Goal: Task Accomplishment & Management: Use online tool/utility

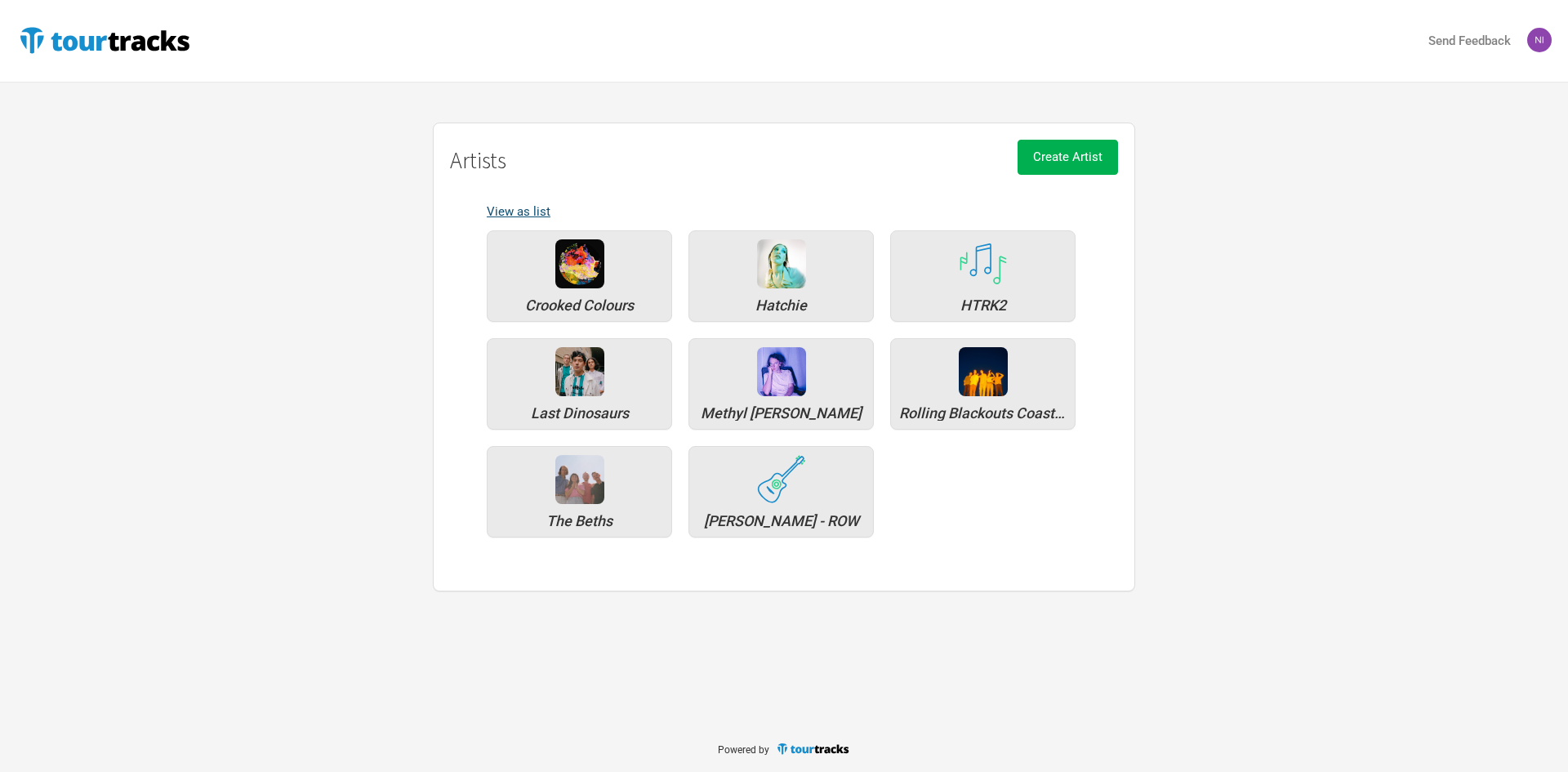
click at [509, 214] on link "View as list" at bounding box center [518, 211] width 63 height 15
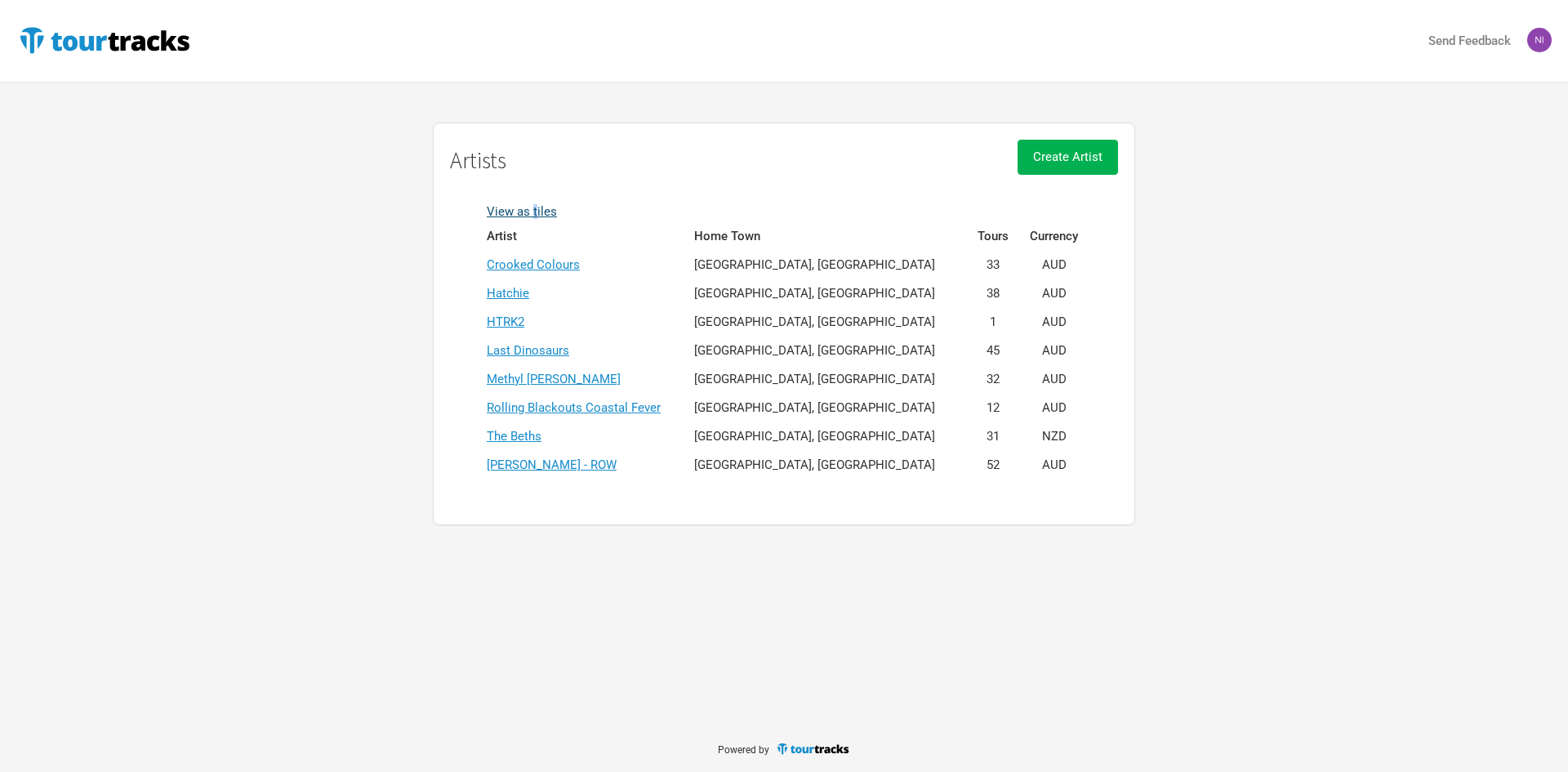
click at [534, 208] on link "View as tiles" at bounding box center [521, 211] width 70 height 15
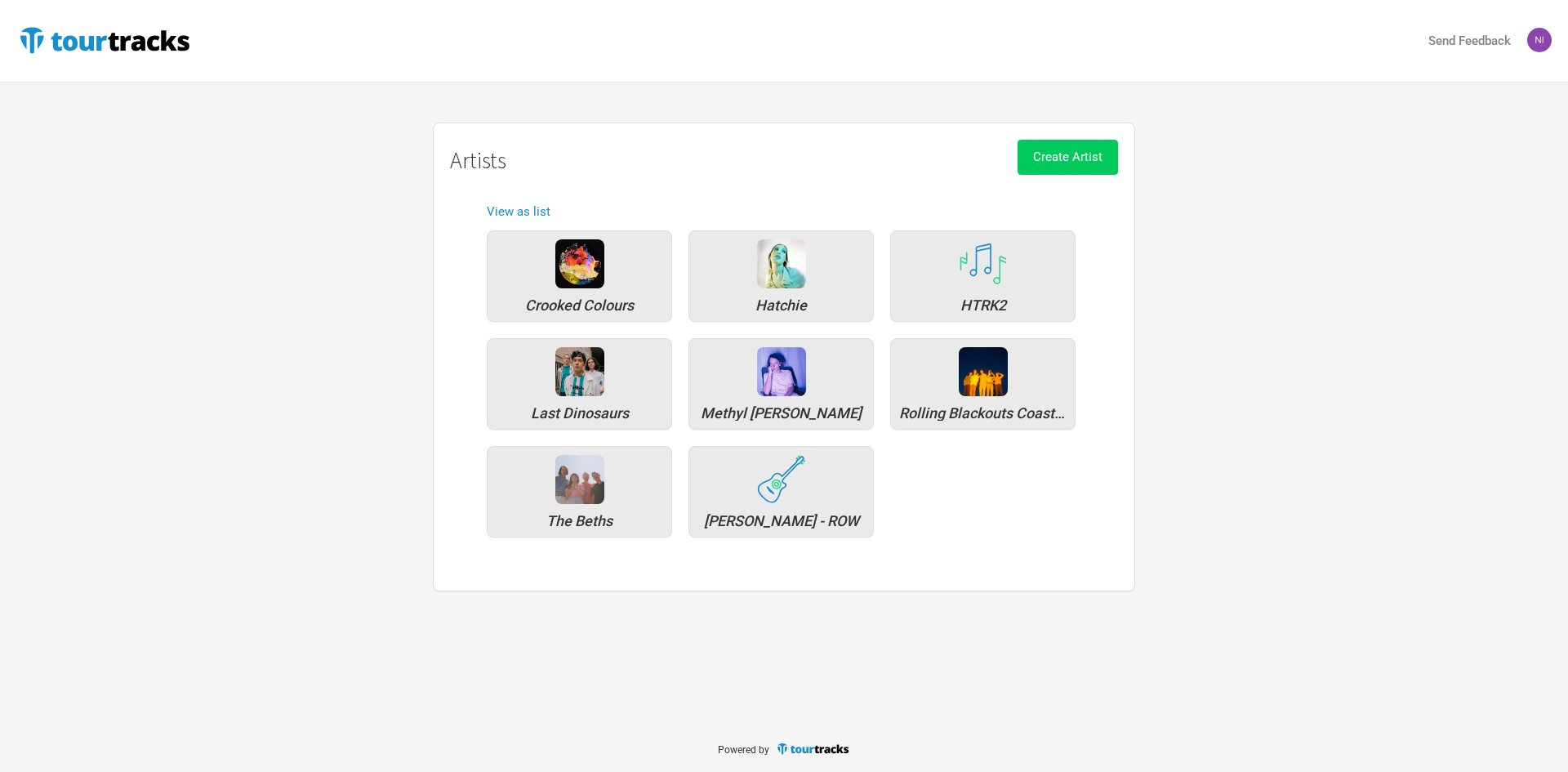
click at [1038, 158] on span "Create Artist" at bounding box center [1068, 156] width 69 height 15
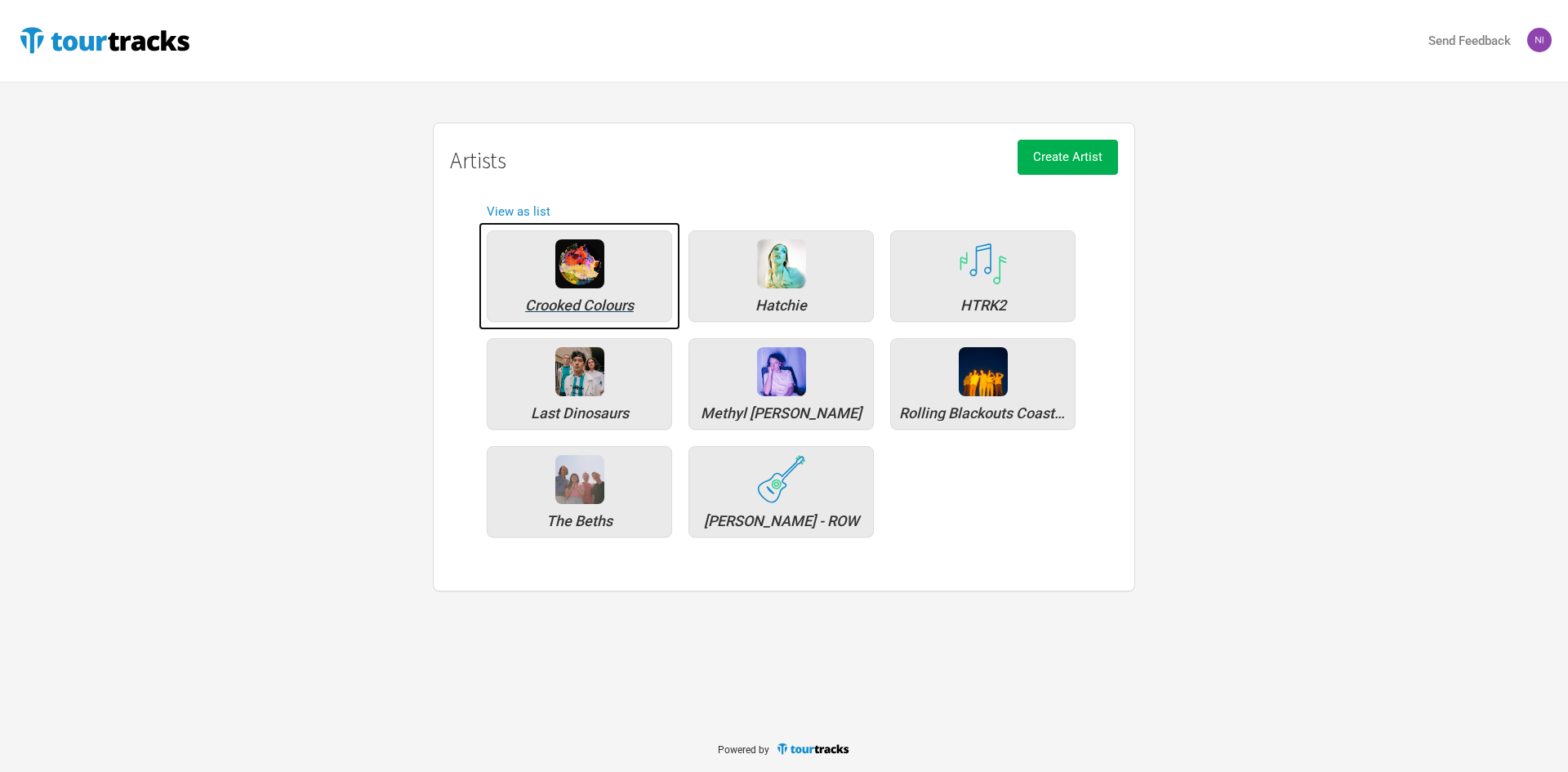
click at [574, 293] on div "Crooked Colours" at bounding box center [578, 276] width 185 height 92
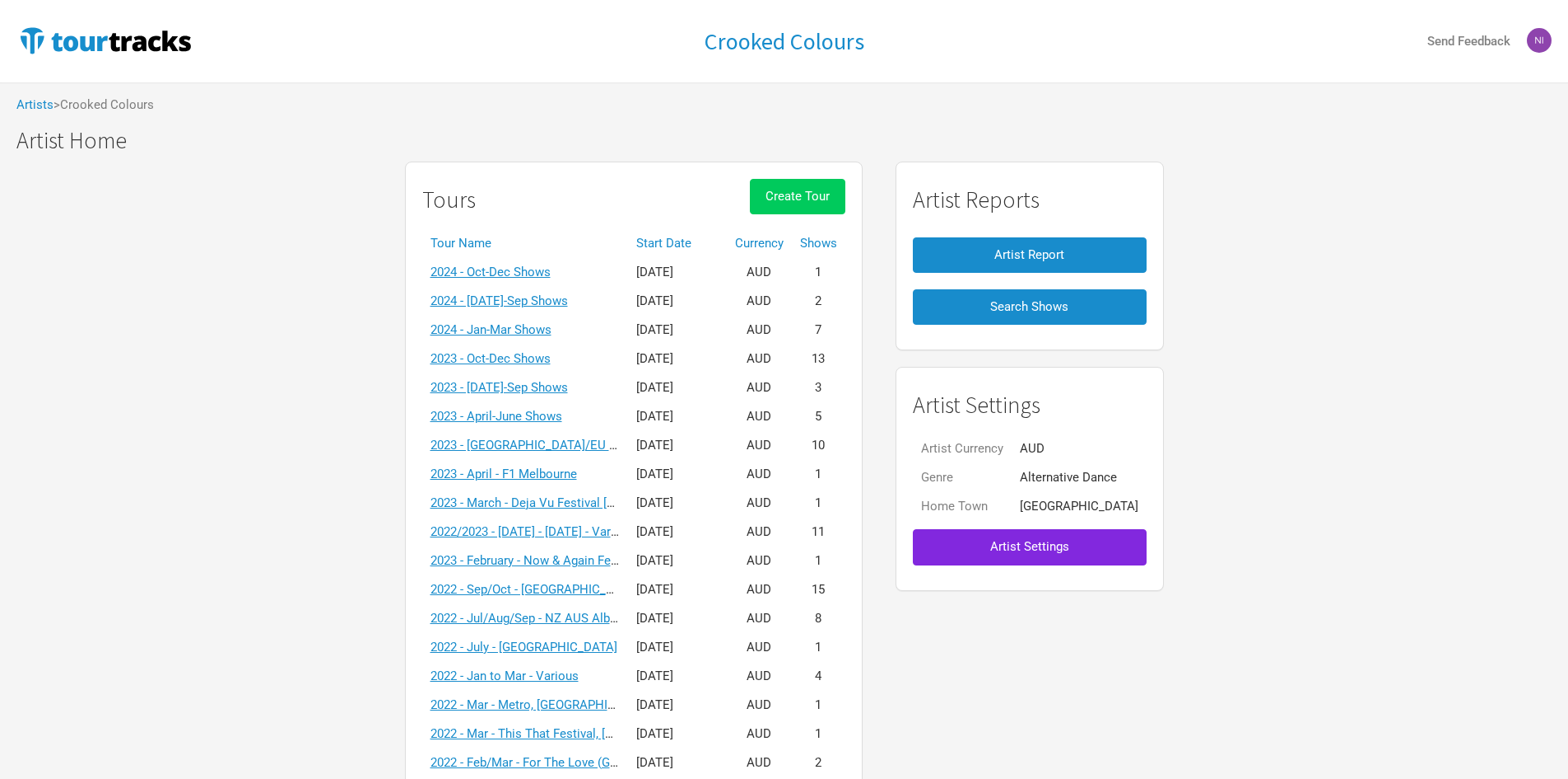
click at [787, 200] on button "Create Tour" at bounding box center [797, 196] width 96 height 36
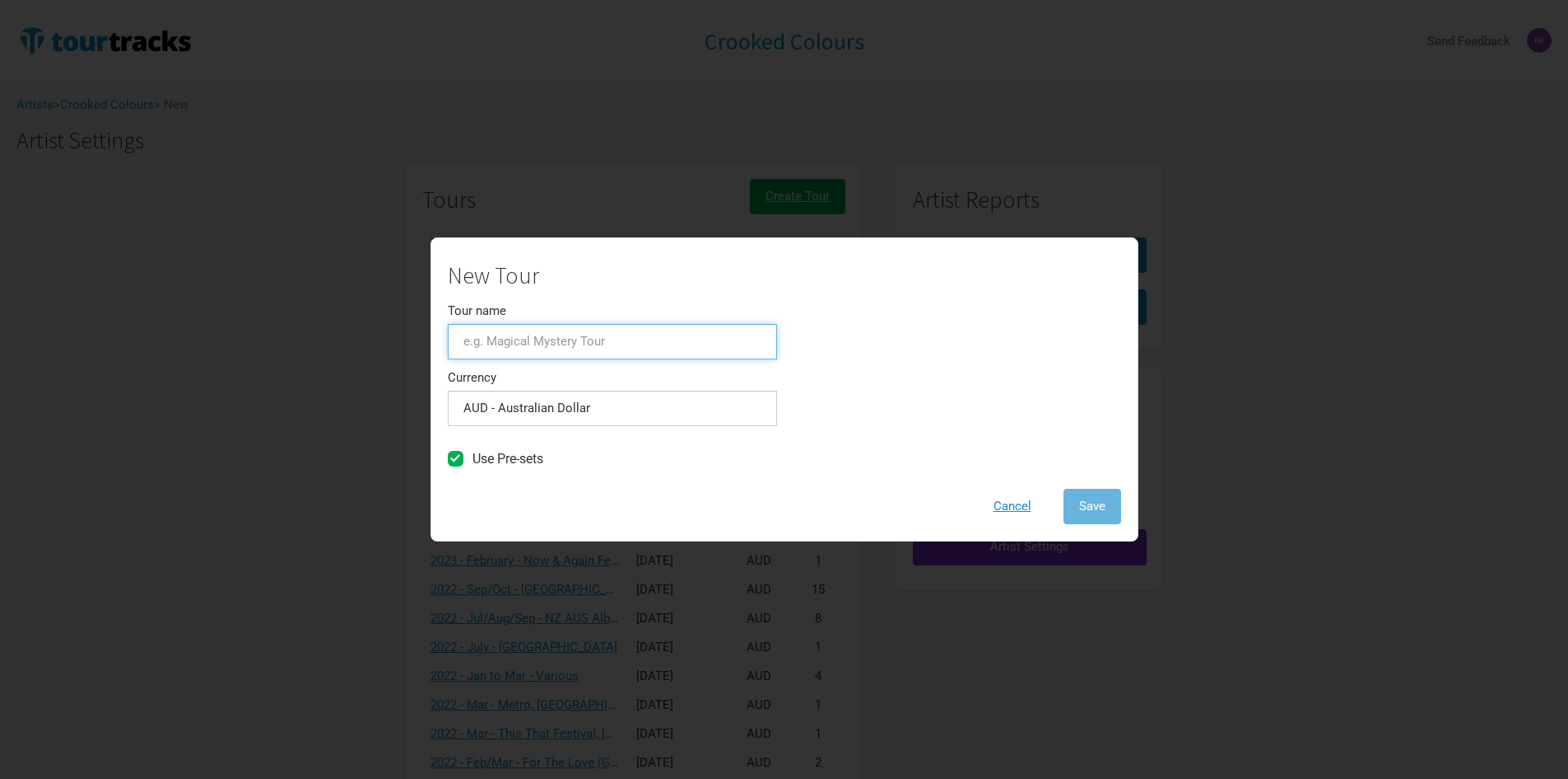
click at [603, 348] on input "Tour name" at bounding box center [612, 342] width 329 height 36
type input "Draft"
click at [464, 454] on label "Use Pre-sets" at bounding box center [495, 458] width 96 height 15
click at [472, 454] on input "Use Pre-sets" at bounding box center [477, 459] width 11 height 11
checkbox input "false"
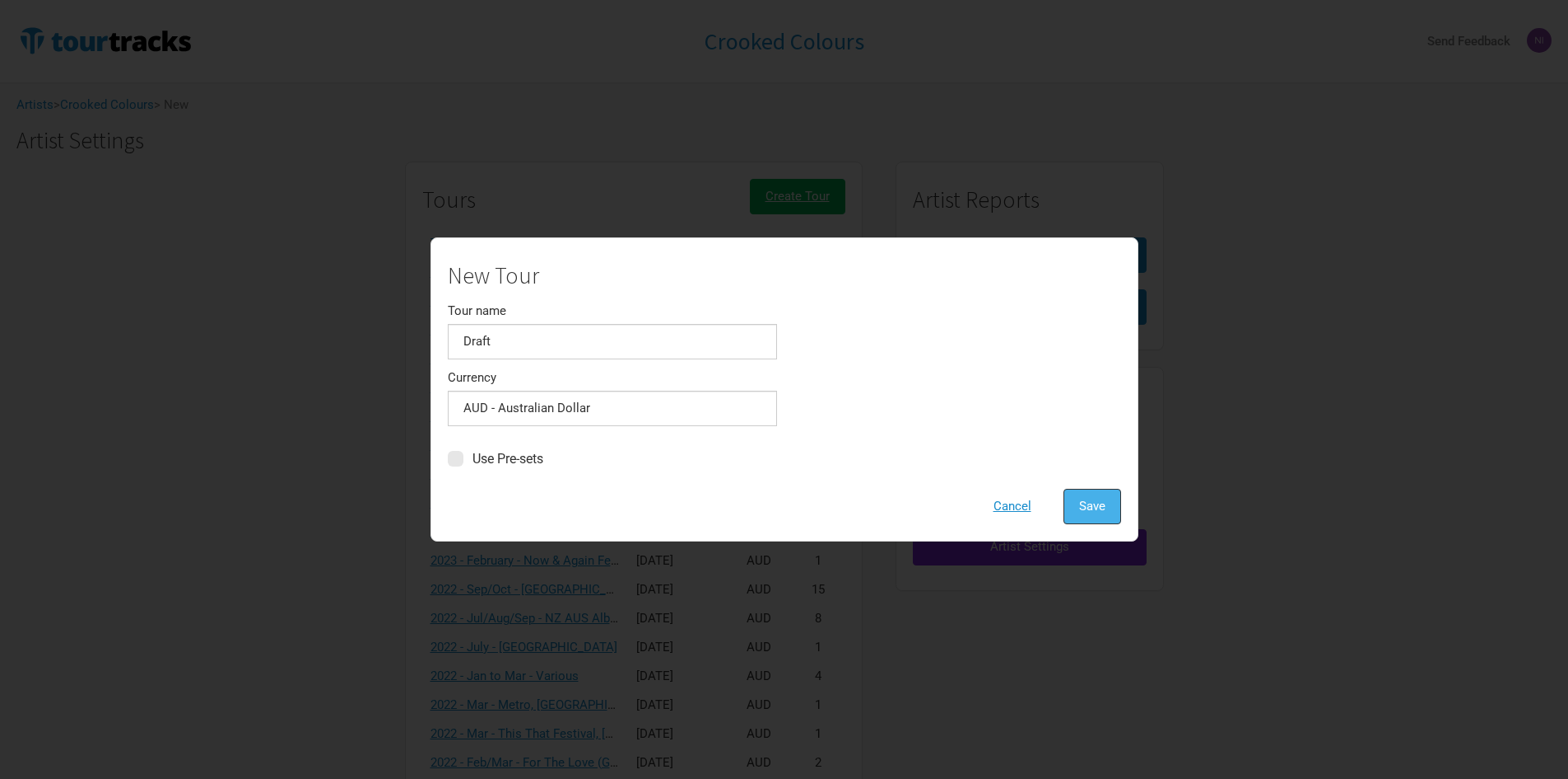
click at [1088, 495] on button "Save" at bounding box center [1093, 507] width 58 height 36
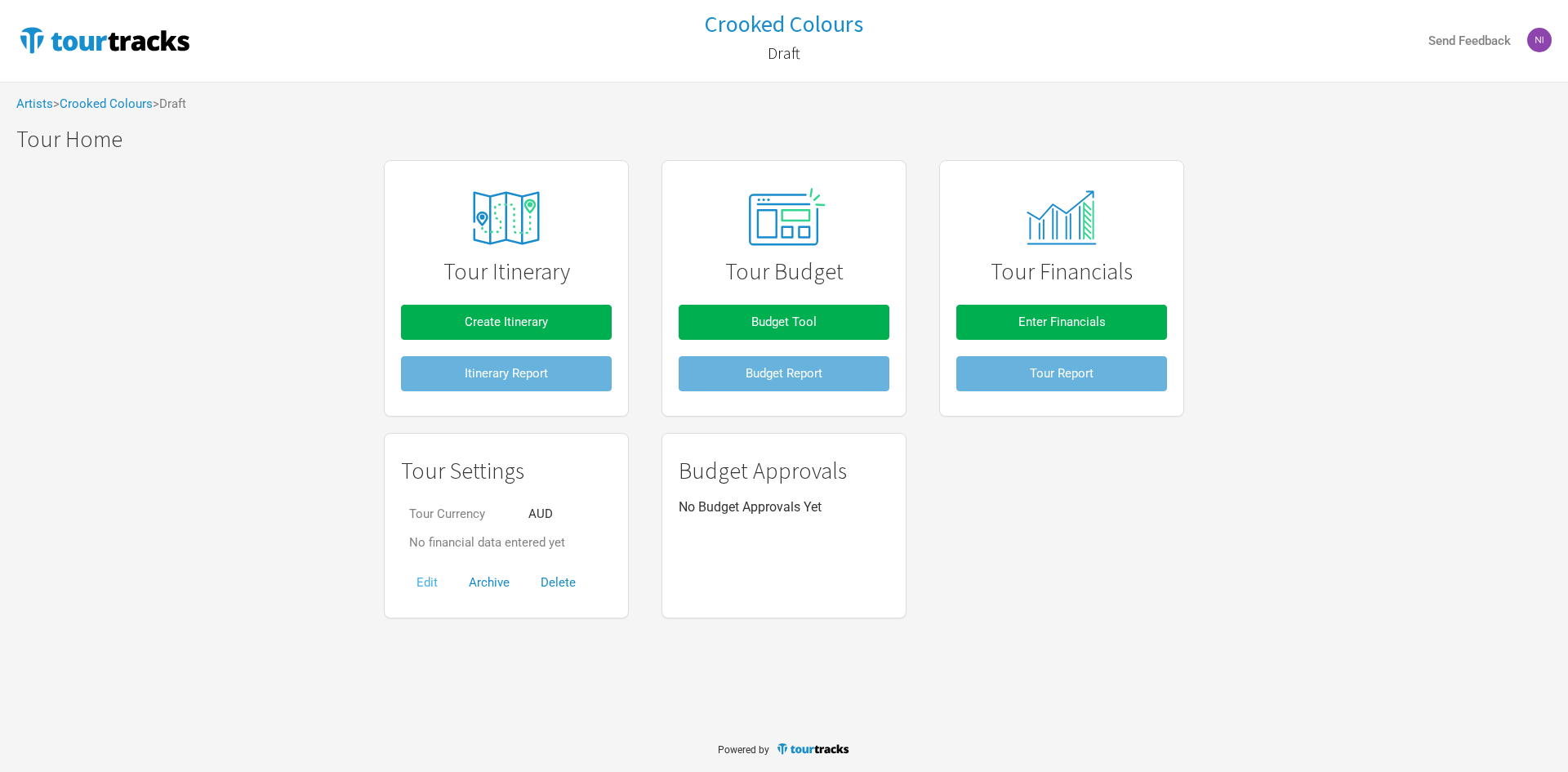
click at [435, 577] on button "Edit" at bounding box center [427, 583] width 52 height 36
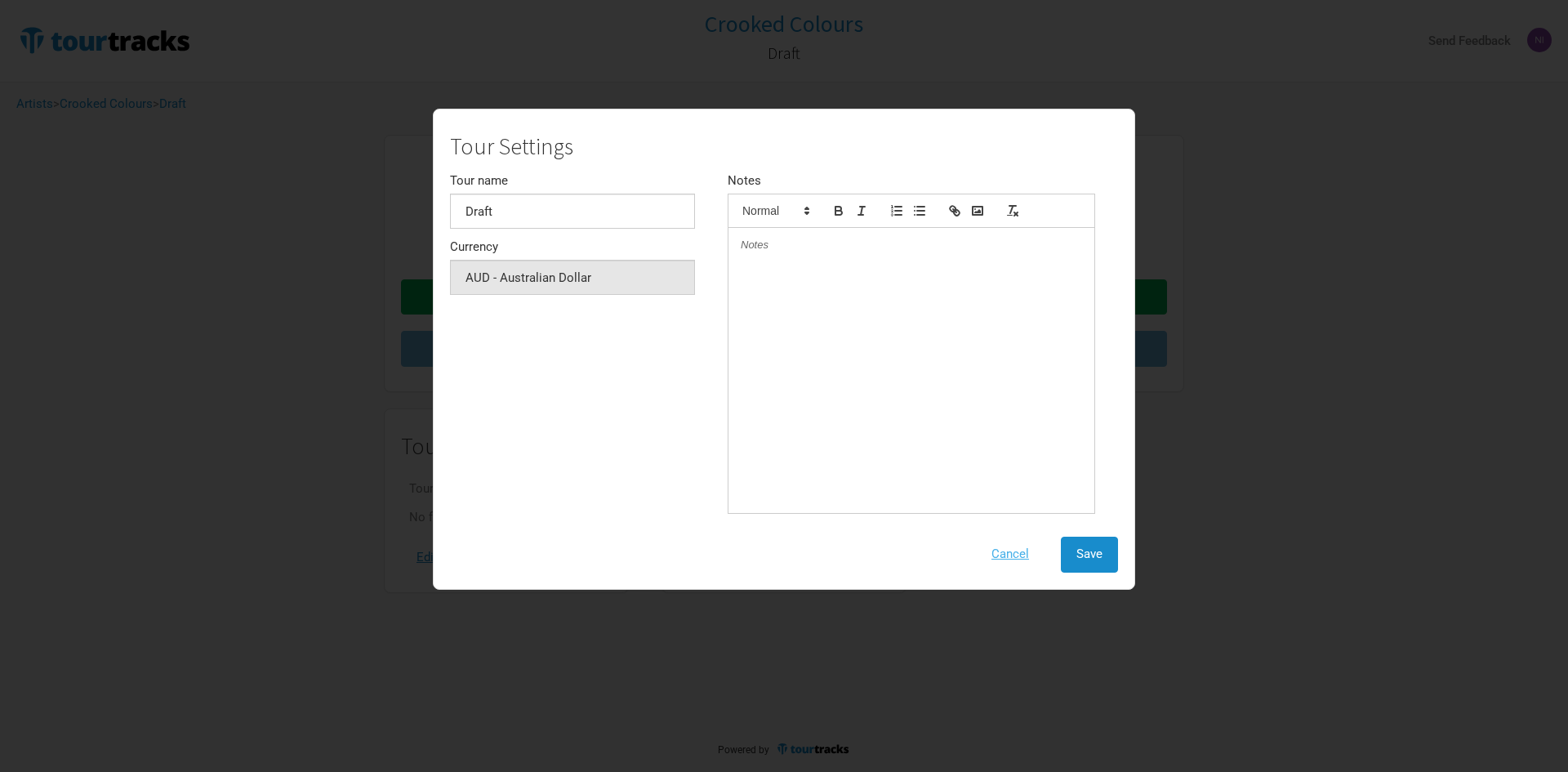
click at [1011, 552] on button "Cancel" at bounding box center [1009, 555] width 68 height 36
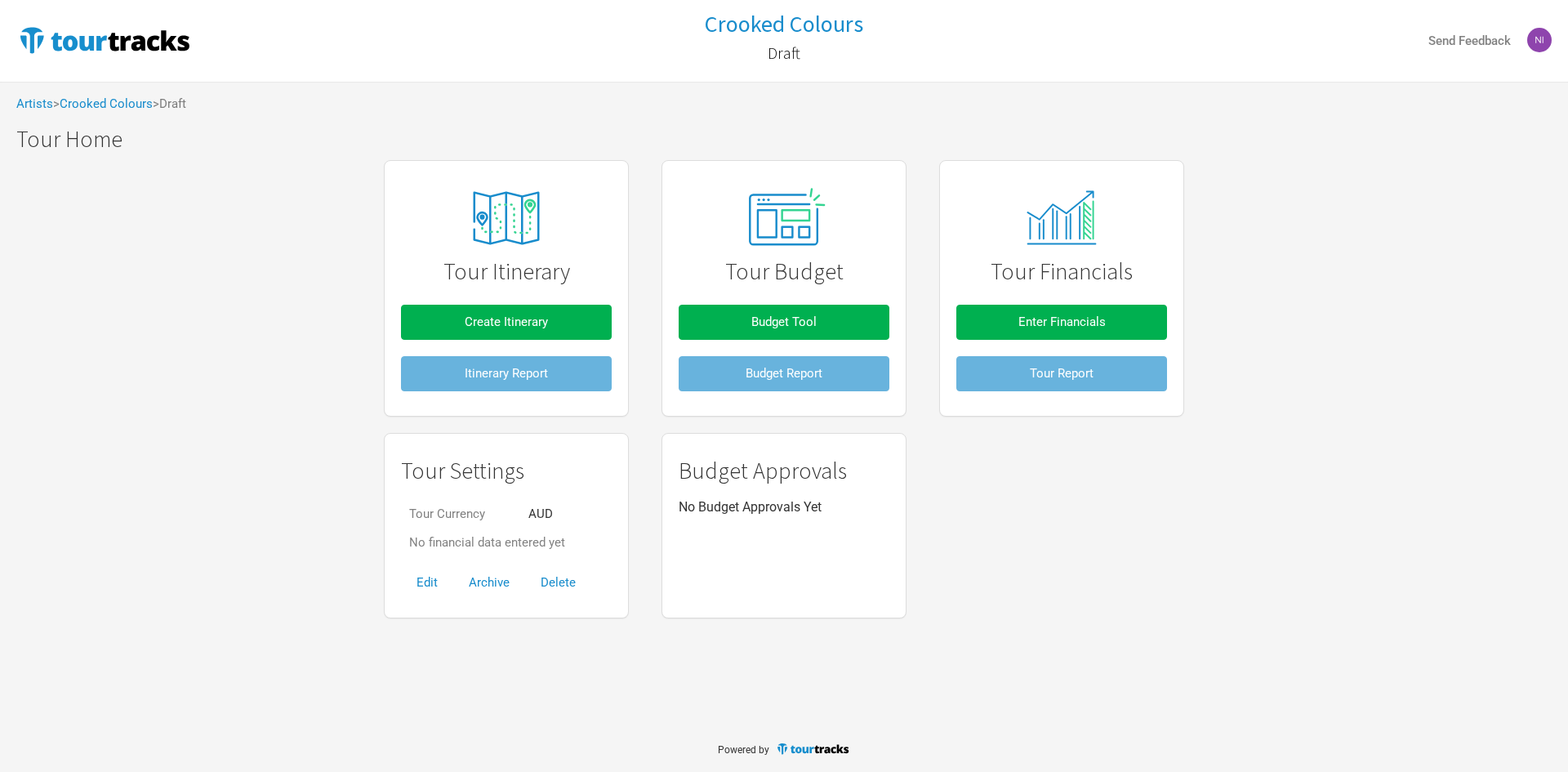
click at [462, 511] on td "Tour Currency" at bounding box center [461, 513] width 120 height 29
click at [450, 326] on button "Create Itinerary" at bounding box center [506, 322] width 211 height 36
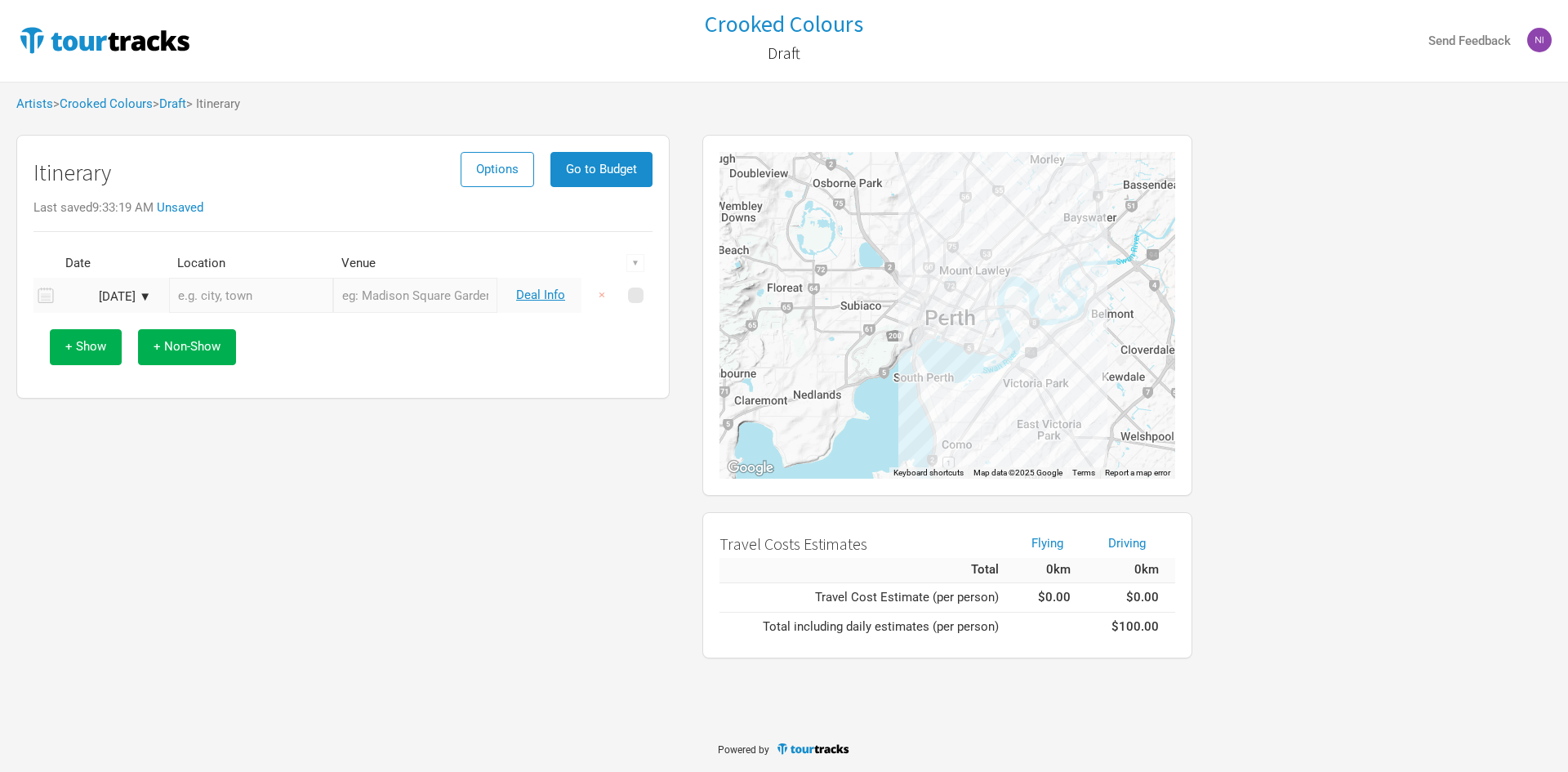
click at [210, 293] on input "text" at bounding box center [251, 296] width 164 height 36
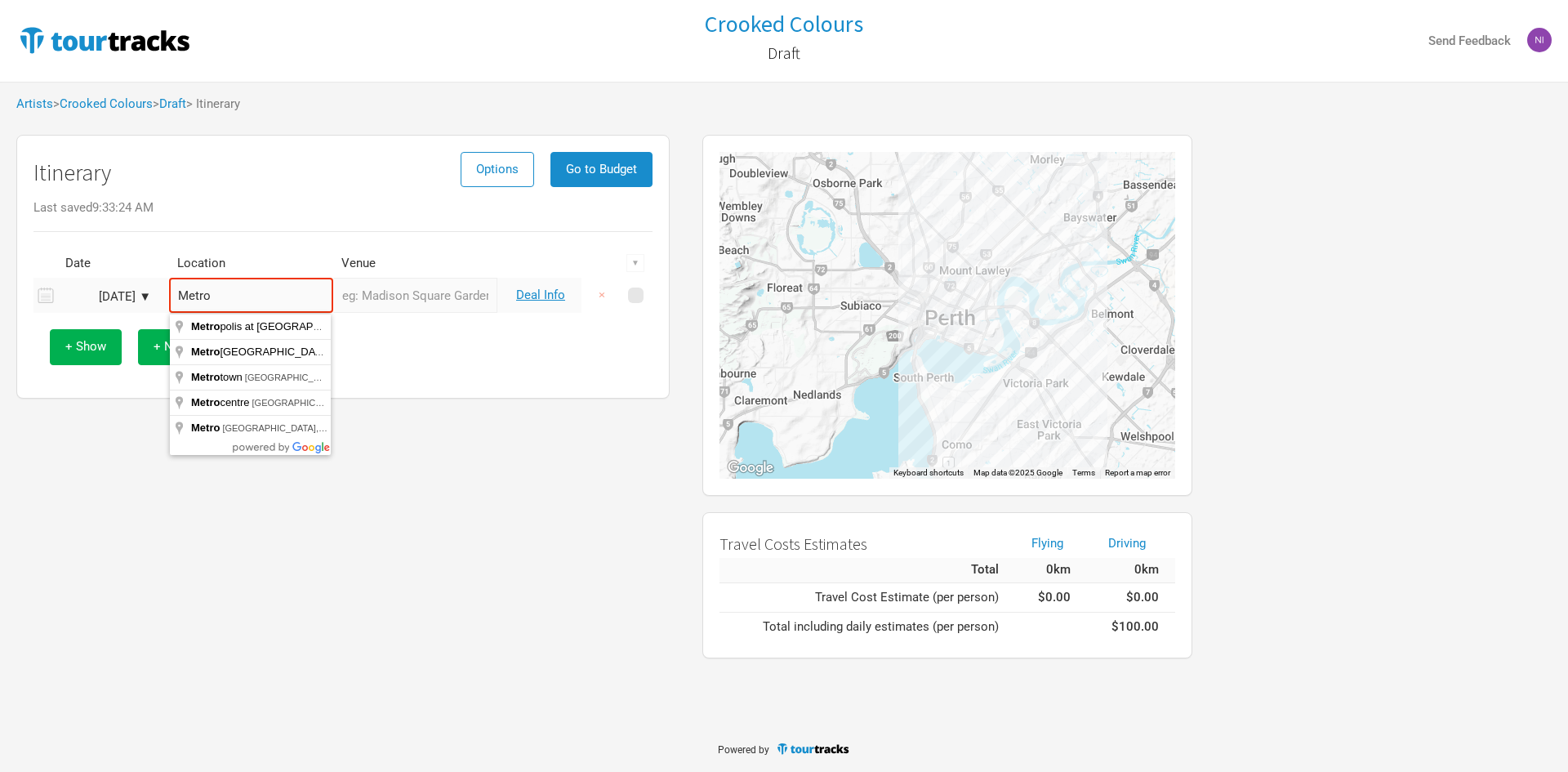
drag, startPoint x: 245, startPoint y: 293, endPoint x: 142, endPoint y: 292, distance: 103.0
click at [142, 292] on tr "[DATE] ▼ Metro Deal Info ×" at bounding box center [343, 296] width 619 height 36
type input "[GEOGRAPHIC_DATA] [GEOGRAPHIC_DATA], [GEOGRAPHIC_DATA]"
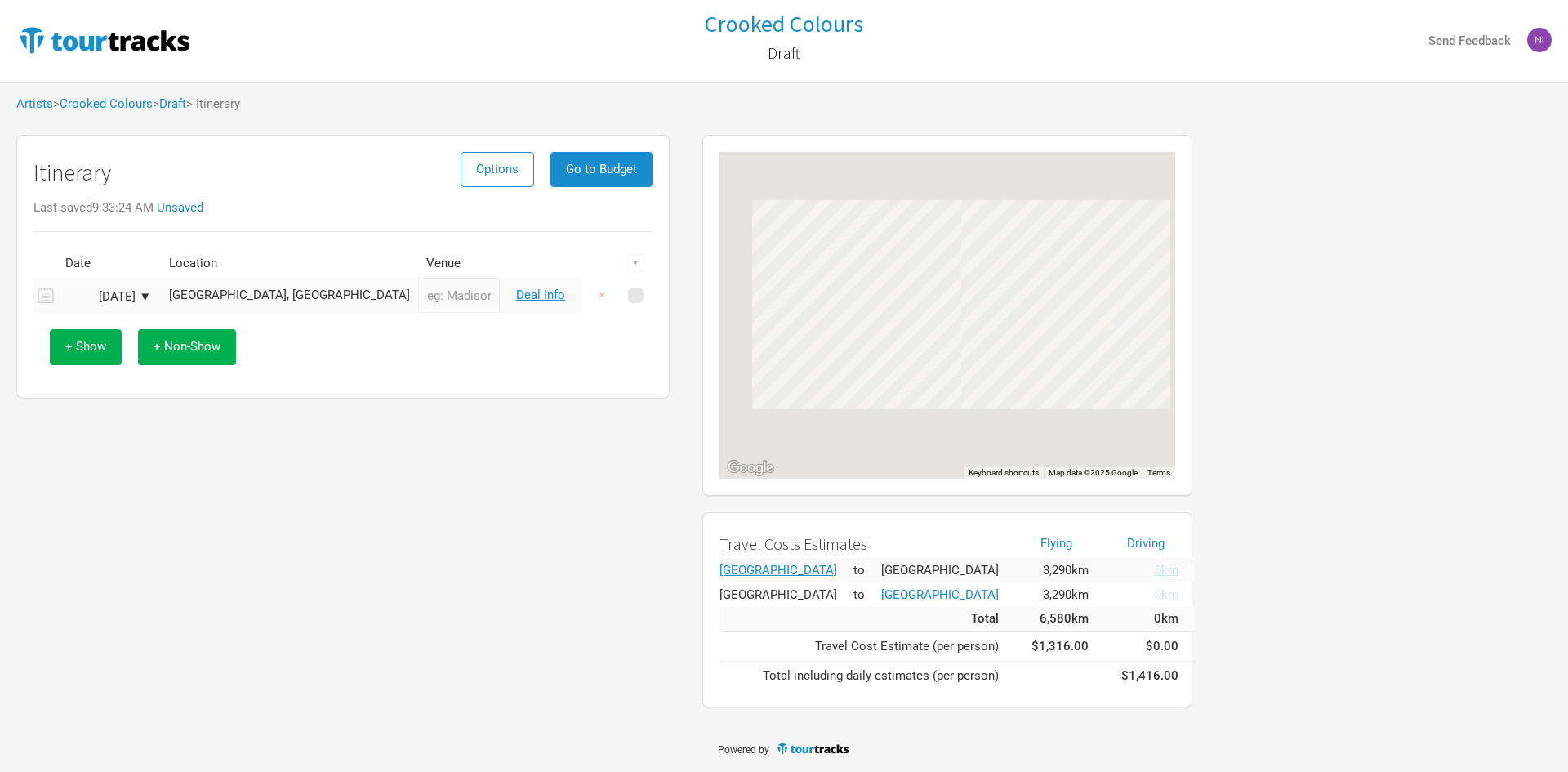
click at [418, 302] on input "text" at bounding box center [459, 296] width 82 height 36
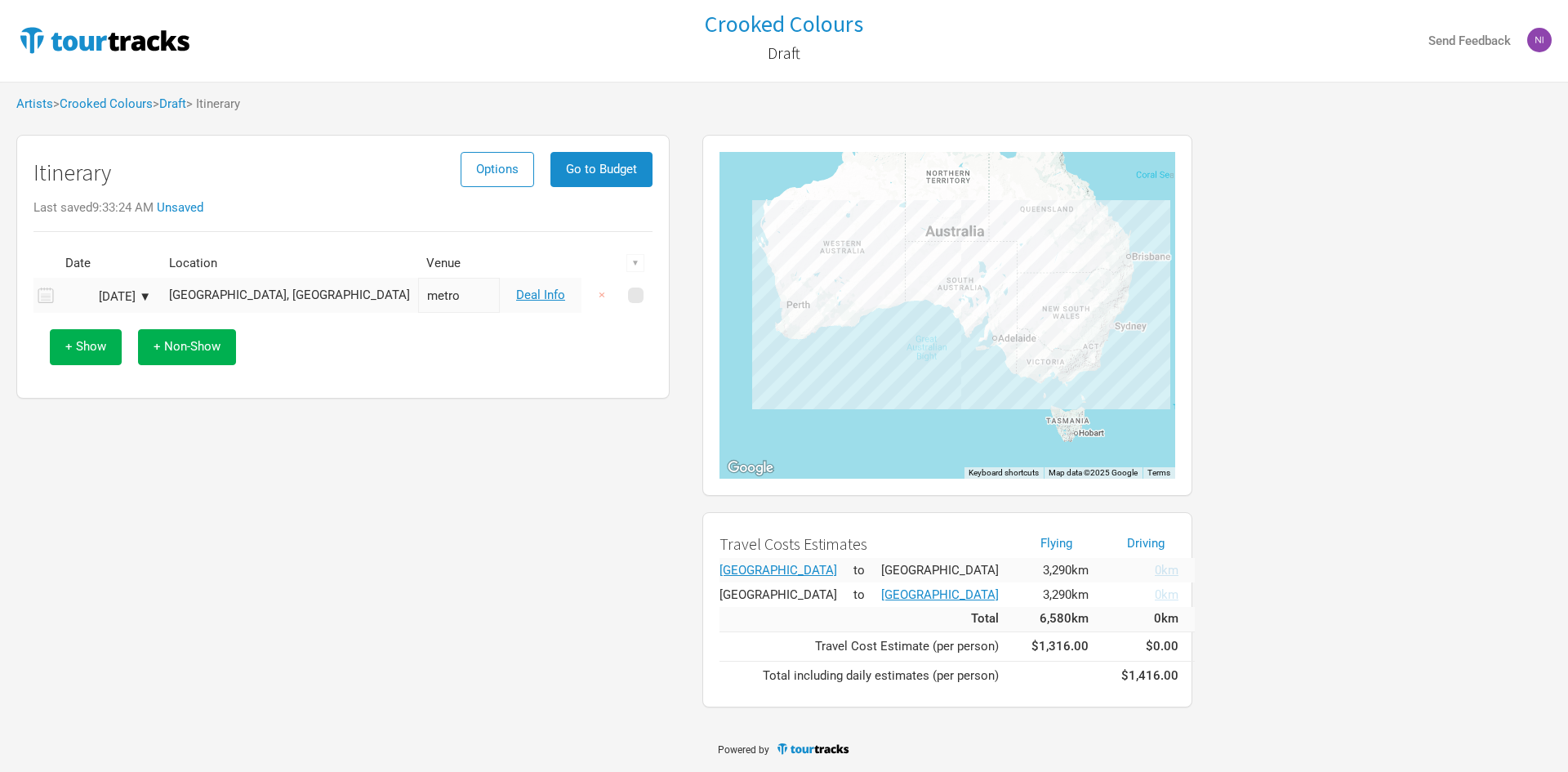
type input "metro"
click at [101, 336] on button "+ Show" at bounding box center [85, 347] width 72 height 36
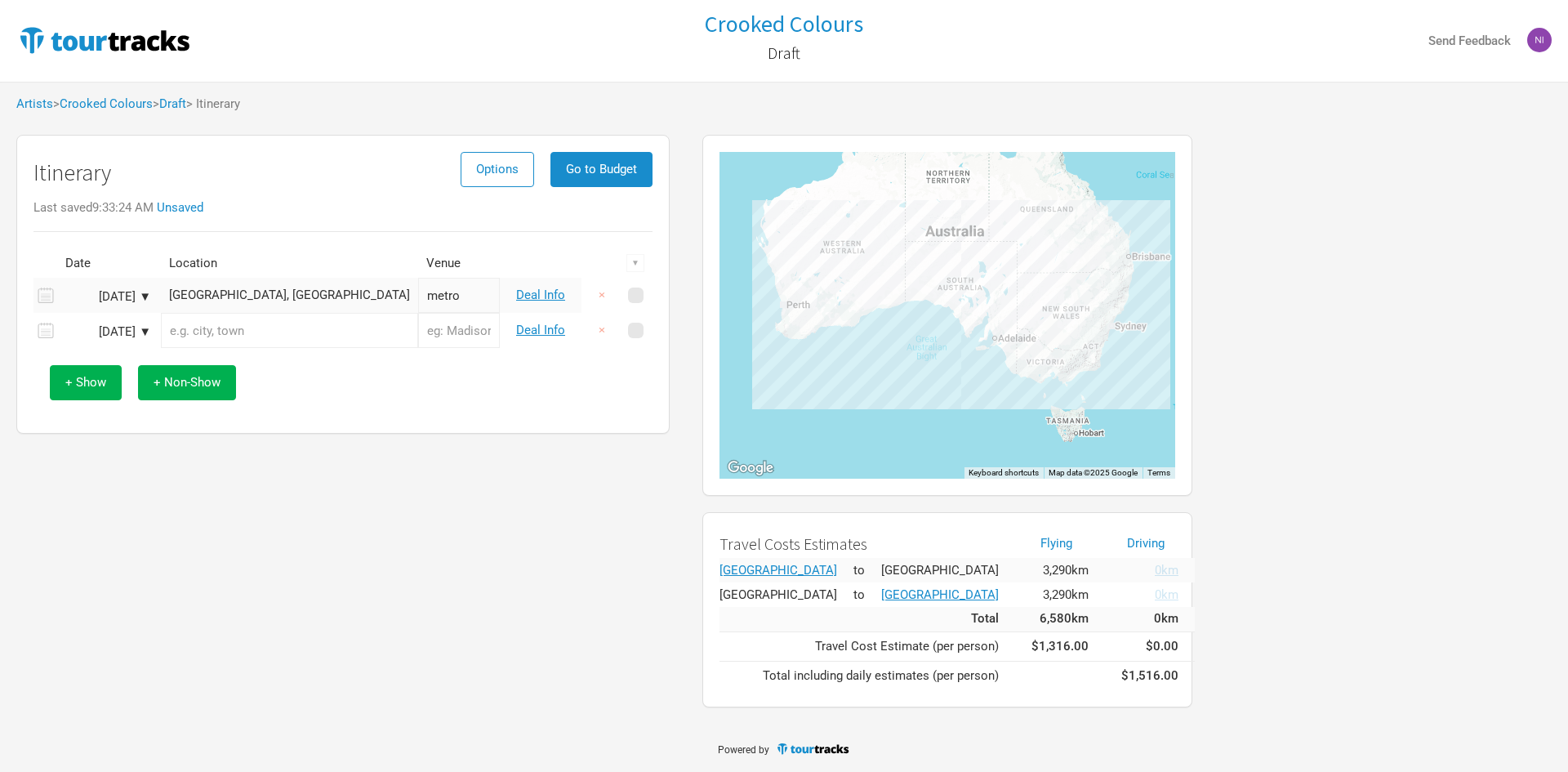
click at [222, 327] on input "text" at bounding box center [290, 330] width 257 height 36
type input "m"
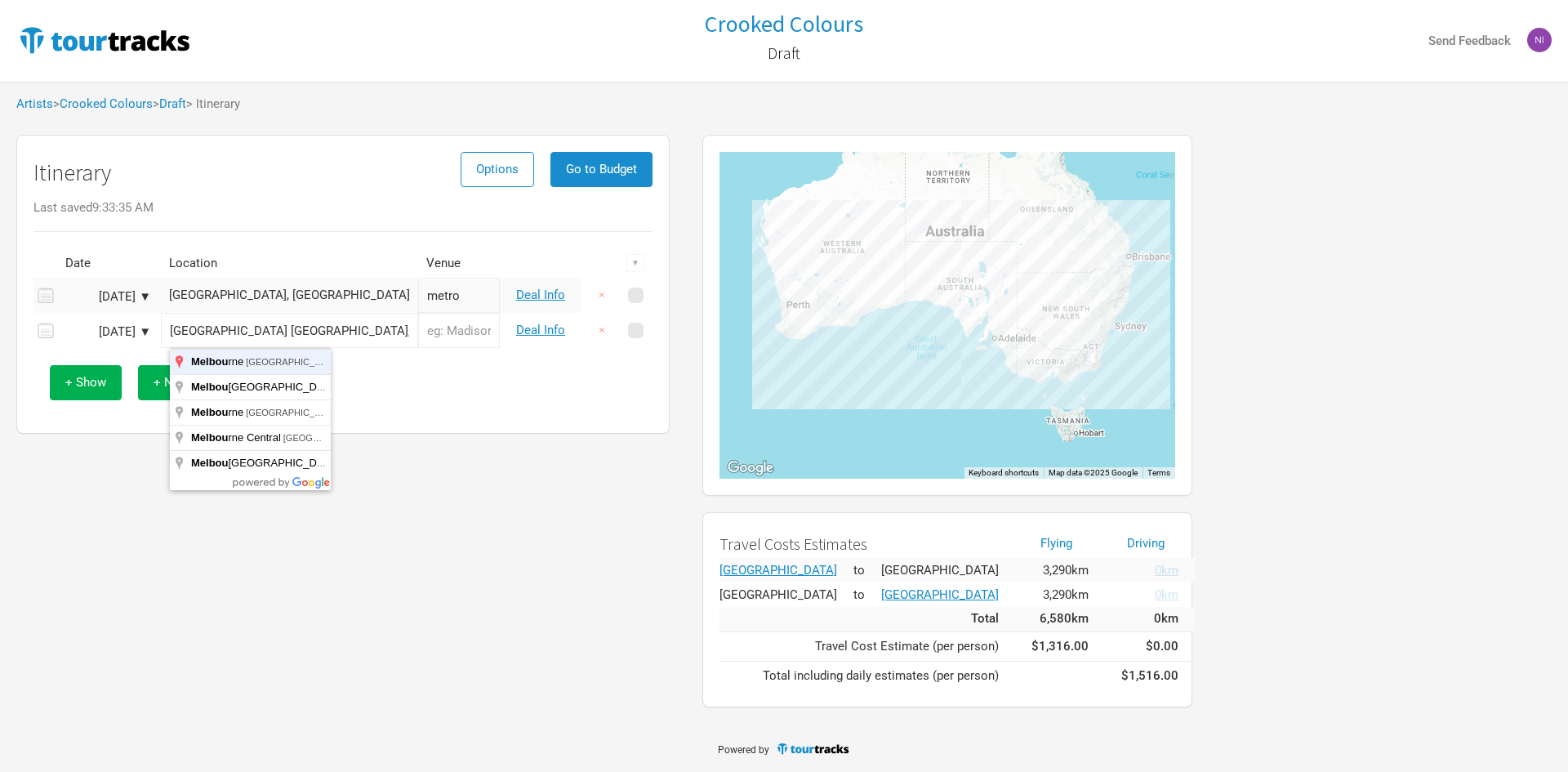
type input "[GEOGRAPHIC_DATA] [GEOGRAPHIC_DATA], [GEOGRAPHIC_DATA]"
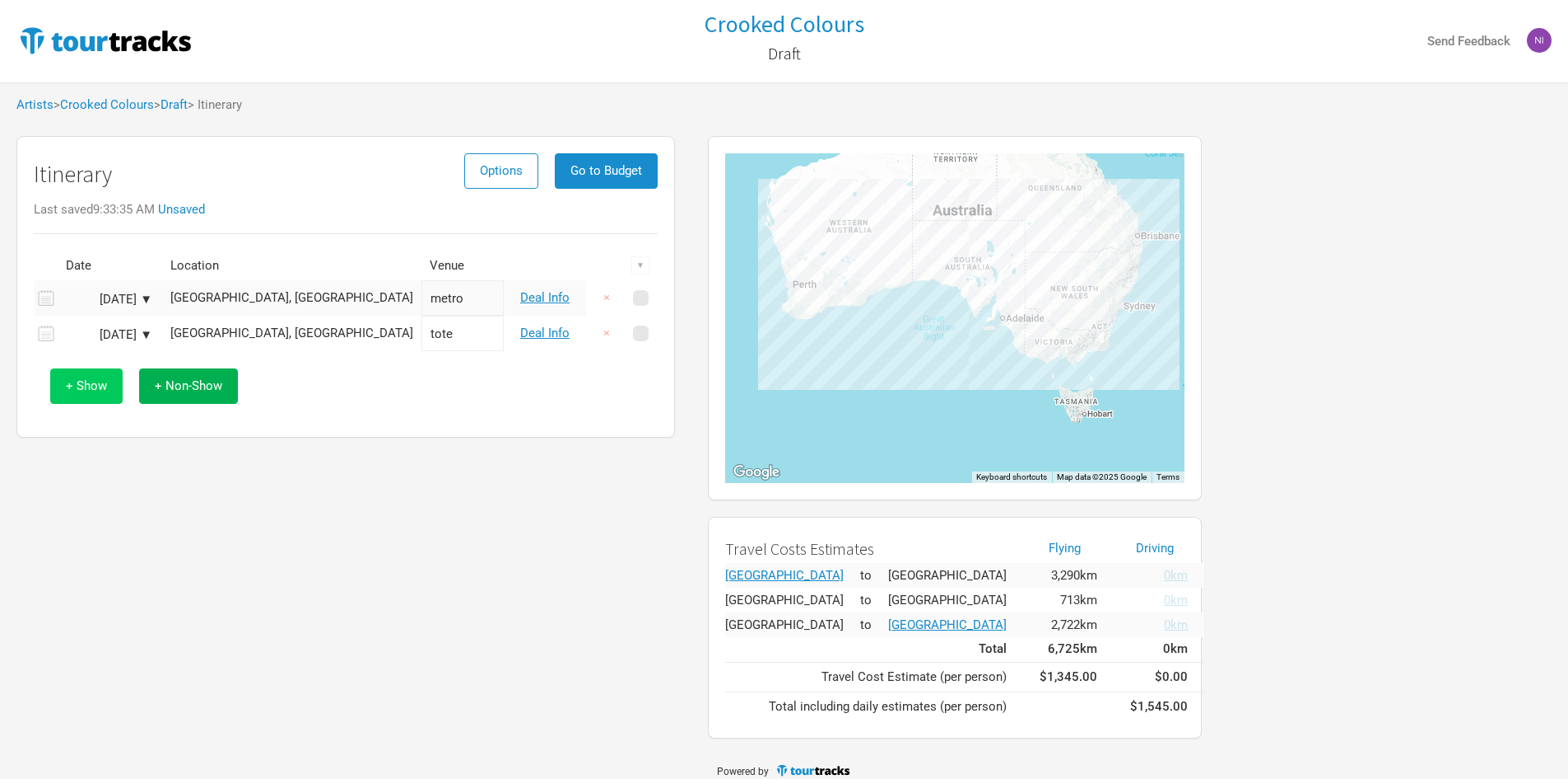
type input "tote"
click at [81, 382] on span "+ Show" at bounding box center [86, 385] width 41 height 15
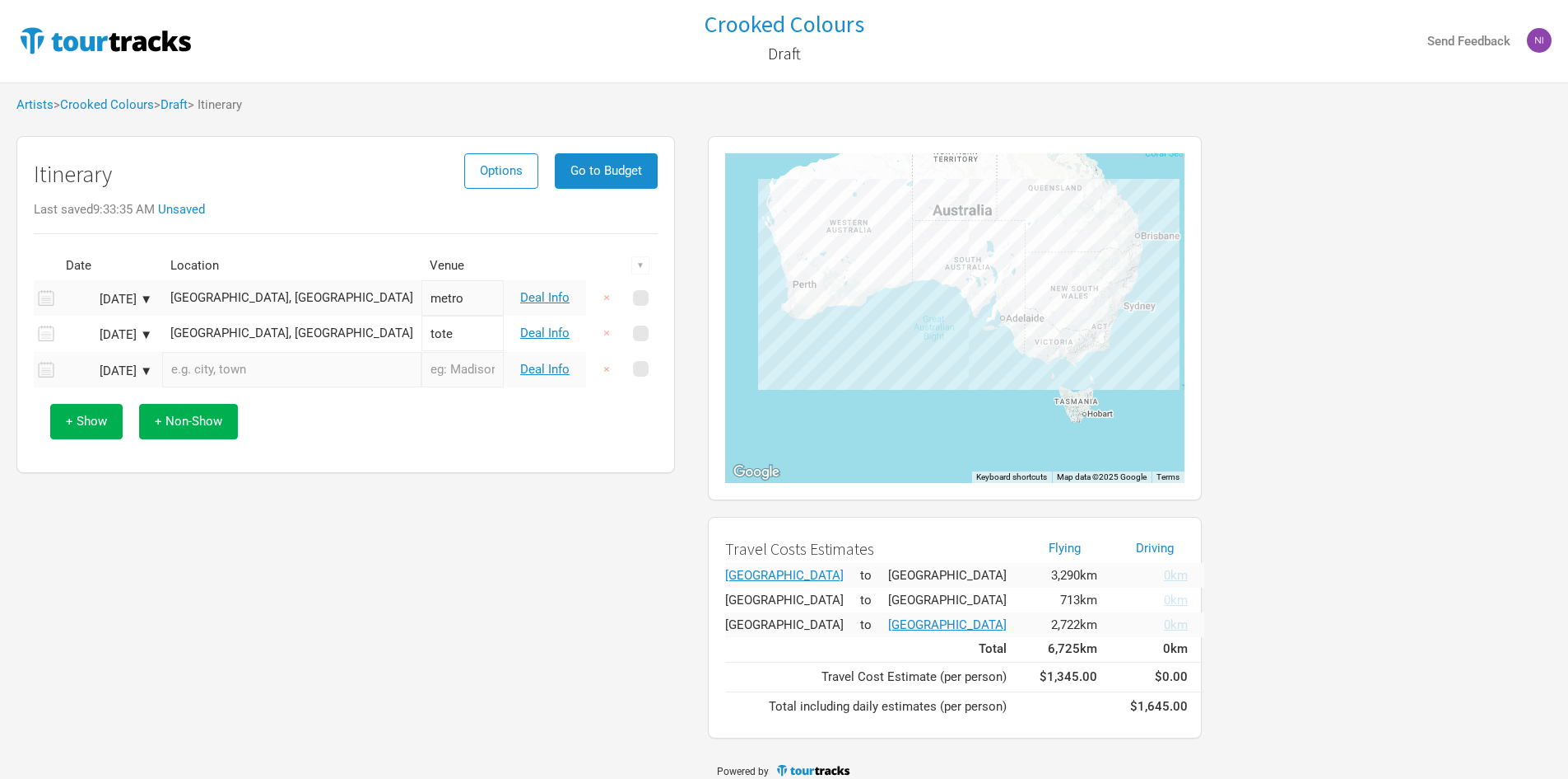
click at [308, 376] on input "text" at bounding box center [292, 370] width 259 height 36
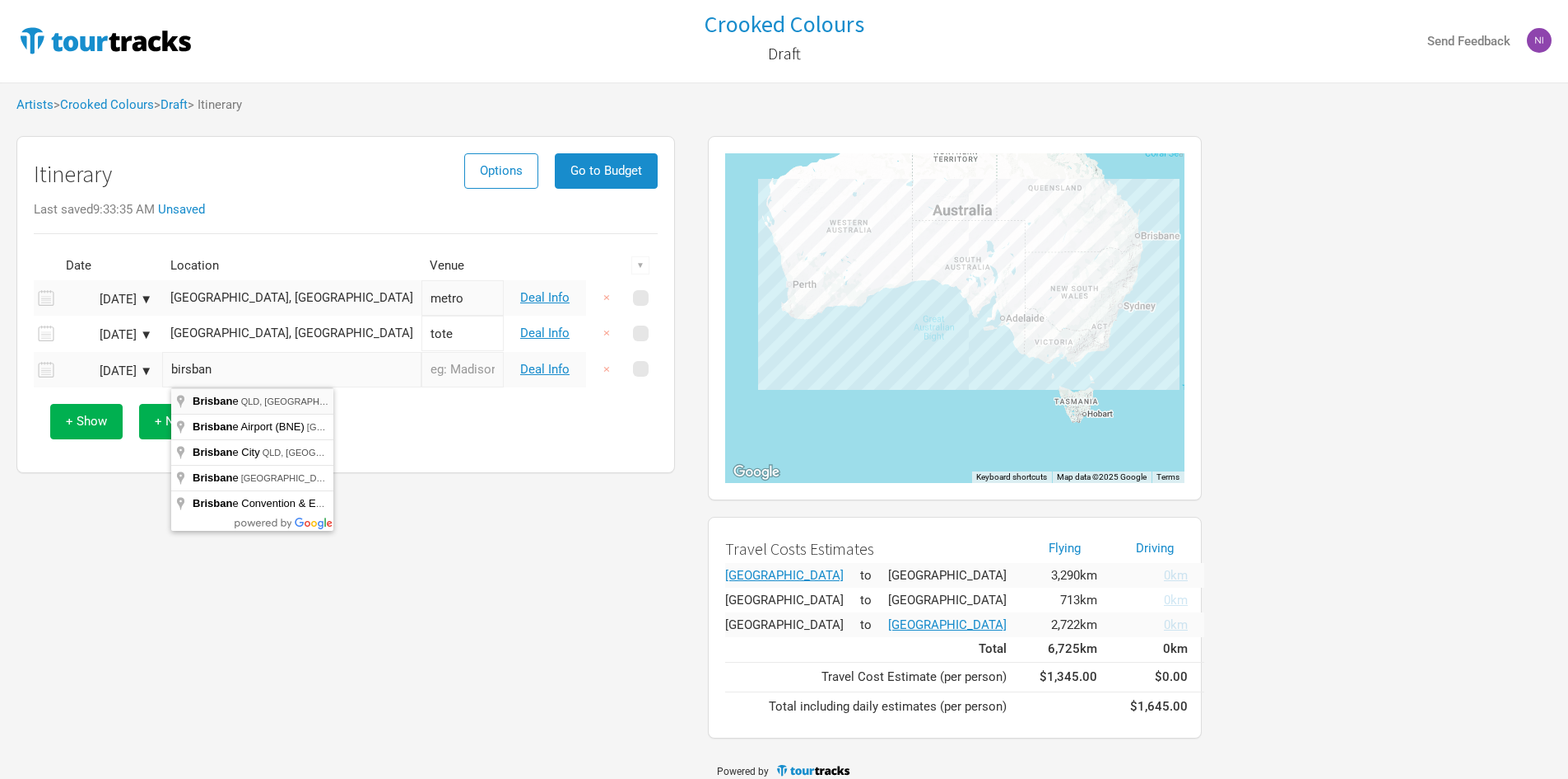
type input "Brisbane [GEOGRAPHIC_DATA], [GEOGRAPHIC_DATA]"
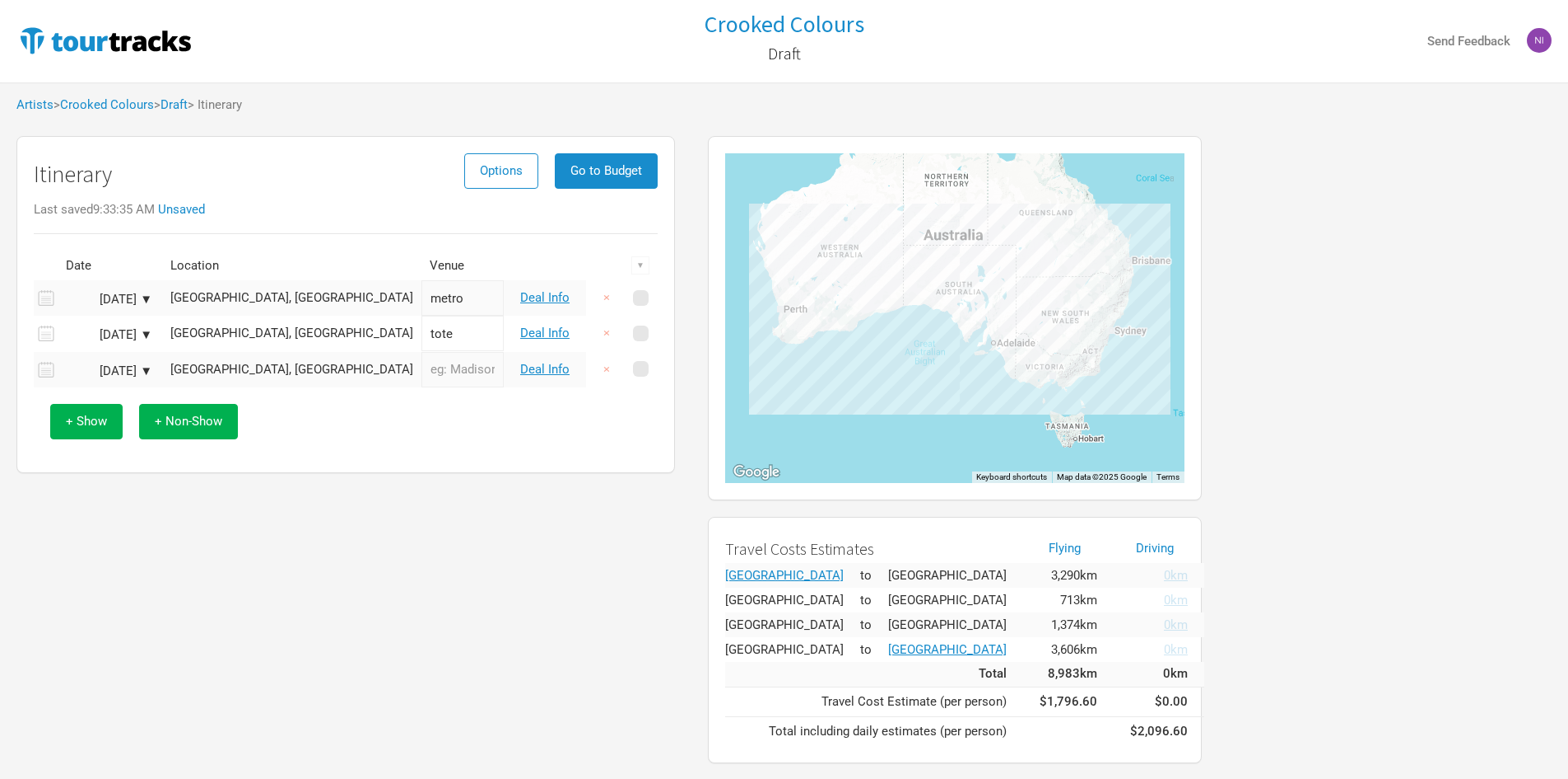
click at [422, 372] on input "text" at bounding box center [463, 370] width 83 height 36
type input "triffid"
click at [321, 497] on div "Itinerary Options Go to Budget Last saved 9:33:35 AM Unsaved Date Location Venu…" at bounding box center [346, 449] width 692 height 643
click at [501, 178] on span "Options" at bounding box center [501, 171] width 43 height 15
click at [515, 210] on link "Tour Currencies" at bounding box center [540, 219] width 119 height 29
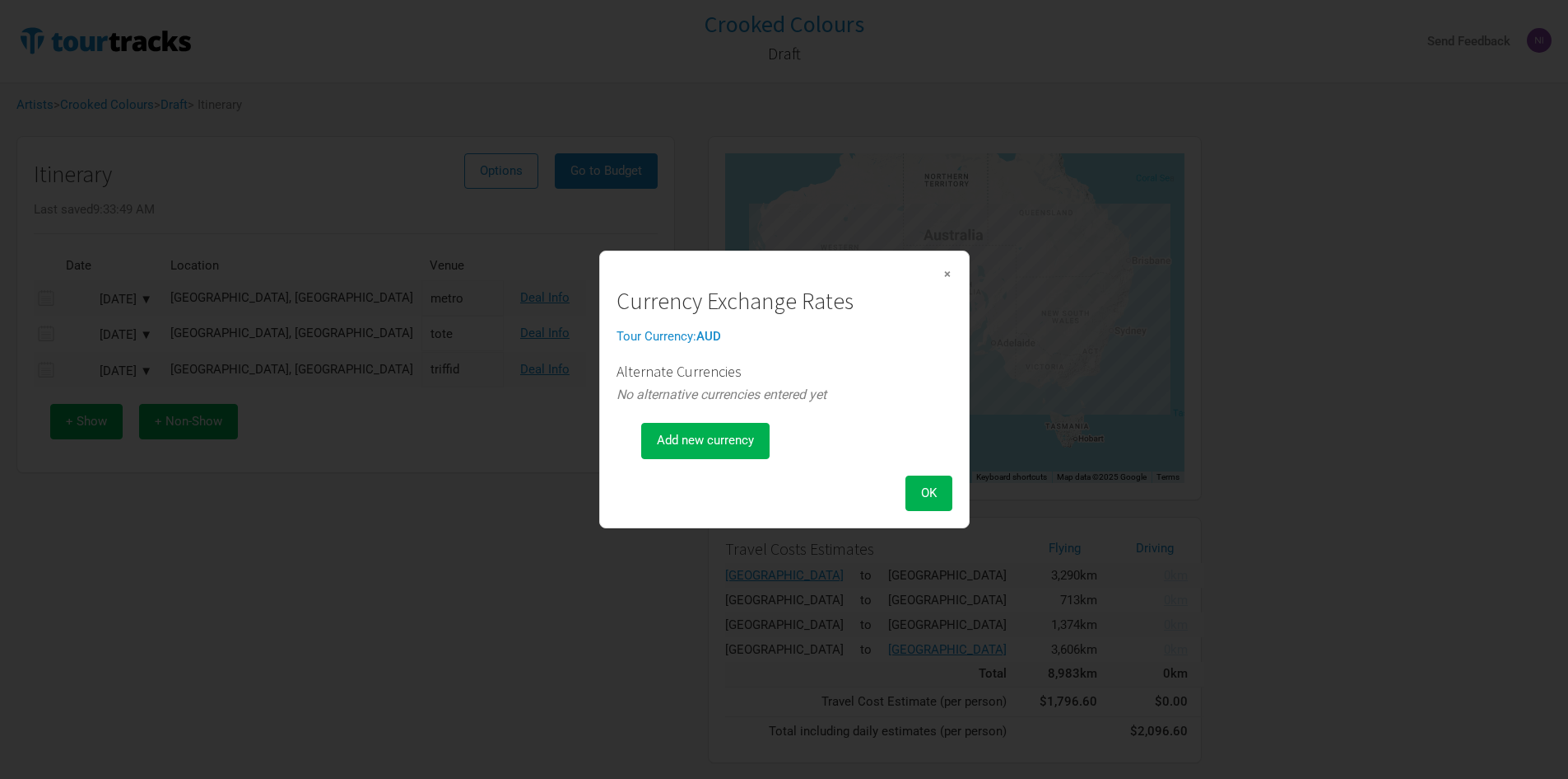
click at [943, 269] on span "×" at bounding box center [948, 273] width 10 height 18
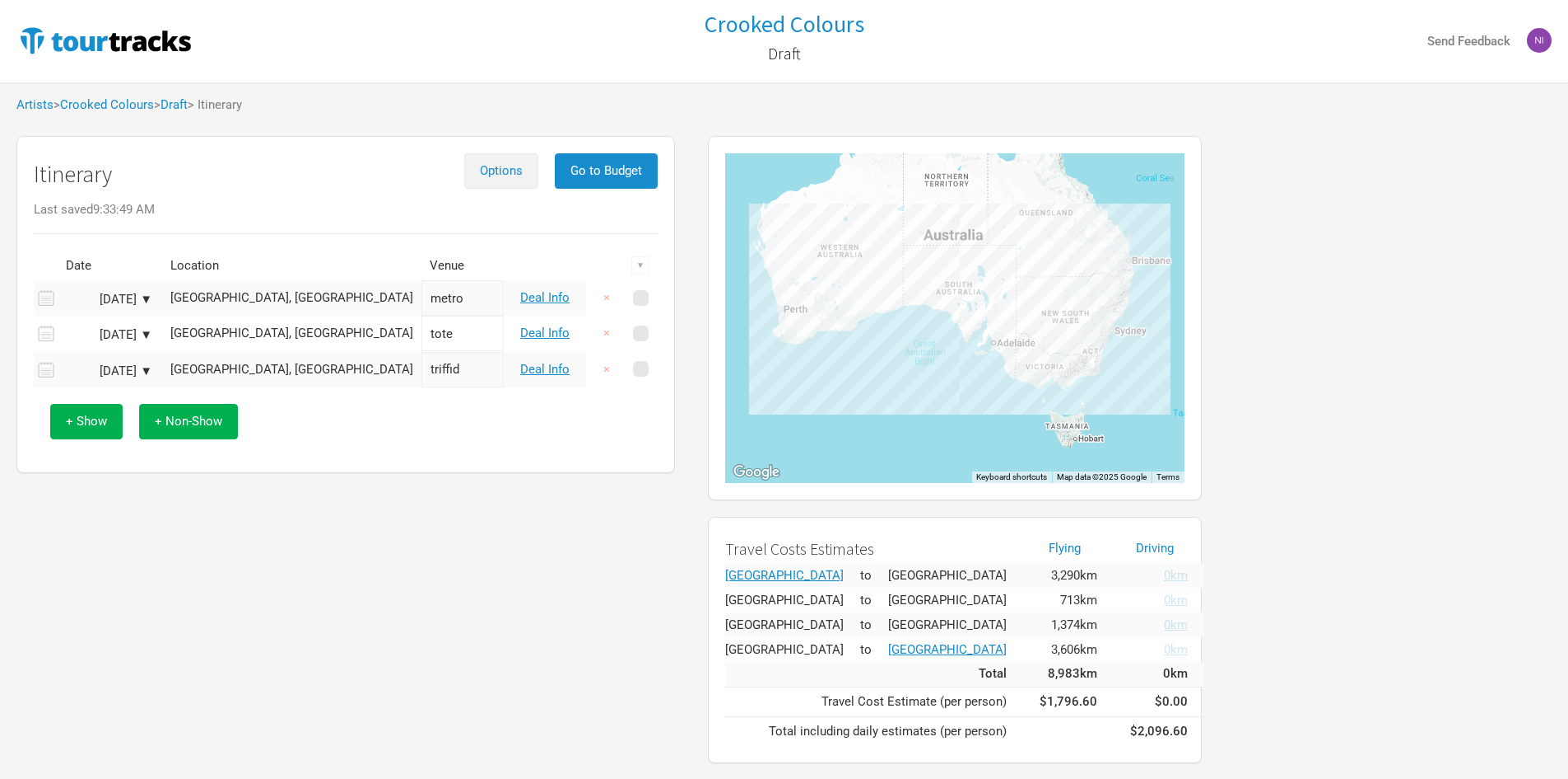
click at [518, 155] on button "Options" at bounding box center [501, 172] width 74 height 36
click at [530, 235] on link "Itinerary Report" at bounding box center [540, 248] width 119 height 29
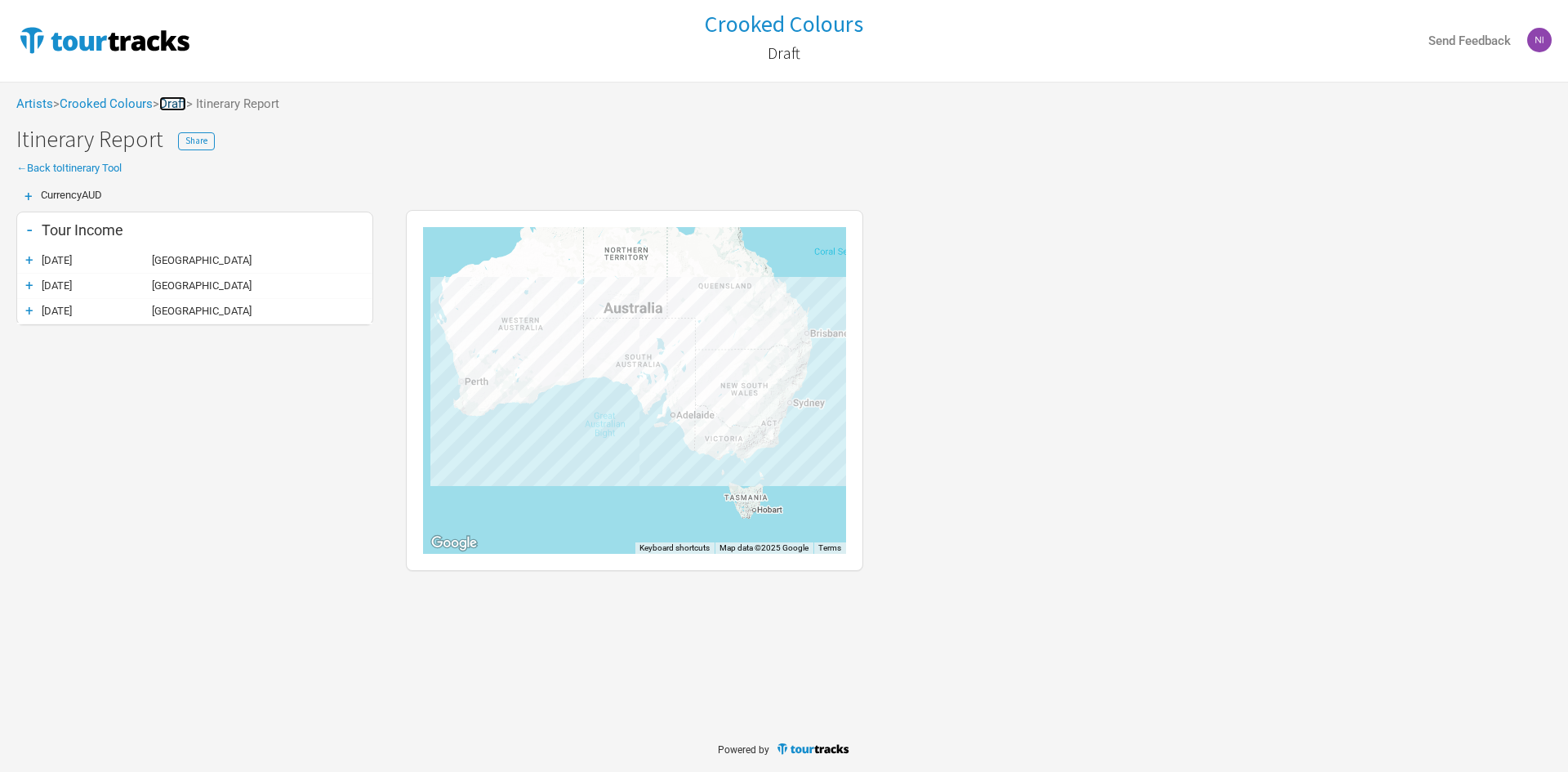
click at [176, 98] on link "Draft" at bounding box center [172, 103] width 27 height 15
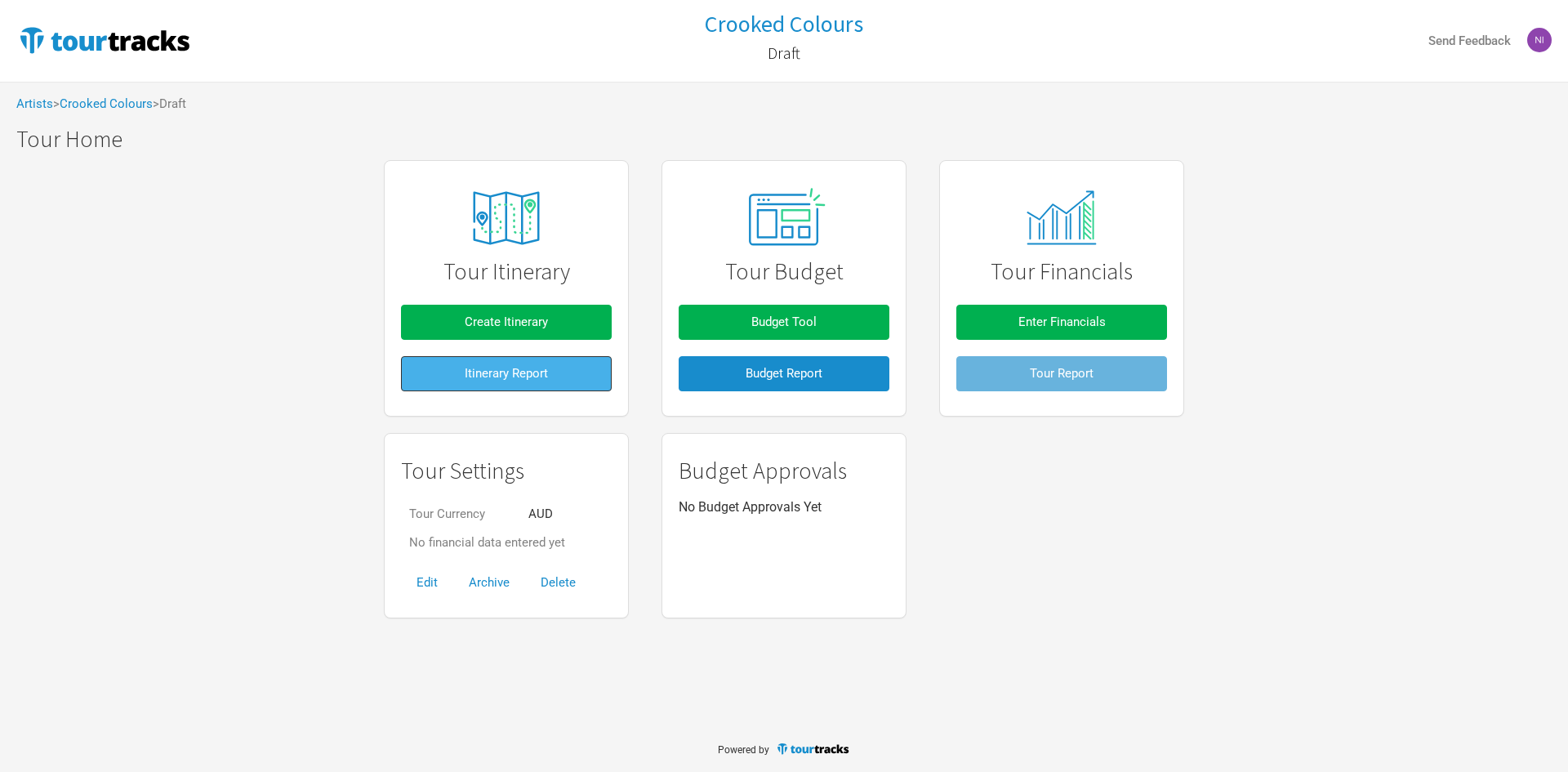
click at [524, 373] on span "Itinerary Report" at bounding box center [506, 373] width 83 height 15
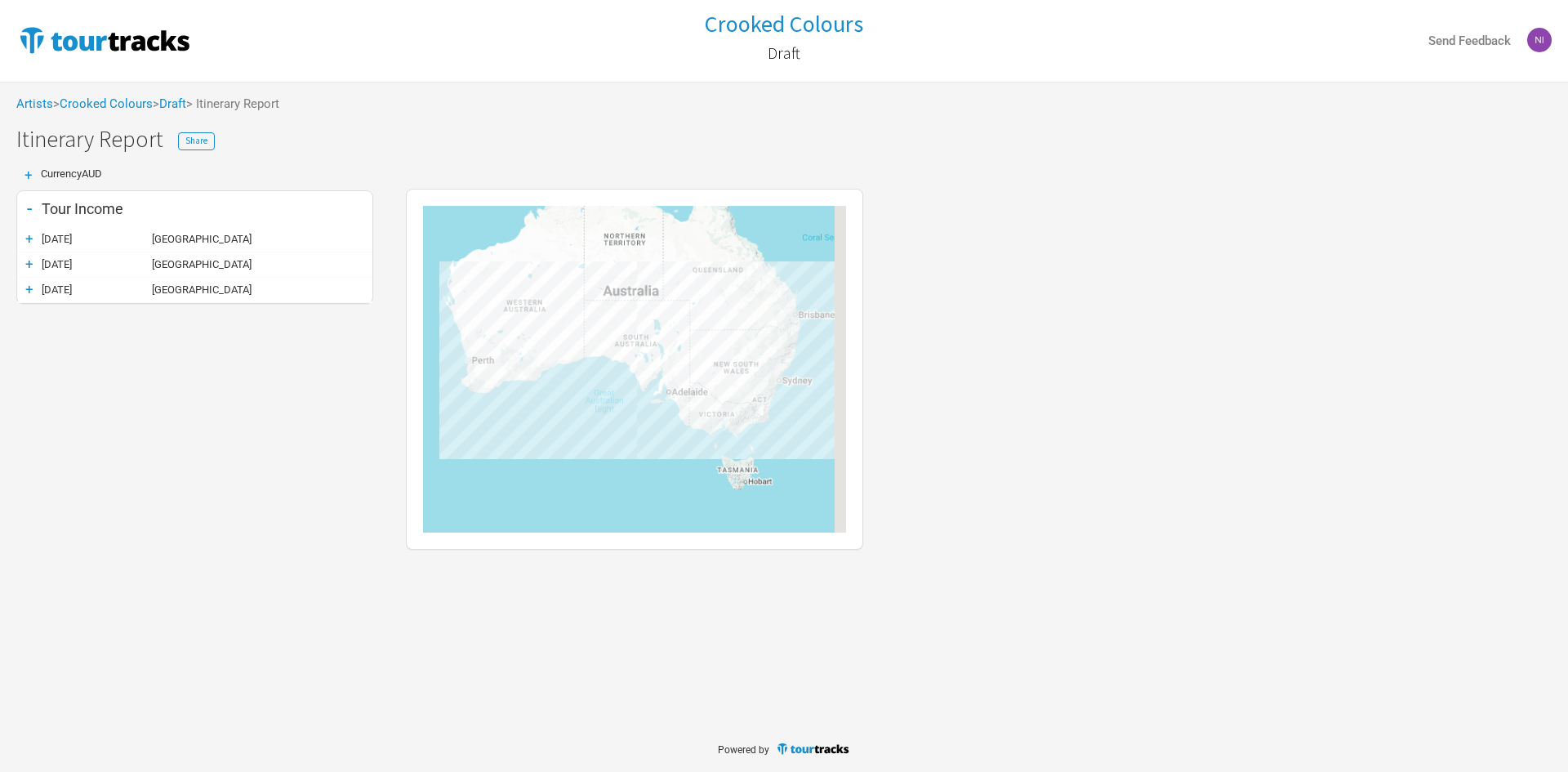
click at [182, 94] on div "Artists > Crooked Colours > Draft > Itinerary Report" at bounding box center [784, 104] width 1568 height 44
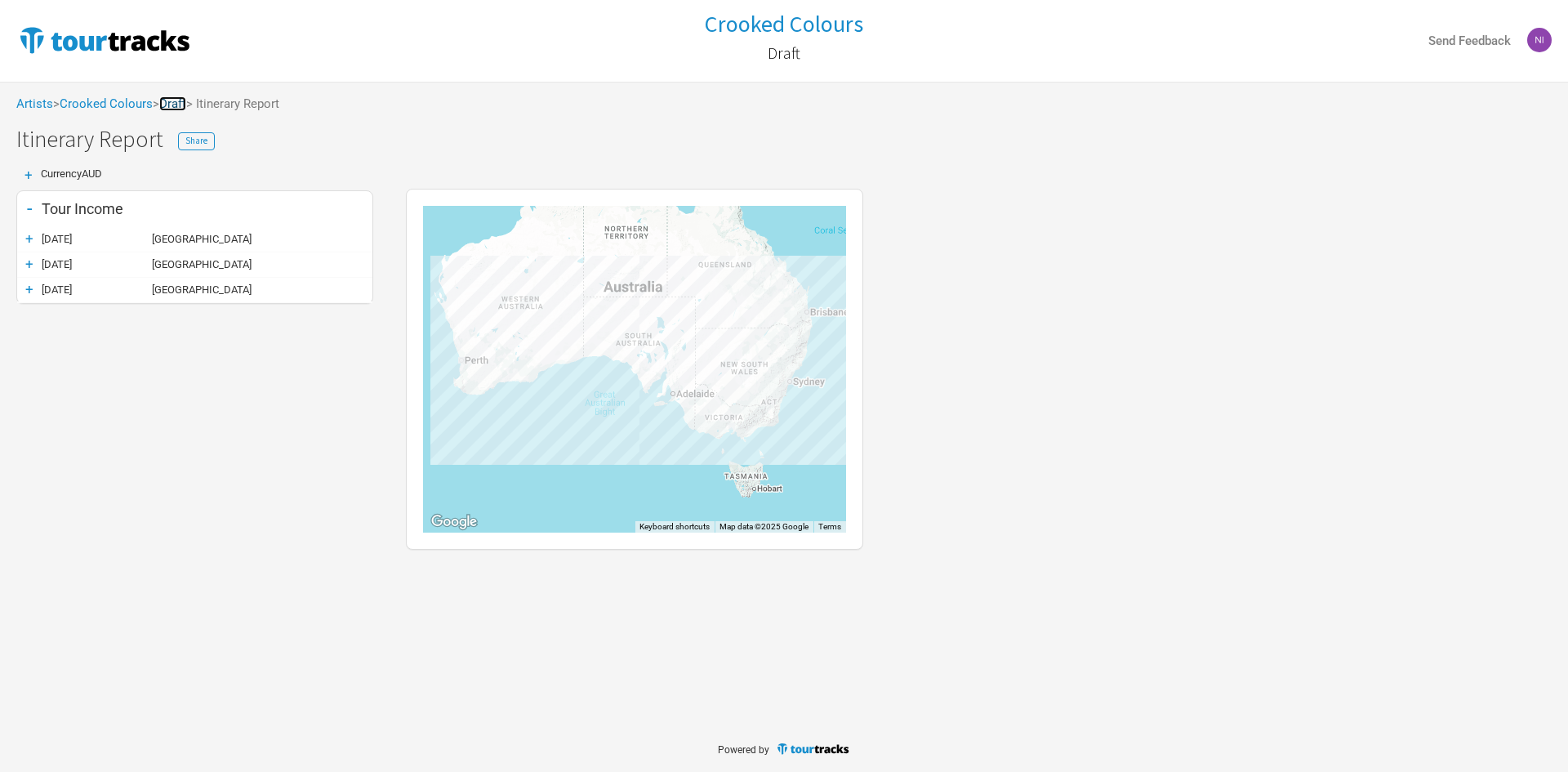
click at [185, 103] on link "Draft" at bounding box center [172, 103] width 27 height 15
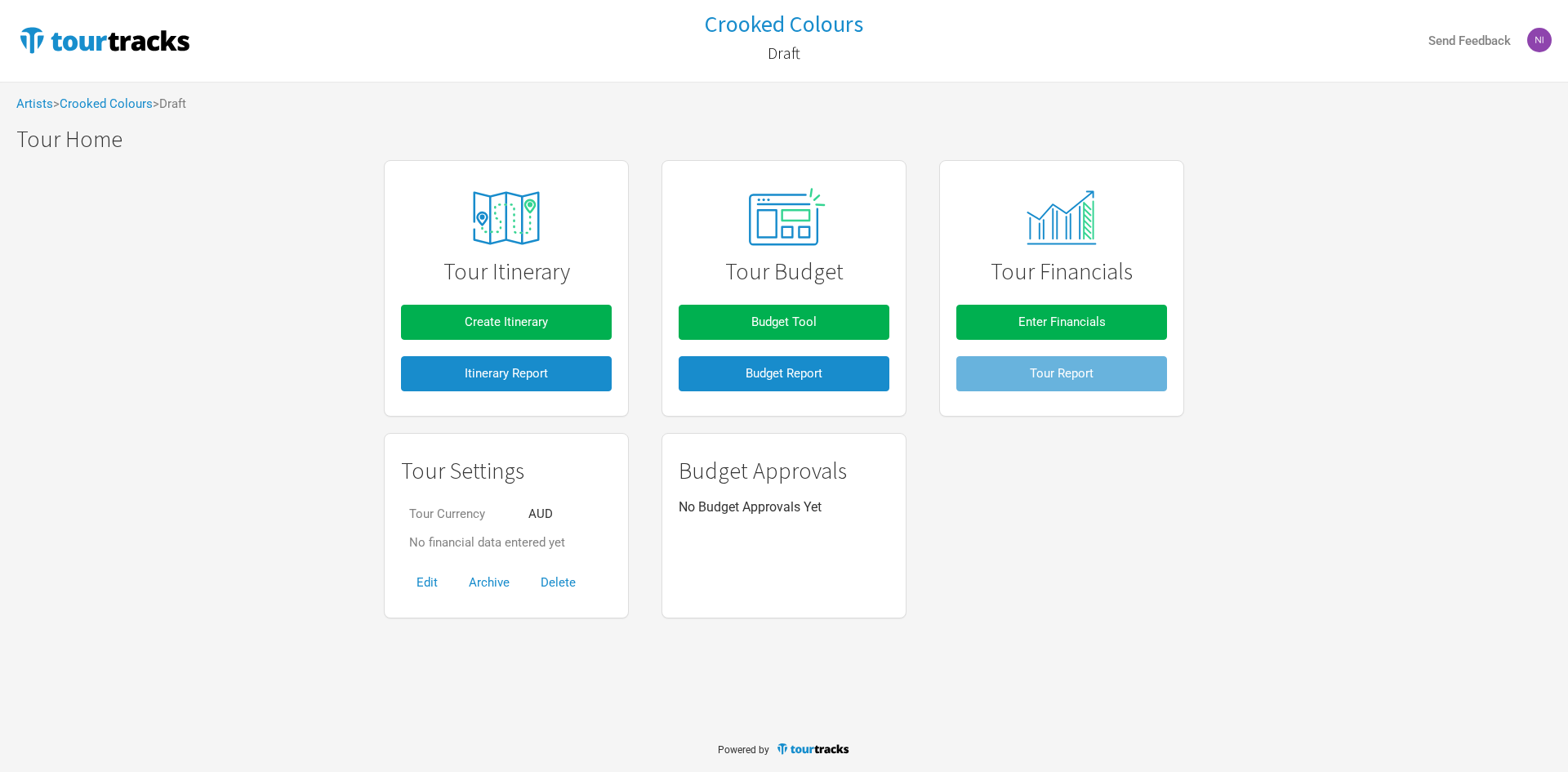
click at [325, 335] on div "Tour Itinerary Create Itinerary Itinerary Report Tour Budget Budget Tool Budget…" at bounding box center [784, 389] width 1568 height 474
click at [777, 316] on span "Budget Tool" at bounding box center [784, 321] width 65 height 15
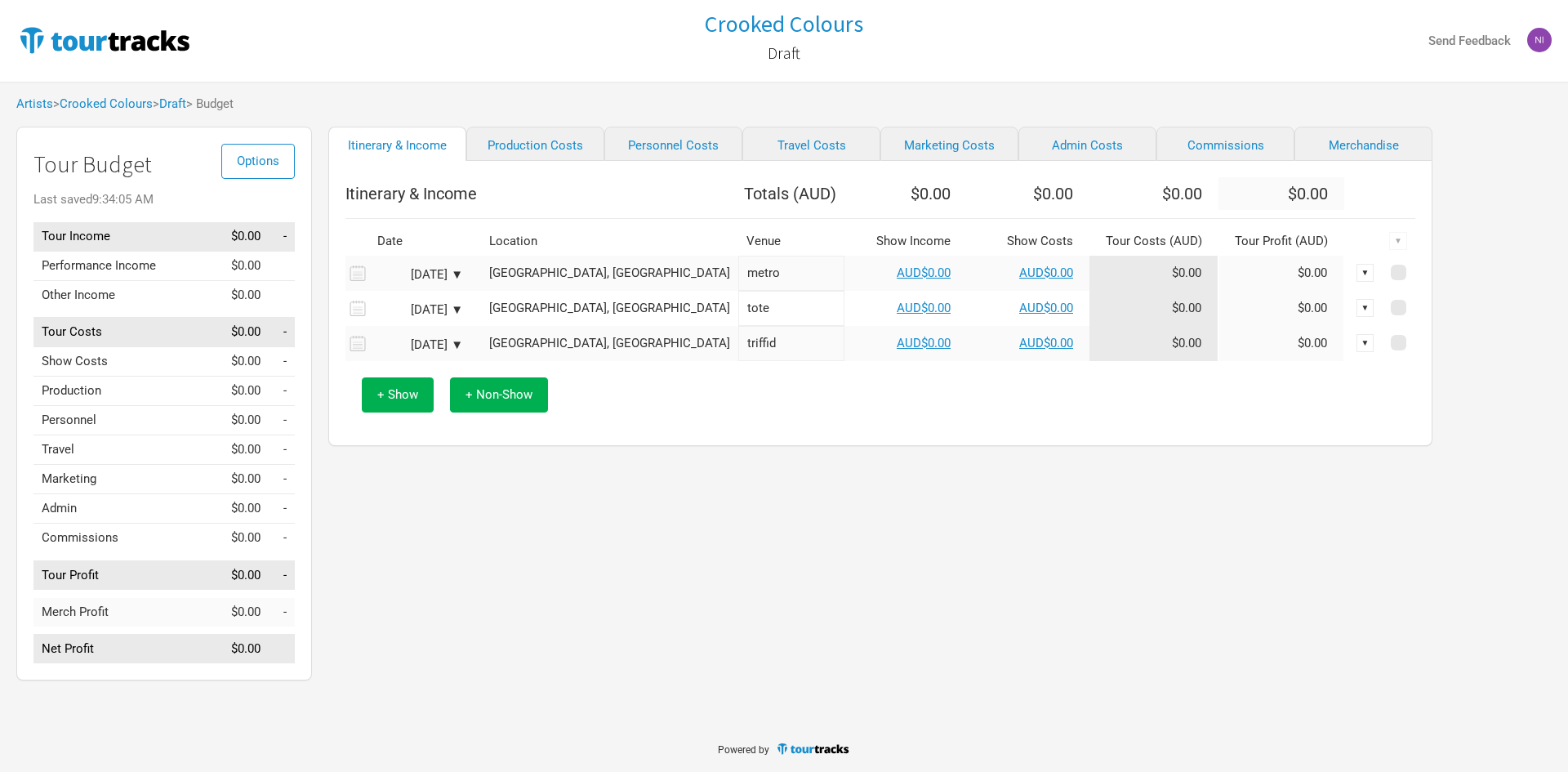
click at [287, 190] on div "Options Tour Budget Last saved 9:34:05 AM Tour Income $0.00 - Performance Incom…" at bounding box center [164, 402] width 261 height 519
click at [275, 167] on span "Options" at bounding box center [258, 160] width 43 height 15
click at [390, 522] on div "Itinerary & Income Production Costs Personnel Costs Travel Costs Marketing Cost…" at bounding box center [864, 407] width 1104 height 561
click at [253, 168] on button "Options" at bounding box center [258, 161] width 73 height 36
click at [245, 279] on link "Budget Lock" at bounding box center [233, 271] width 87 height 29
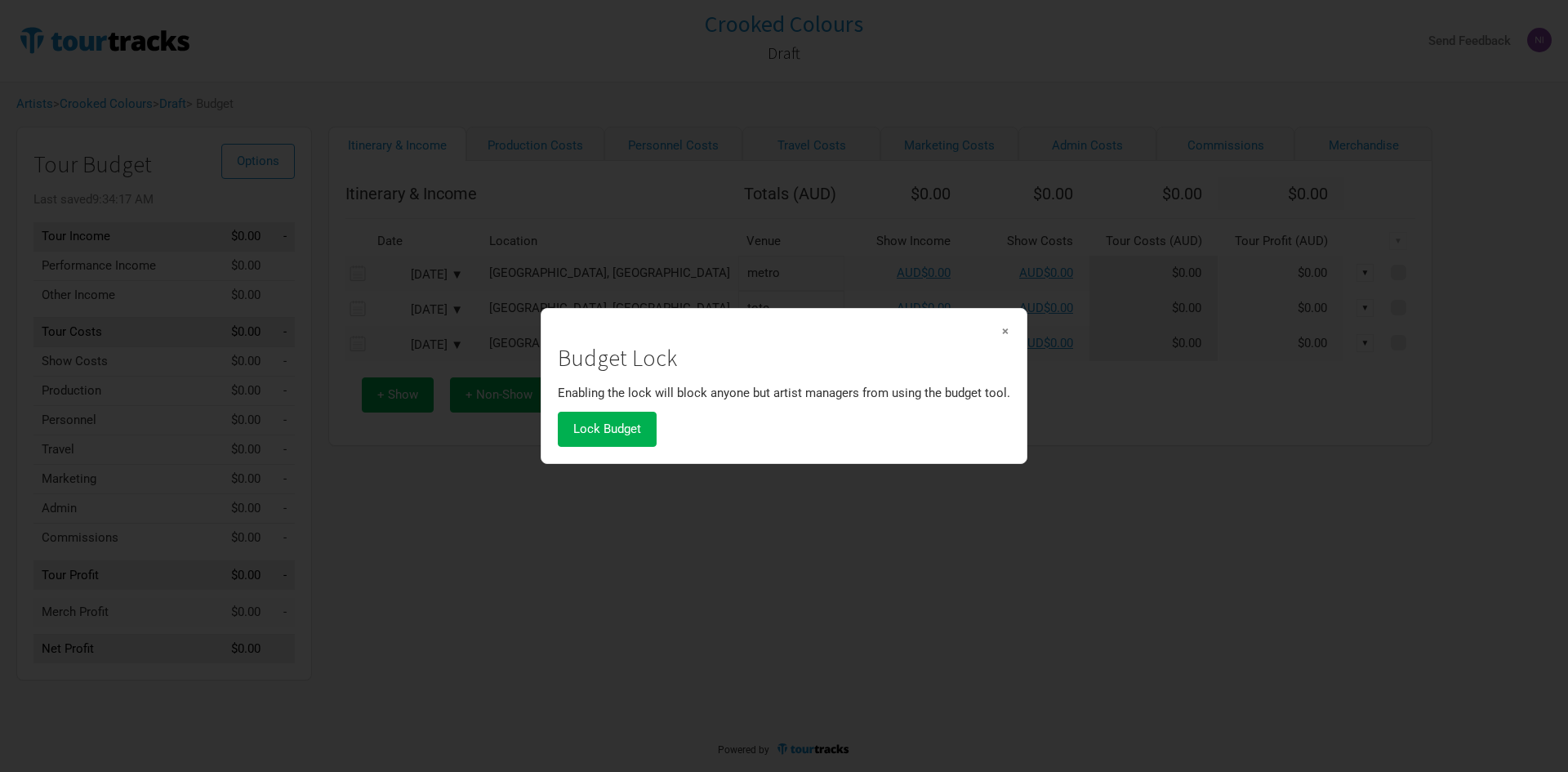
click at [1006, 326] on span "×" at bounding box center [1005, 330] width 10 height 18
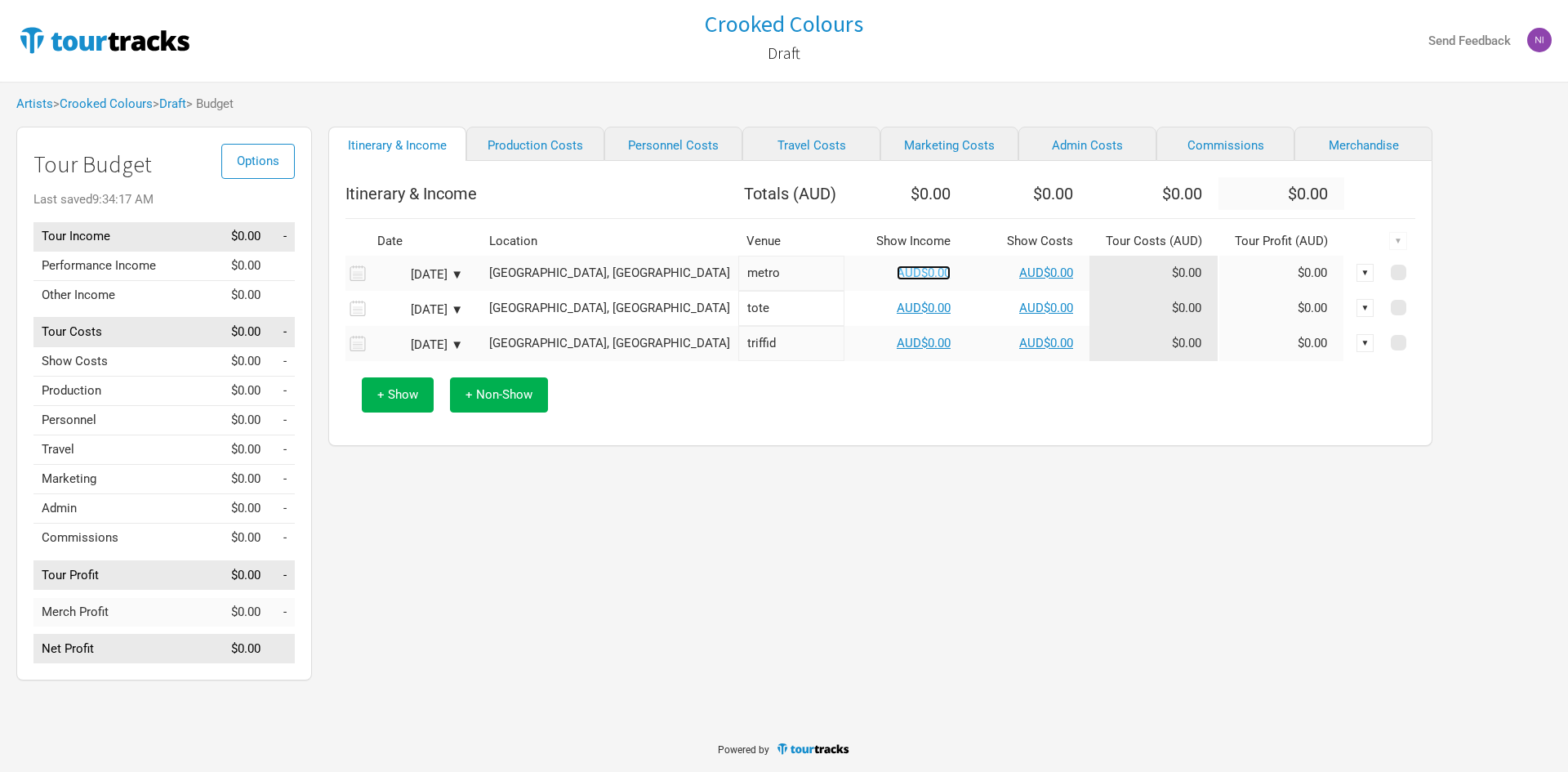
click at [897, 280] on link "AUD$0.00" at bounding box center [923, 272] width 54 height 15
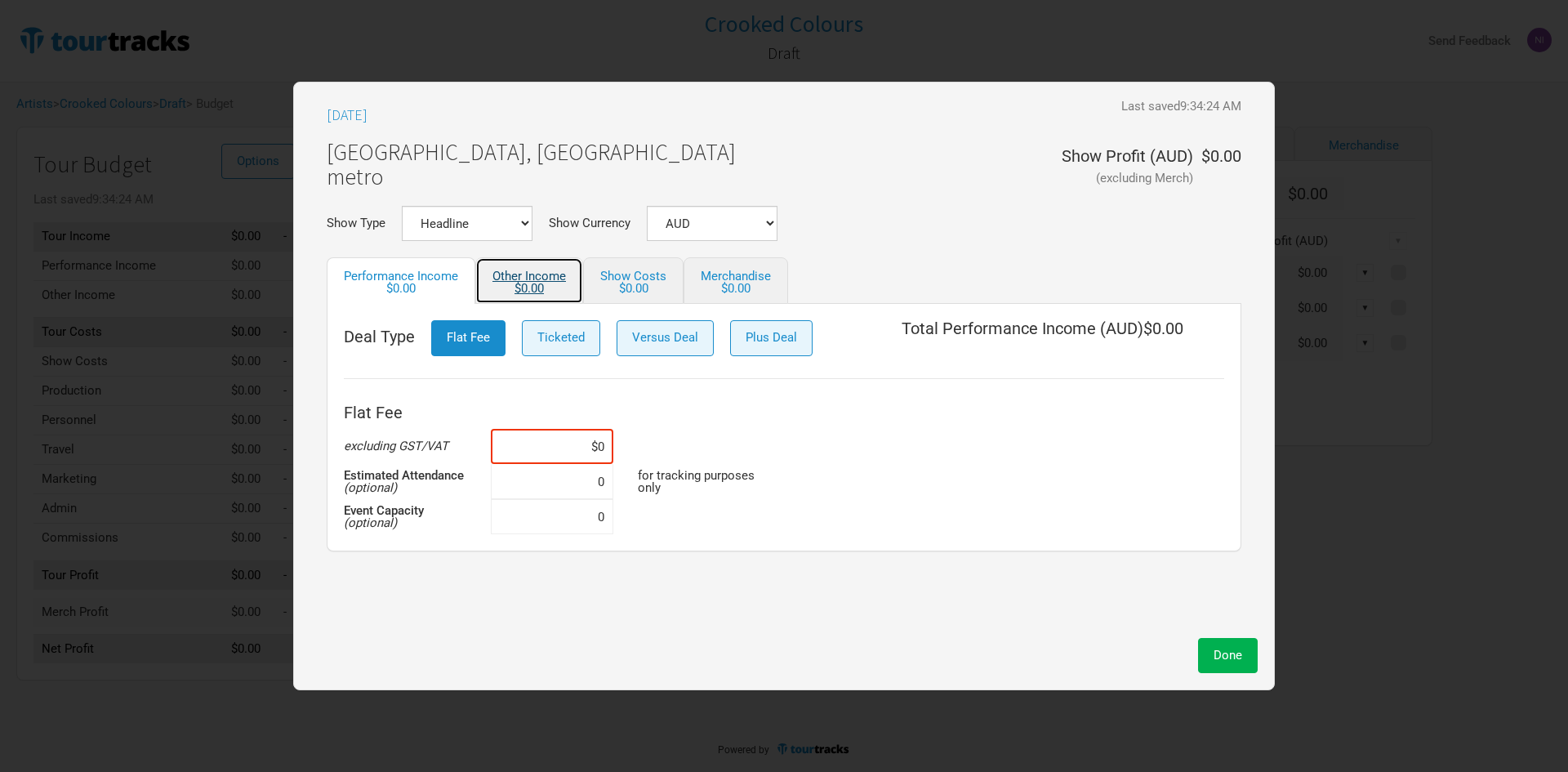
click at [552, 284] on div "$0.00" at bounding box center [529, 289] width 73 height 12
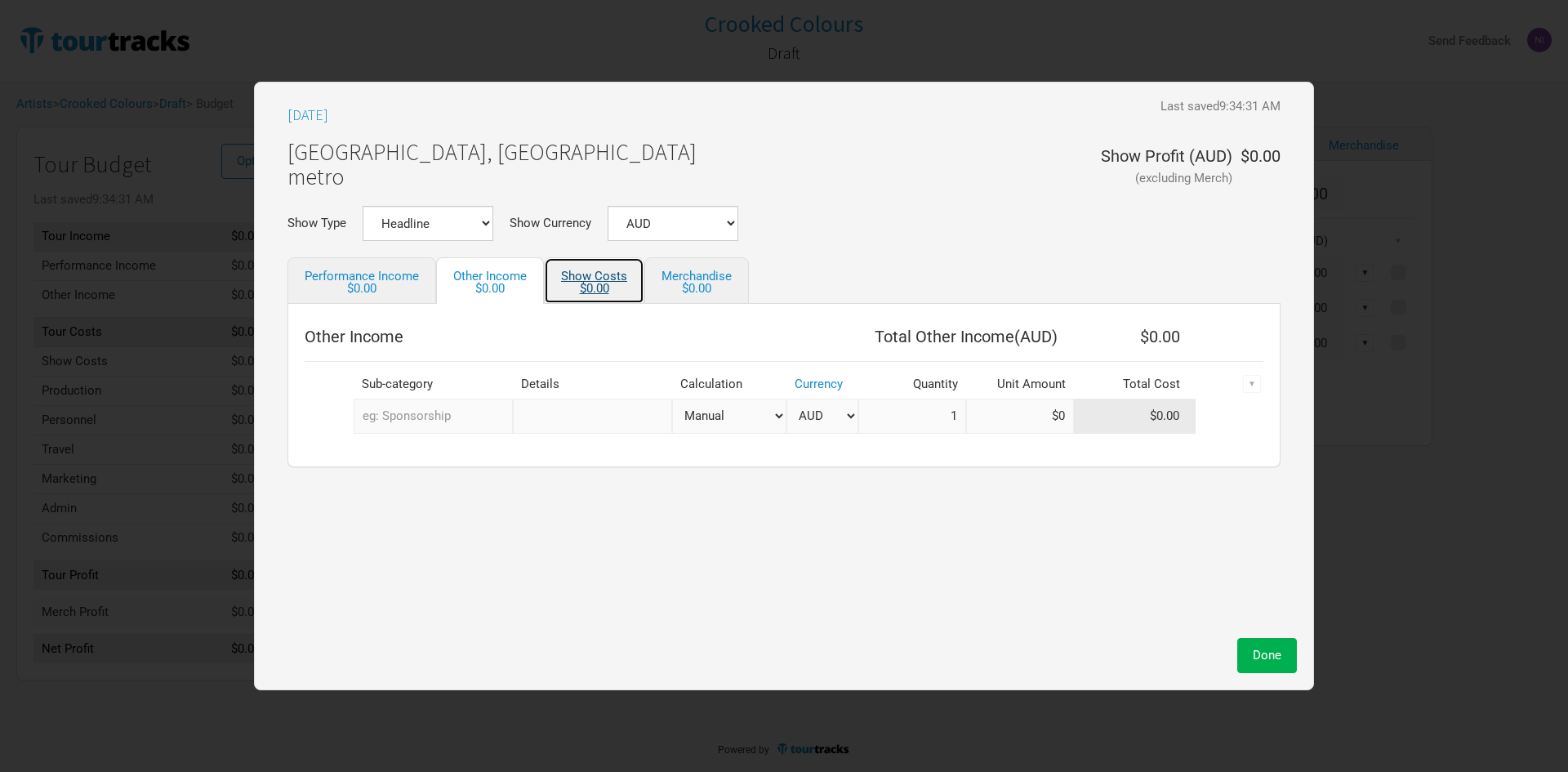
click at [567, 285] on div "$0.00" at bounding box center [593, 289] width 66 height 12
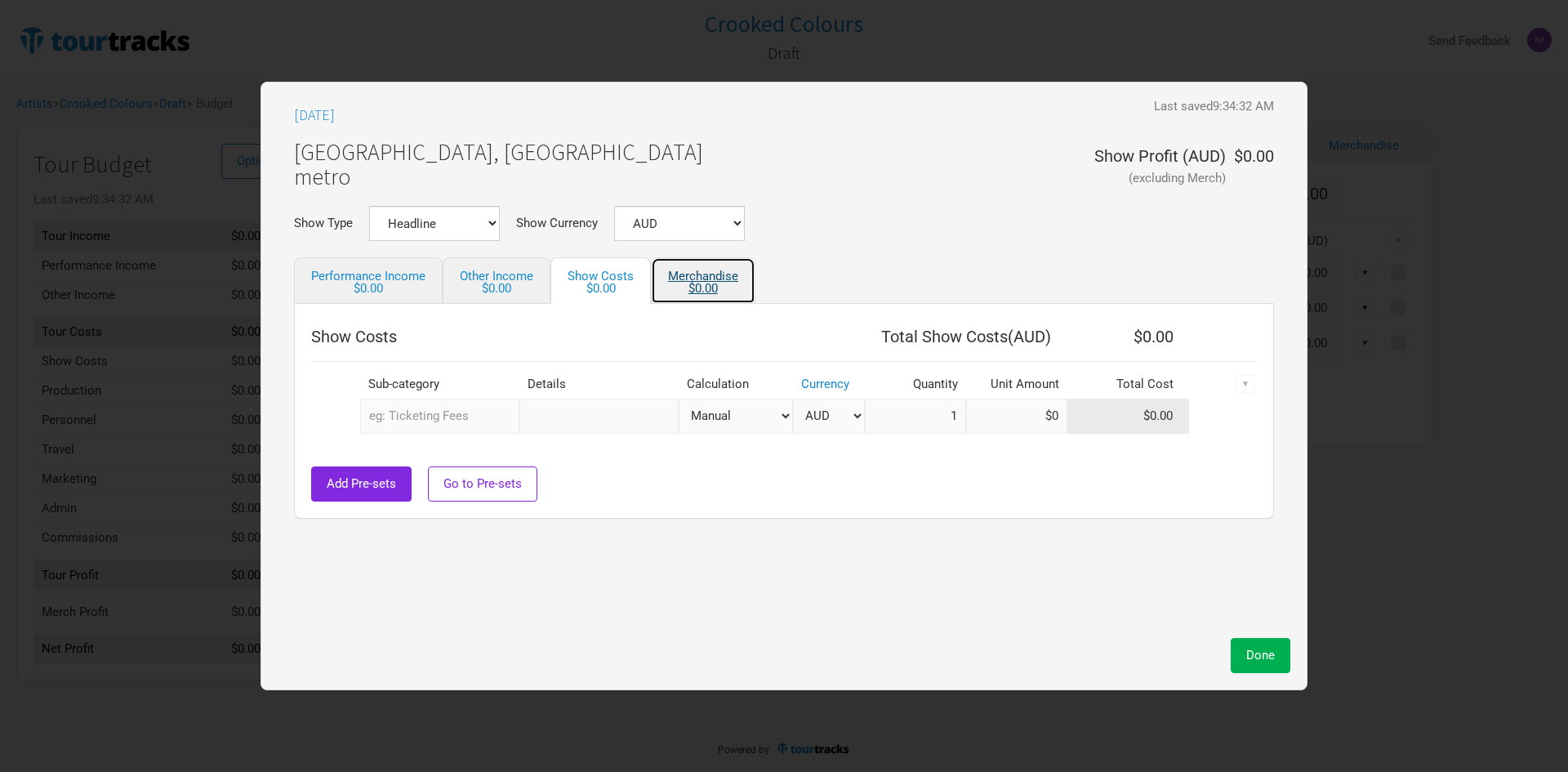
click at [695, 294] on div "$0.00" at bounding box center [703, 289] width 70 height 12
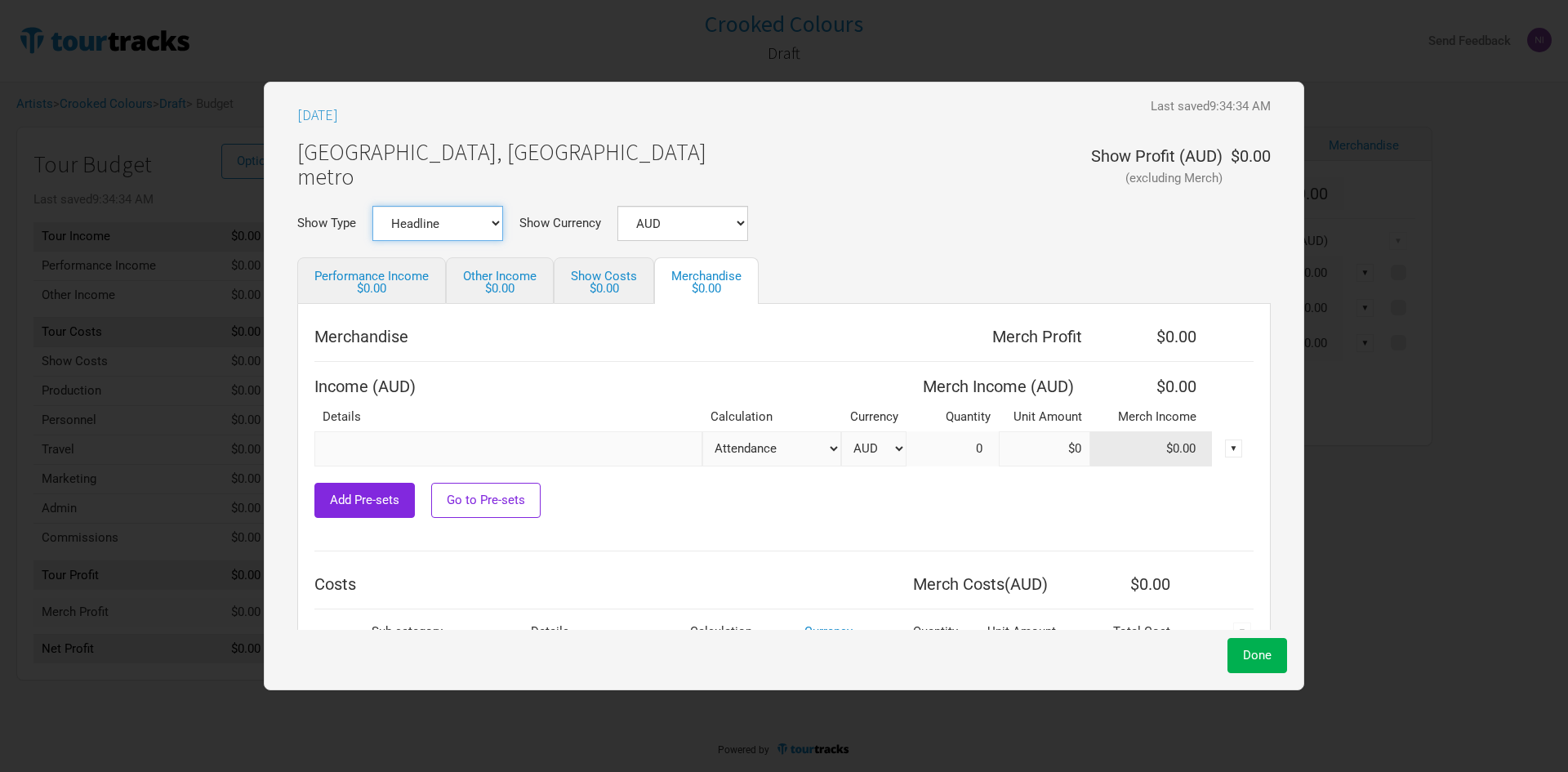
click at [438, 213] on select "Headline Festival Corporate Support DJ Set Other" at bounding box center [438, 223] width 131 height 36
drag, startPoint x: 491, startPoint y: 181, endPoint x: 468, endPoint y: 237, distance: 60.5
click at [492, 181] on div "[GEOGRAPHIC_DATA], [GEOGRAPHIC_DATA] metro Show Profit ( AUD ) (excluding Merch…" at bounding box center [784, 169] width 974 height 75
click at [406, 302] on link "Performance Income $0.00" at bounding box center [372, 280] width 148 height 46
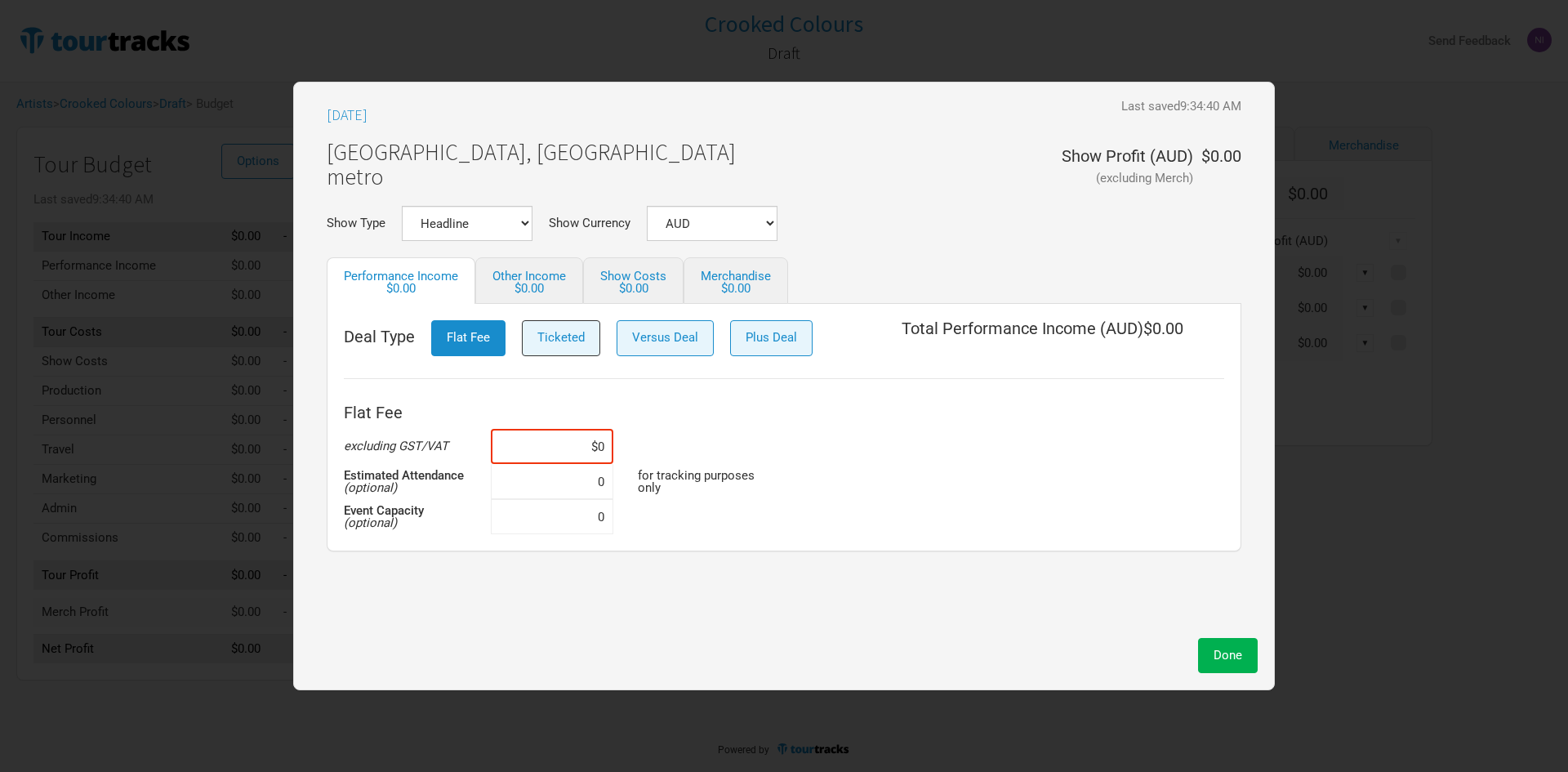
click at [552, 338] on span "Ticketed" at bounding box center [561, 337] width 47 height 15
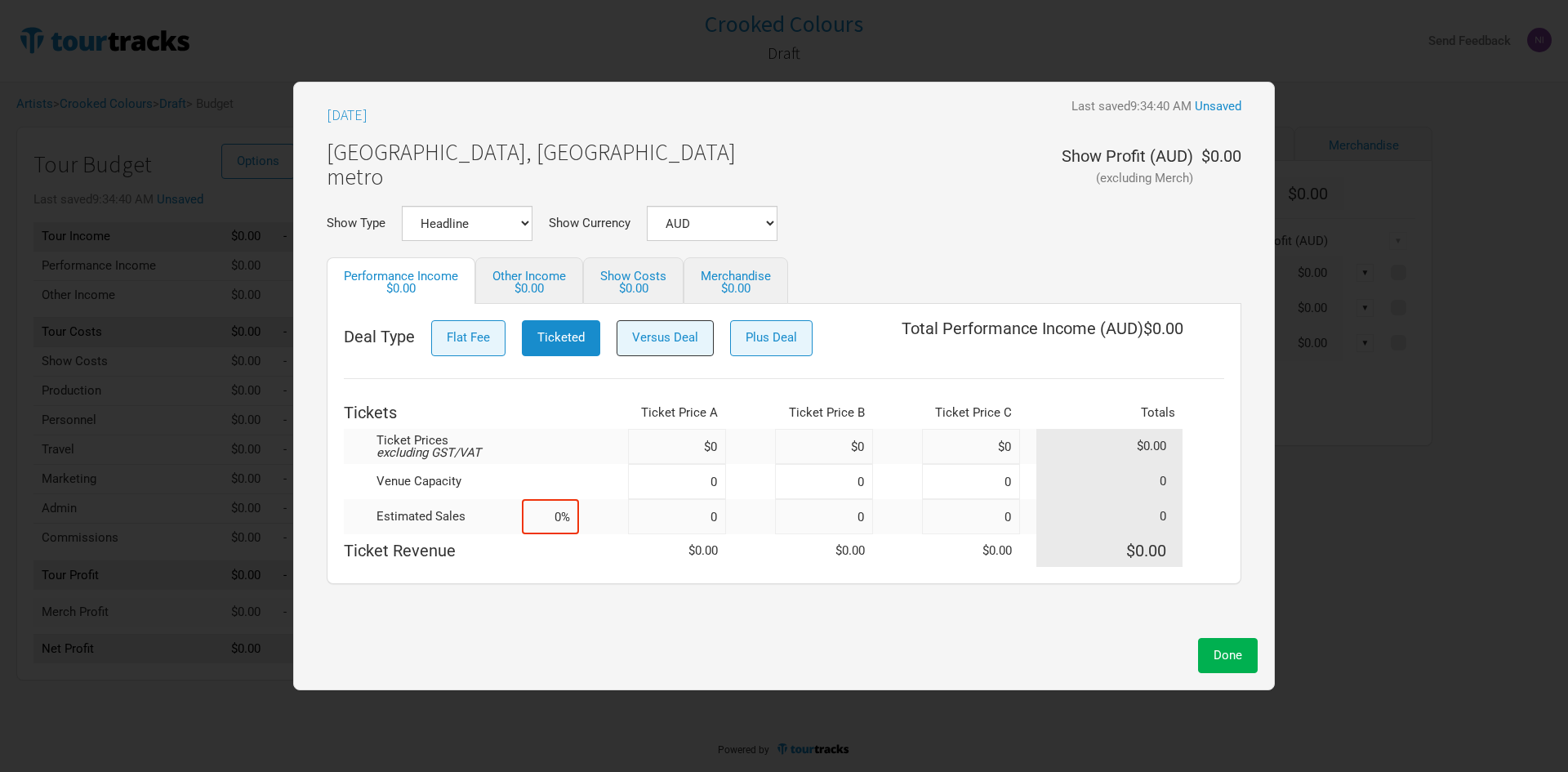
click at [673, 340] on span "Versus Deal" at bounding box center [664, 337] width 66 height 15
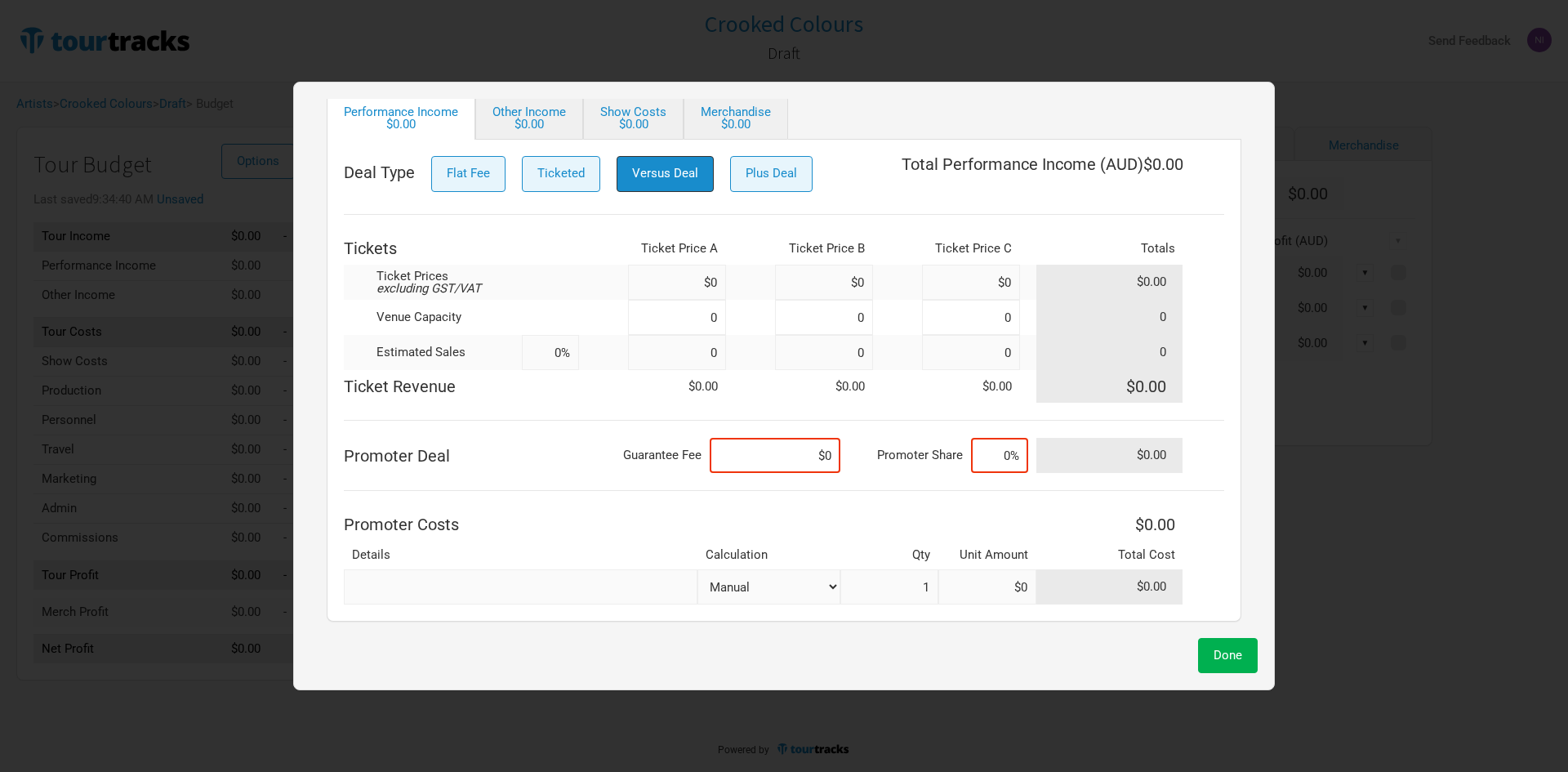
scroll to position [82, 0]
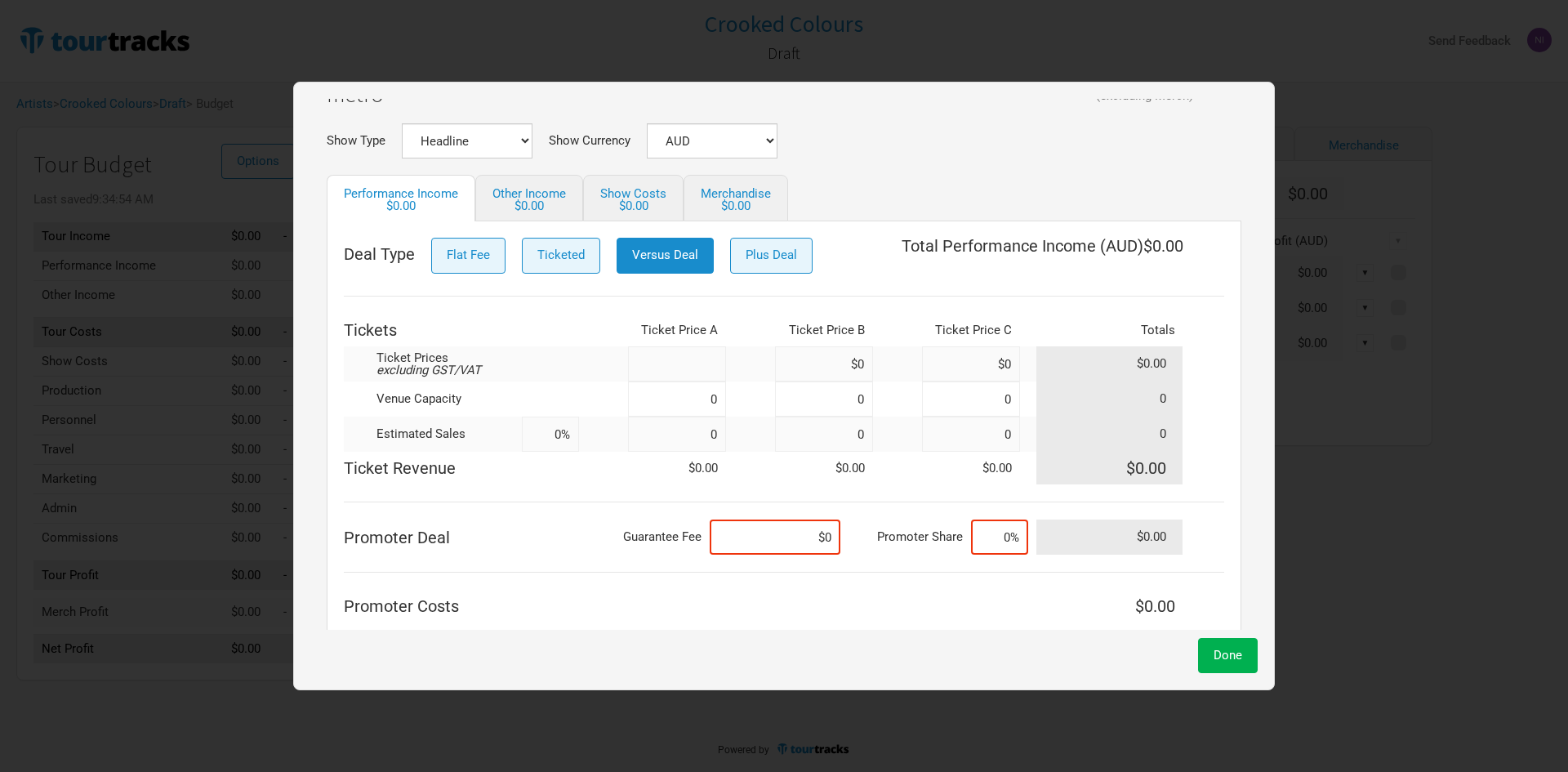
click at [671, 364] on input at bounding box center [676, 364] width 98 height 36
type input "$0"
click at [748, 252] on span "Plus Deal" at bounding box center [771, 254] width 51 height 15
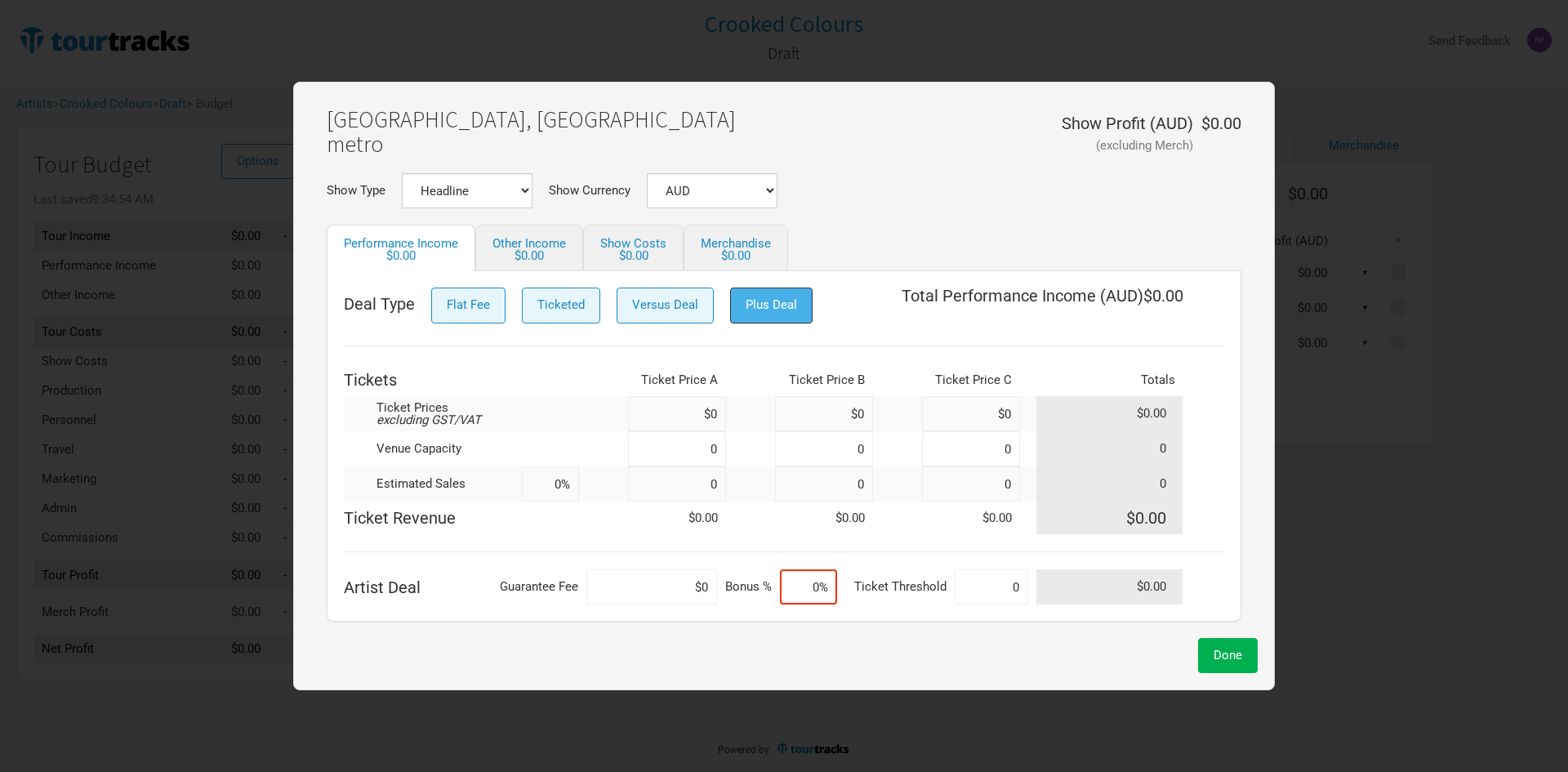
scroll to position [33, 0]
click at [463, 285] on div "Deal Type Flat Fee Ticketed Versus Deal Plus Deal Total Performance Income ( AU…" at bounding box center [783, 446] width 915 height 350
click at [462, 292] on button "Flat Fee" at bounding box center [468, 305] width 74 height 36
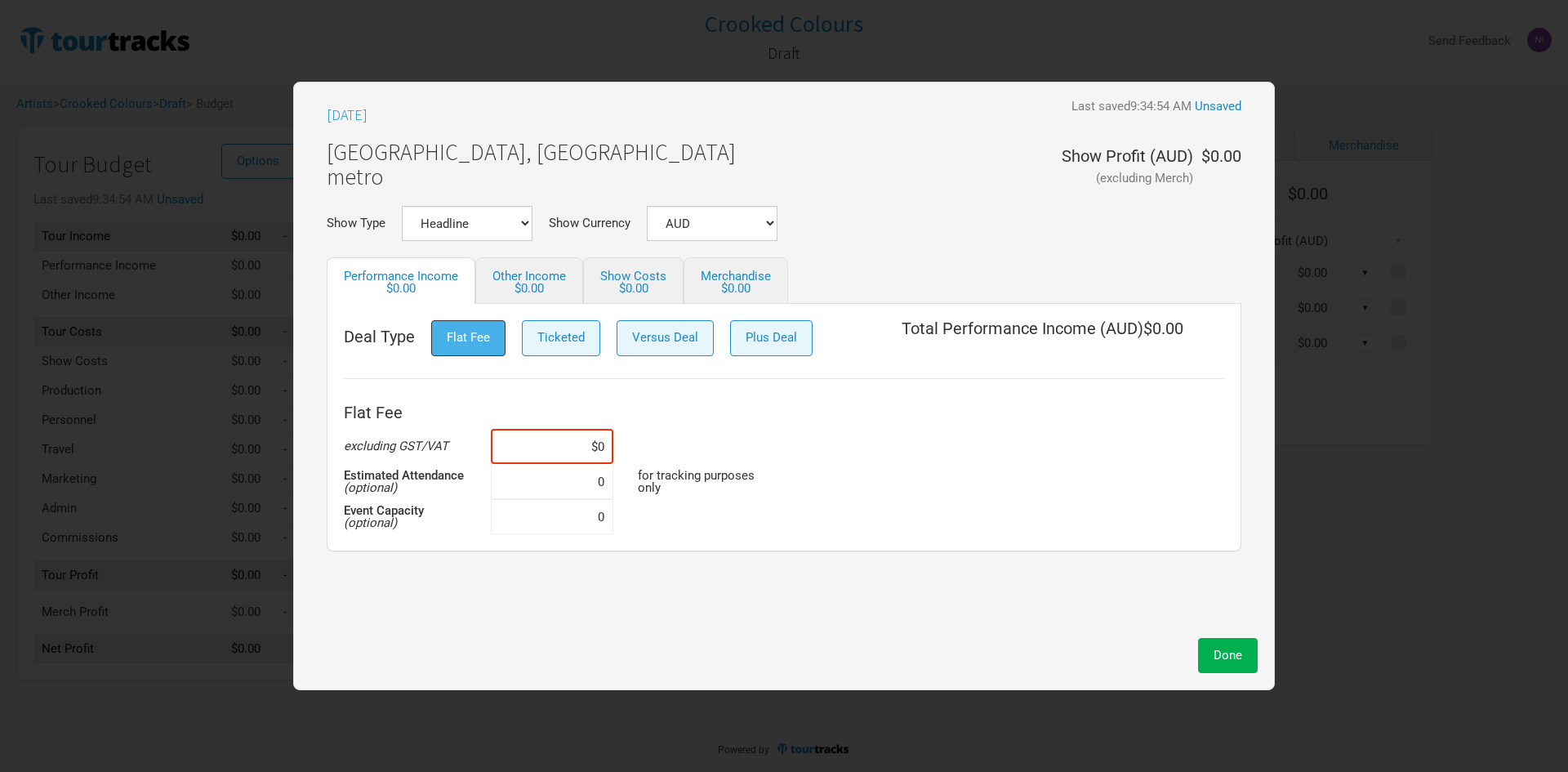
scroll to position [0, 0]
click at [540, 455] on input at bounding box center [552, 447] width 123 height 36
type input "$0"
click at [558, 355] on button "Ticketed" at bounding box center [561, 338] width 78 height 36
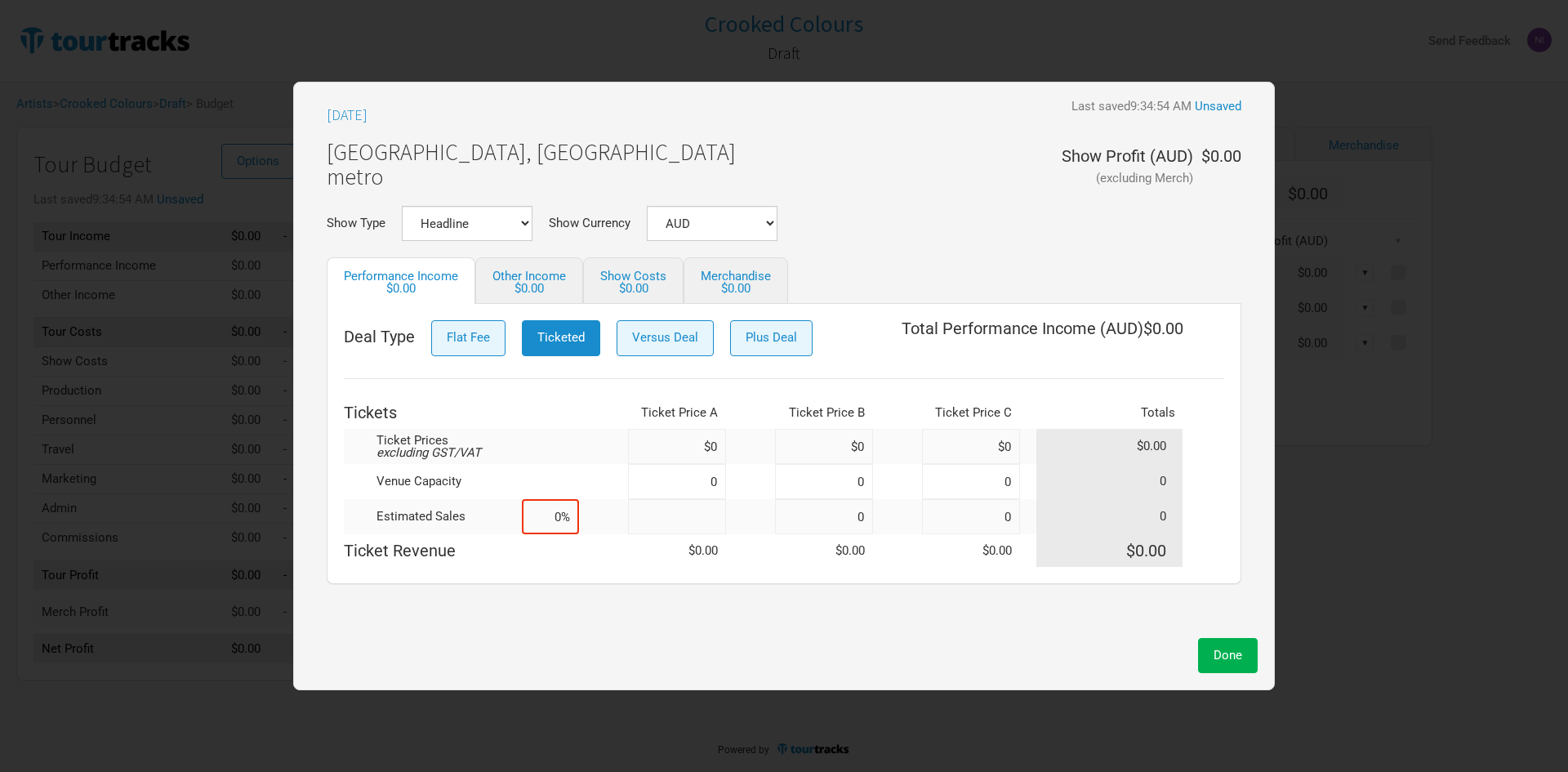
type input "0"
click at [693, 453] on input at bounding box center [676, 447] width 98 height 36
type input "$10"
type input "$15"
type input "$20"
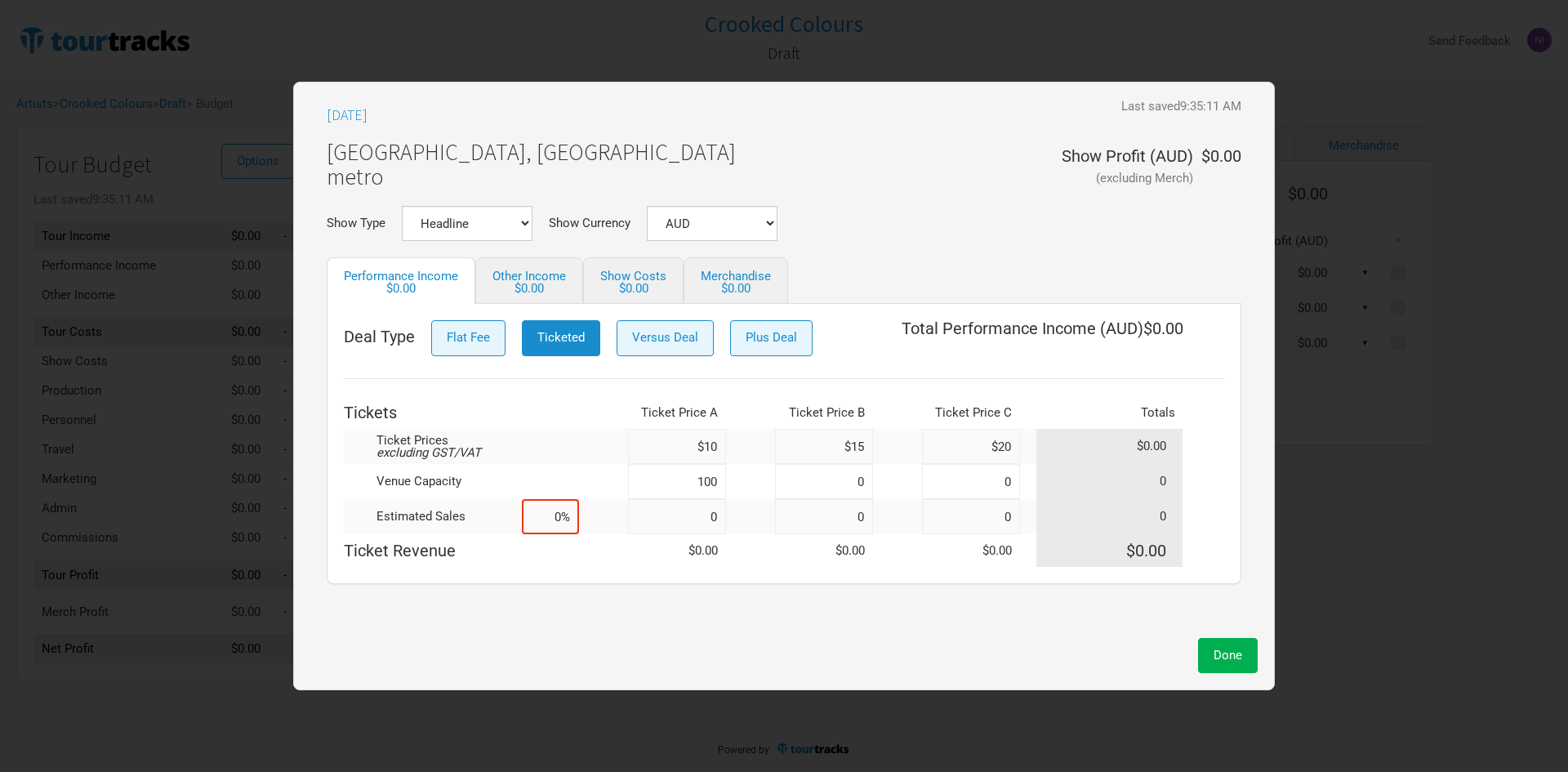
type input "100"
type input "0%"
drag, startPoint x: 822, startPoint y: 469, endPoint x: 865, endPoint y: 473, distance: 43.2
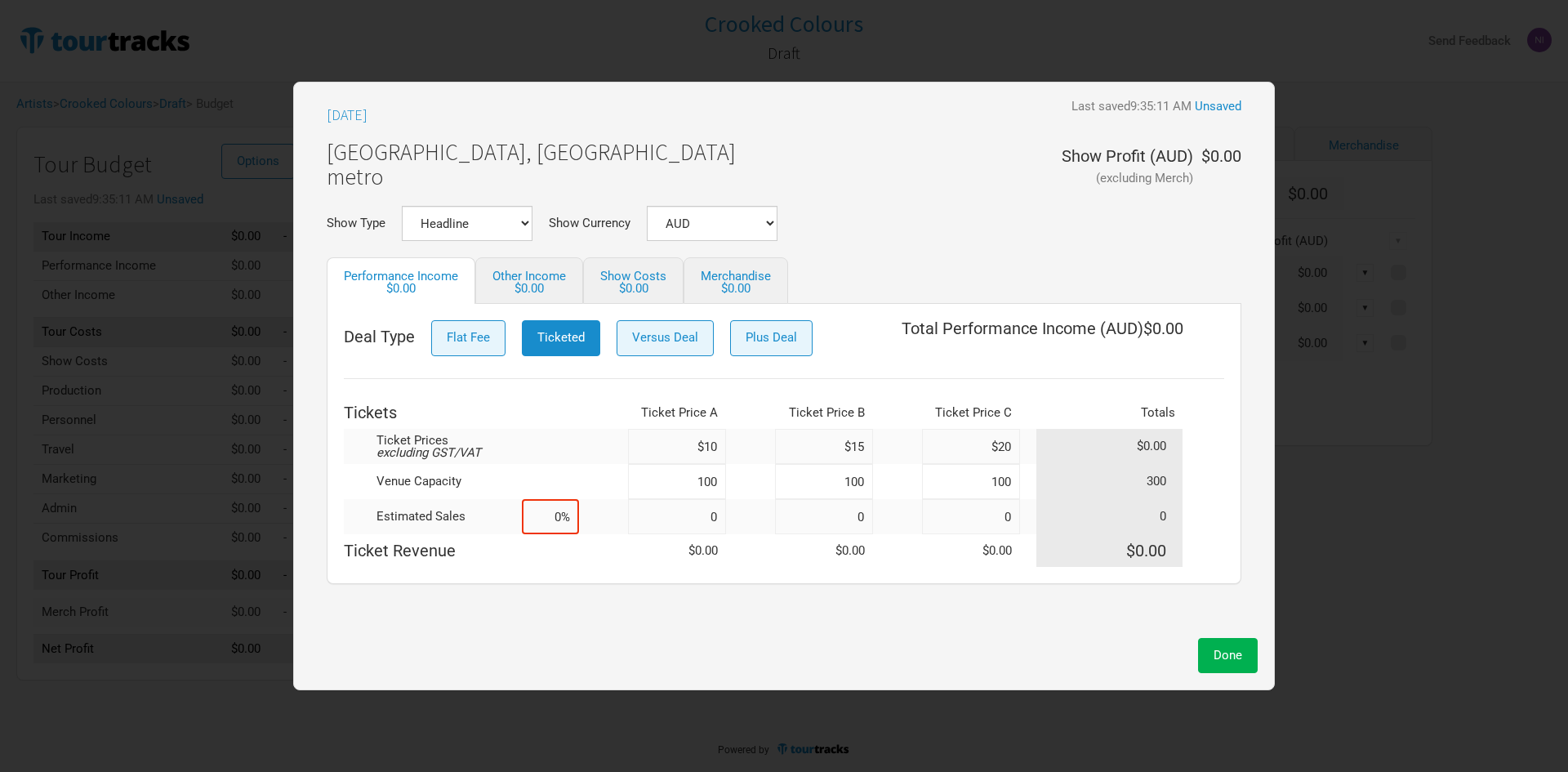
click at [851, 472] on input "100" at bounding box center [824, 481] width 98 height 36
type input "200"
click at [845, 484] on input "200" at bounding box center [824, 481] width 98 height 36
type input "100"
click at [680, 562] on td "$0.00" at bounding box center [676, 550] width 98 height 33
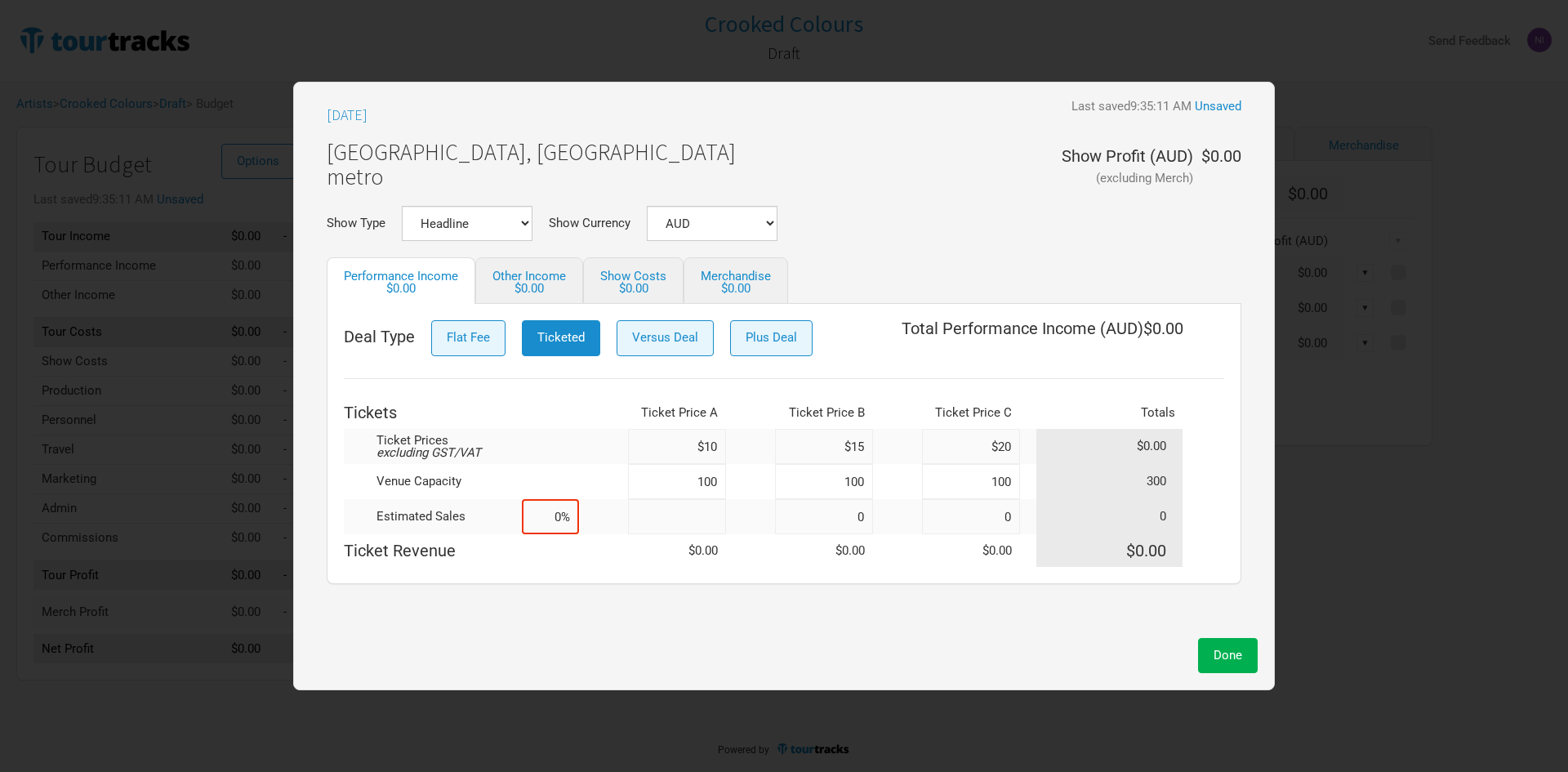
click at [693, 520] on input at bounding box center [676, 517] width 98 height 36
type input "80"
type input "27%"
type input "80"
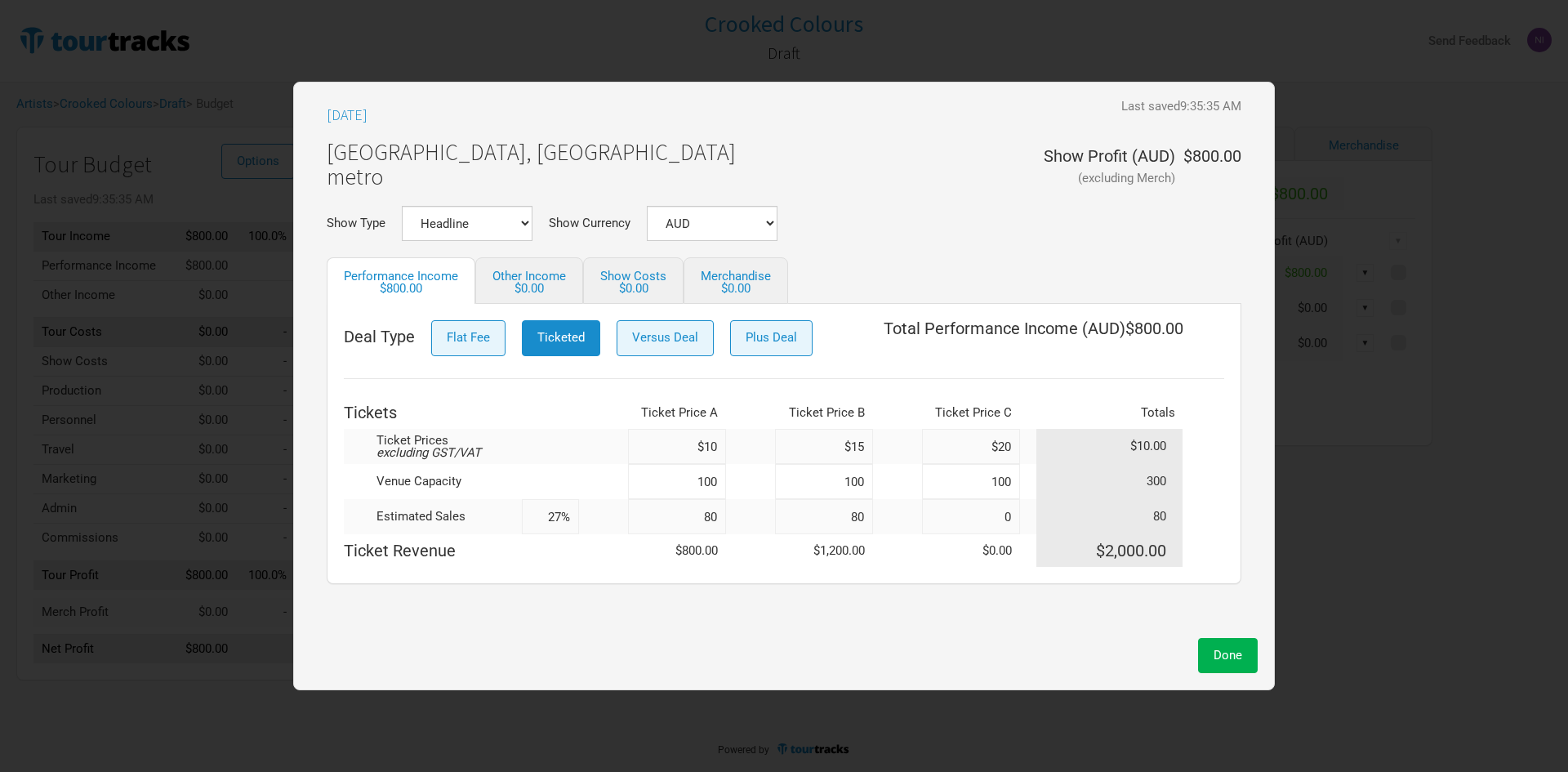
type input "53%"
type input "80"
type input "80%"
click at [672, 467] on input "100" at bounding box center [676, 481] width 98 height 36
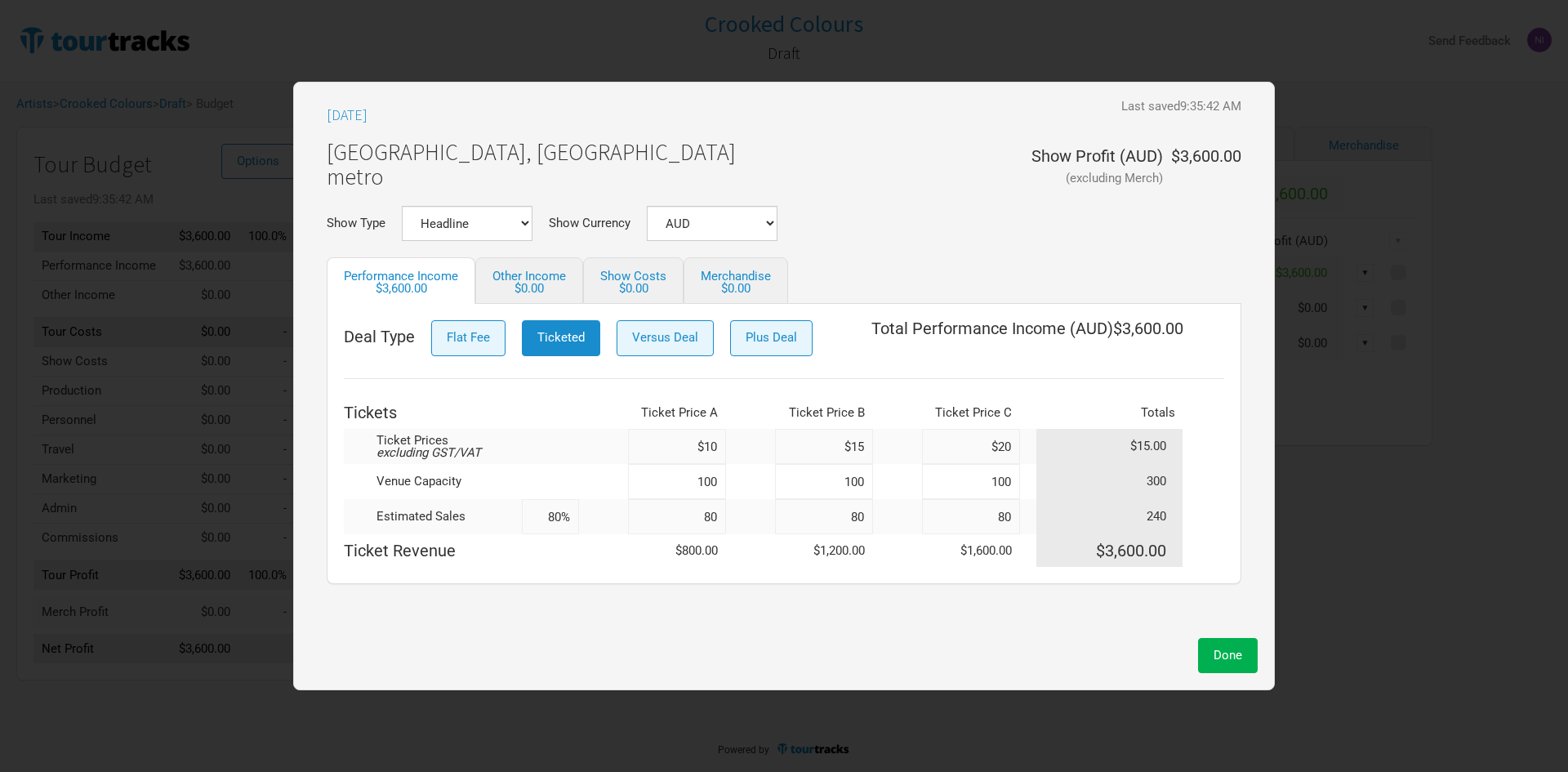
click at [786, 484] on input "100" at bounding box center [824, 481] width 98 height 36
click at [706, 479] on input "100" at bounding box center [676, 481] width 98 height 36
drag, startPoint x: 717, startPoint y: 475, endPoint x: 694, endPoint y: 475, distance: 23.0
click at [694, 475] on input "100" at bounding box center [676, 481] width 98 height 36
type input "80"
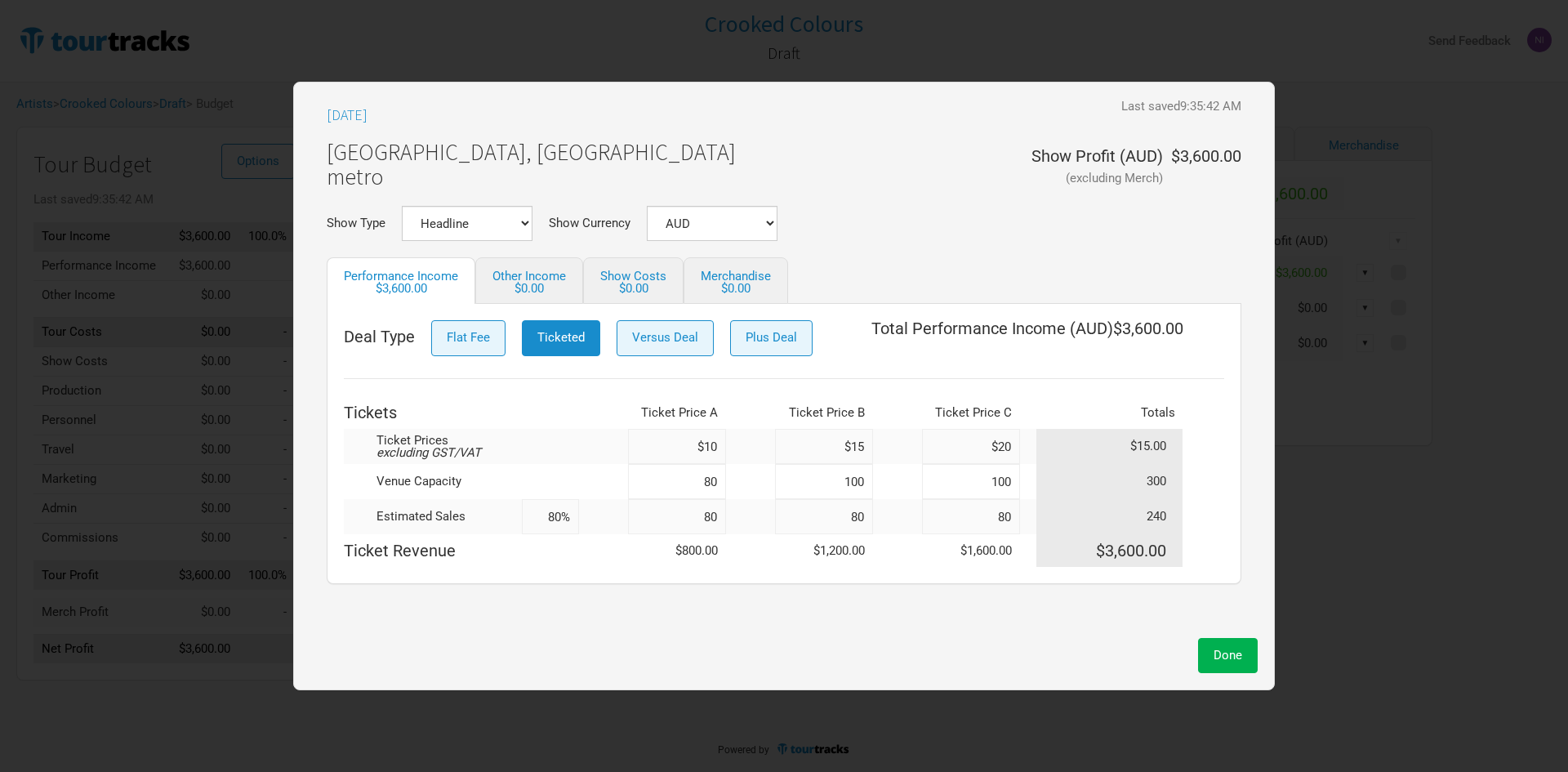
type input "86%"
type input "10"
type input "126%"
type input "10"
type input "240%"
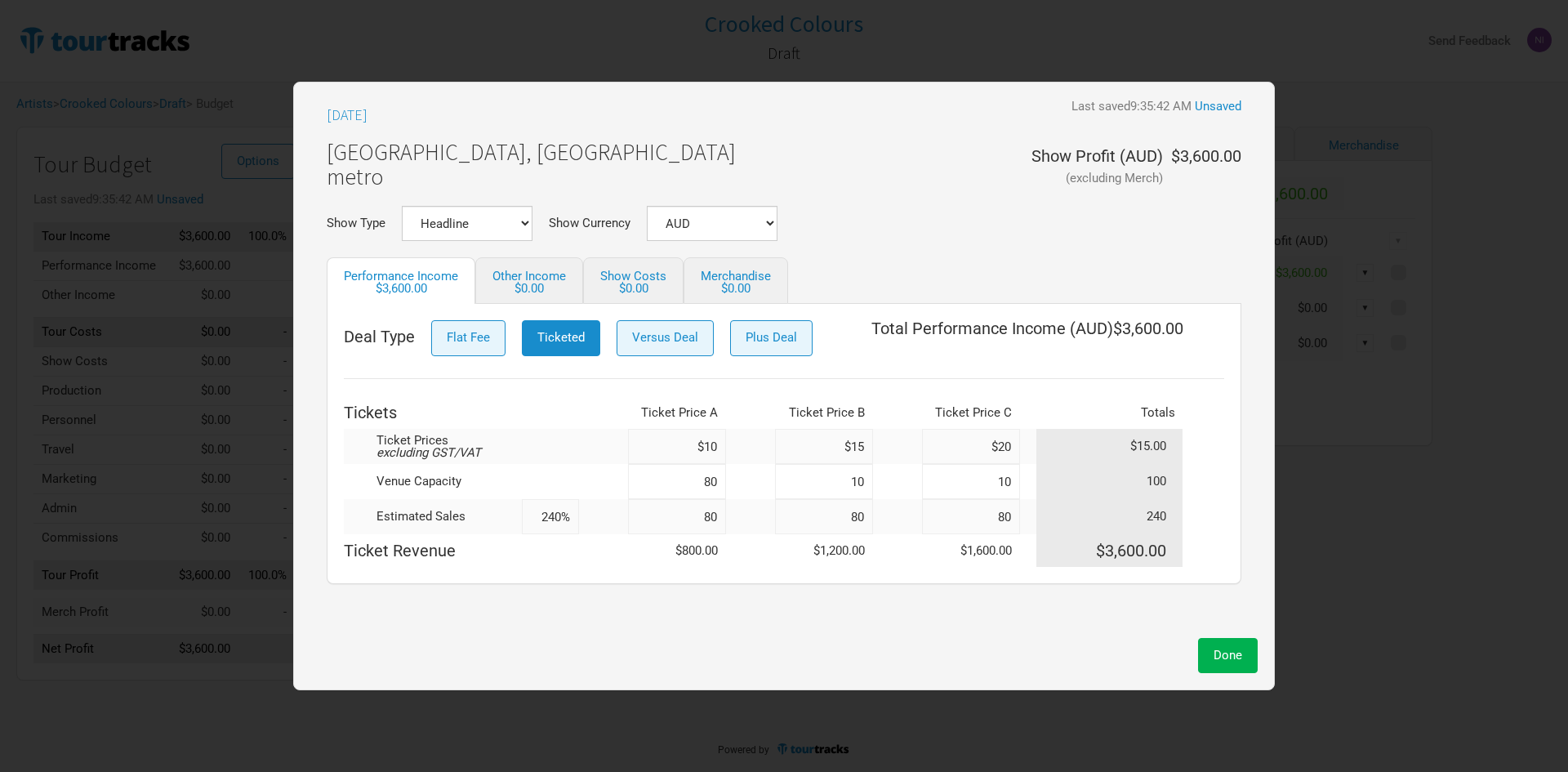
click at [796, 512] on input "80" at bounding box center [824, 517] width 98 height 36
type input "160%"
type input "10"
type input "170%"
type input "10"
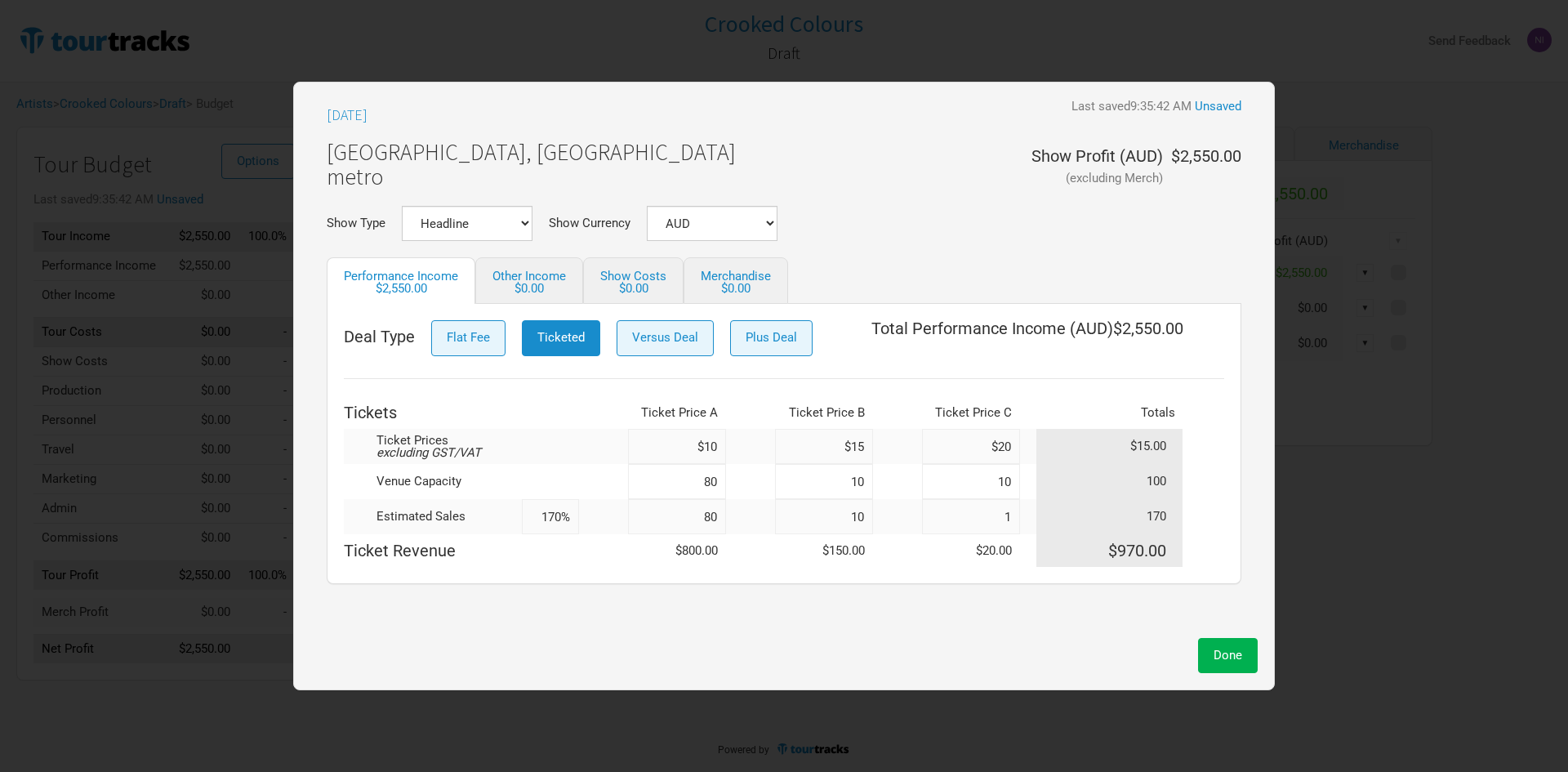
type input "10"
type input "100%"
type input "10"
click at [660, 515] on input "80" at bounding box center [676, 517] width 98 height 36
click at [675, 325] on button "Versus Deal" at bounding box center [665, 338] width 97 height 36
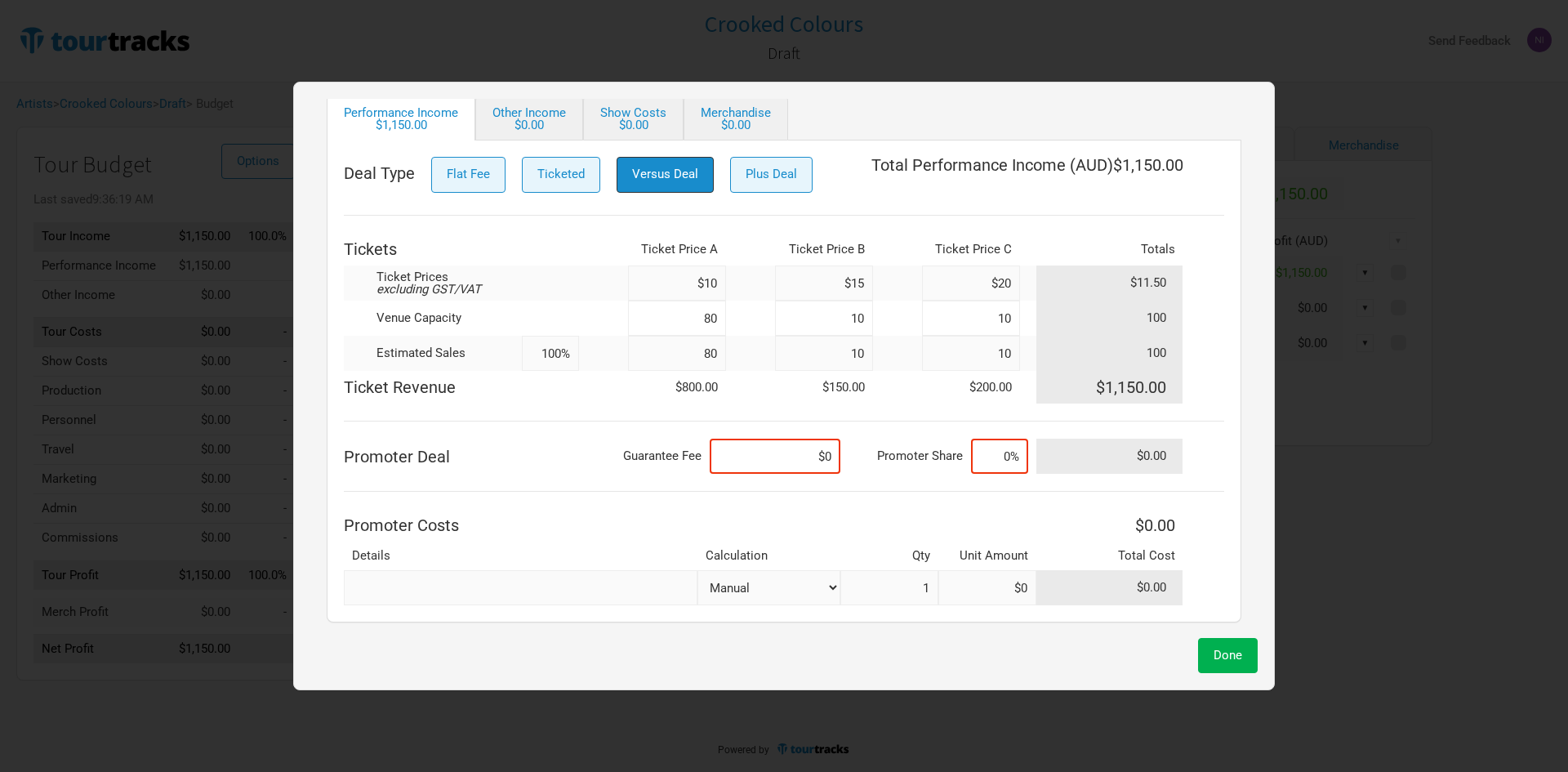
scroll to position [164, 0]
click at [749, 453] on input at bounding box center [775, 456] width 131 height 36
type input "$1,000"
type input "15%"
click at [619, 589] on input "text" at bounding box center [521, 587] width 354 height 36
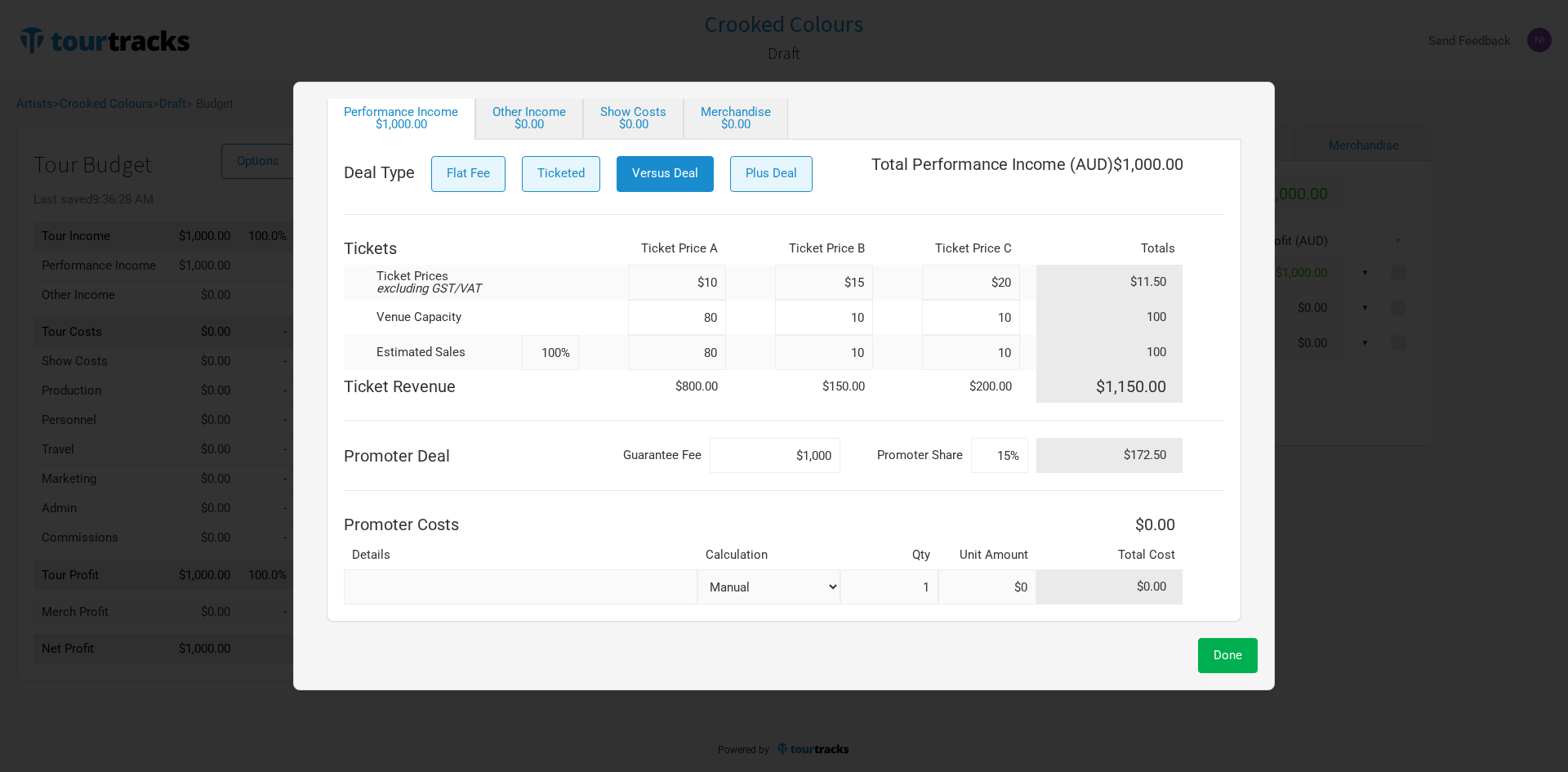
click at [497, 642] on div "Done" at bounding box center [784, 655] width 947 height 36
click at [457, 590] on input "text" at bounding box center [521, 587] width 354 height 36
drag, startPoint x: 409, startPoint y: 602, endPoint x: 424, endPoint y: 637, distance: 38.1
click at [410, 607] on div "Deal Type Flat Fee Ticketed Versus Deal Plus Deal Total Performance Income ( AU…" at bounding box center [783, 380] width 915 height 481
click at [424, 643] on div "Done" at bounding box center [784, 655] width 947 height 36
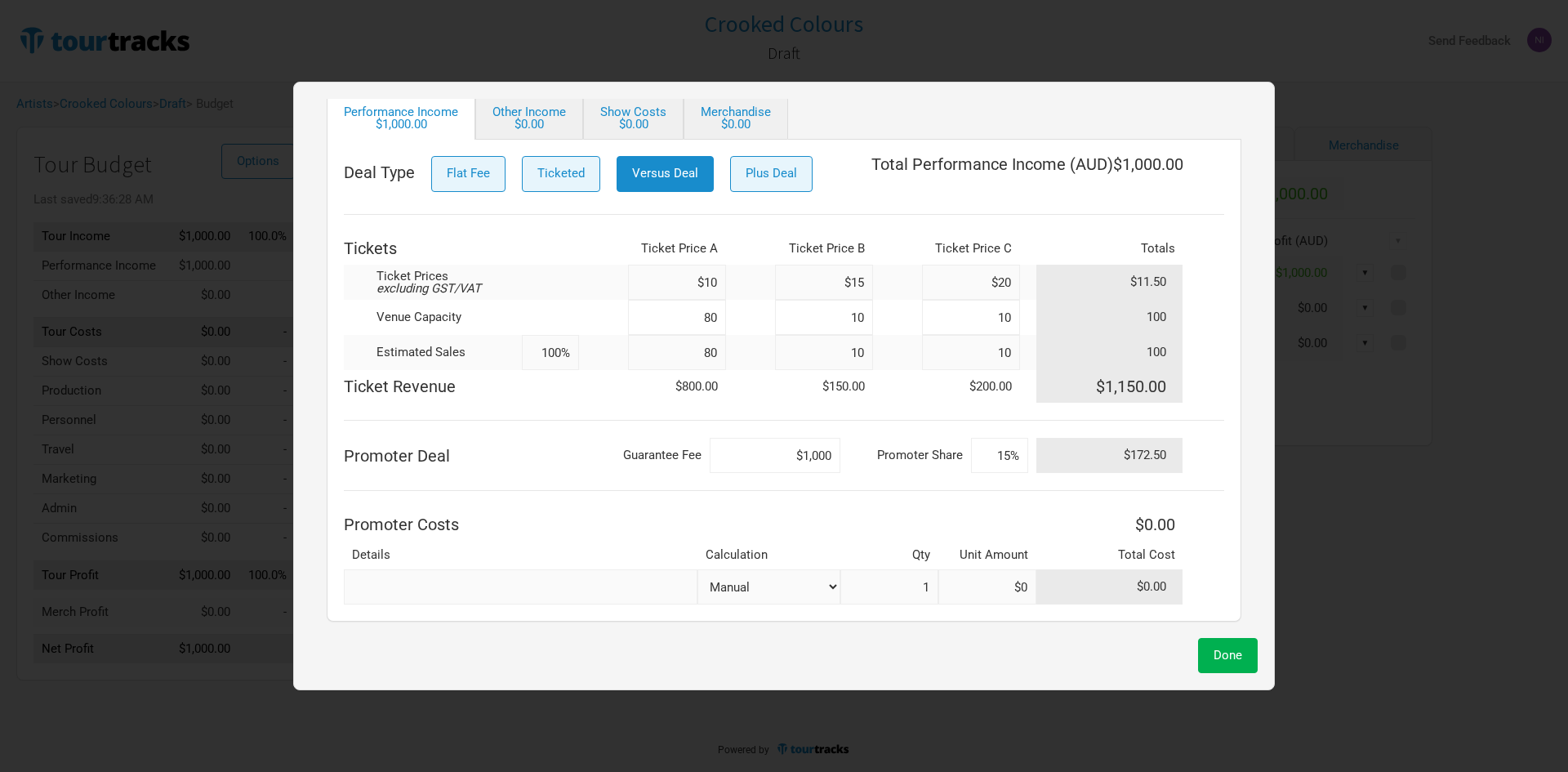
drag, startPoint x: 670, startPoint y: 617, endPoint x: 661, endPoint y: 598, distance: 21.0
click at [670, 617] on div "Deal Type Flat Fee Ticketed Versus Deal Plus Deal Total Performance Income ( AU…" at bounding box center [783, 380] width 915 height 481
click at [607, 574] on input "text" at bounding box center [521, 587] width 354 height 36
click at [535, 593] on input "text" at bounding box center [521, 587] width 354 height 36
click at [772, 601] on select "Manual # of Tickets Sold % of Show Revenue" at bounding box center [768, 587] width 143 height 36
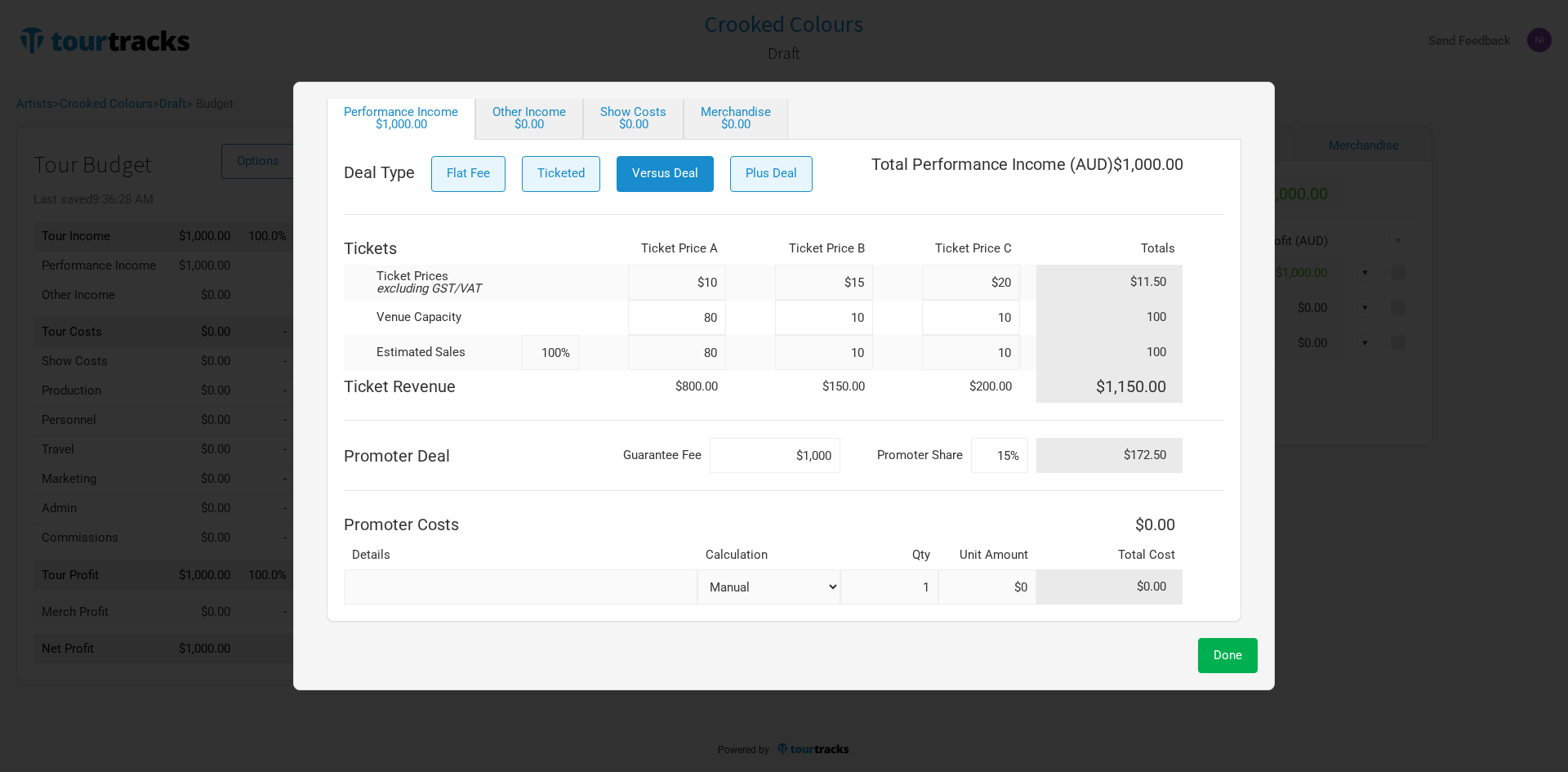
select select "% Show Revenue"
click at [697, 569] on select "Manual # of Tickets Sold % of Show Revenue" at bounding box center [768, 587] width 143 height 36
type input "$1"
type input "0%"
type input "$1,150"
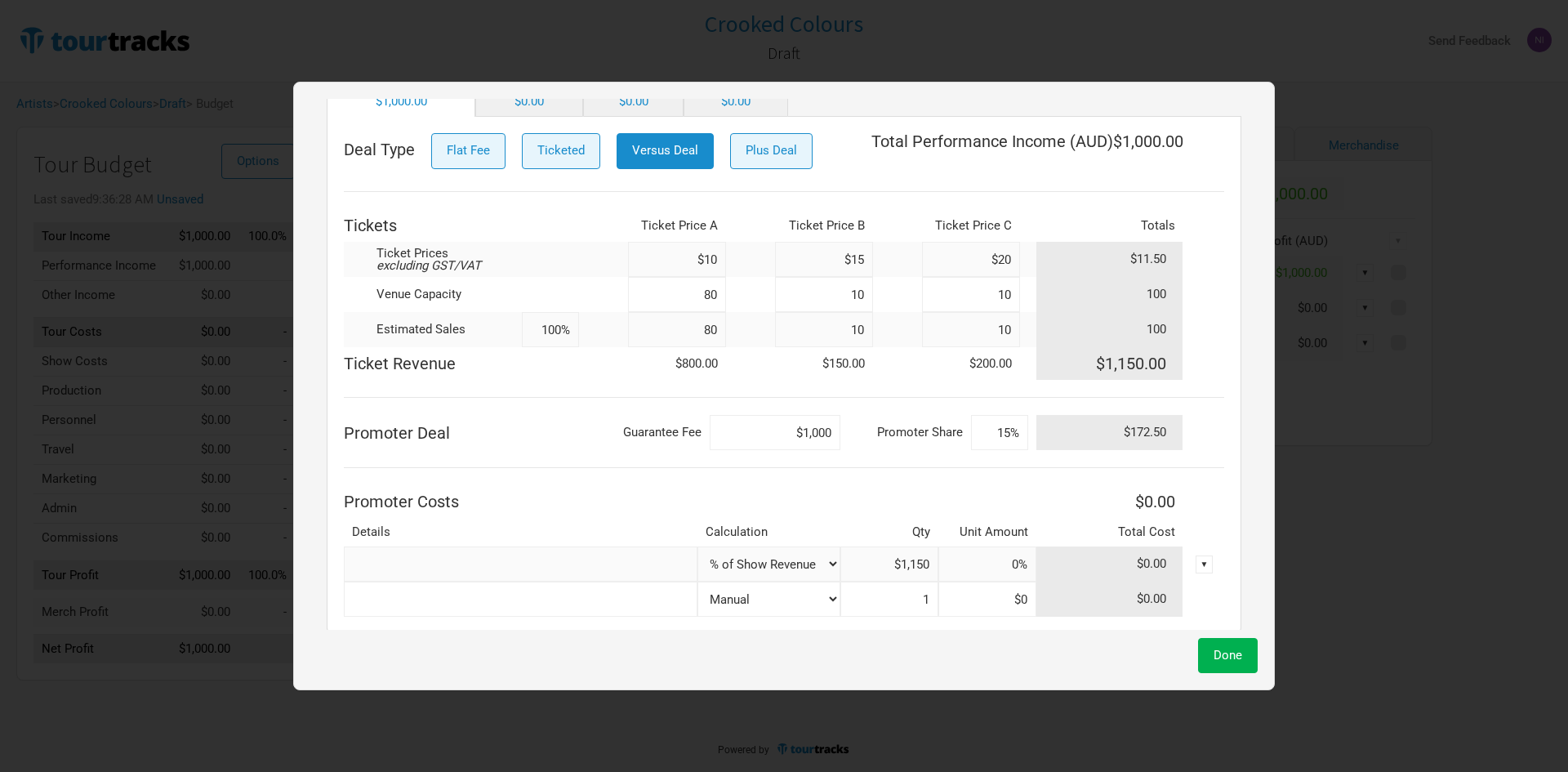
scroll to position [200, 0]
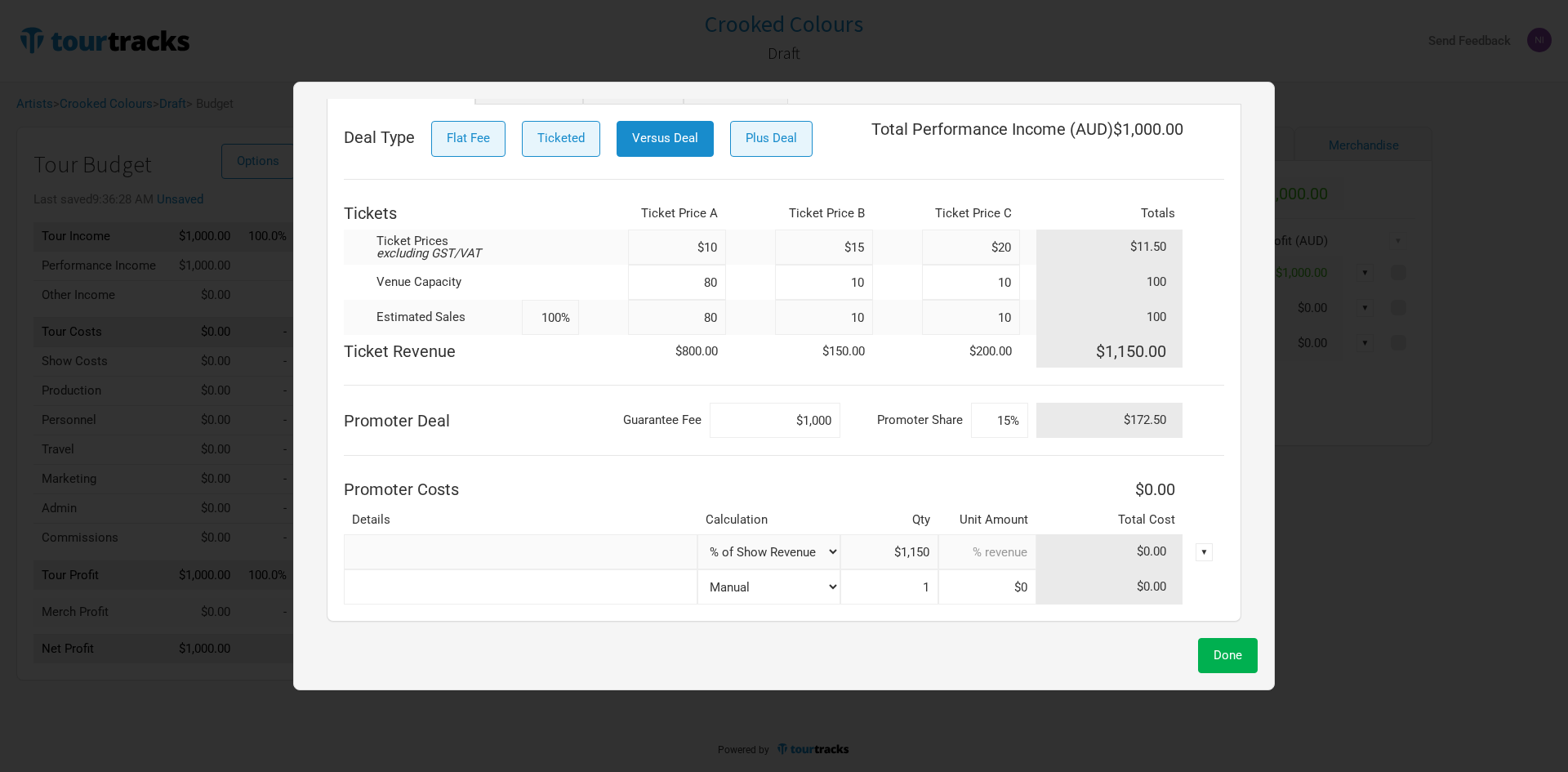
click at [996, 562] on input at bounding box center [987, 552] width 98 height 36
type input "15%"
click at [1002, 413] on input "15%" at bounding box center [1000, 420] width 57 height 36
type input "1%"
type input "0%"
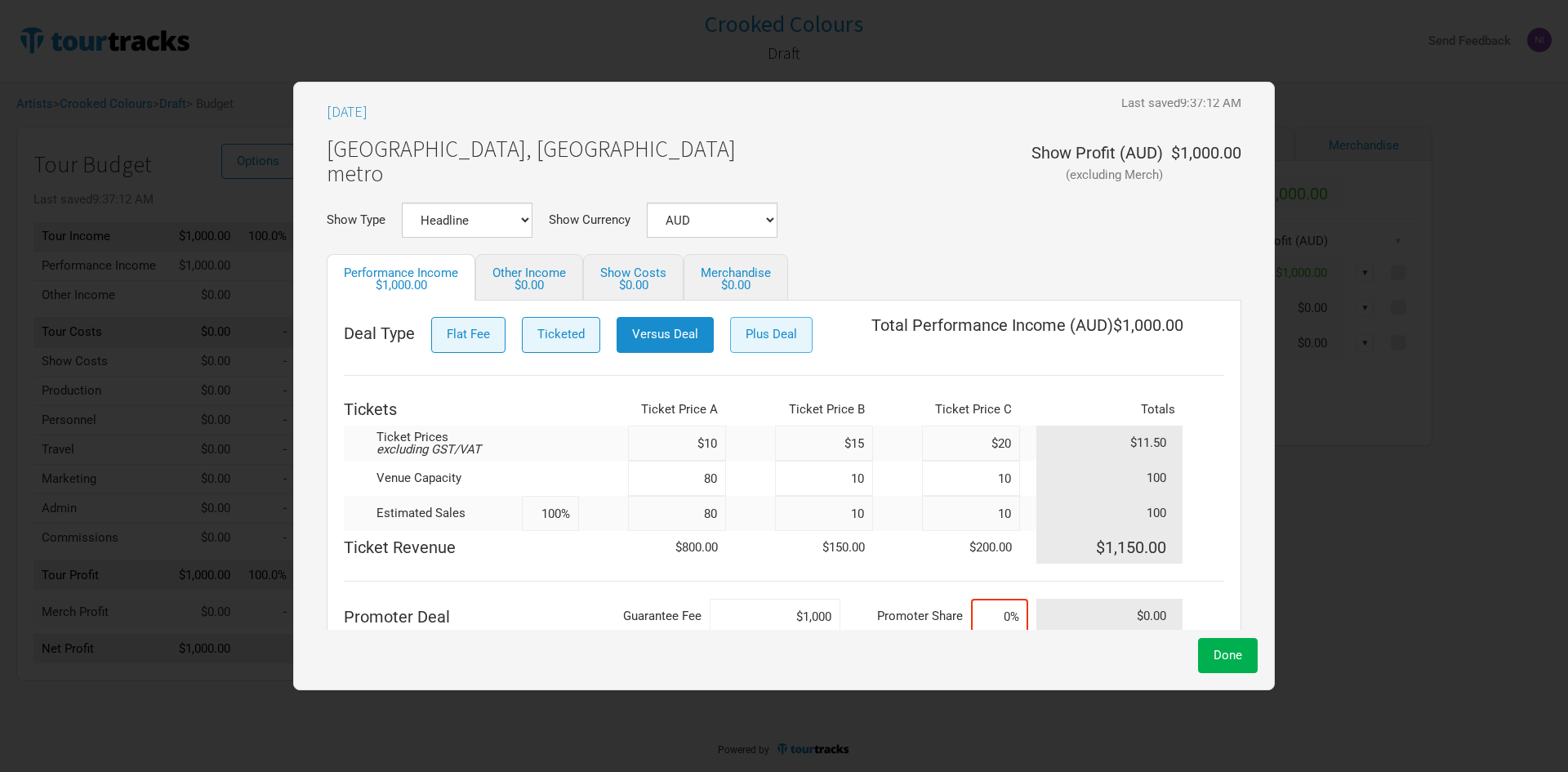
scroll to position [0, 0]
click at [763, 351] on button "Plus Deal" at bounding box center [770, 338] width 82 height 36
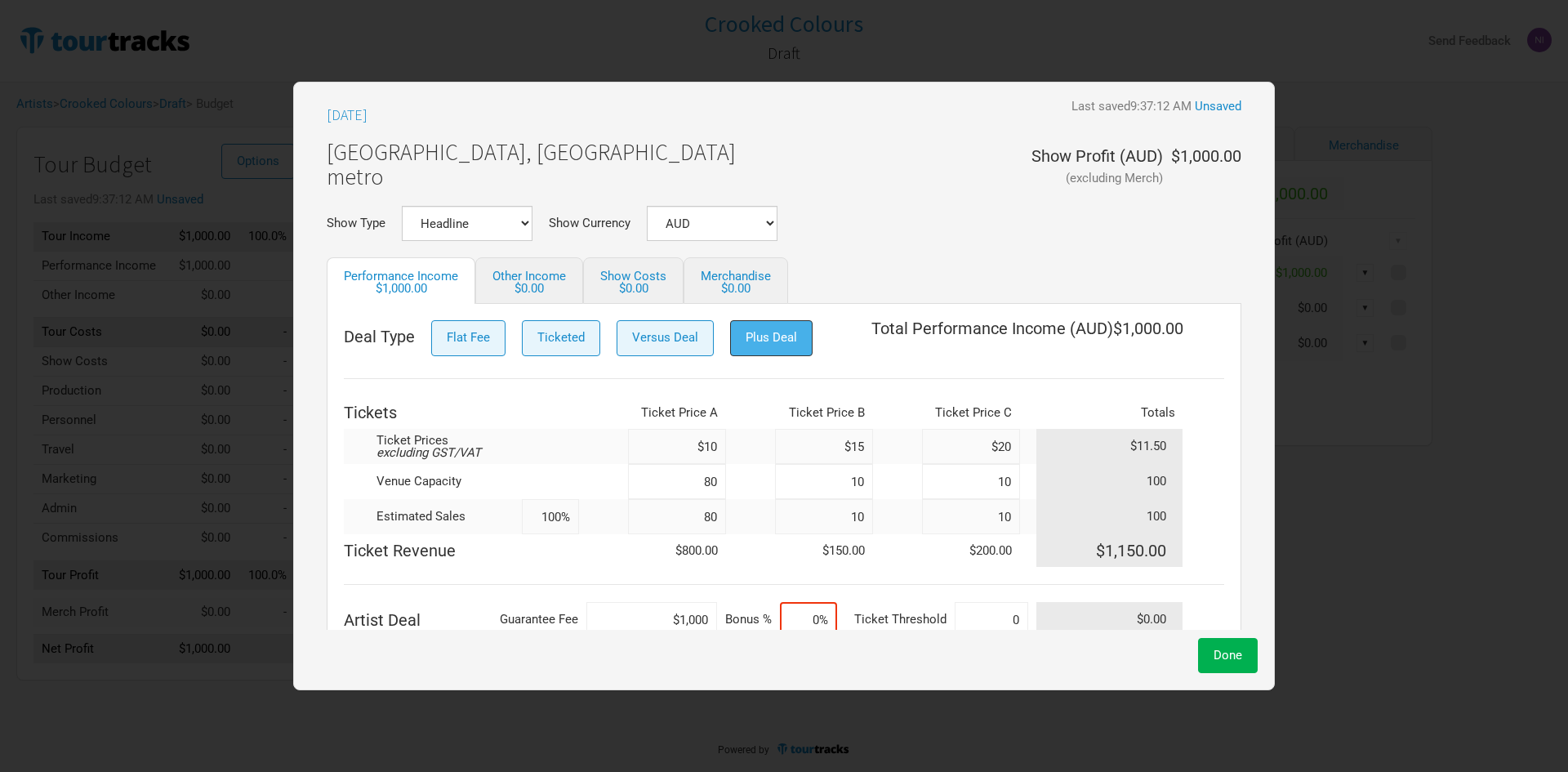
scroll to position [33, 0]
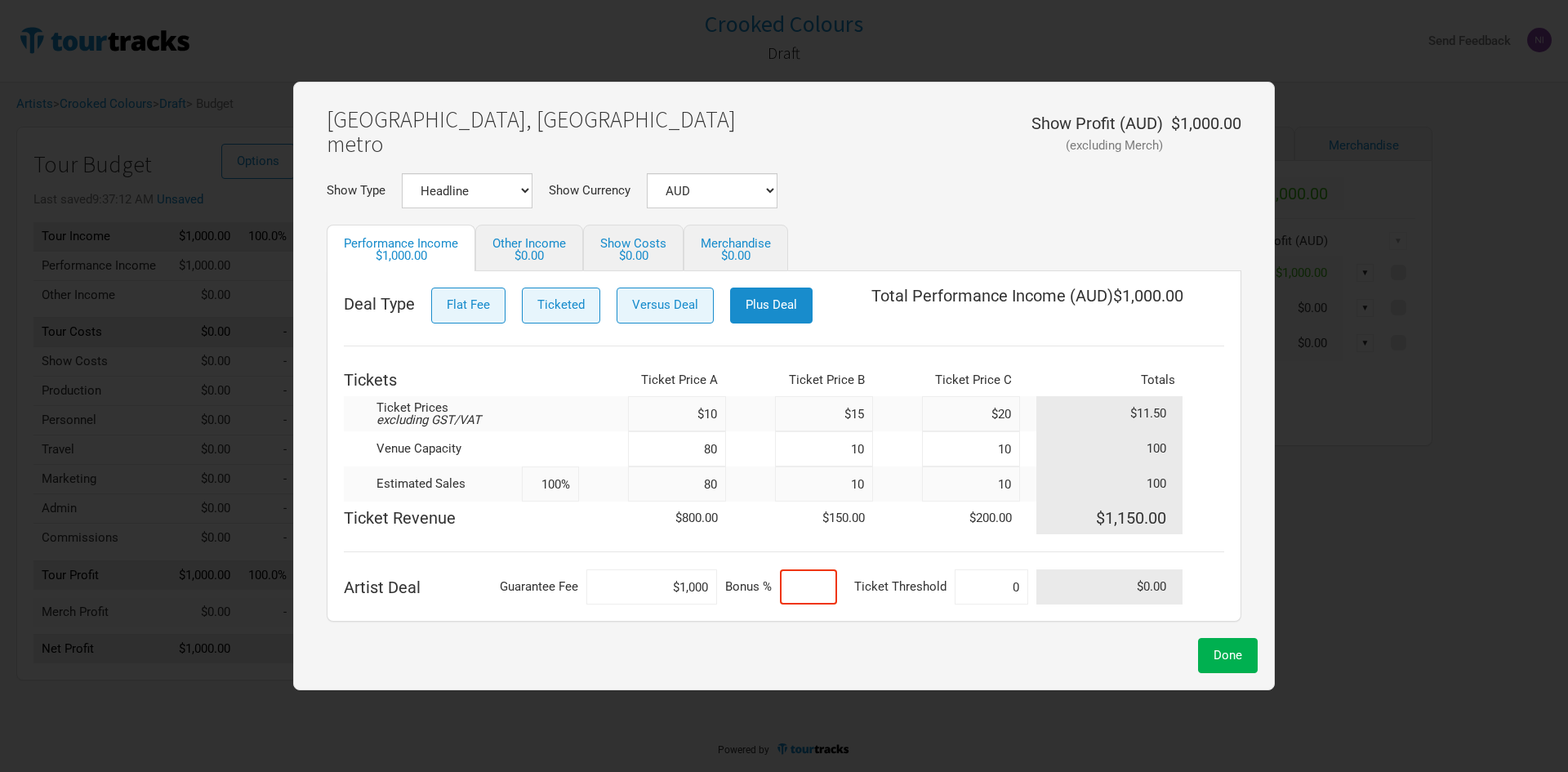
click at [819, 584] on input at bounding box center [809, 587] width 57 height 36
type input "10%"
drag, startPoint x: 941, startPoint y: 594, endPoint x: 993, endPoint y: 593, distance: 52.0
click at [992, 593] on tr "Artist Deal Guarantee Fee $1,000 Bonus % 10% Ticket Threshold 100 $0.00" at bounding box center [784, 587] width 880 height 36
drag, startPoint x: 995, startPoint y: 592, endPoint x: 1023, endPoint y: 592, distance: 28.0
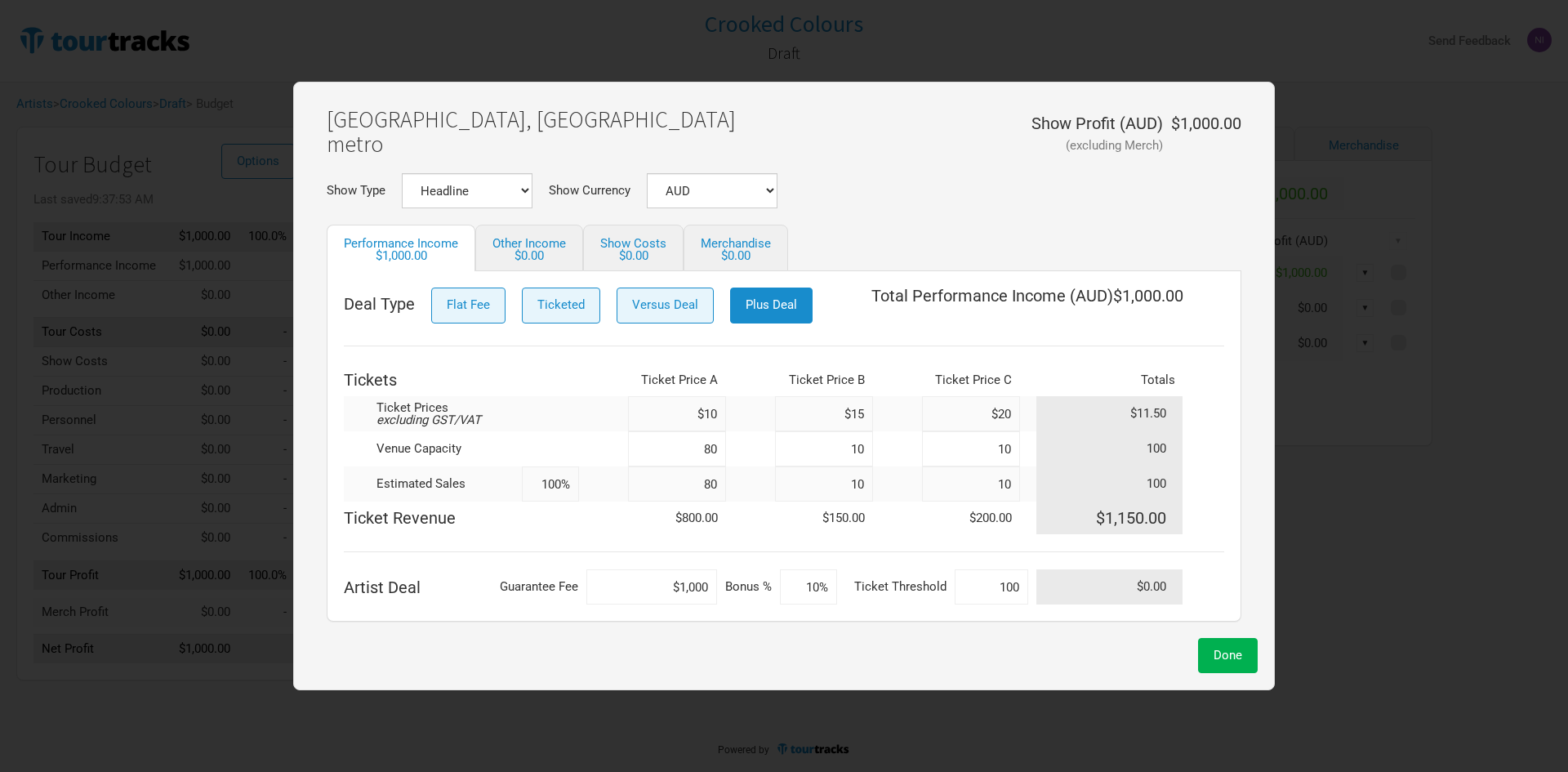
click at [1023, 592] on td "100" at bounding box center [996, 587] width 82 height 36
type input "1"
type input "50"
click at [999, 586] on input "50" at bounding box center [992, 587] width 73 height 36
drag, startPoint x: 987, startPoint y: 588, endPoint x: 1015, endPoint y: 591, distance: 28.2
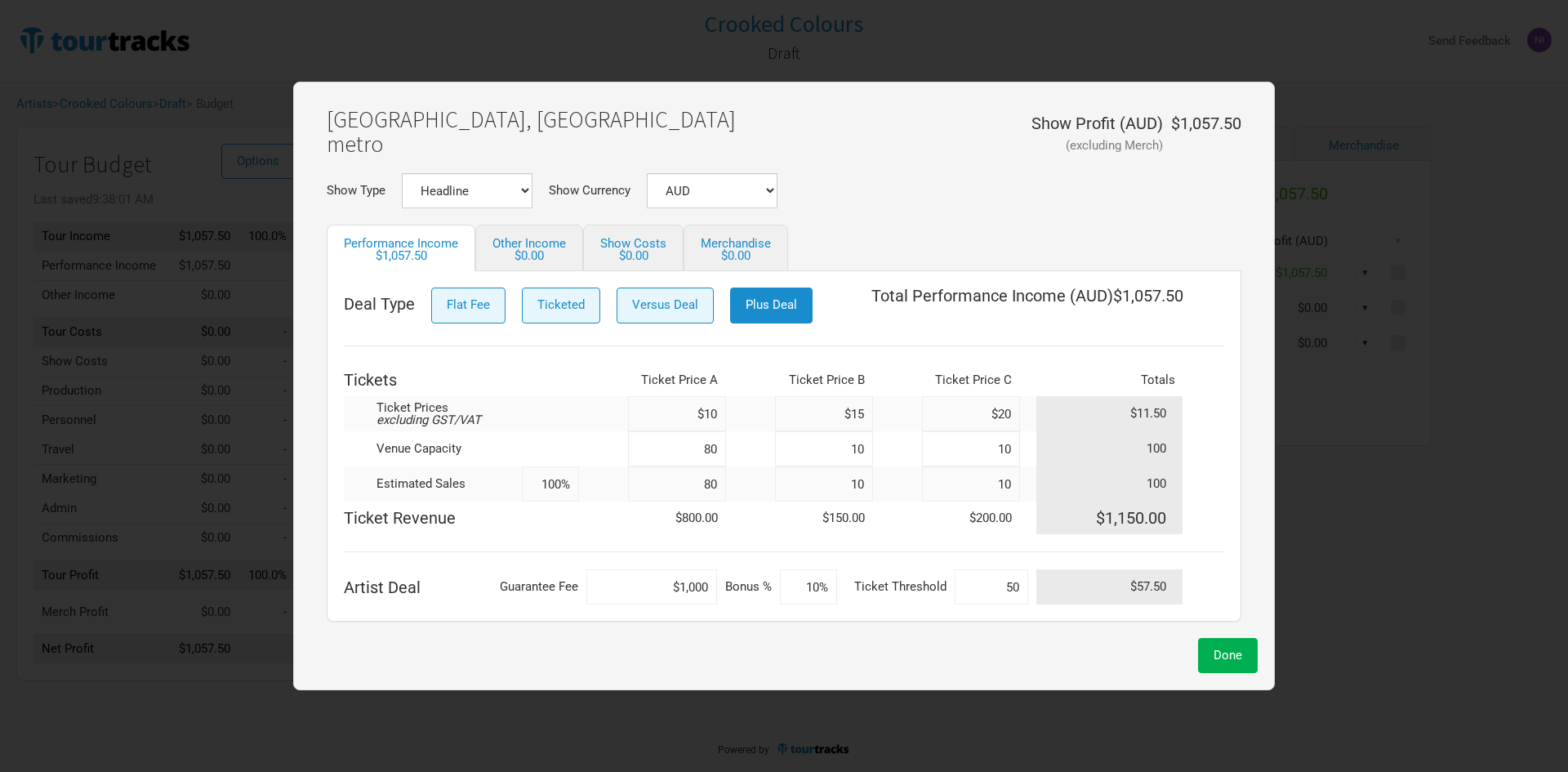
click at [1015, 591] on input "50" at bounding box center [992, 587] width 73 height 36
type input "0"
drag, startPoint x: 653, startPoint y: 578, endPoint x: 667, endPoint y: 579, distance: 14.0
click at [667, 579] on input "$1,000" at bounding box center [652, 587] width 131 height 36
drag, startPoint x: 664, startPoint y: 586, endPoint x: 731, endPoint y: 586, distance: 67.0
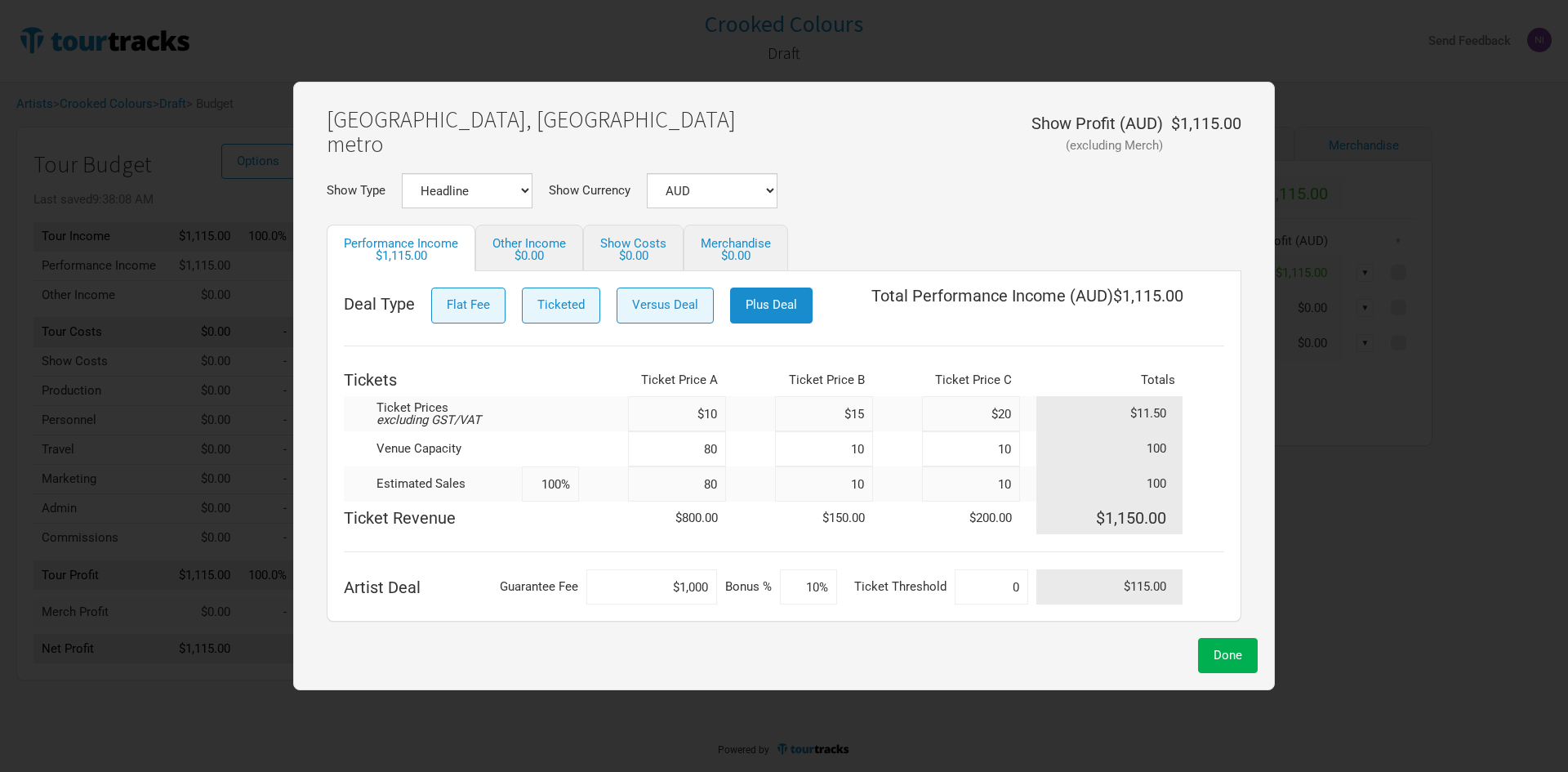
click at [731, 586] on tr "Artist Deal Guarantee Fee $1,000 Bonus % 10% Ticket Threshold 0 $115.00" at bounding box center [784, 587] width 880 height 36
type input "$0"
type input "0%"
type input "0"
click at [641, 299] on span "Versus Deal" at bounding box center [664, 304] width 66 height 15
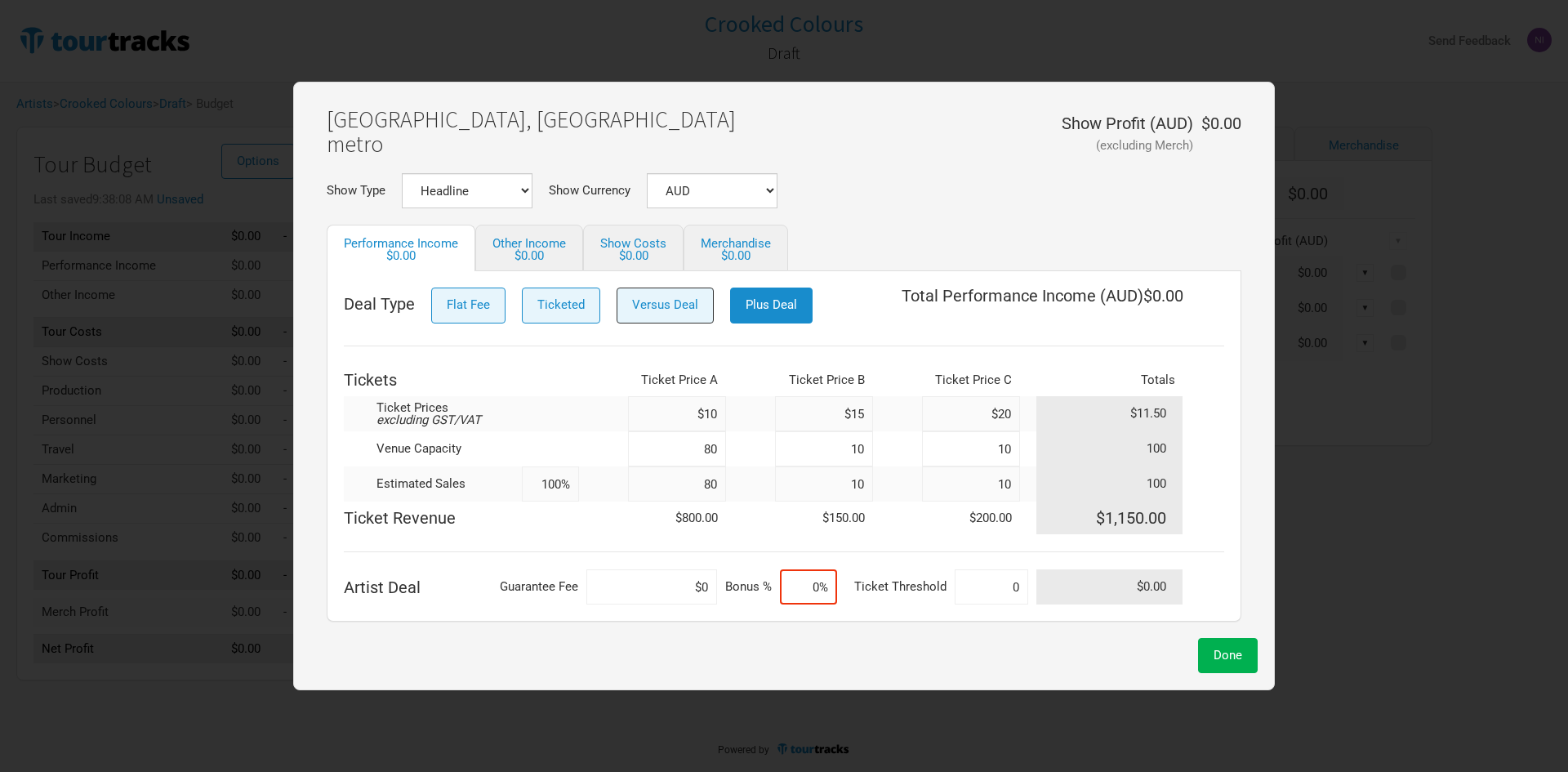
select select "% Show Revenue"
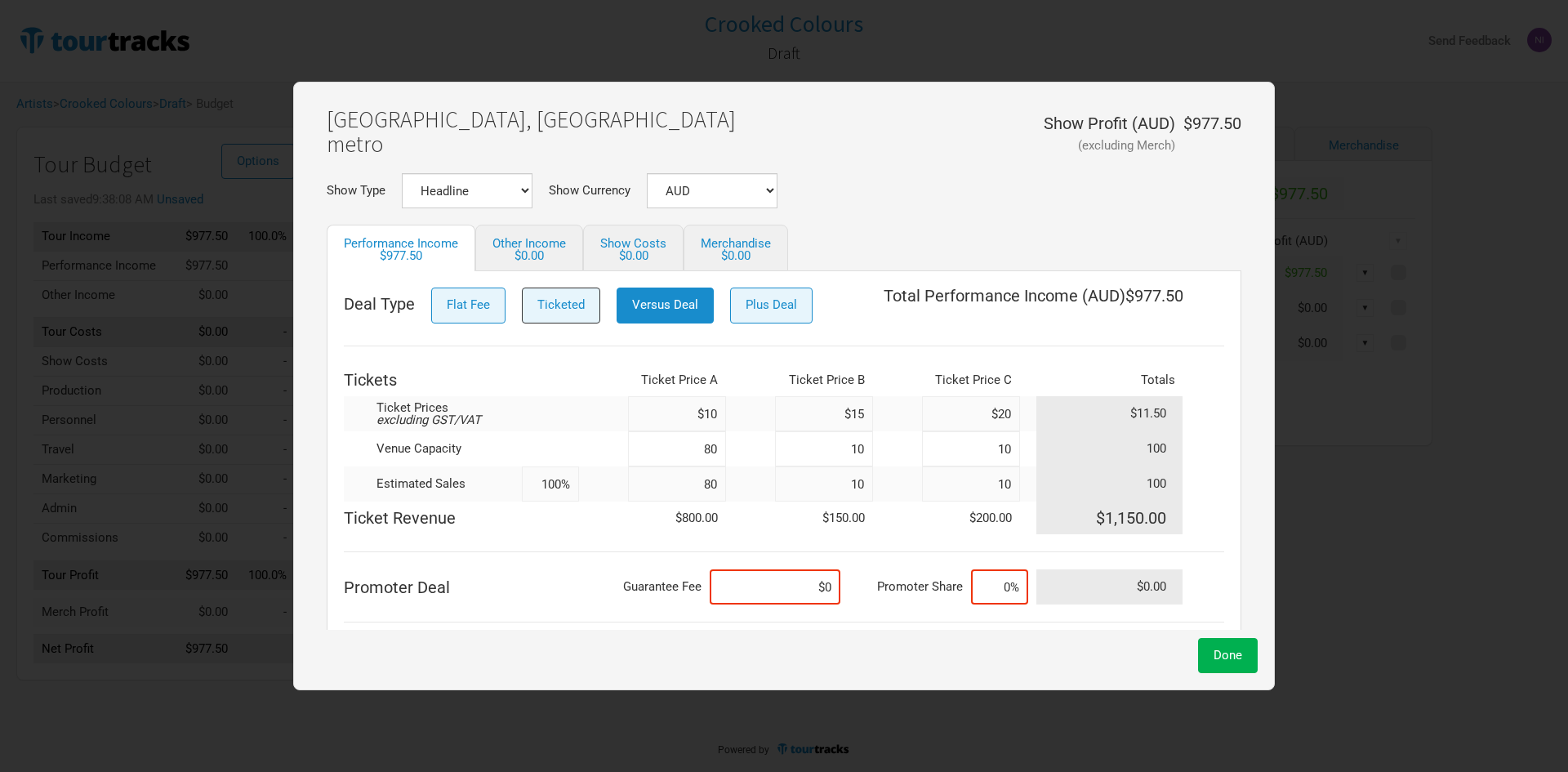
click at [582, 311] on span "Ticketed" at bounding box center [561, 304] width 47 height 15
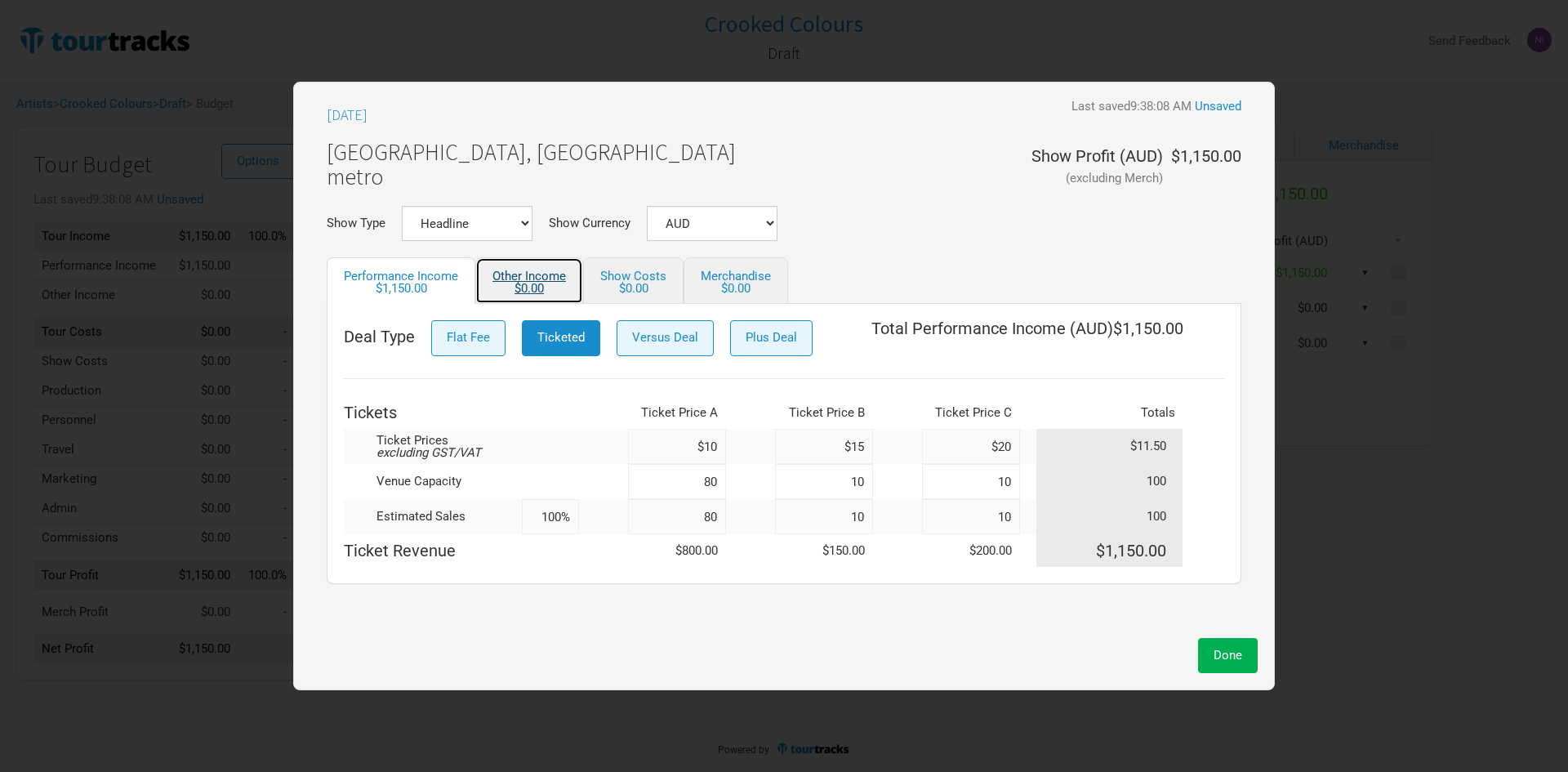
click at [510, 288] on div "$0.00" at bounding box center [529, 289] width 73 height 12
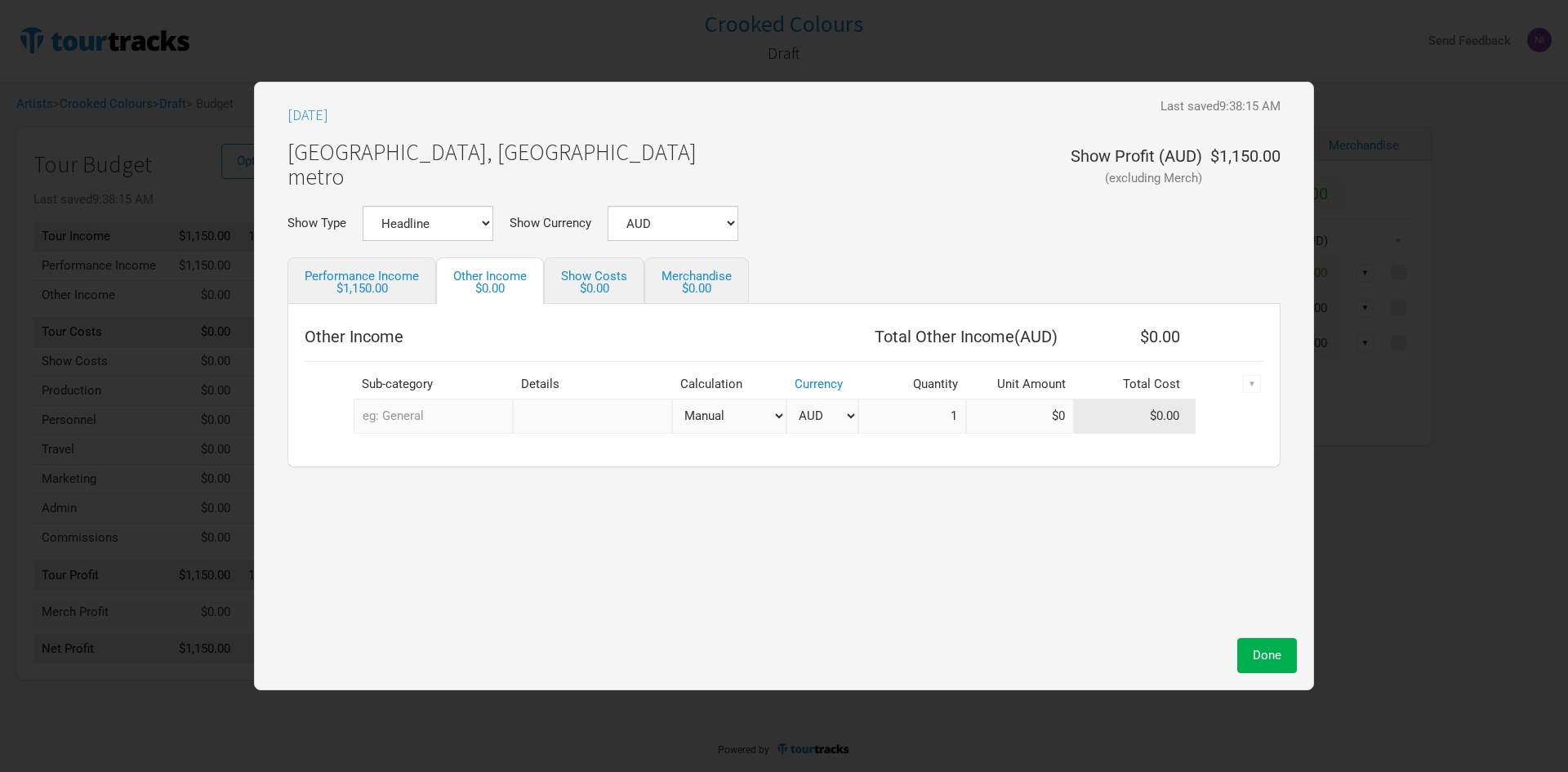
click at [487, 427] on input "text" at bounding box center [433, 416] width 159 height 36
click at [697, 529] on div "[DATE] Last saved 9:38:15 AM [GEOGRAPHIC_DATA], [GEOGRAPHIC_DATA] metro Show Pr…" at bounding box center [783, 364] width 1025 height 531
click at [578, 281] on link "Show Costs $0.00" at bounding box center [594, 280] width 101 height 46
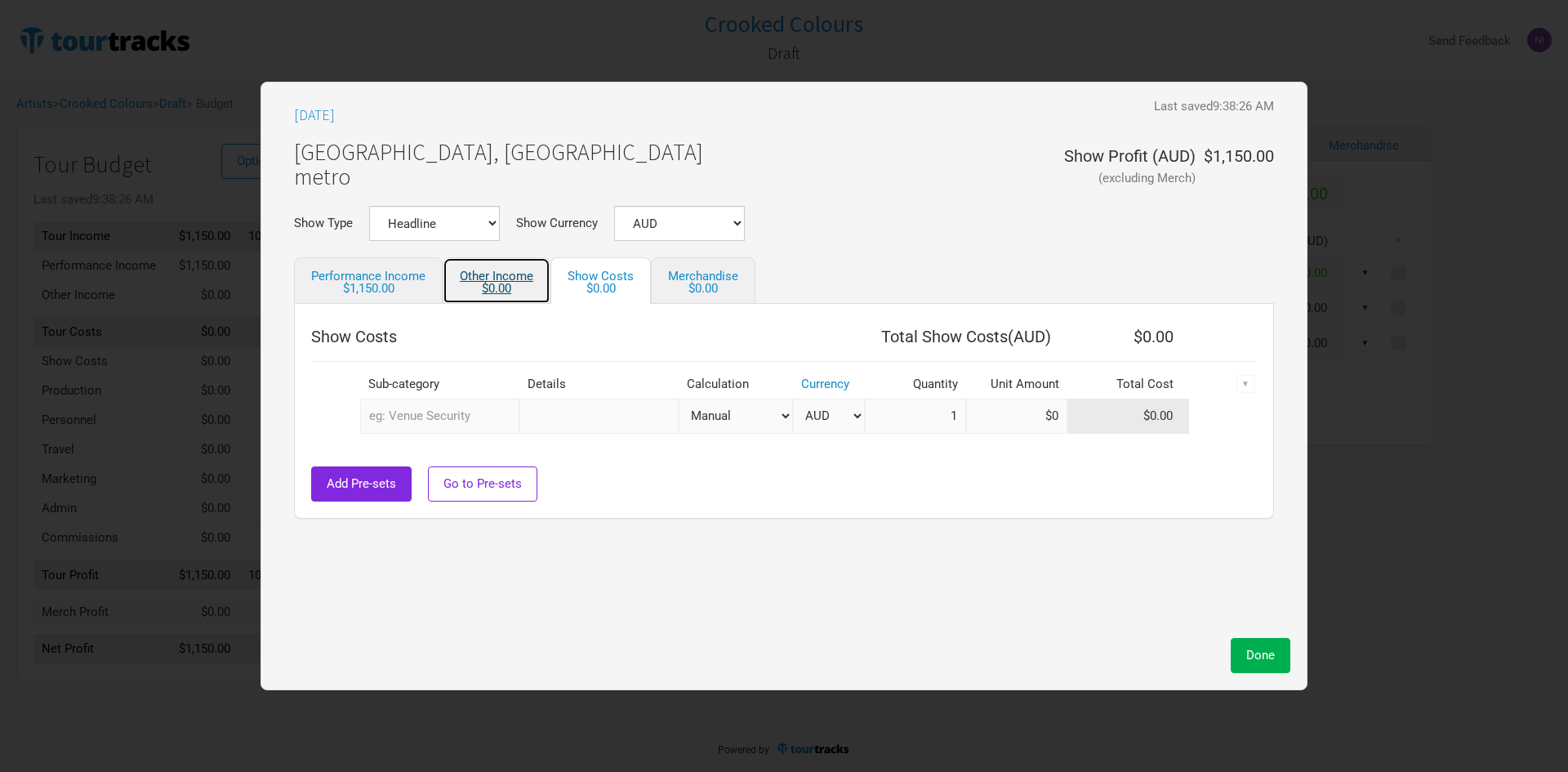
click at [506, 288] on div "$0.00" at bounding box center [496, 289] width 73 height 12
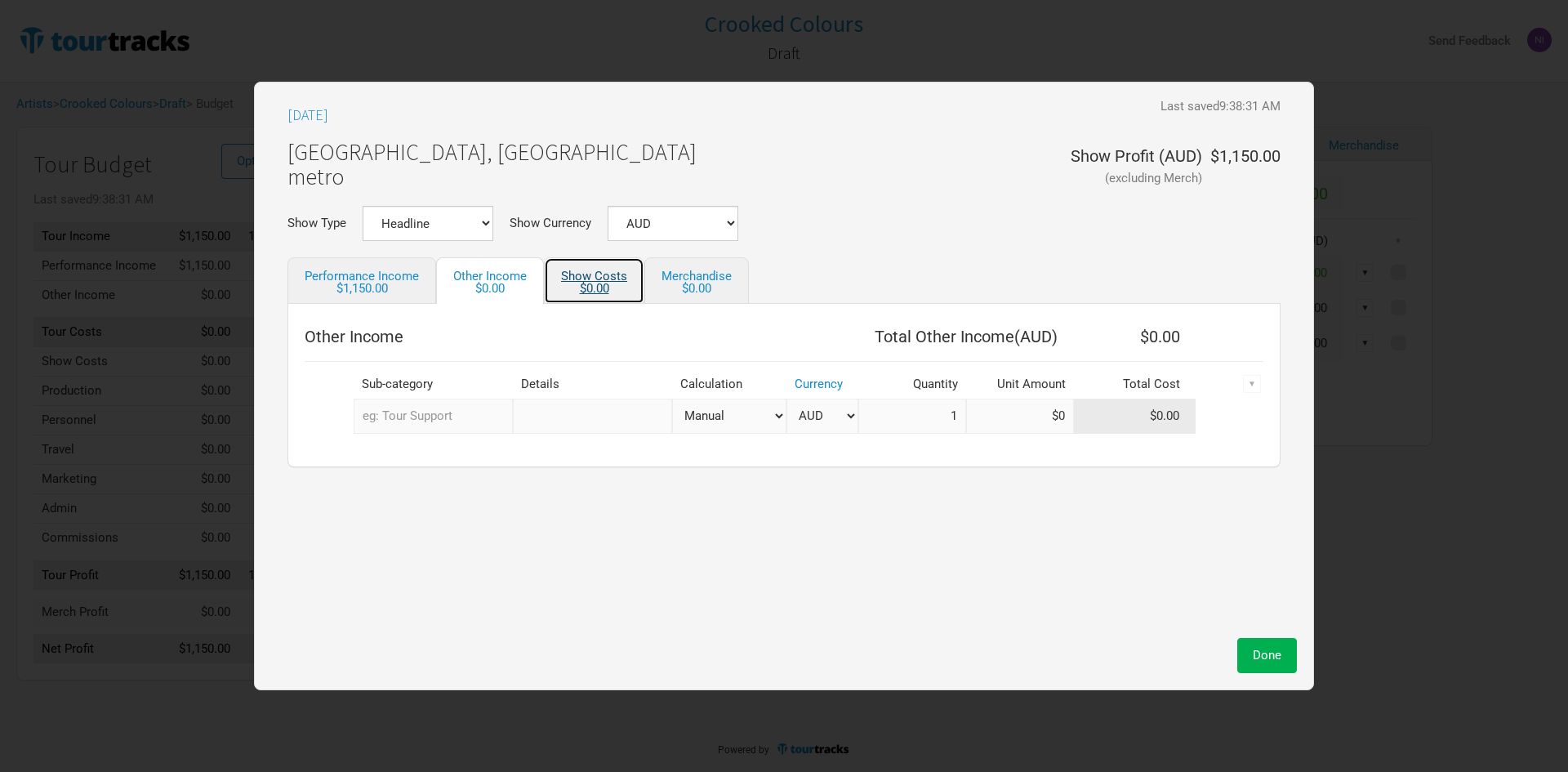
click at [602, 283] on div "$0.00" at bounding box center [593, 289] width 66 height 12
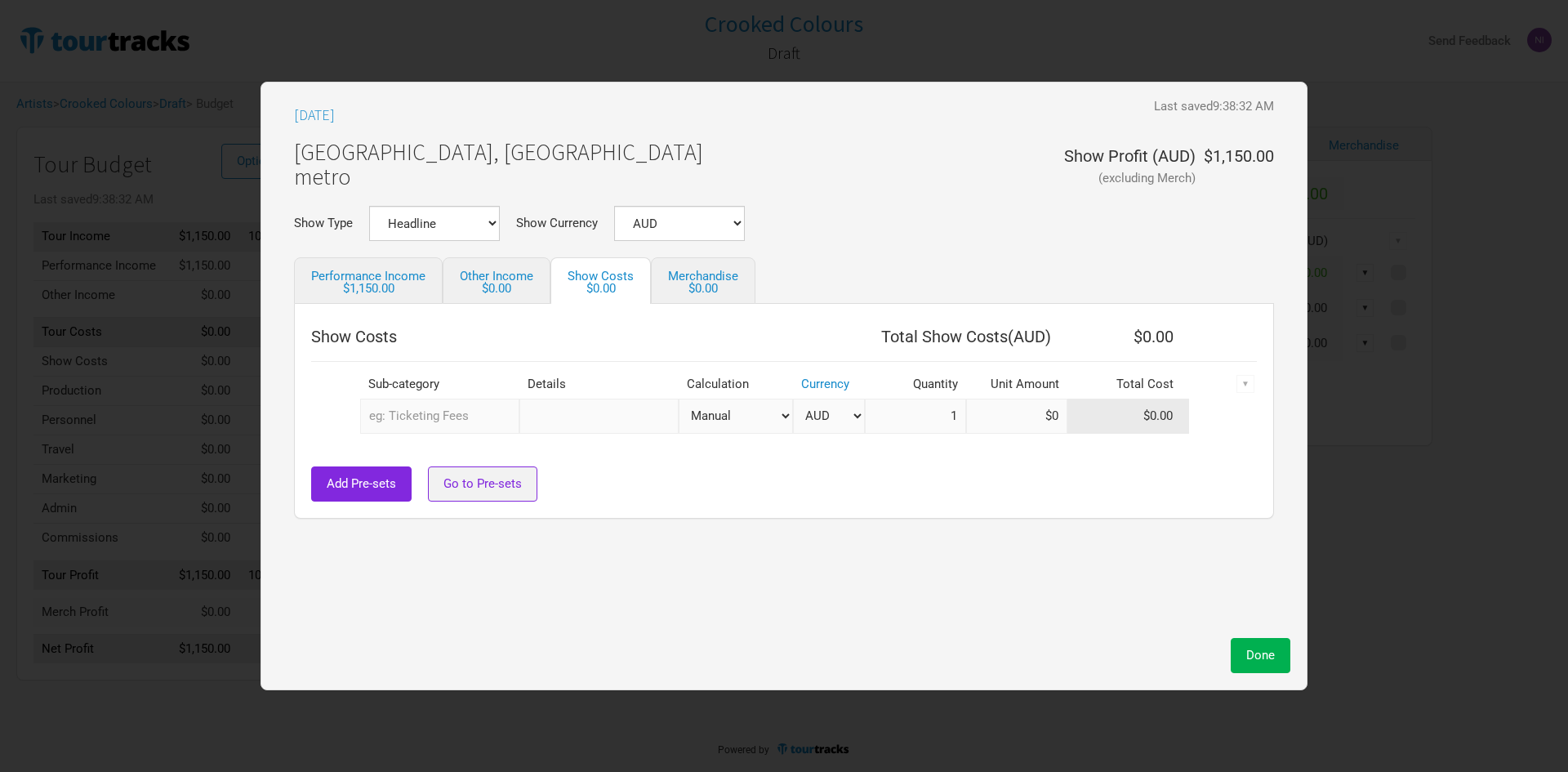
click at [518, 493] on button "Go to Pre-sets" at bounding box center [482, 484] width 110 height 36
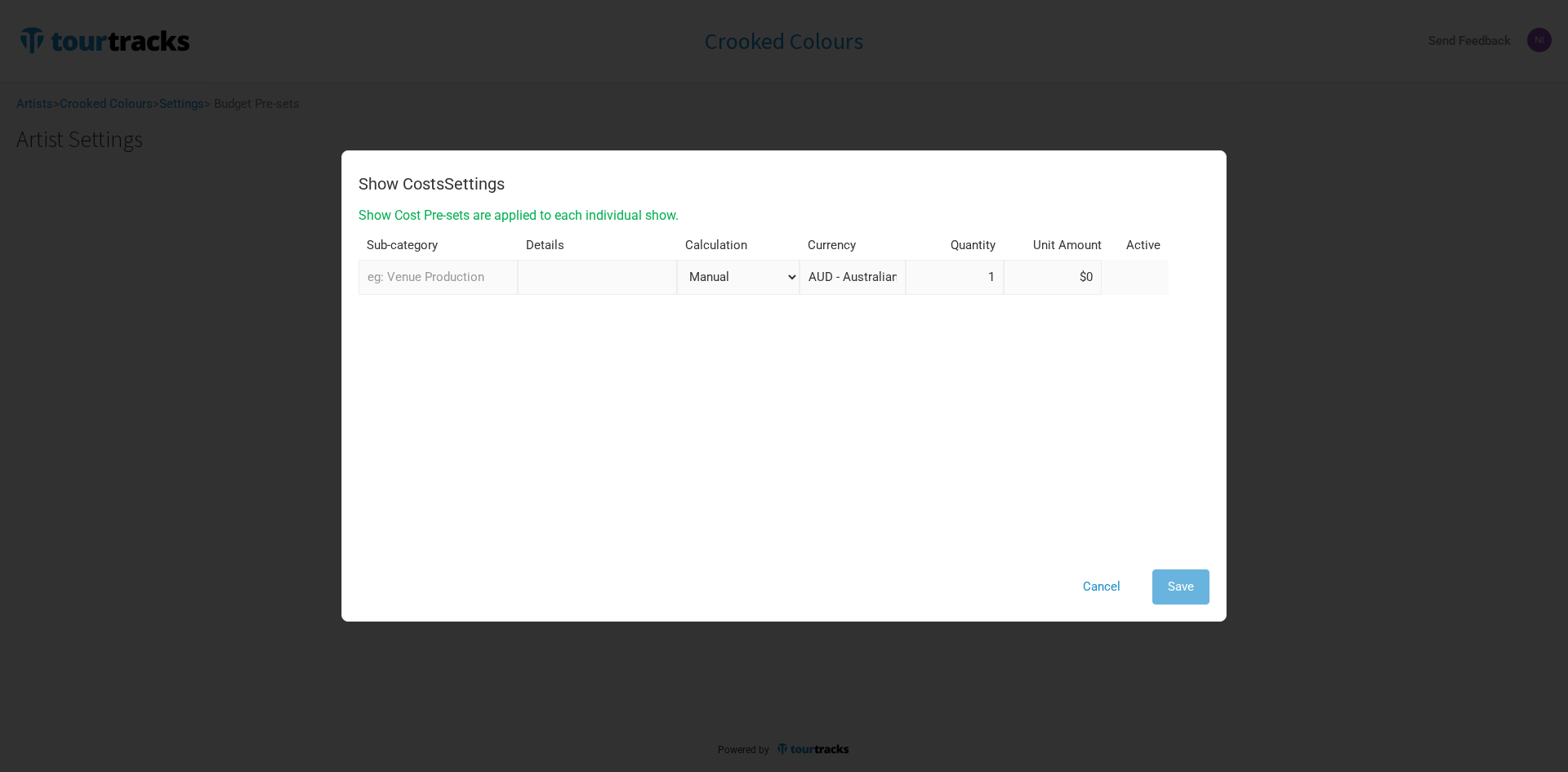
click at [727, 276] on select "Manual # of Tickets Sold % of Performance Income % of Show Income" at bounding box center [739, 278] width 123 height 36
click at [703, 443] on div "Show Costs Settings Show Cost Pre-sets are applied to each individual show. Sub…" at bounding box center [784, 360] width 851 height 386
click at [596, 283] on input "text" at bounding box center [597, 278] width 159 height 36
click at [701, 281] on select "Manual # of Tickets Sold % of Performance Income % of Show Income" at bounding box center [739, 278] width 123 height 36
click at [1103, 579] on button "Cancel" at bounding box center [1100, 587] width 68 height 36
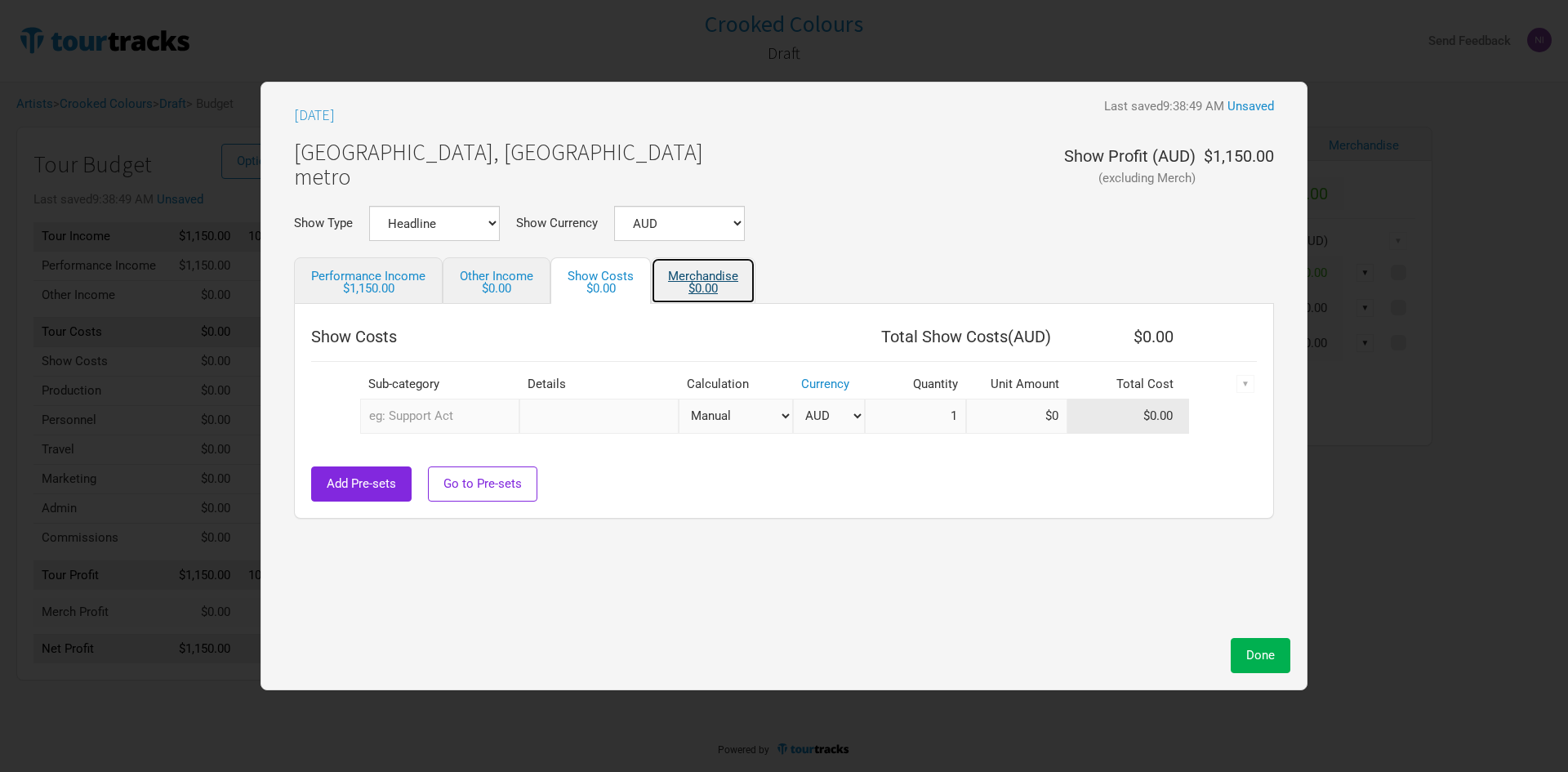
click at [696, 283] on div "$0.00" at bounding box center [703, 289] width 70 height 12
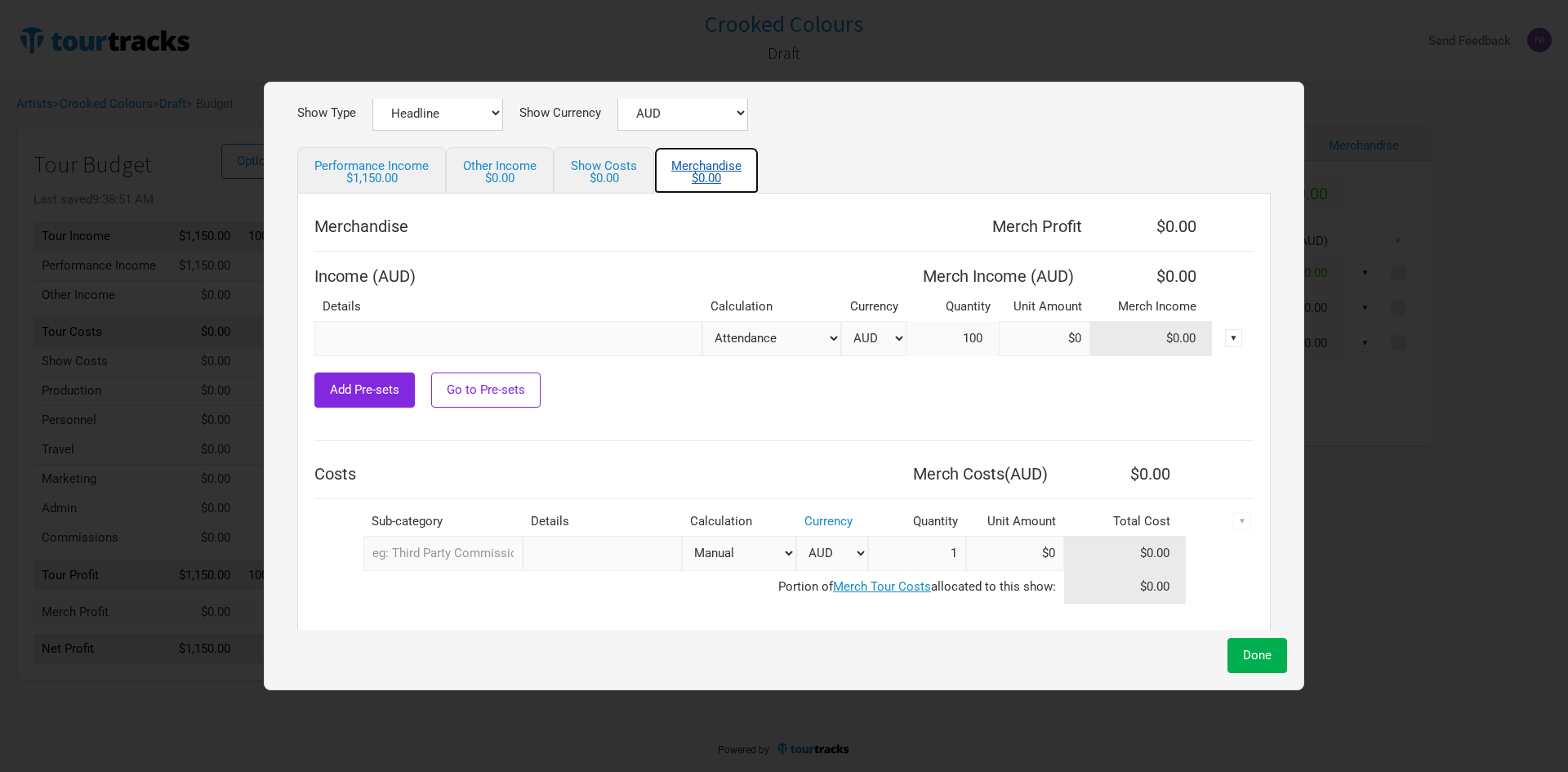
scroll to position [126, 0]
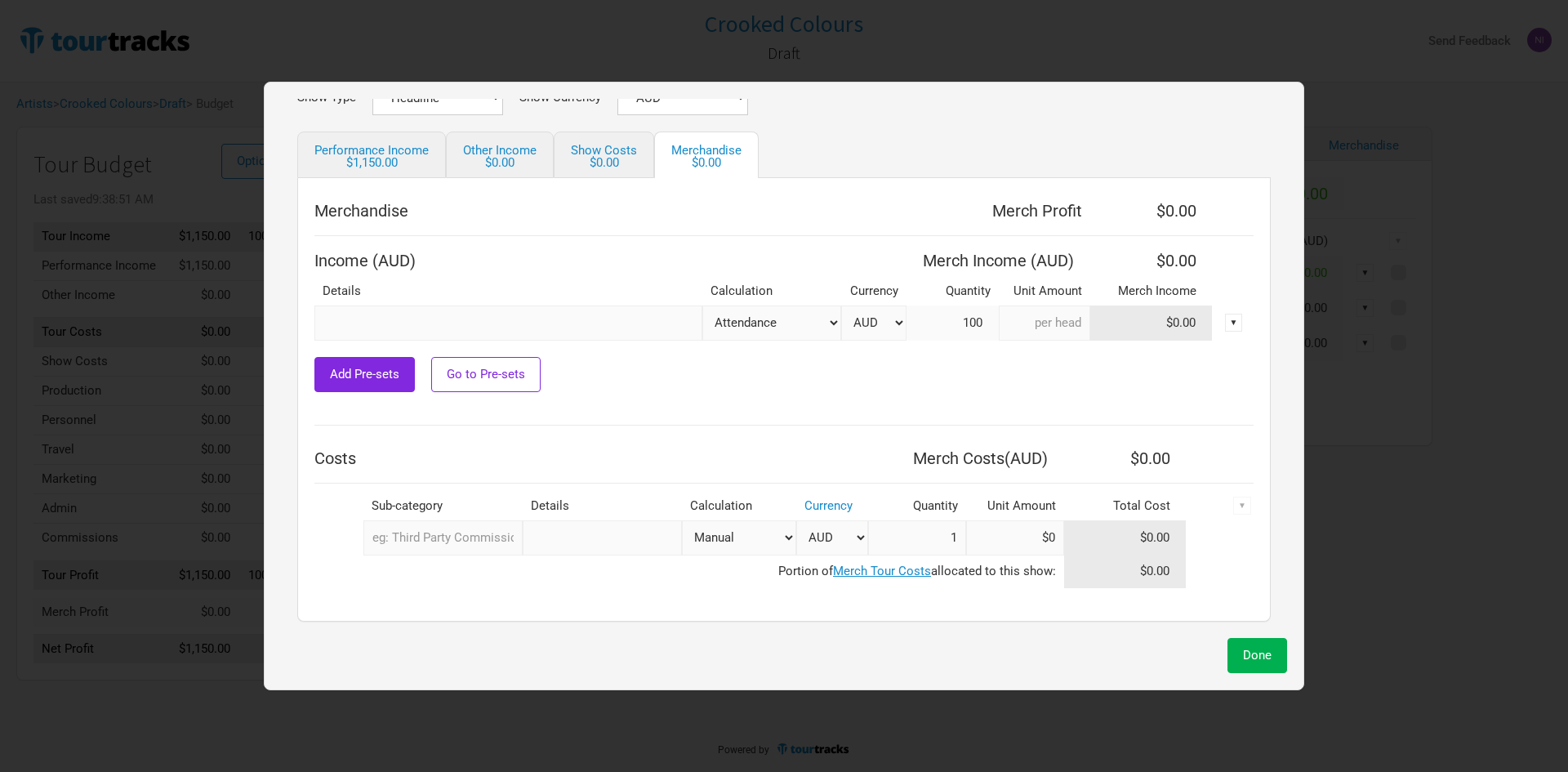
click at [1032, 330] on input at bounding box center [1044, 323] width 92 height 36
type input "$4"
click at [1022, 335] on input "$4" at bounding box center [1044, 323] width 92 height 36
drag, startPoint x: 1033, startPoint y: 331, endPoint x: 1064, endPoint y: 330, distance: 31.0
click at [1064, 330] on input "$4" at bounding box center [1044, 323] width 92 height 36
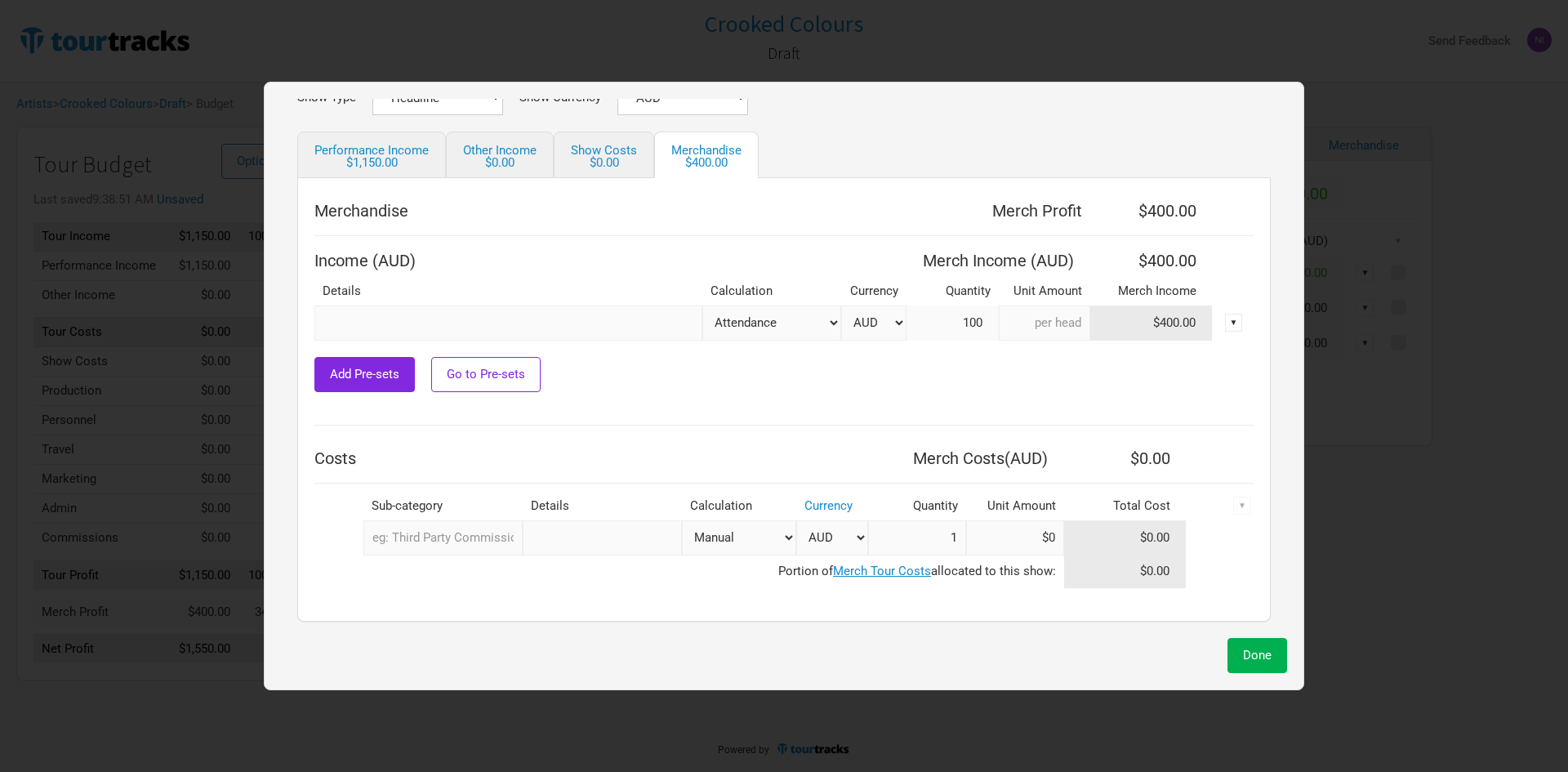
type input "$0"
click at [1011, 361] on div "Add Pre-sets Go to Pre-sets" at bounding box center [784, 375] width 939 height 36
click at [742, 335] on select "Attendance Manual % of Performance Income" at bounding box center [771, 323] width 138 height 36
click at [1032, 395] on td at bounding box center [784, 399] width 939 height 17
click at [425, 531] on input "text" at bounding box center [443, 538] width 159 height 36
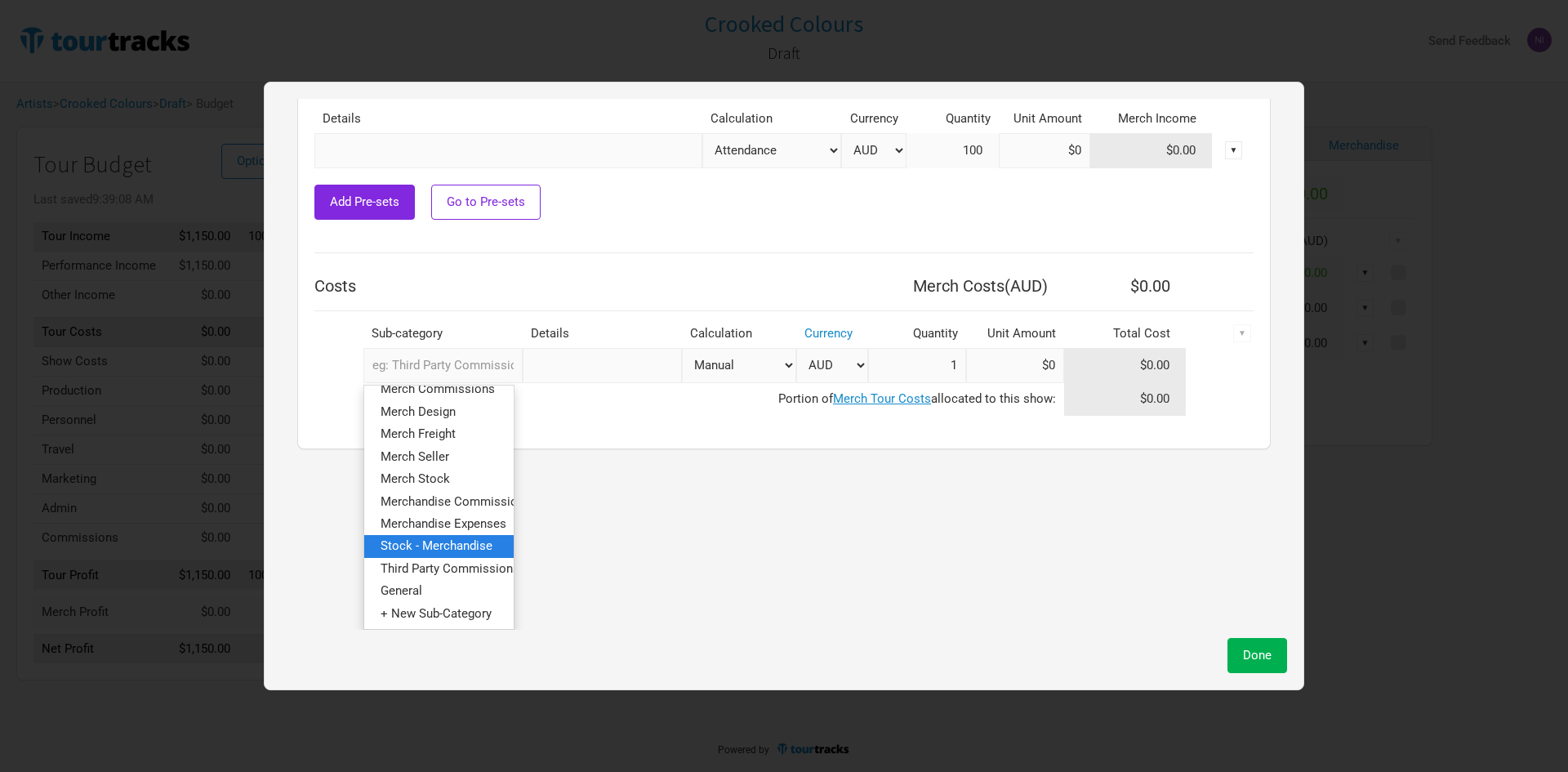
scroll to position [0, 0]
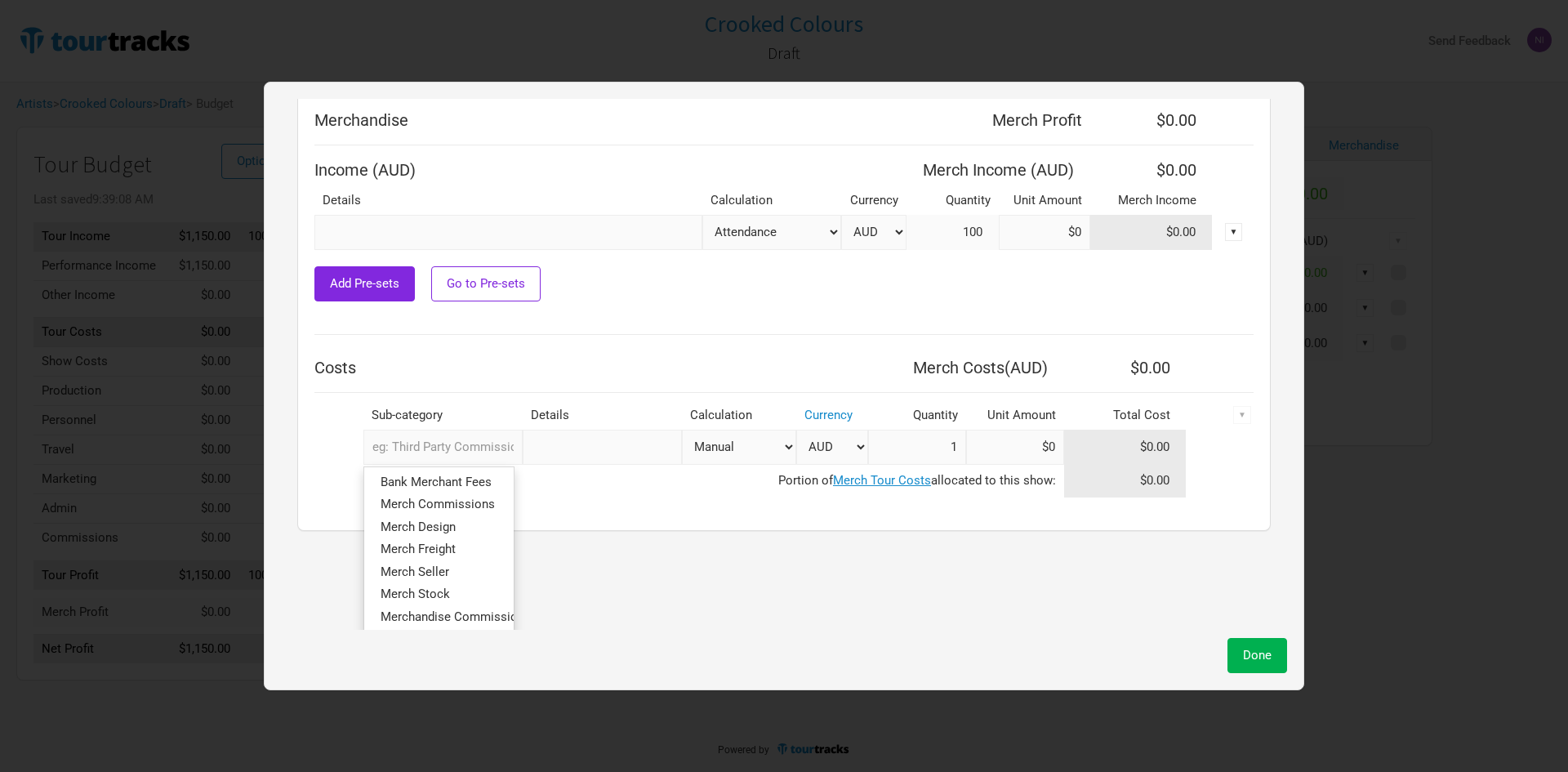
click at [598, 485] on td "Portion of Merch Tour Costs allocated to this show:" at bounding box center [689, 480] width 749 height 33
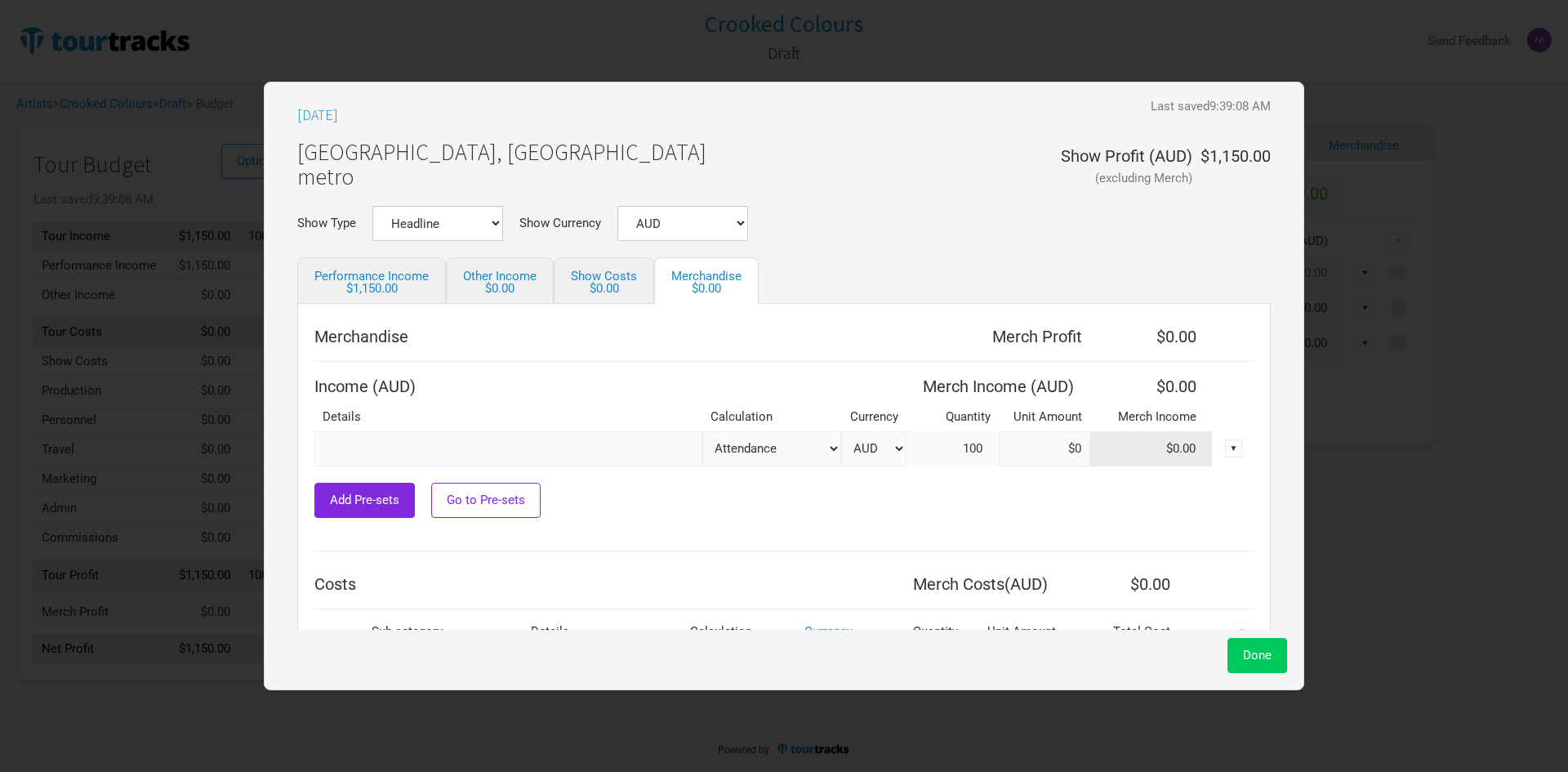
click at [1253, 669] on button "Done" at bounding box center [1257, 655] width 59 height 36
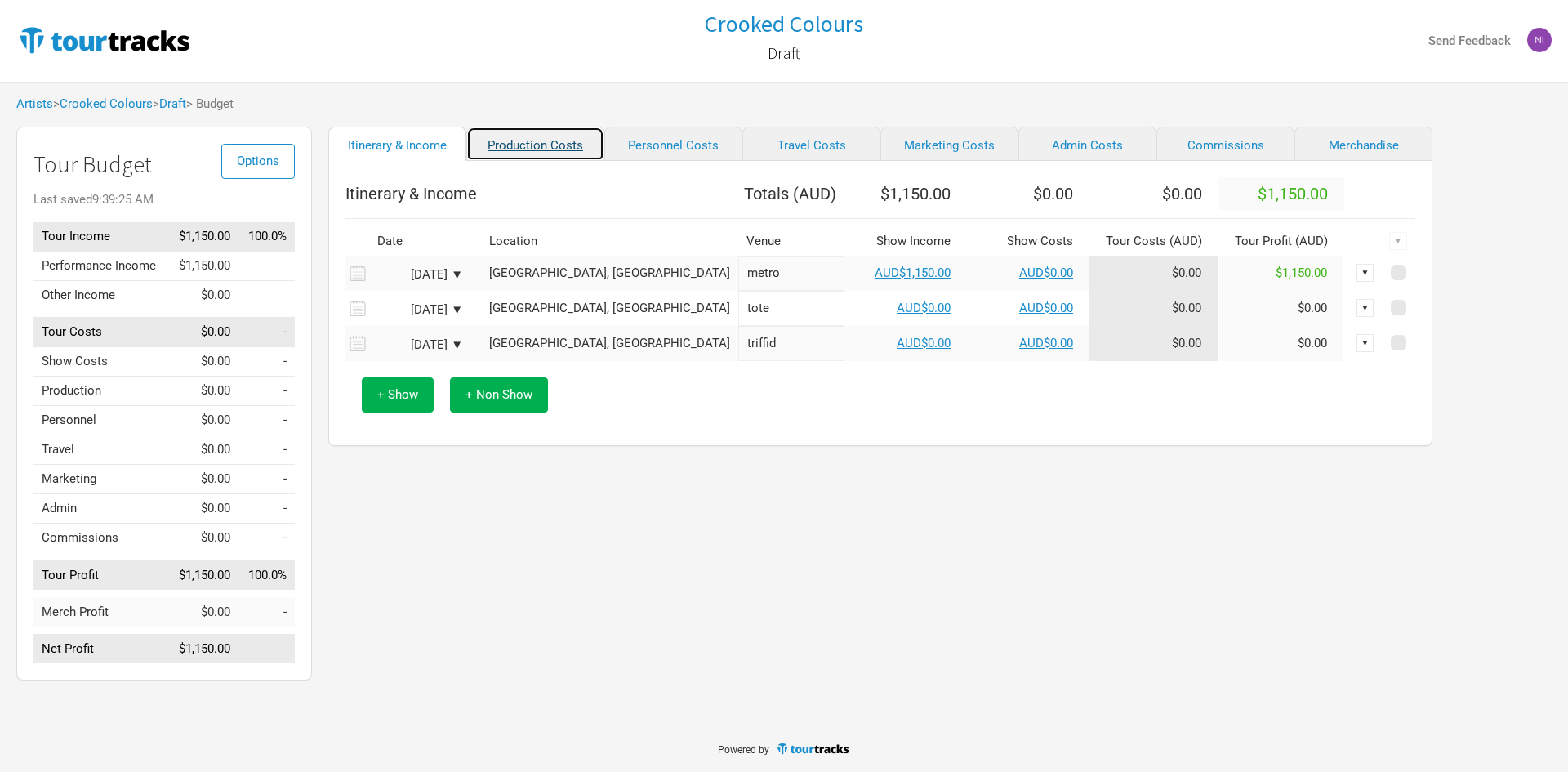
click at [528, 133] on link "Production Costs" at bounding box center [536, 143] width 138 height 35
select select "Shows"
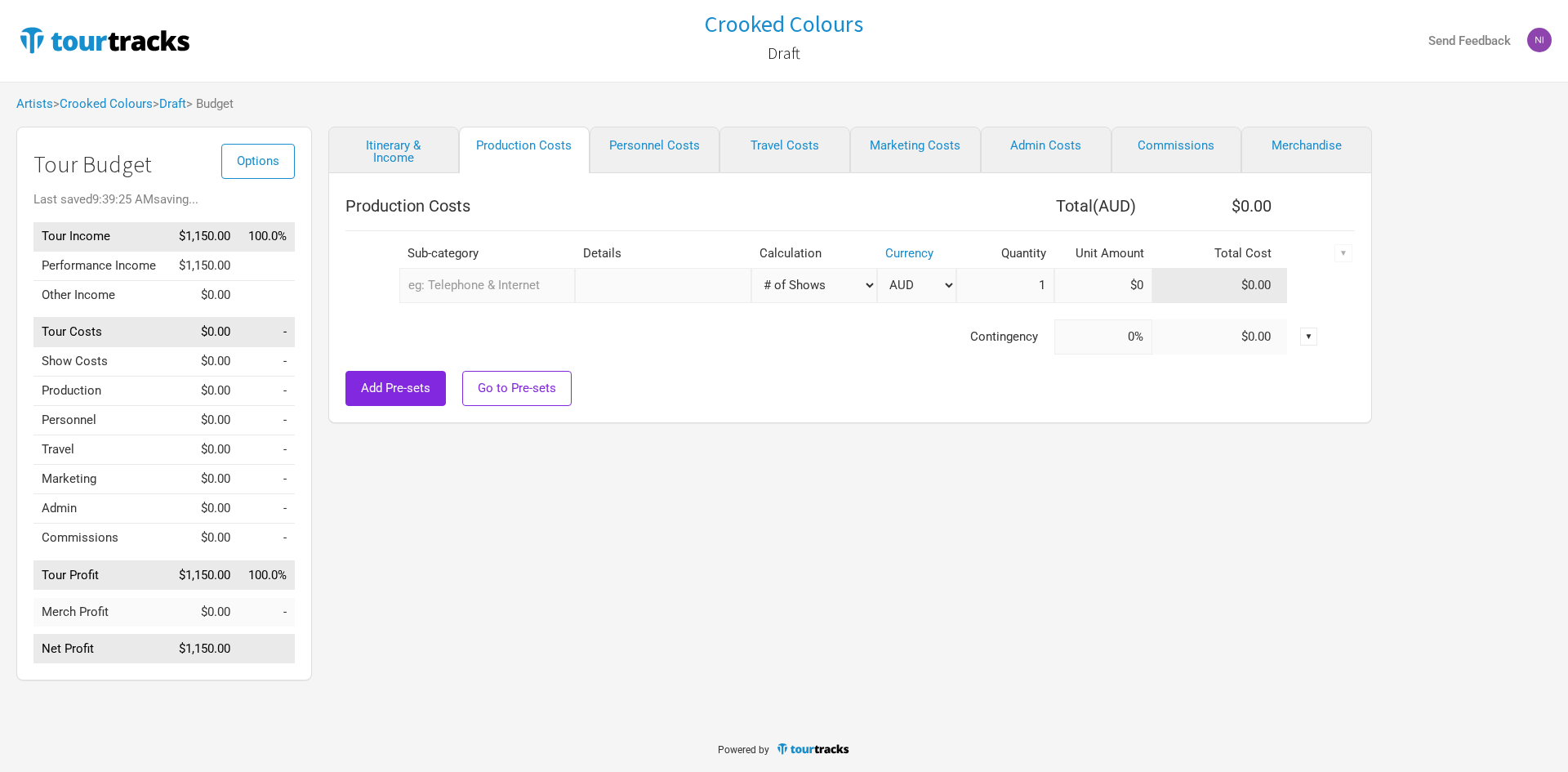
click at [499, 300] on input "text" at bounding box center [487, 286] width 176 height 36
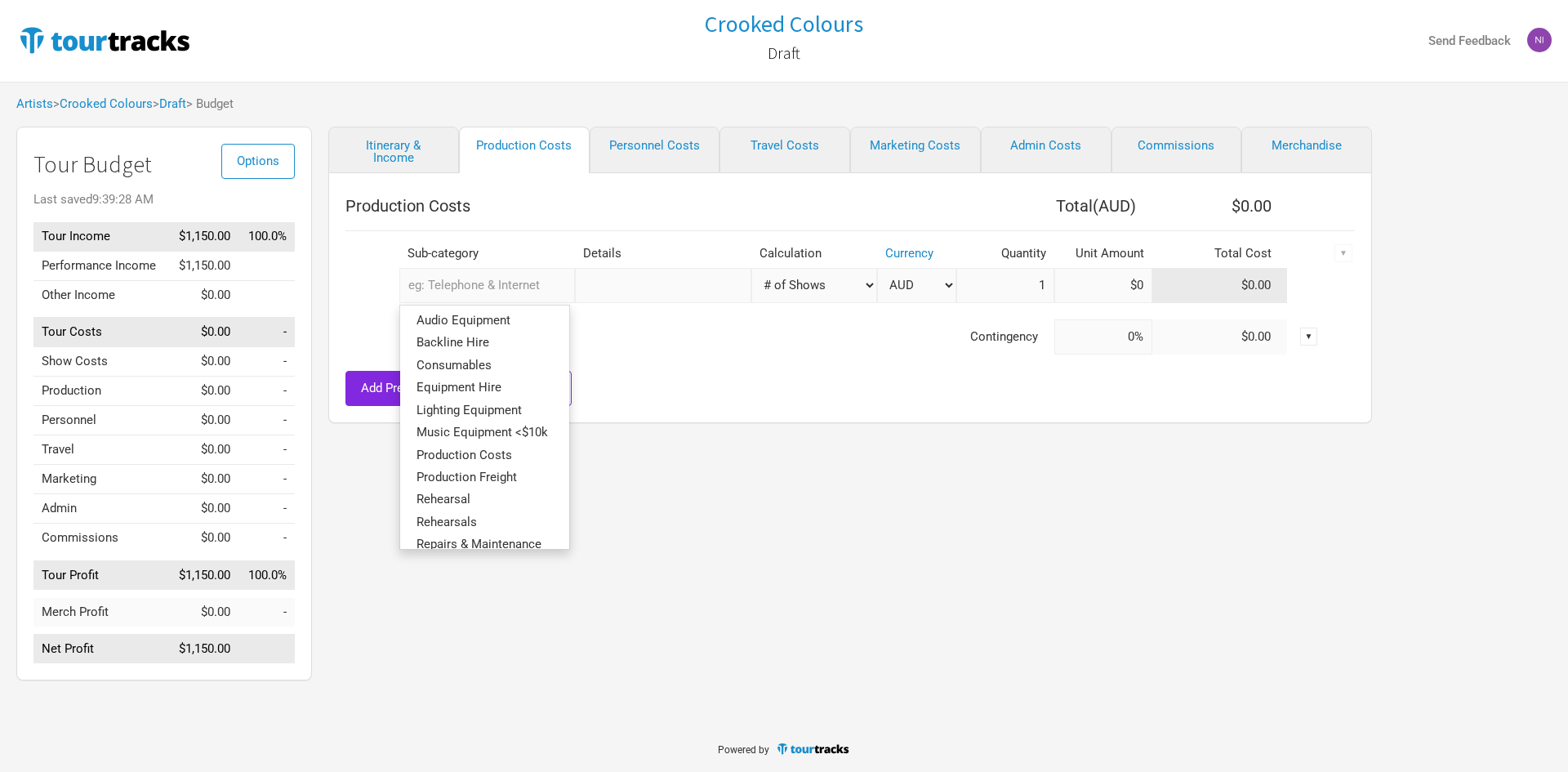
click at [633, 360] on div at bounding box center [849, 362] width 1009 height 17
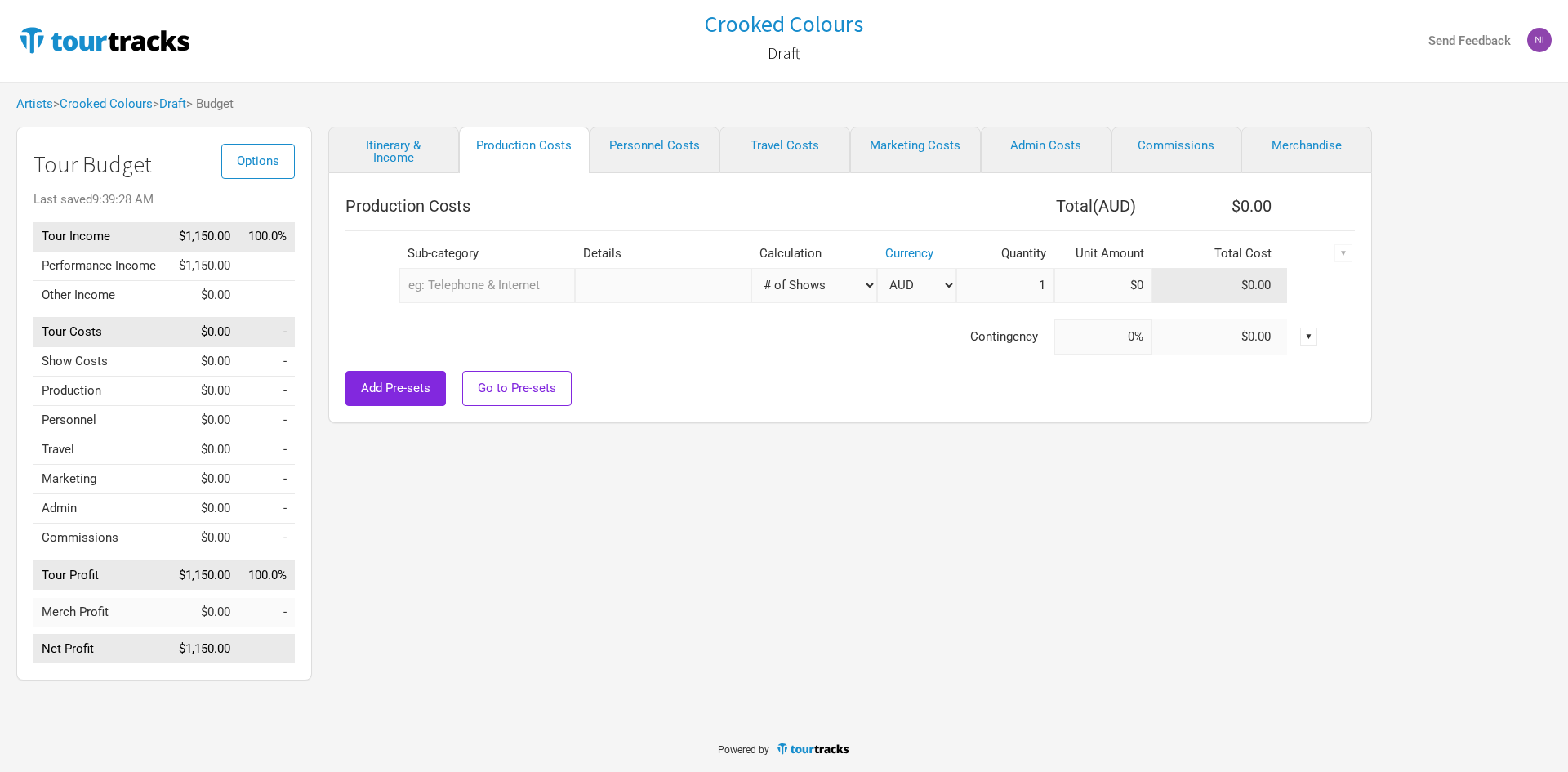
click at [513, 281] on input "text" at bounding box center [487, 286] width 176 height 36
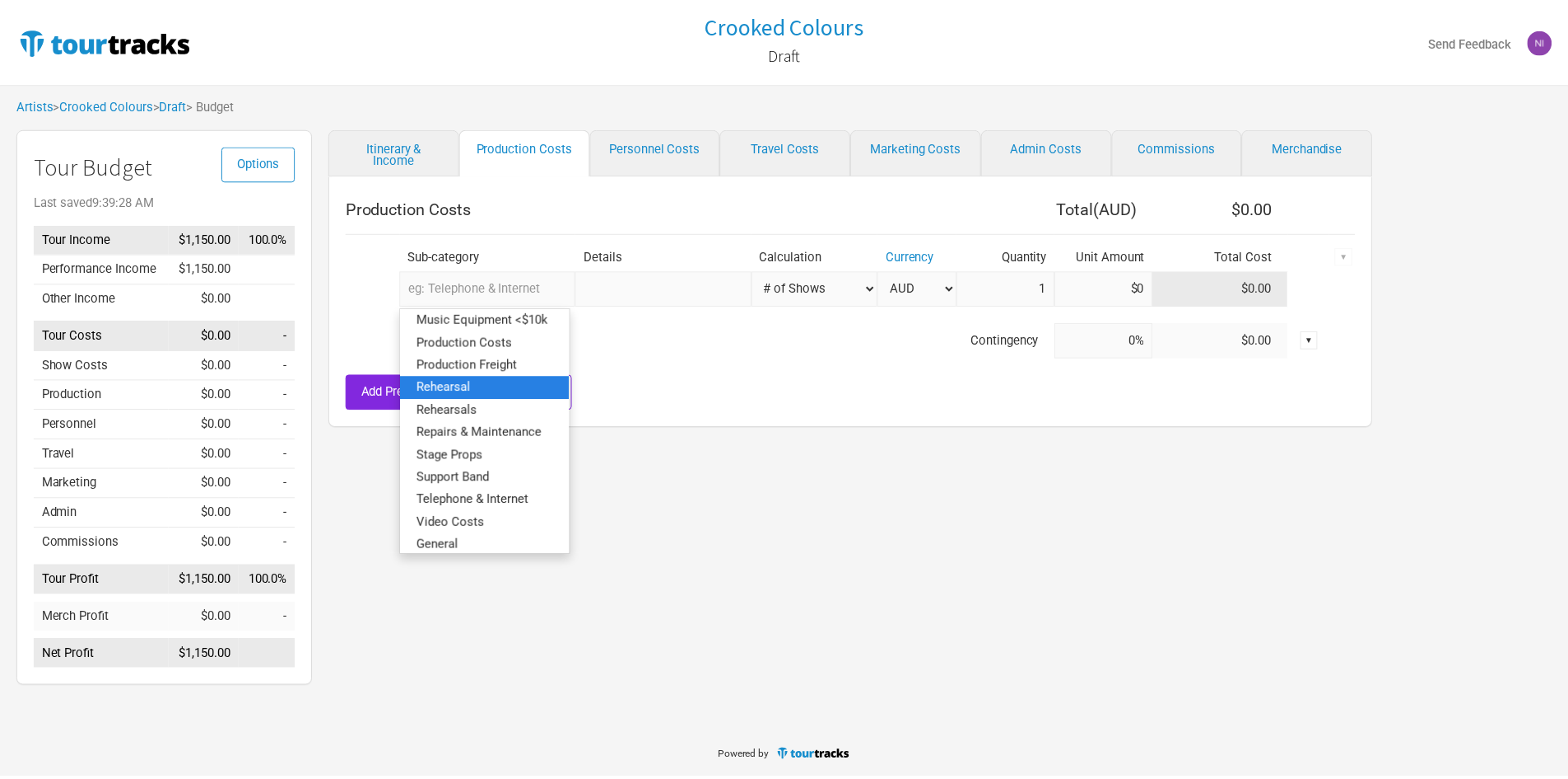
scroll to position [147, 0]
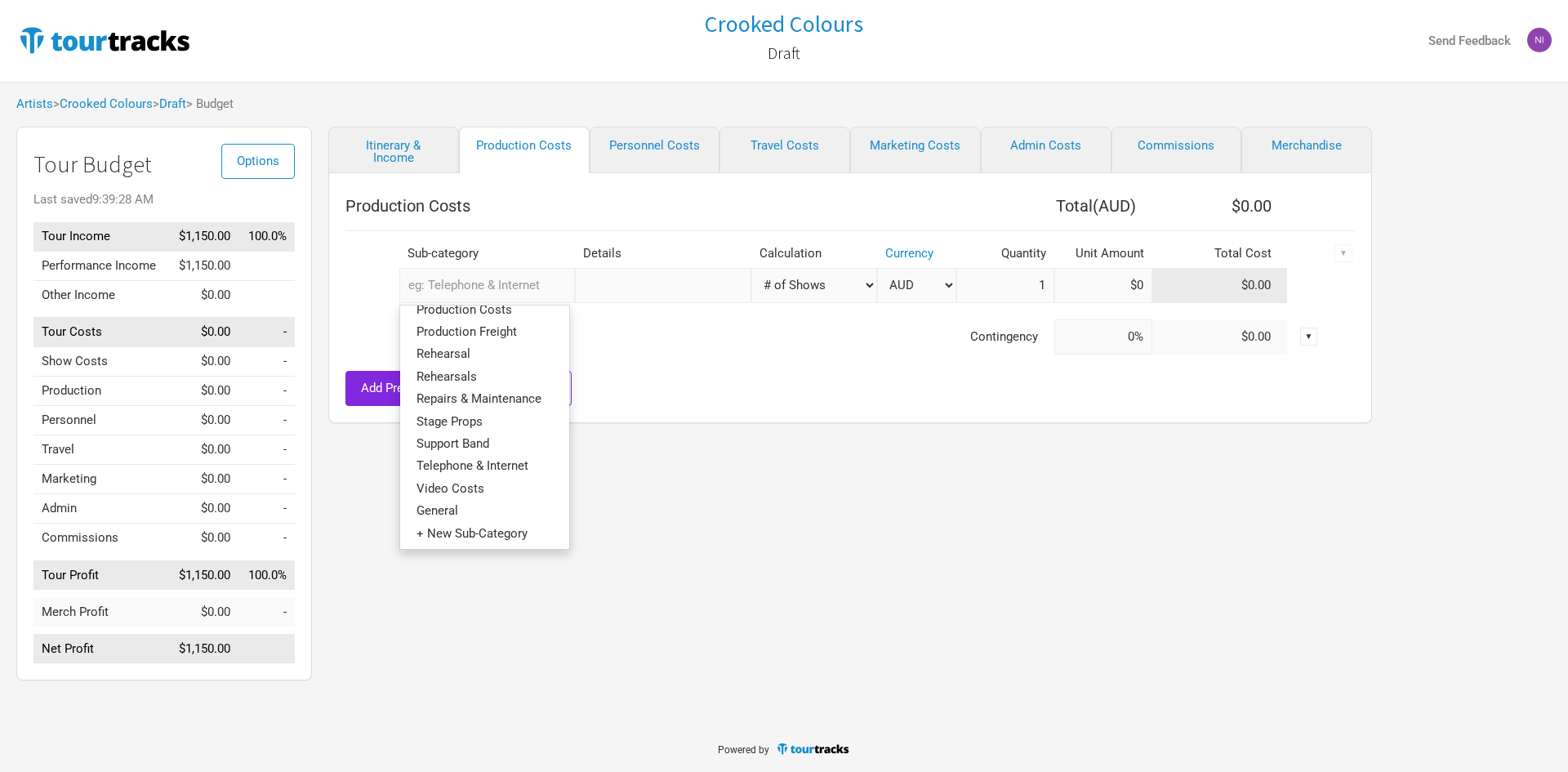
click at [632, 368] on div at bounding box center [849, 362] width 1009 height 17
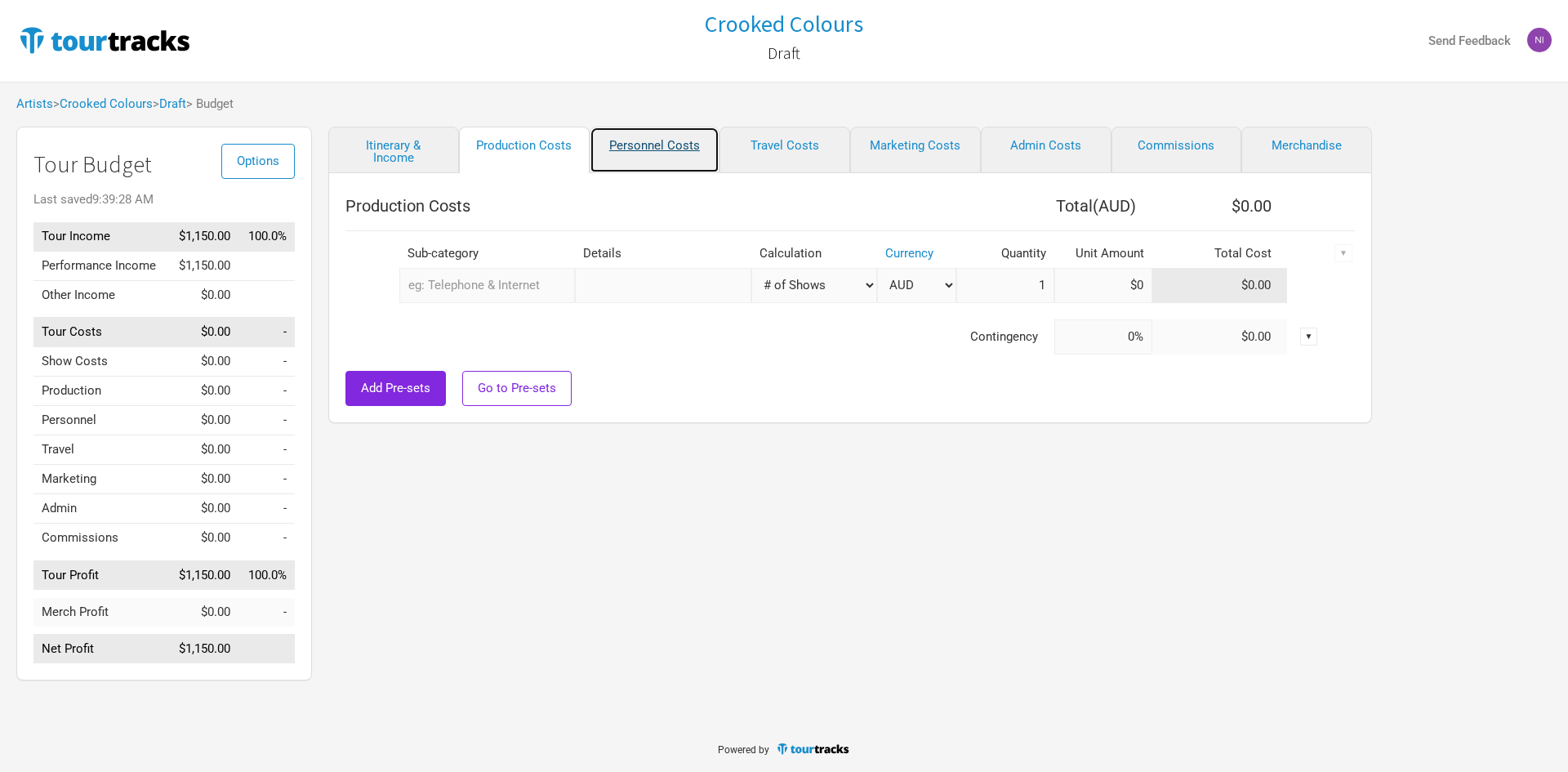
click at [646, 147] on link "Personnel Costs" at bounding box center [654, 149] width 131 height 46
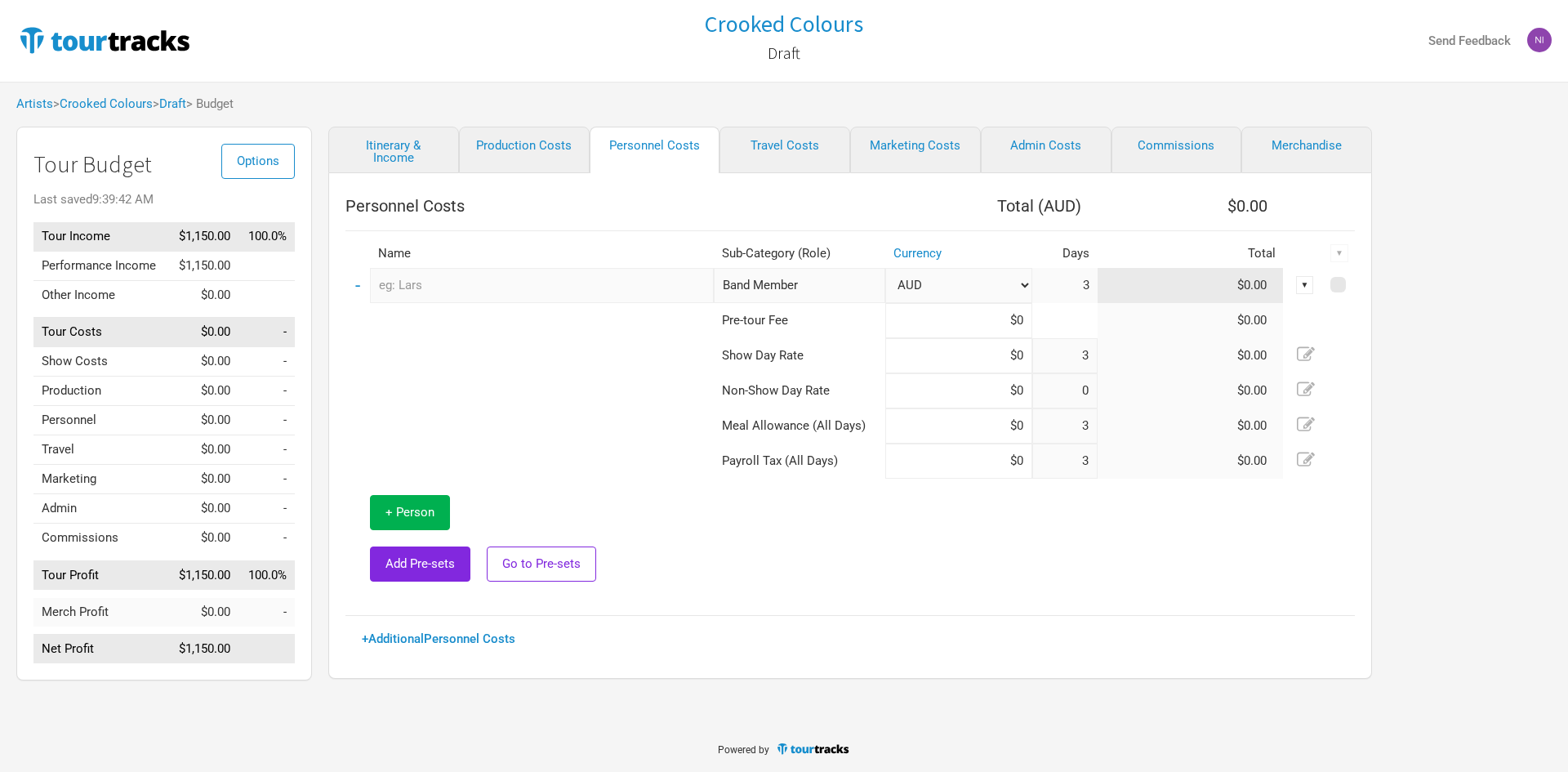
click at [503, 289] on input "text" at bounding box center [542, 286] width 344 height 36
click at [612, 378] on td at bounding box center [529, 390] width 368 height 36
click at [1301, 358] on icon at bounding box center [1306, 354] width 18 height 18
click at [1086, 354] on input "3" at bounding box center [1065, 356] width 65 height 36
click at [1088, 359] on input "3" at bounding box center [1065, 356] width 65 height 36
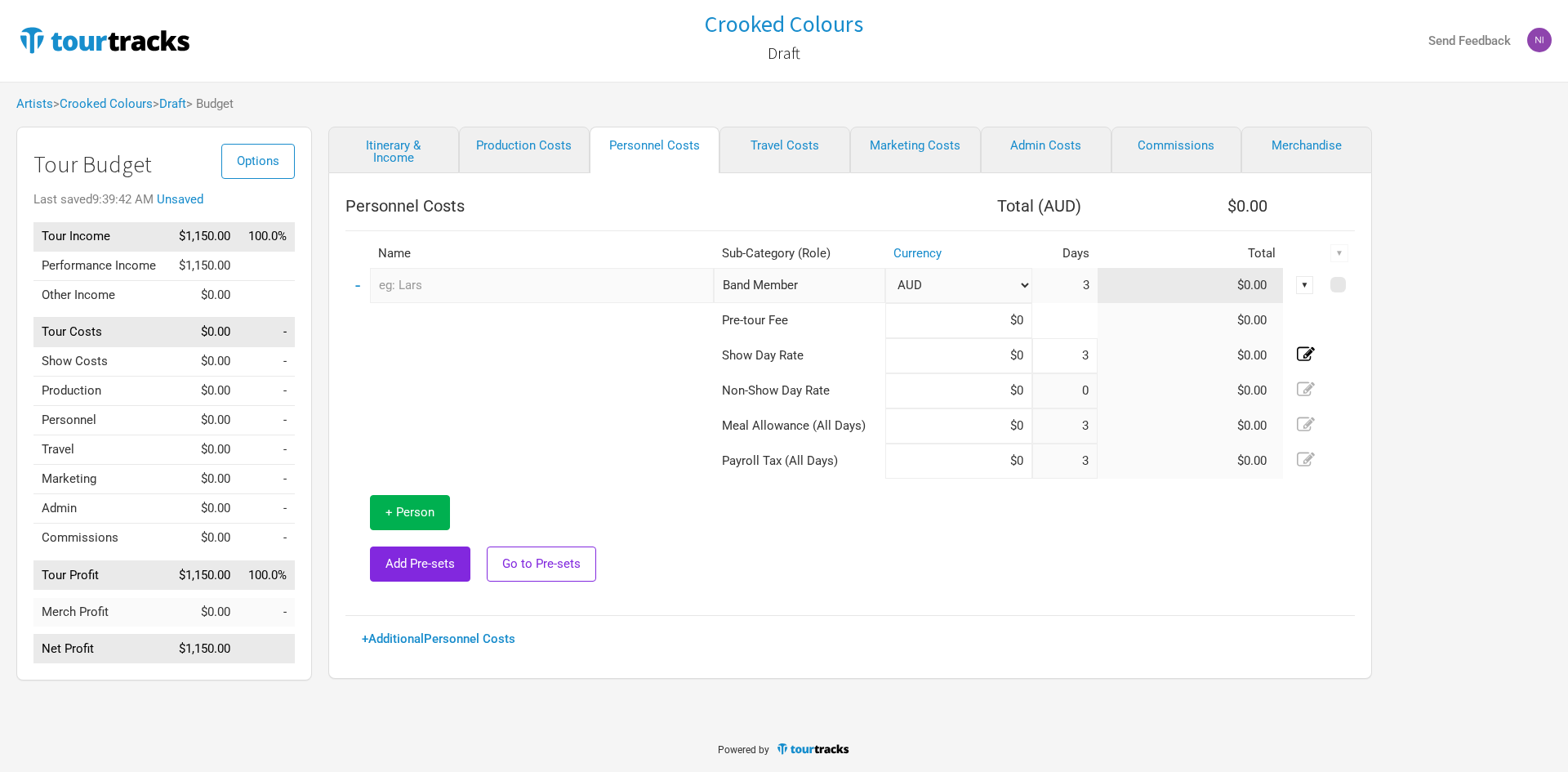
click at [1304, 346] on icon at bounding box center [1306, 354] width 18 height 18
click at [1134, 359] on td "$0.00" at bounding box center [1190, 356] width 186 height 36
click at [1181, 384] on td "$0.00" at bounding box center [1190, 390] width 186 height 36
click at [1121, 360] on tr "Show Day Rate $0 3 $0.00" at bounding box center [849, 356] width 1009 height 36
click at [1133, 371] on td "$0.00" at bounding box center [1190, 356] width 186 height 36
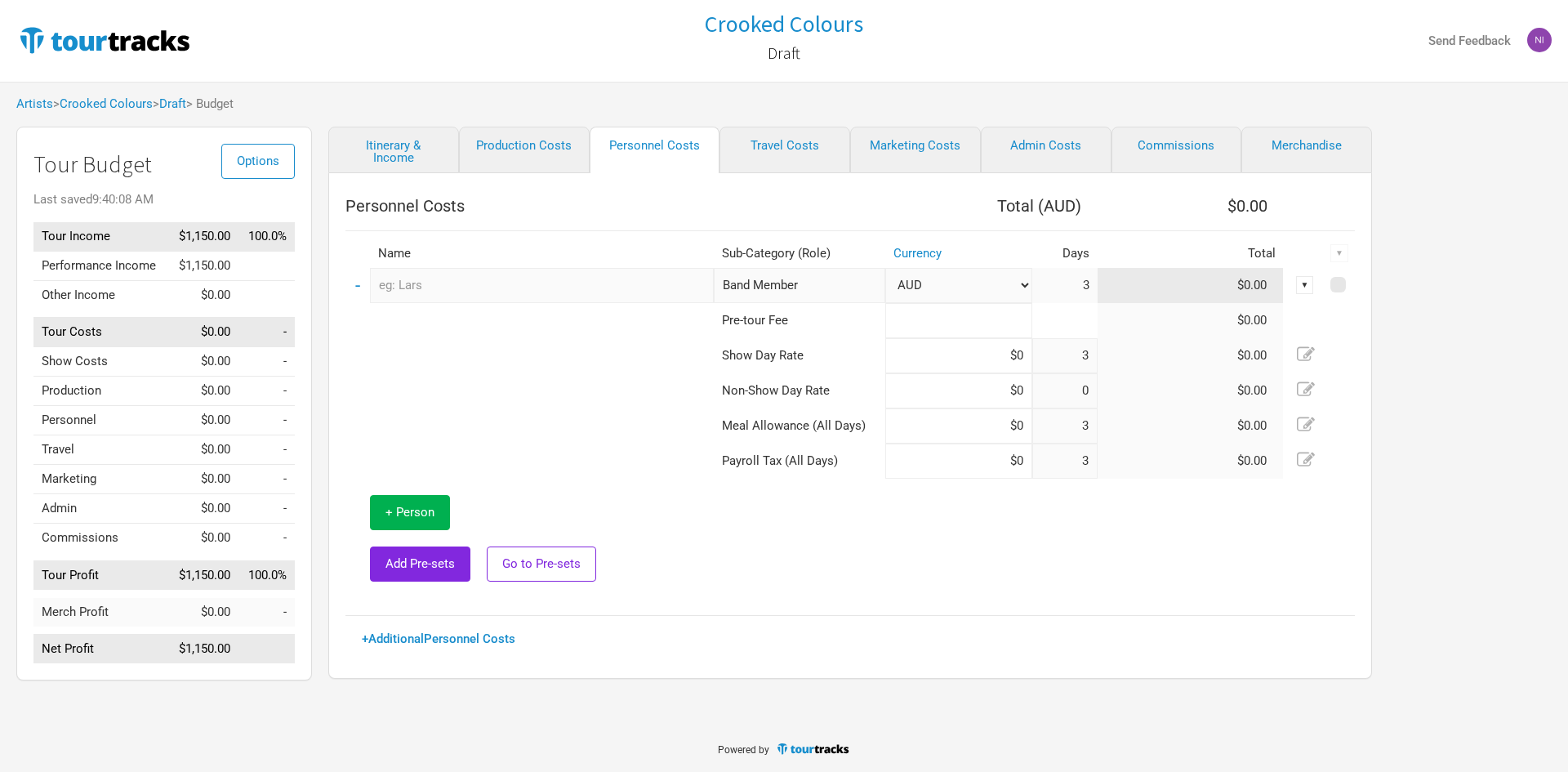
click at [989, 316] on input at bounding box center [958, 320] width 147 height 36
type input "$0"
click at [1148, 331] on td "$0.00" at bounding box center [1190, 320] width 186 height 36
click at [766, 160] on link "Travel Costs" at bounding box center [785, 149] width 131 height 46
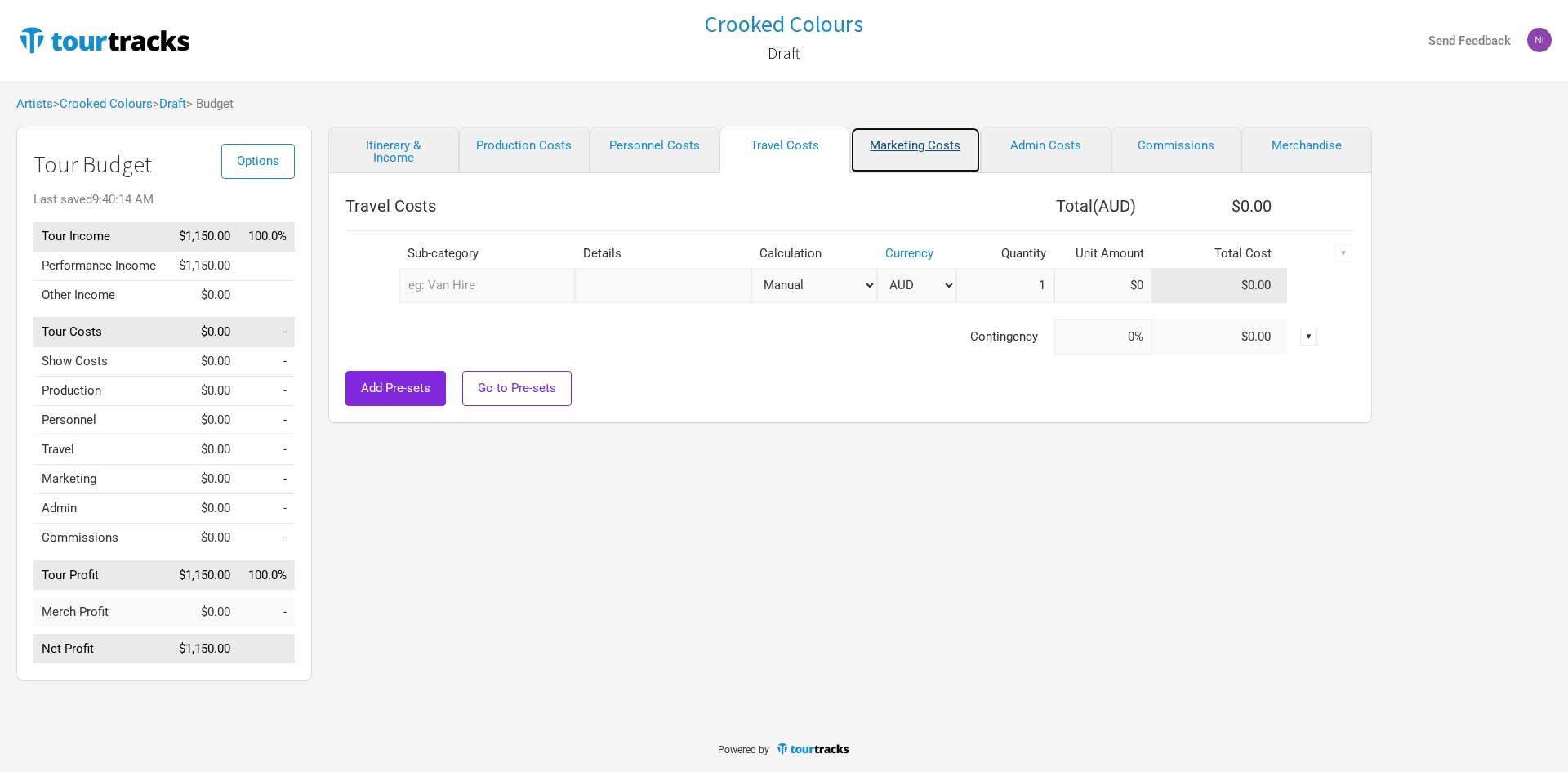
click at [891, 160] on link "Marketing Costs" at bounding box center [915, 149] width 131 height 46
select select "% of Gross"
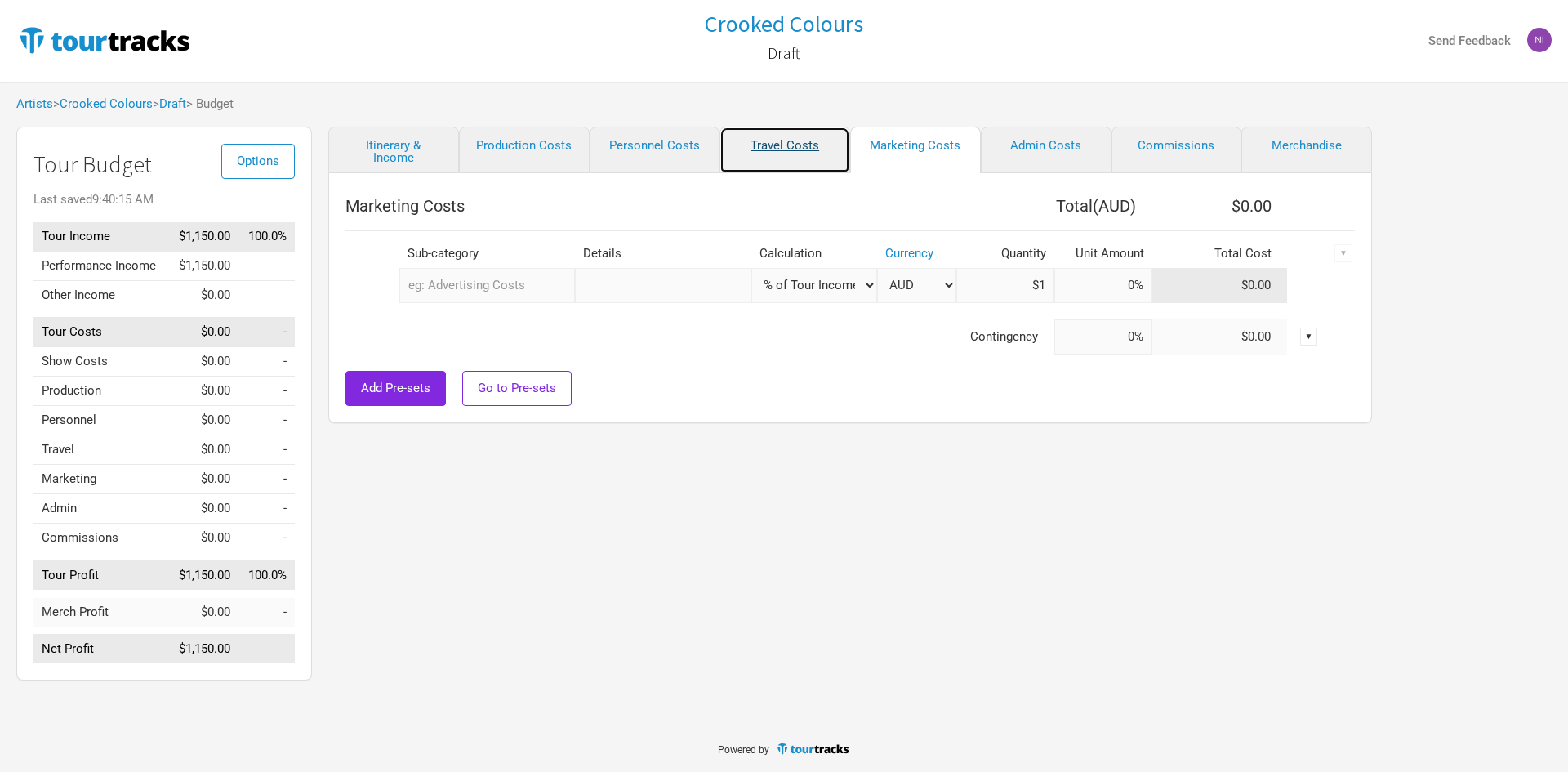
click at [780, 163] on link "Travel Costs" at bounding box center [785, 149] width 131 height 46
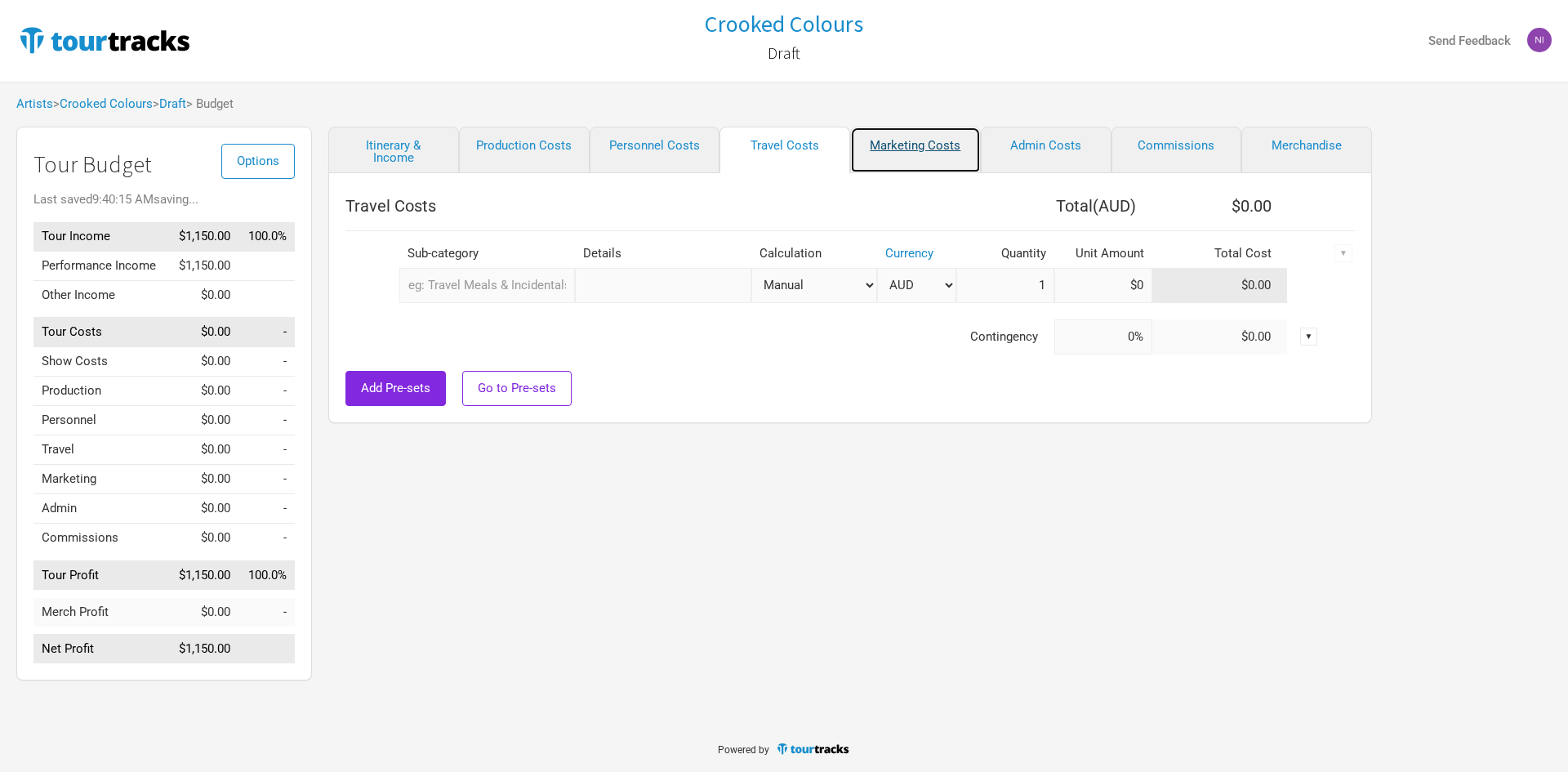
click at [876, 155] on link "Marketing Costs" at bounding box center [915, 149] width 131 height 46
select select "% of Gross"
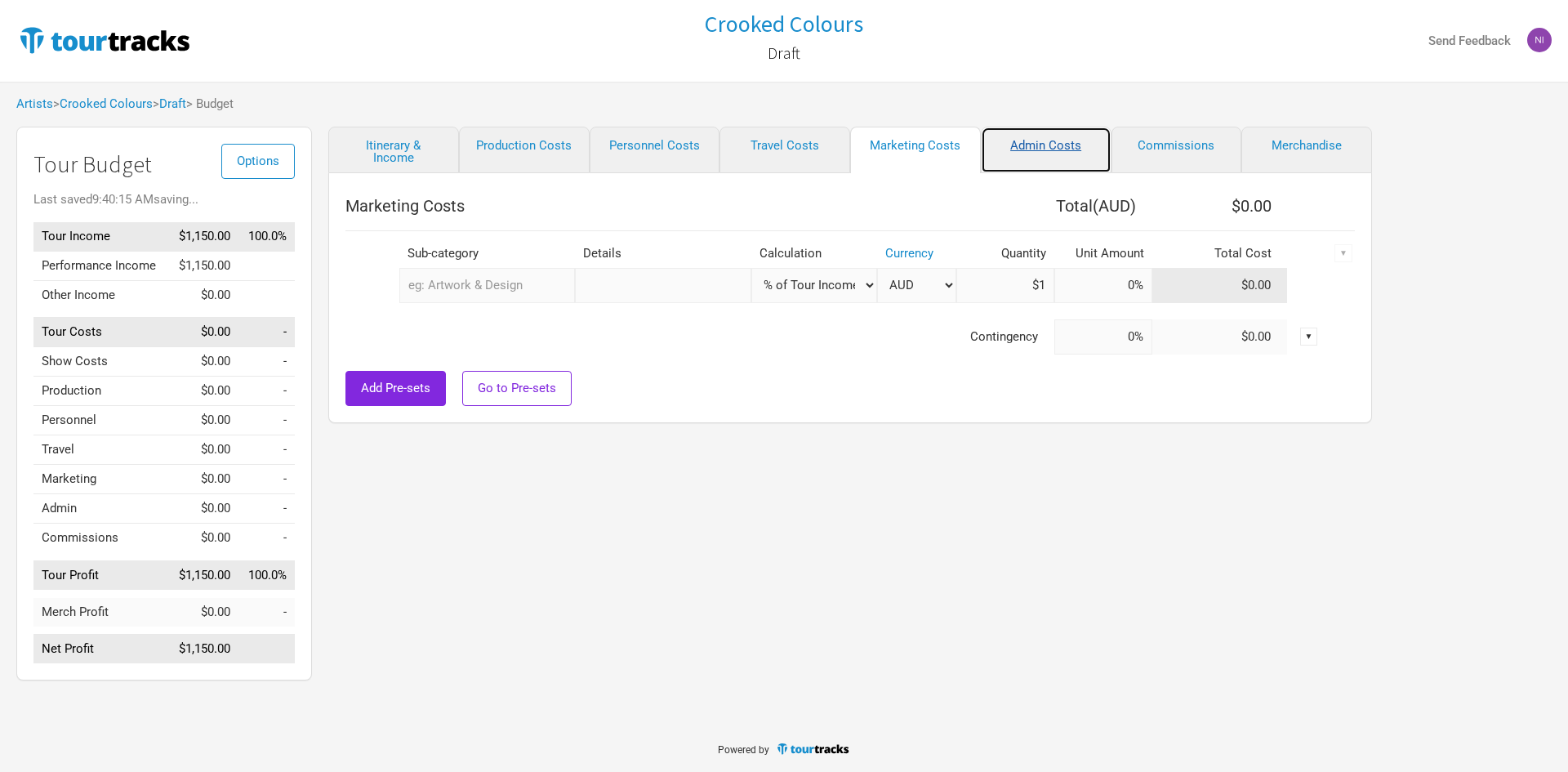
click at [1043, 155] on link "Admin Costs" at bounding box center [1046, 149] width 131 height 46
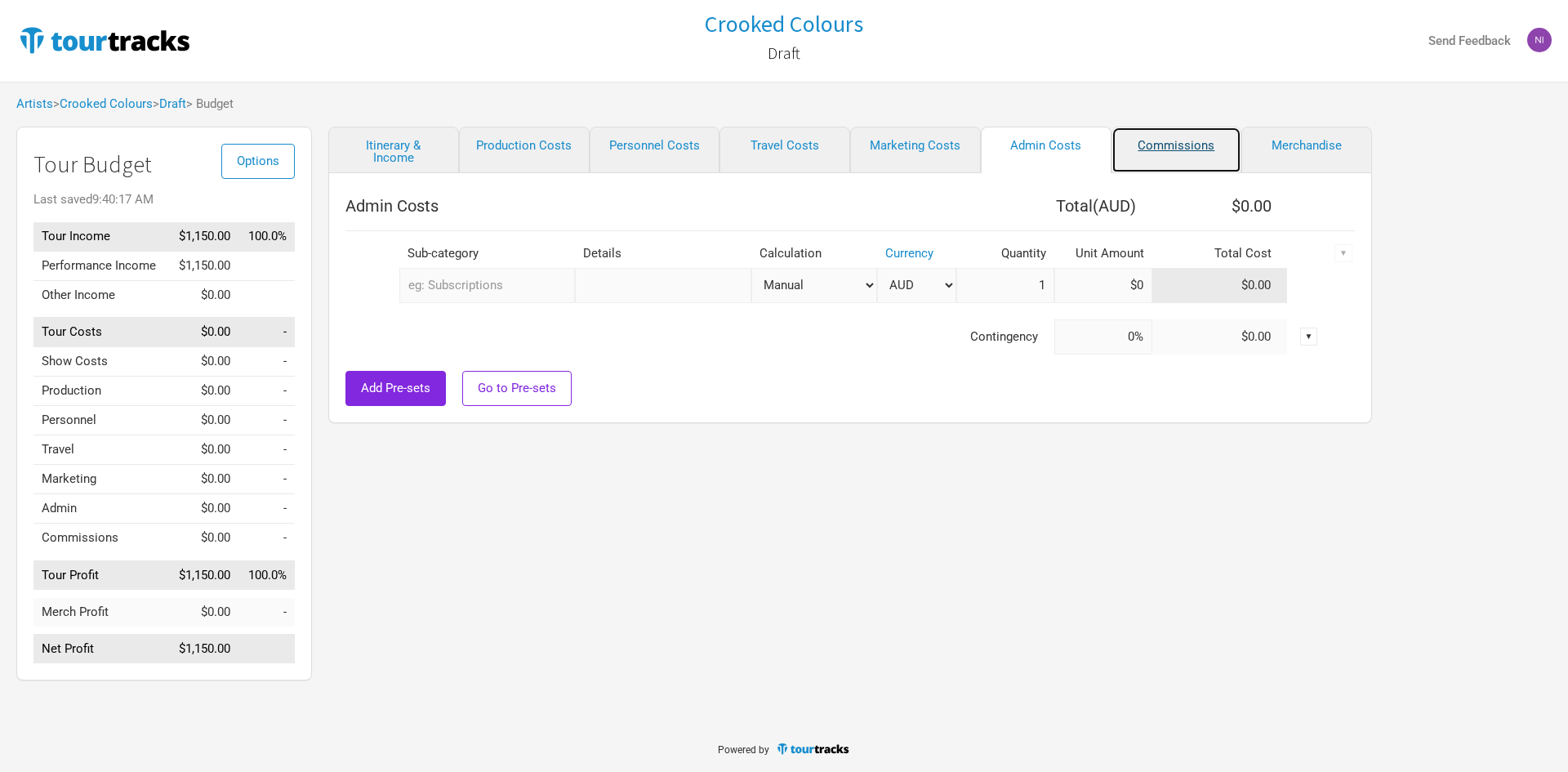
click at [1213, 146] on link "Commissions" at bounding box center [1176, 149] width 131 height 46
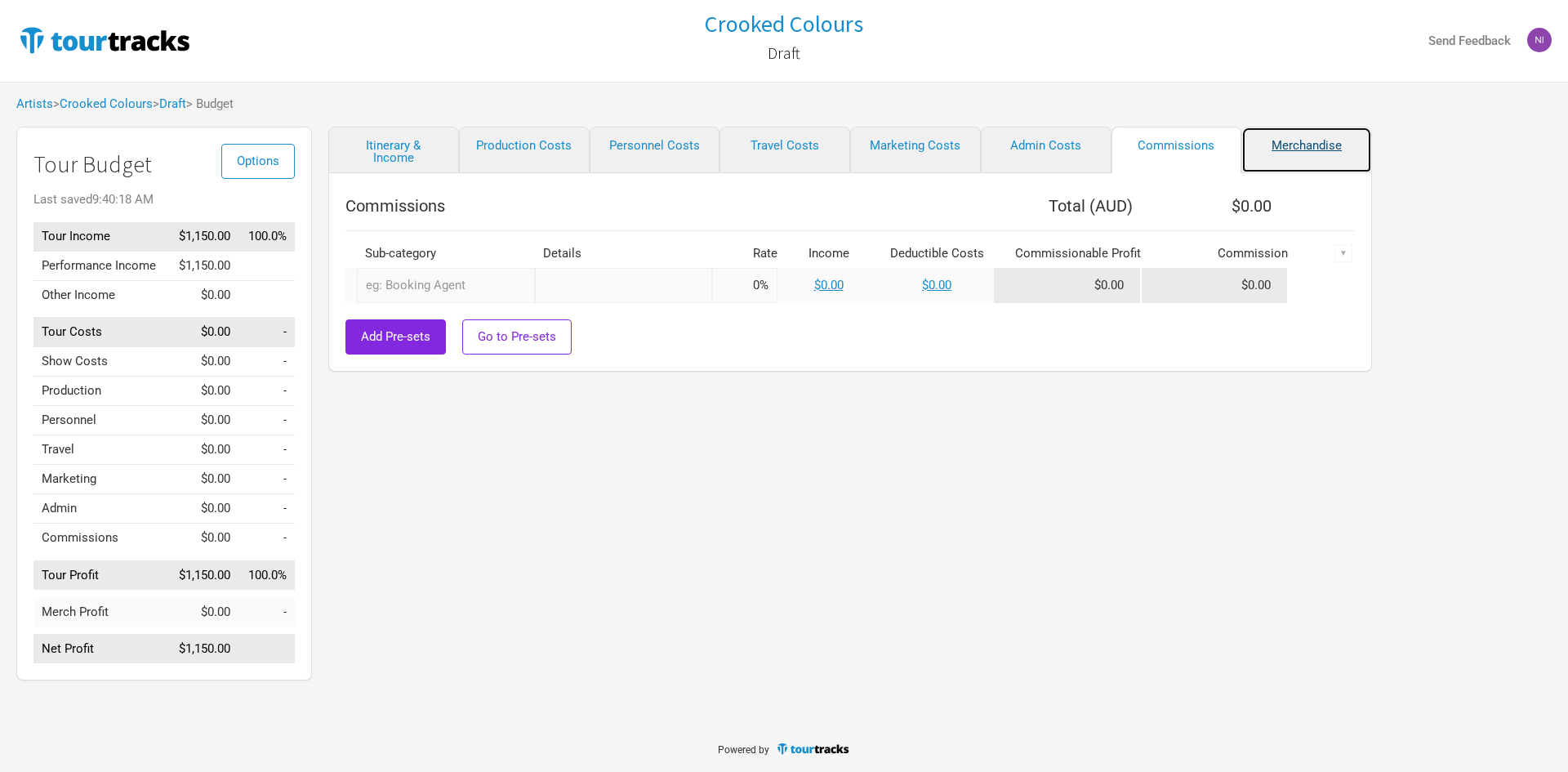
click at [1281, 141] on link "Merchandise" at bounding box center [1306, 149] width 131 height 46
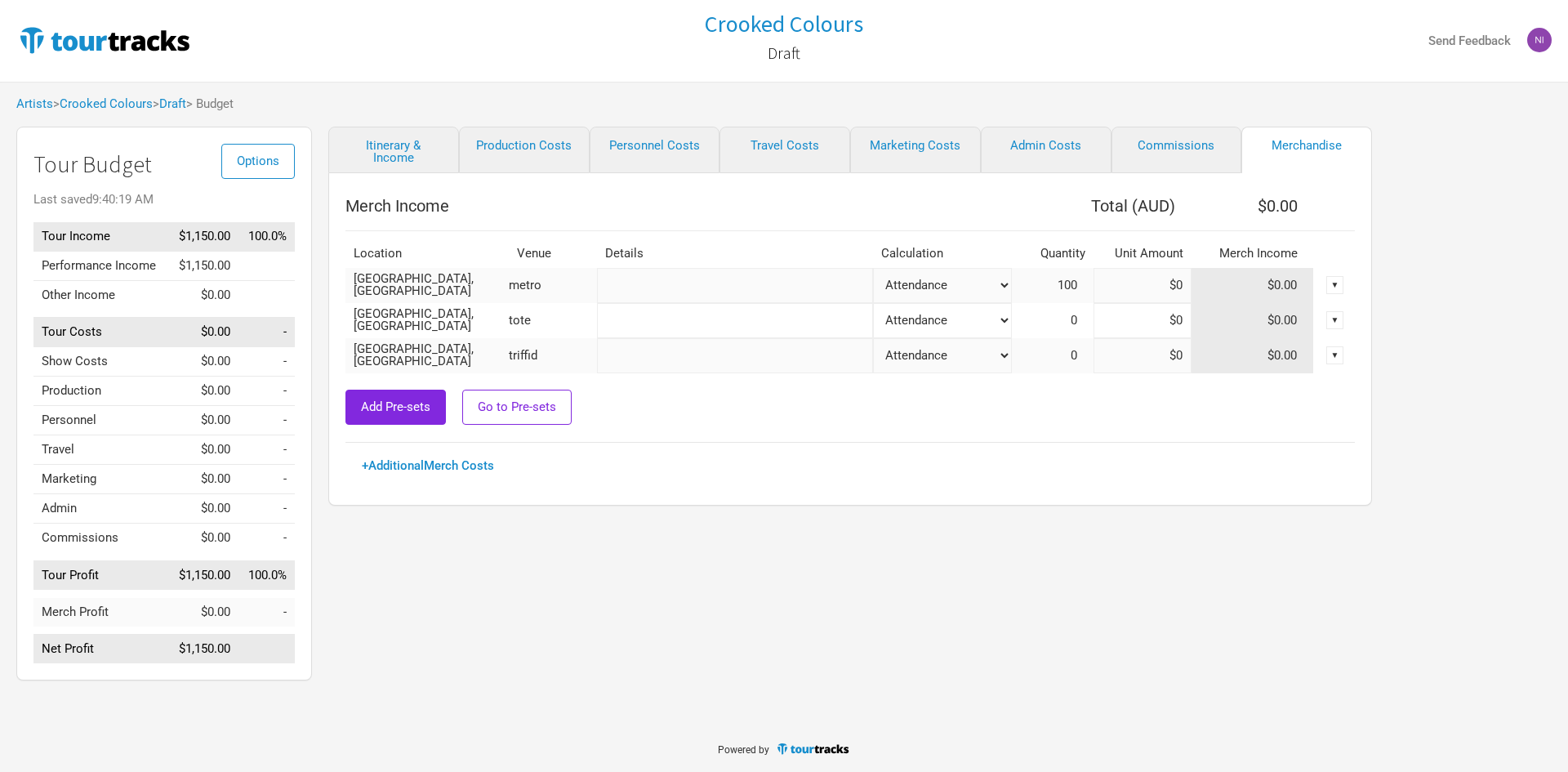
click at [1205, 143] on link "Commissions" at bounding box center [1176, 149] width 131 height 46
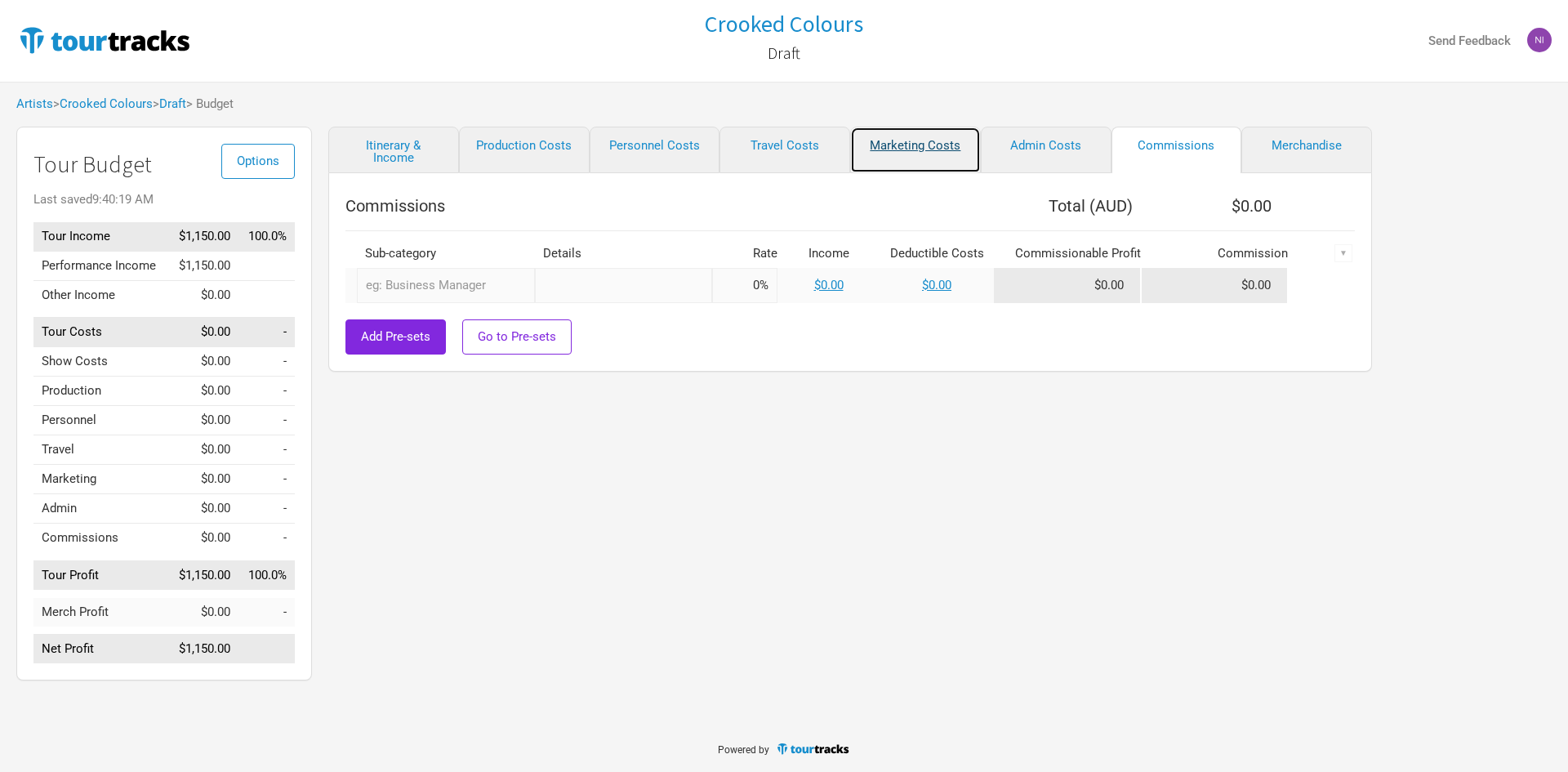
click at [891, 152] on link "Marketing Costs" at bounding box center [915, 149] width 131 height 46
select select "% of Gross"
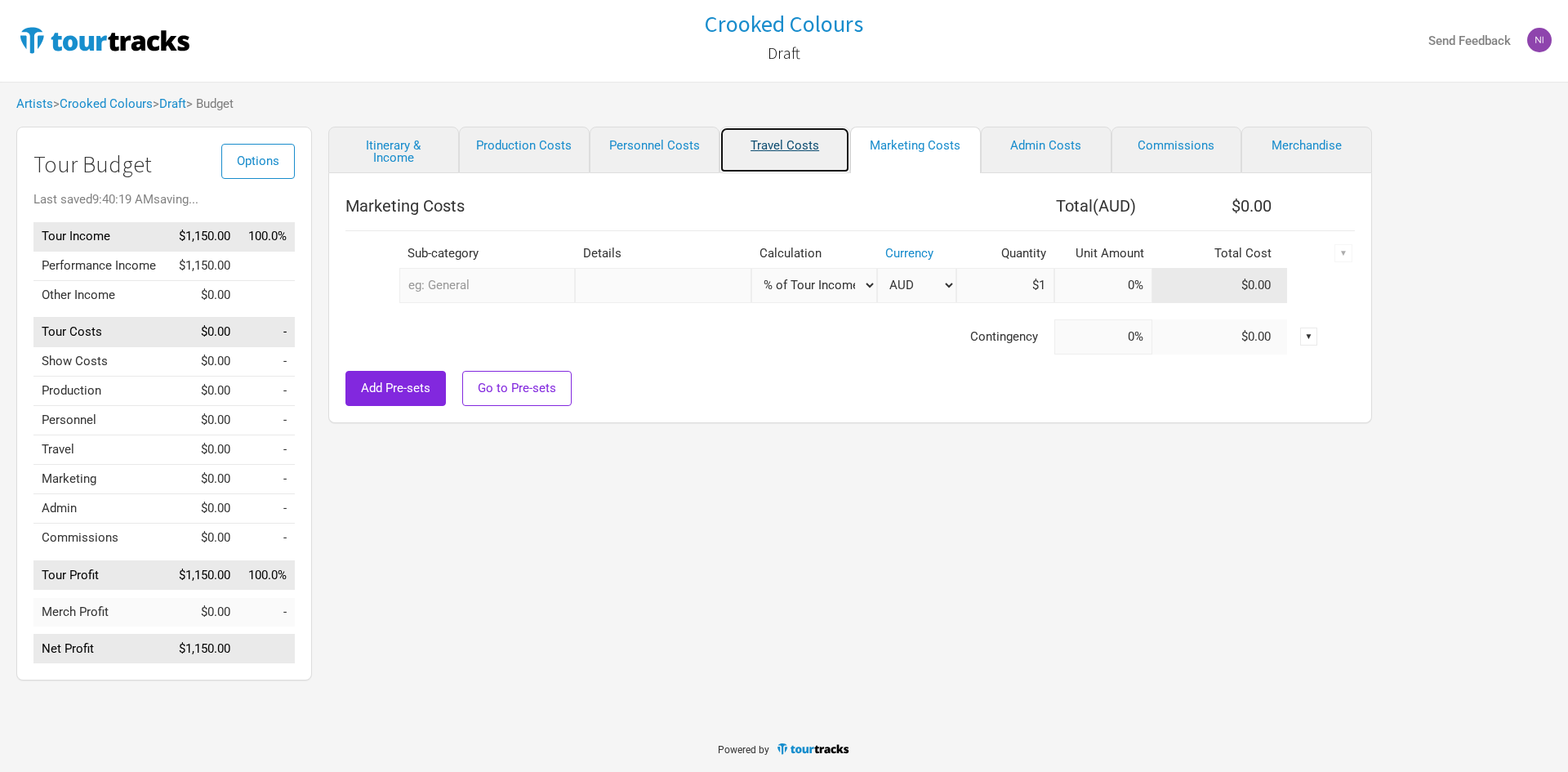
click at [816, 152] on link "Travel Costs" at bounding box center [785, 149] width 131 height 46
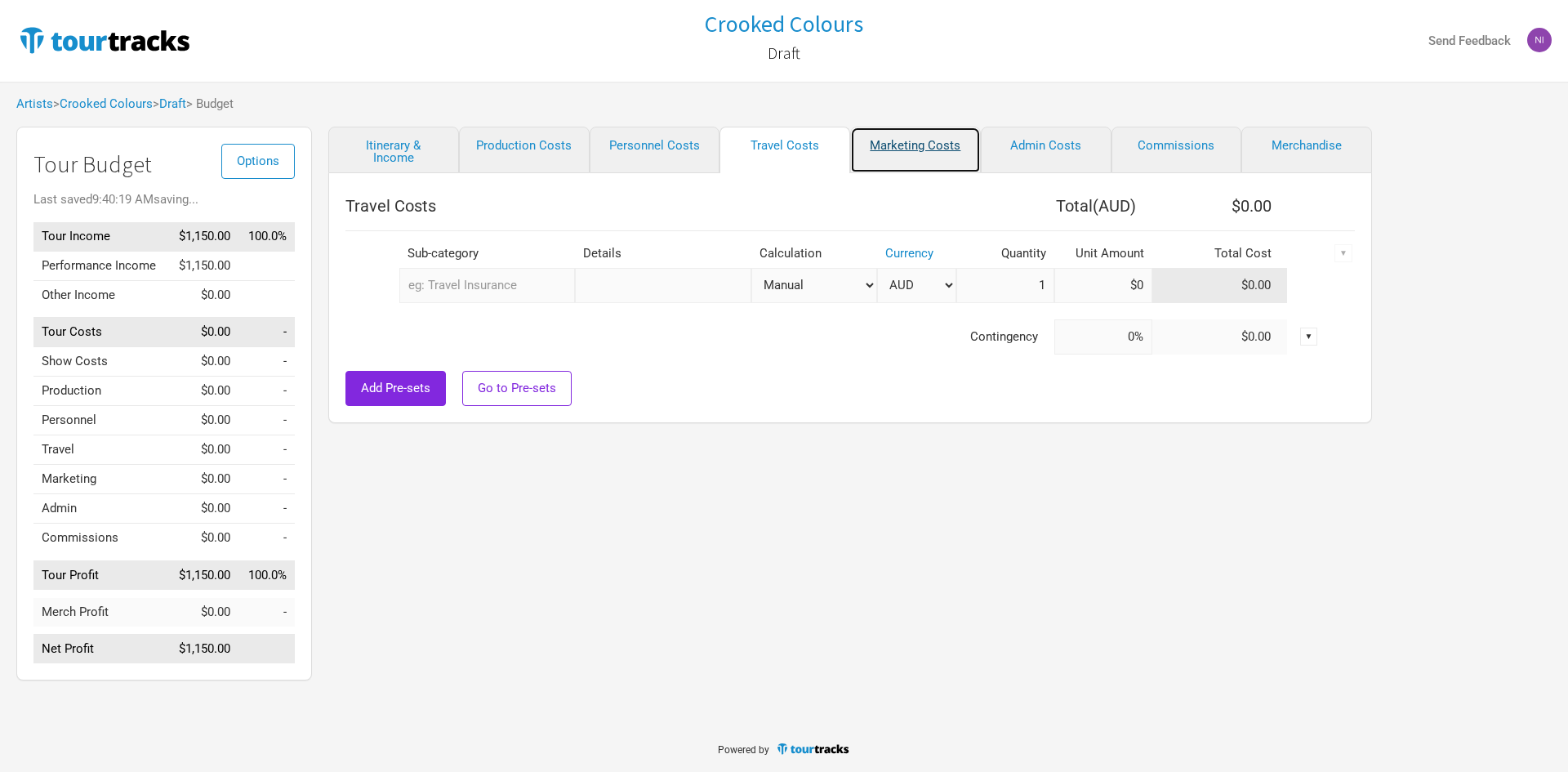
click at [904, 145] on link "Marketing Costs" at bounding box center [915, 149] width 131 height 46
select select "% of Gross"
click at [767, 153] on link "Travel Costs" at bounding box center [785, 149] width 131 height 46
click at [706, 153] on link "Personnel Costs" at bounding box center [654, 149] width 131 height 46
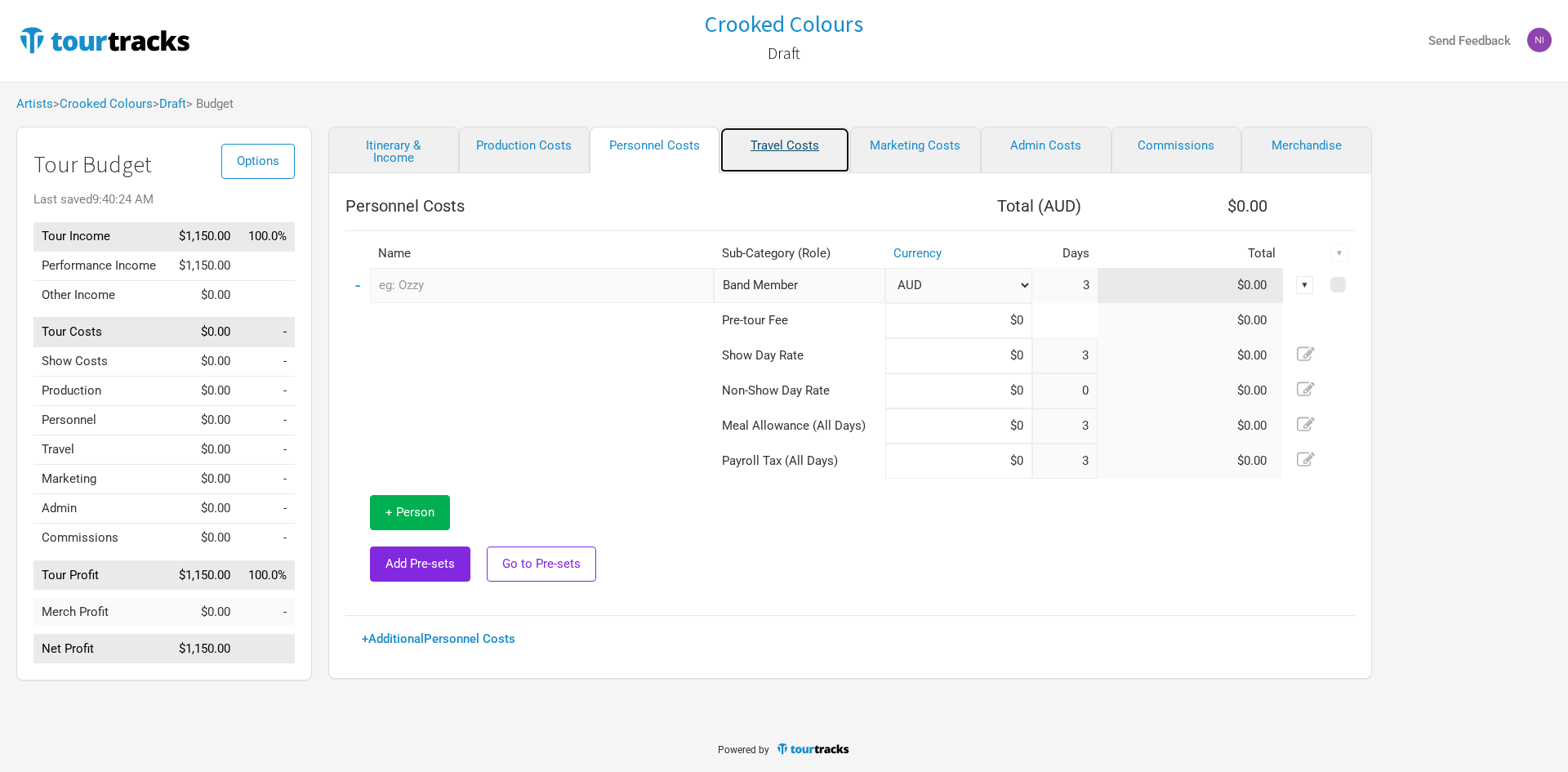
click at [772, 142] on link "Travel Costs" at bounding box center [785, 149] width 131 height 46
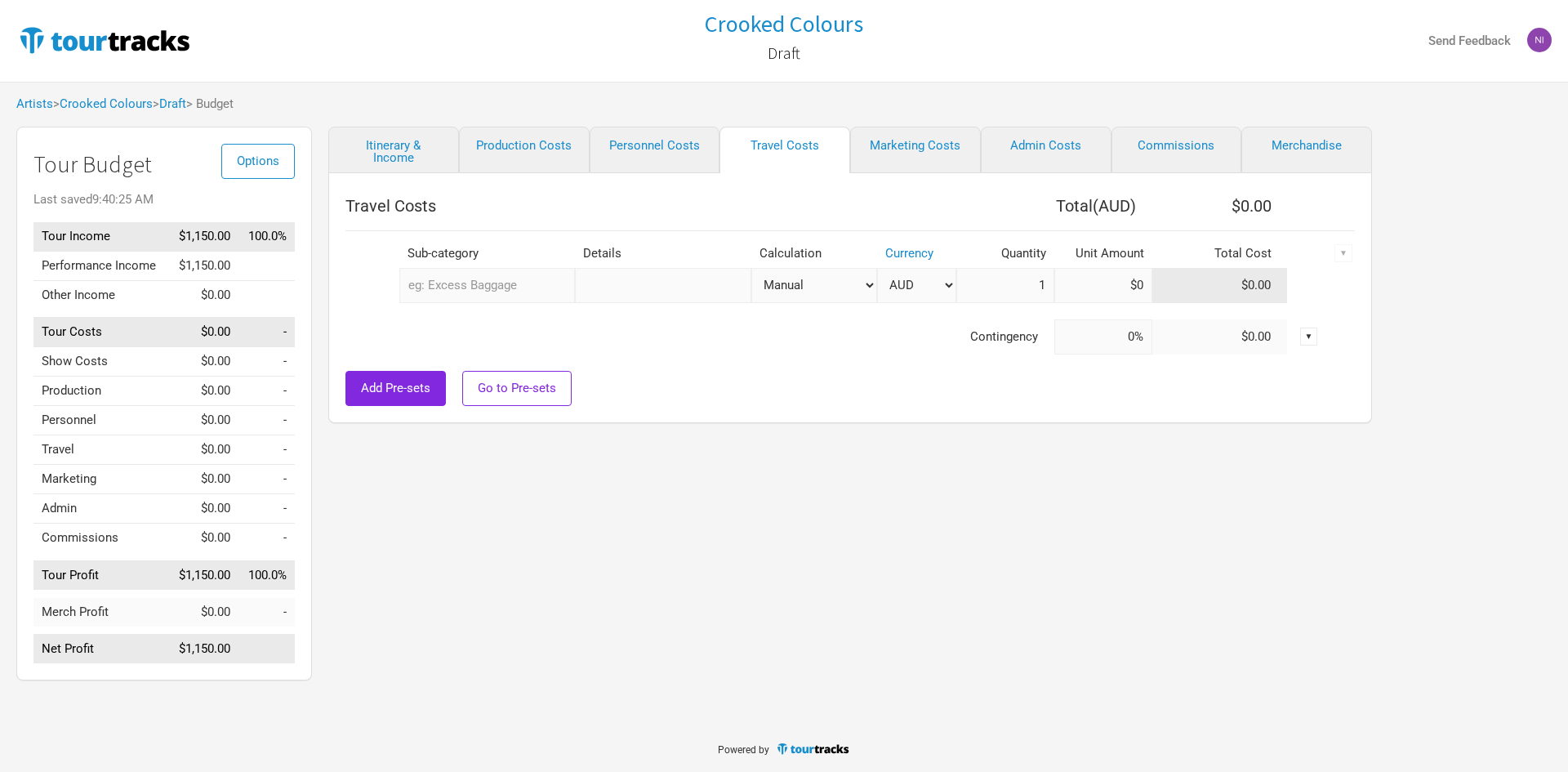
drag, startPoint x: 716, startPoint y: 287, endPoint x: 782, endPoint y: 279, distance: 66.5
click at [716, 287] on input "text" at bounding box center [662, 286] width 176 height 36
click at [819, 279] on select "Manual # of Shows # of Show Days # of Non-Show Days # of Days # of Tickets Sold…" at bounding box center [815, 286] width 127 height 36
click at [894, 357] on div at bounding box center [849, 362] width 1009 height 17
click at [901, 306] on td at bounding box center [836, 310] width 983 height 17
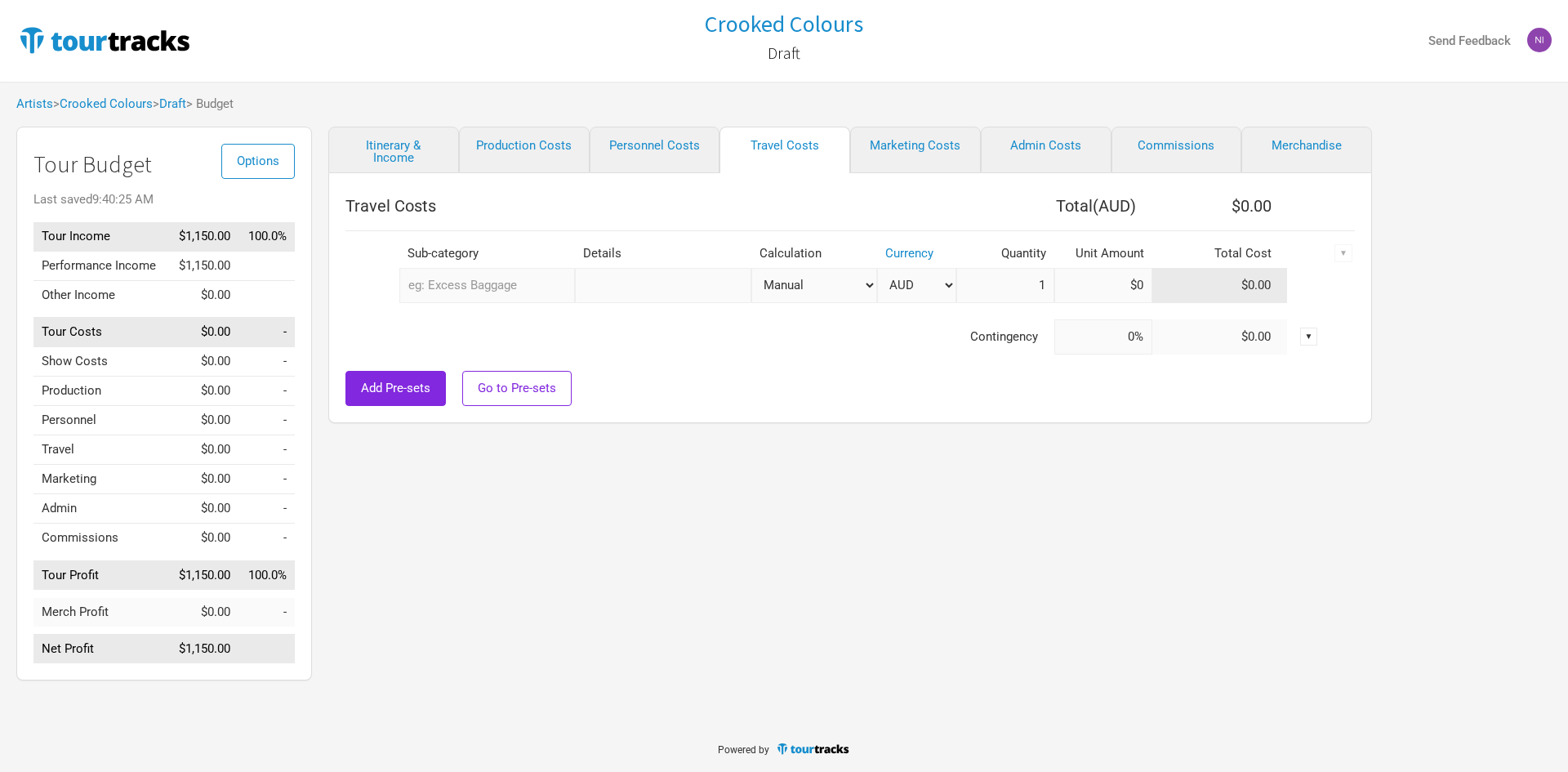
click at [904, 287] on select "AUD New ..." at bounding box center [916, 286] width 79 height 36
drag, startPoint x: 826, startPoint y: 335, endPoint x: 837, endPoint y: 333, distance: 11.2
click at [826, 335] on td "Contingency" at bounding box center [699, 337] width 709 height 36
click at [683, 157] on link "Personnel Costs" at bounding box center [654, 149] width 131 height 46
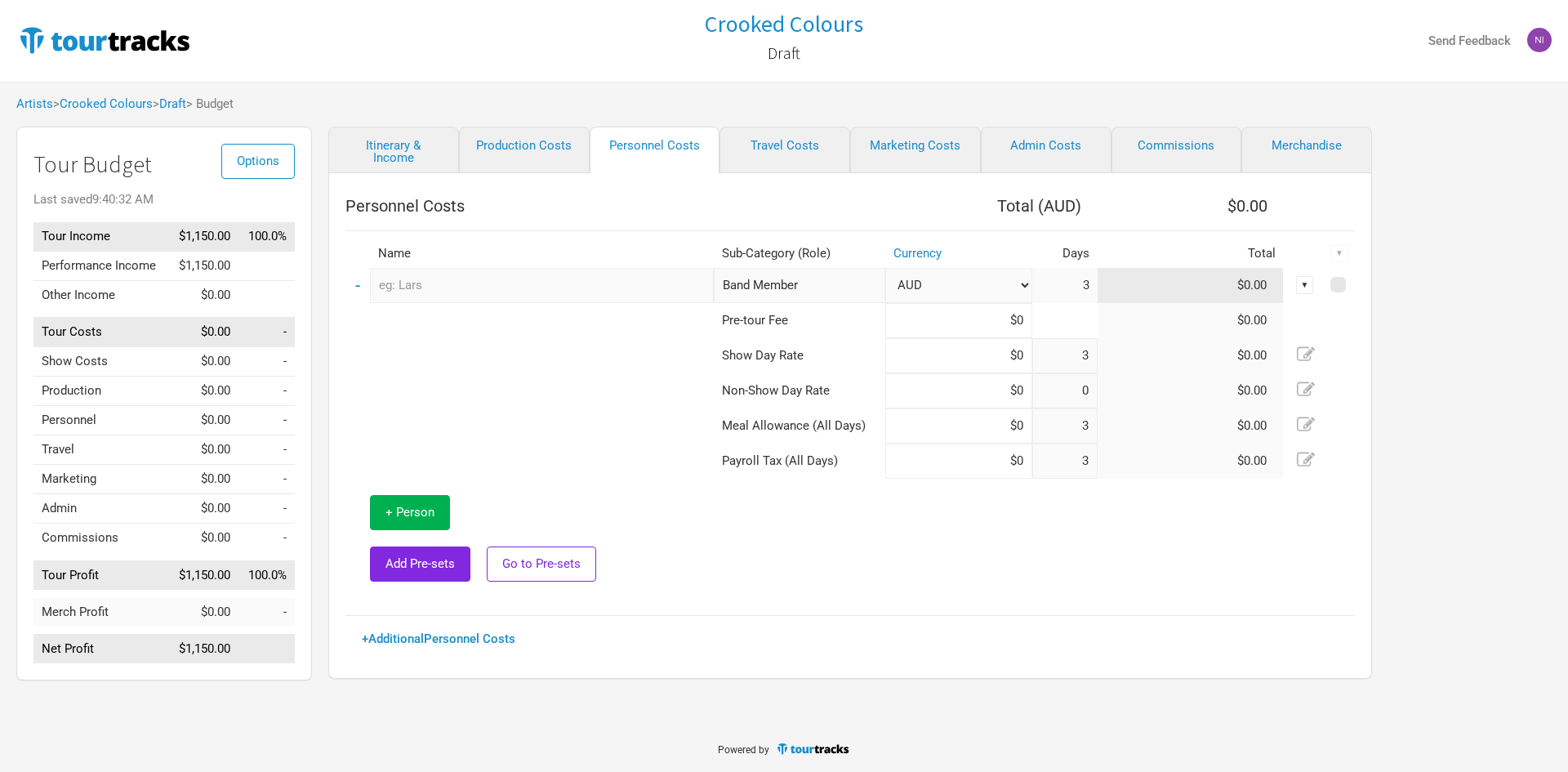
click at [926, 286] on select "AUD New ..." at bounding box center [958, 286] width 147 height 36
click at [885, 268] on select "AUD New ..." at bounding box center [958, 286] width 147 height 36
select select "AUD"
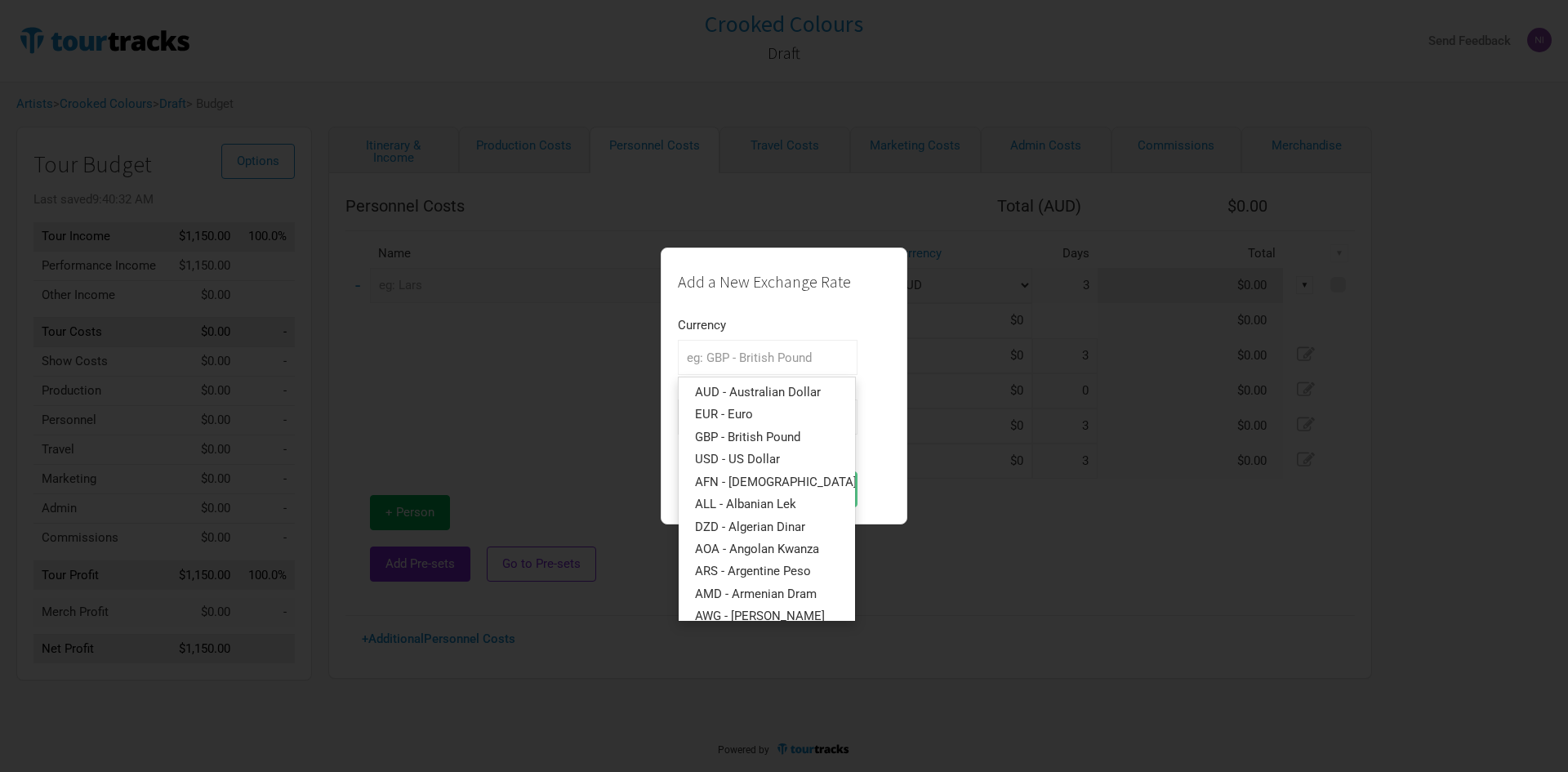
click at [762, 363] on input "text" at bounding box center [768, 358] width 180 height 36
click at [774, 435] on span "GBP - British Pound" at bounding box center [747, 436] width 106 height 15
type input "GBP - British Pound"
type input "0.484887"
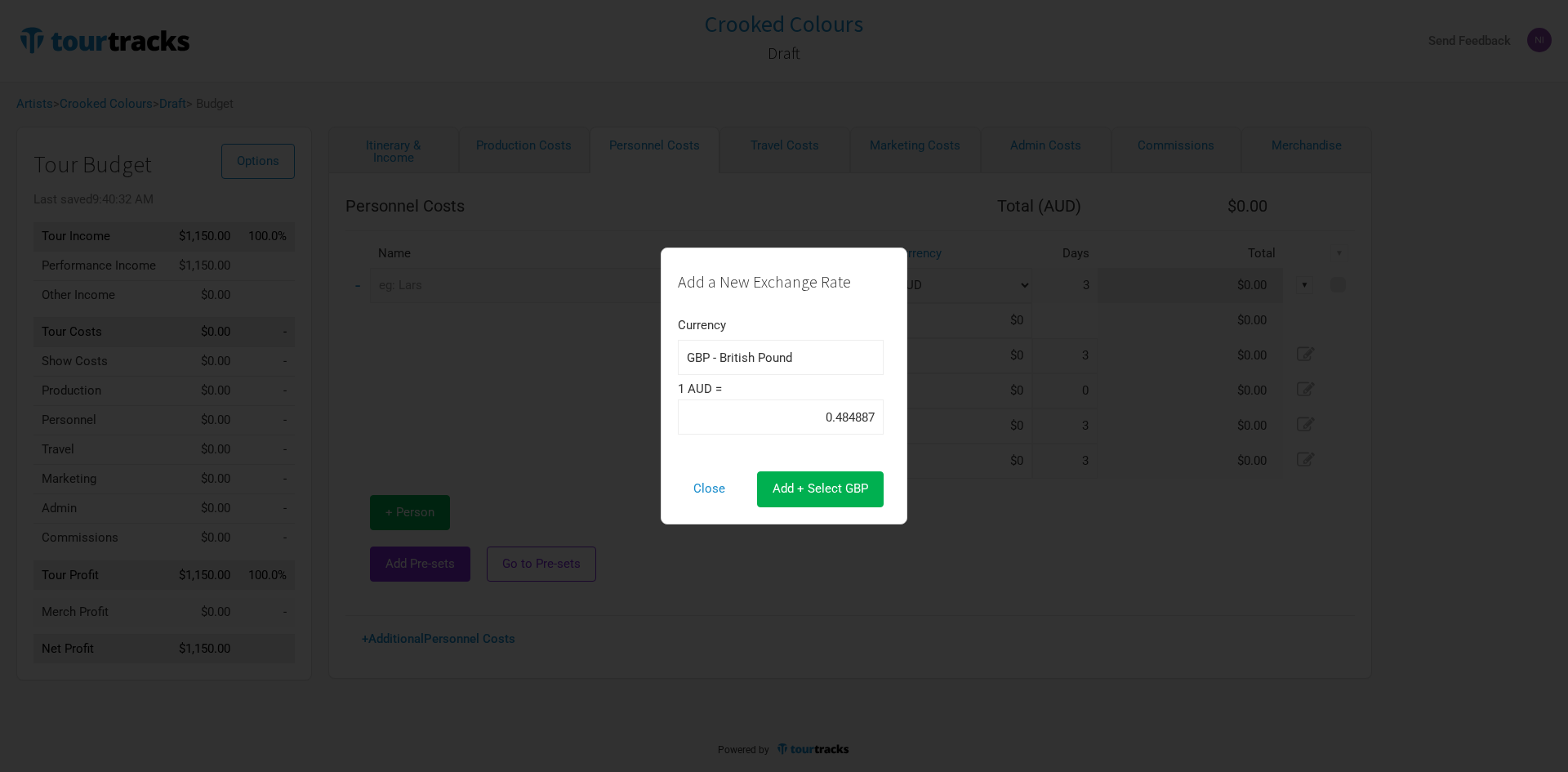
click at [756, 391] on label "1 AUD =" at bounding box center [781, 388] width 206 height 12
click at [749, 415] on input "0.484887" at bounding box center [781, 417] width 206 height 36
click at [791, 487] on span "Add + Select GBP" at bounding box center [820, 487] width 96 height 15
type input "£0"
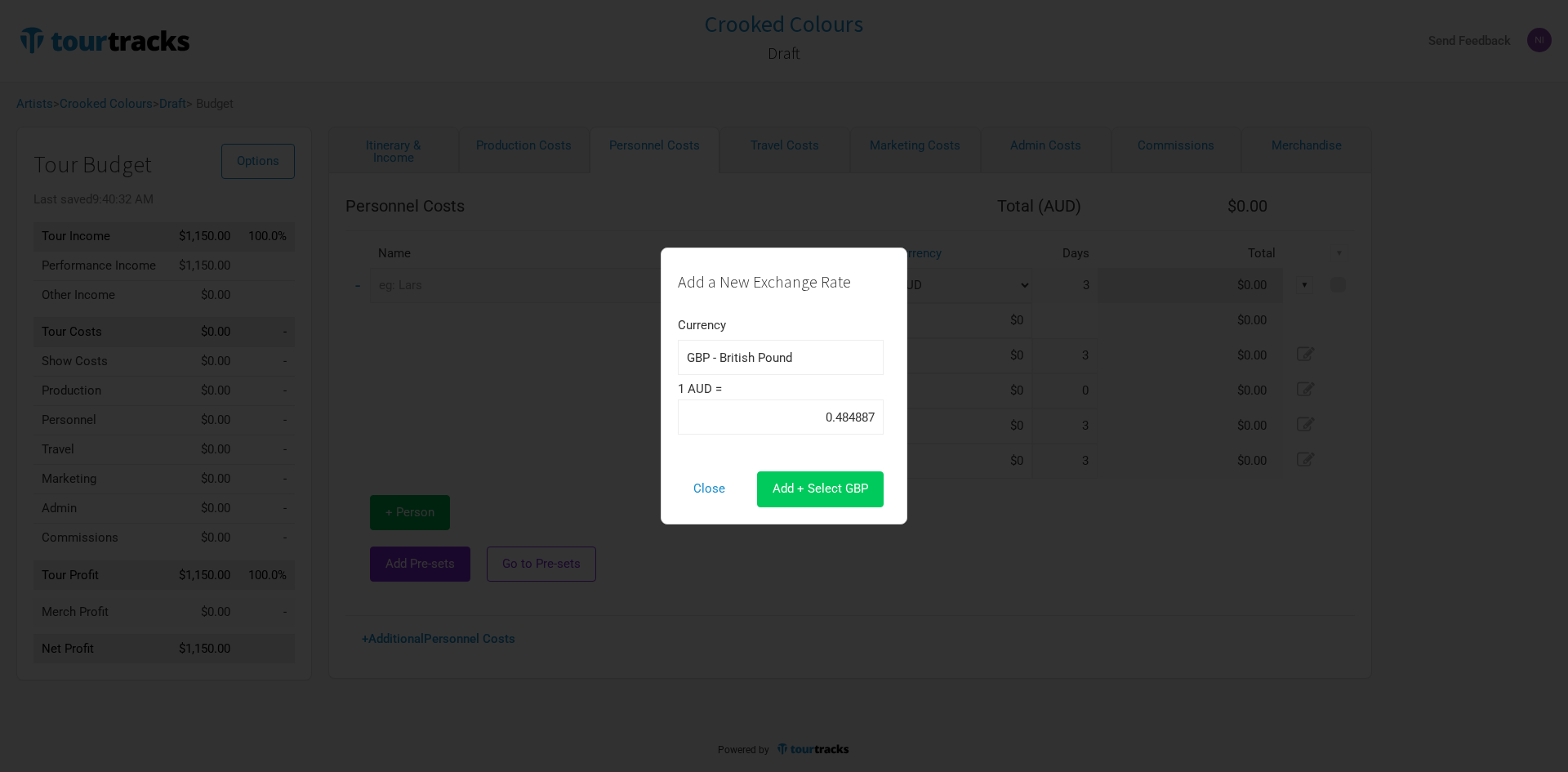
type input "£0"
select select "GBP"
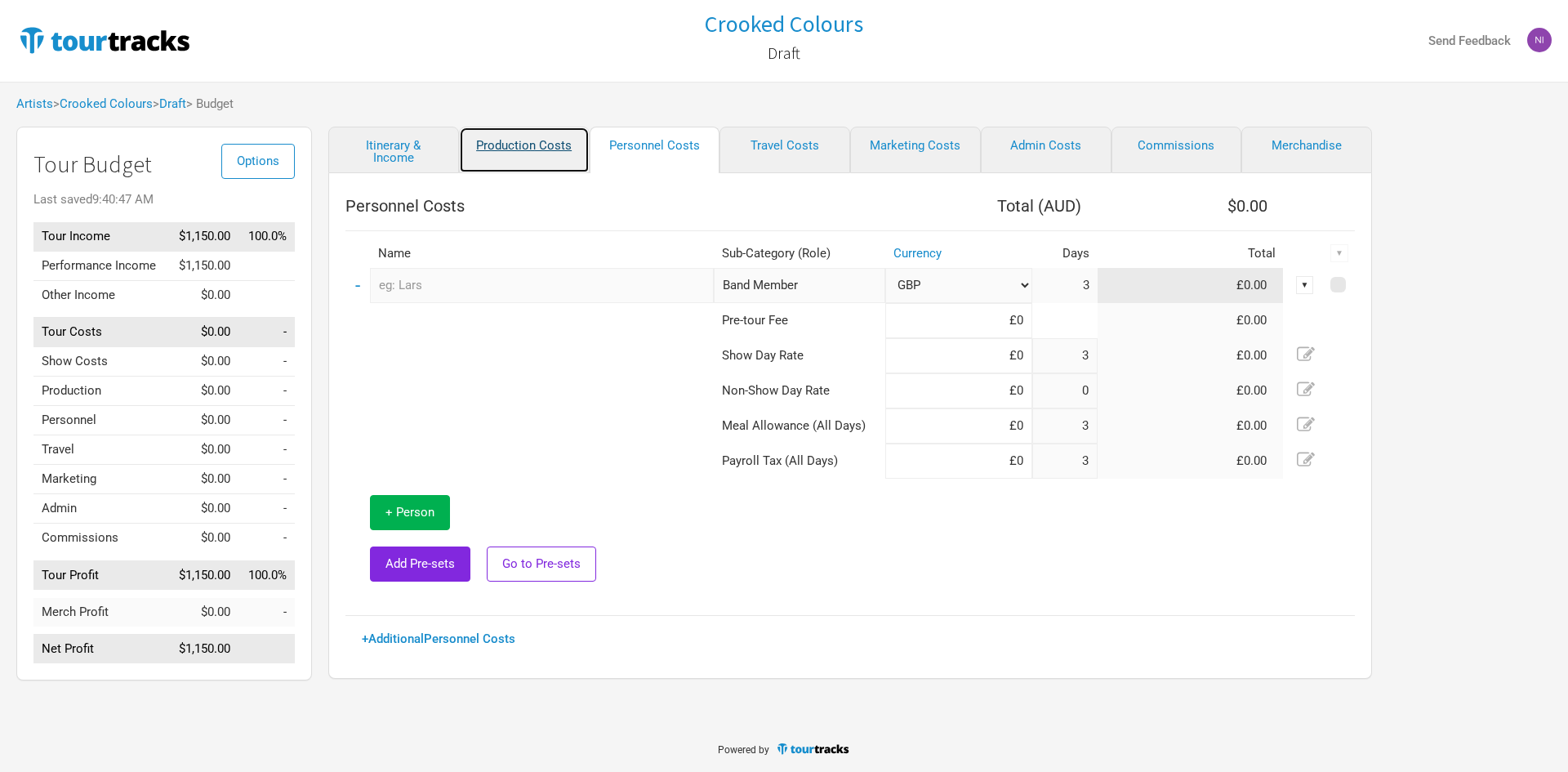
click at [521, 140] on link "Production Costs" at bounding box center [524, 149] width 131 height 46
select select "Shows"
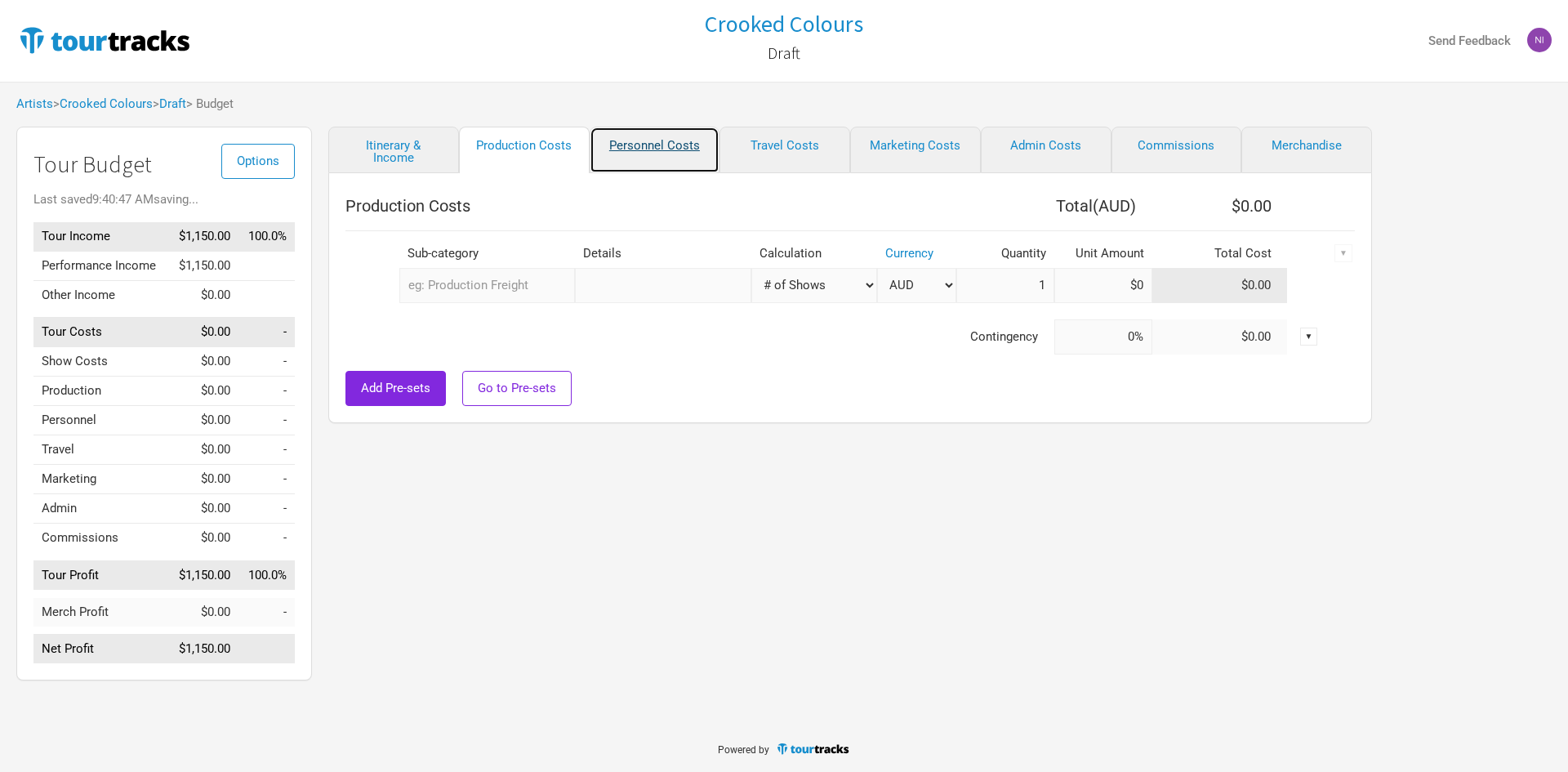
click at [648, 147] on link "Personnel Costs" at bounding box center [654, 149] width 131 height 46
select select "GBP"
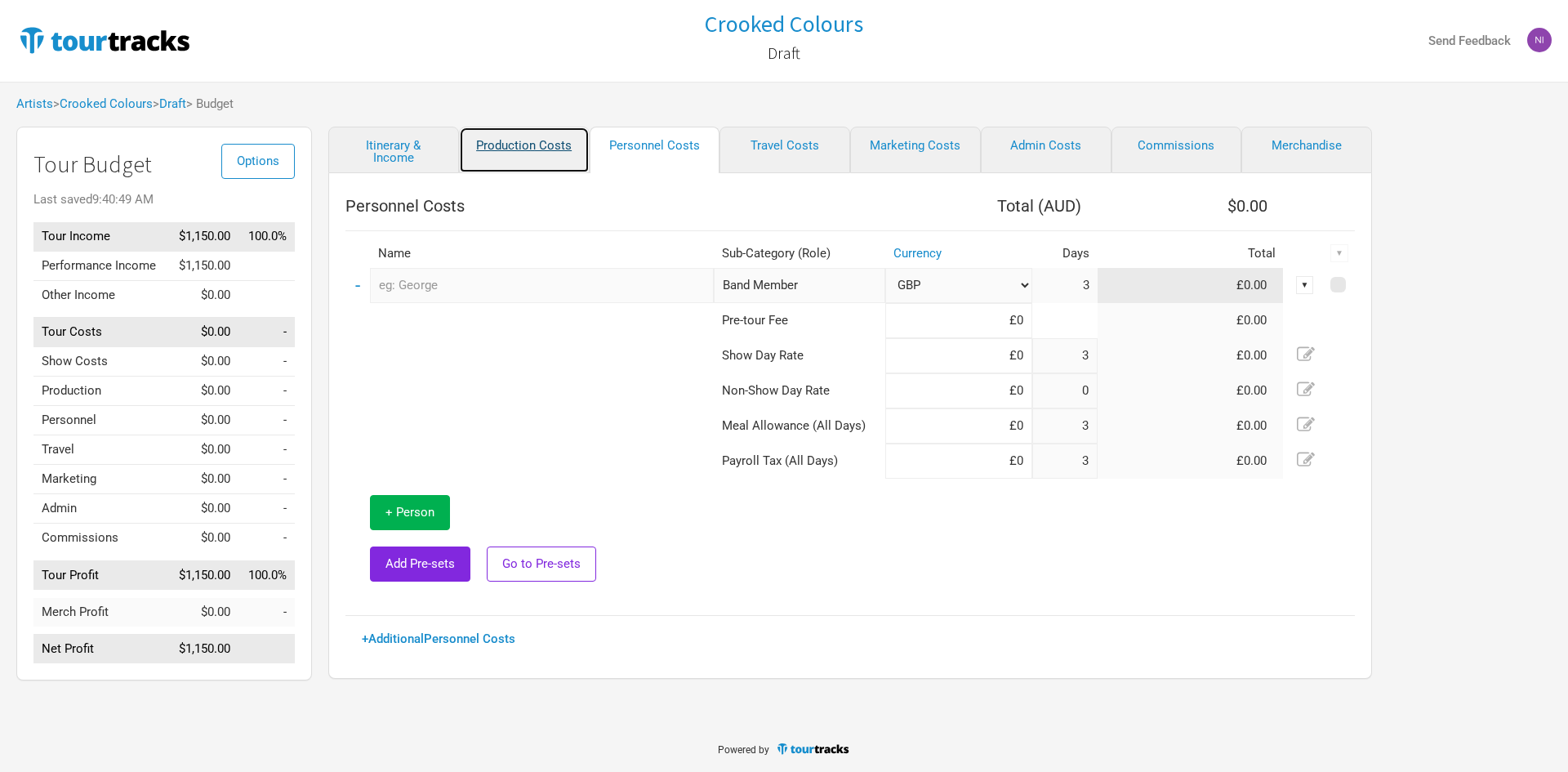
click at [485, 160] on link "Production Costs" at bounding box center [524, 149] width 131 height 46
select select "Shows"
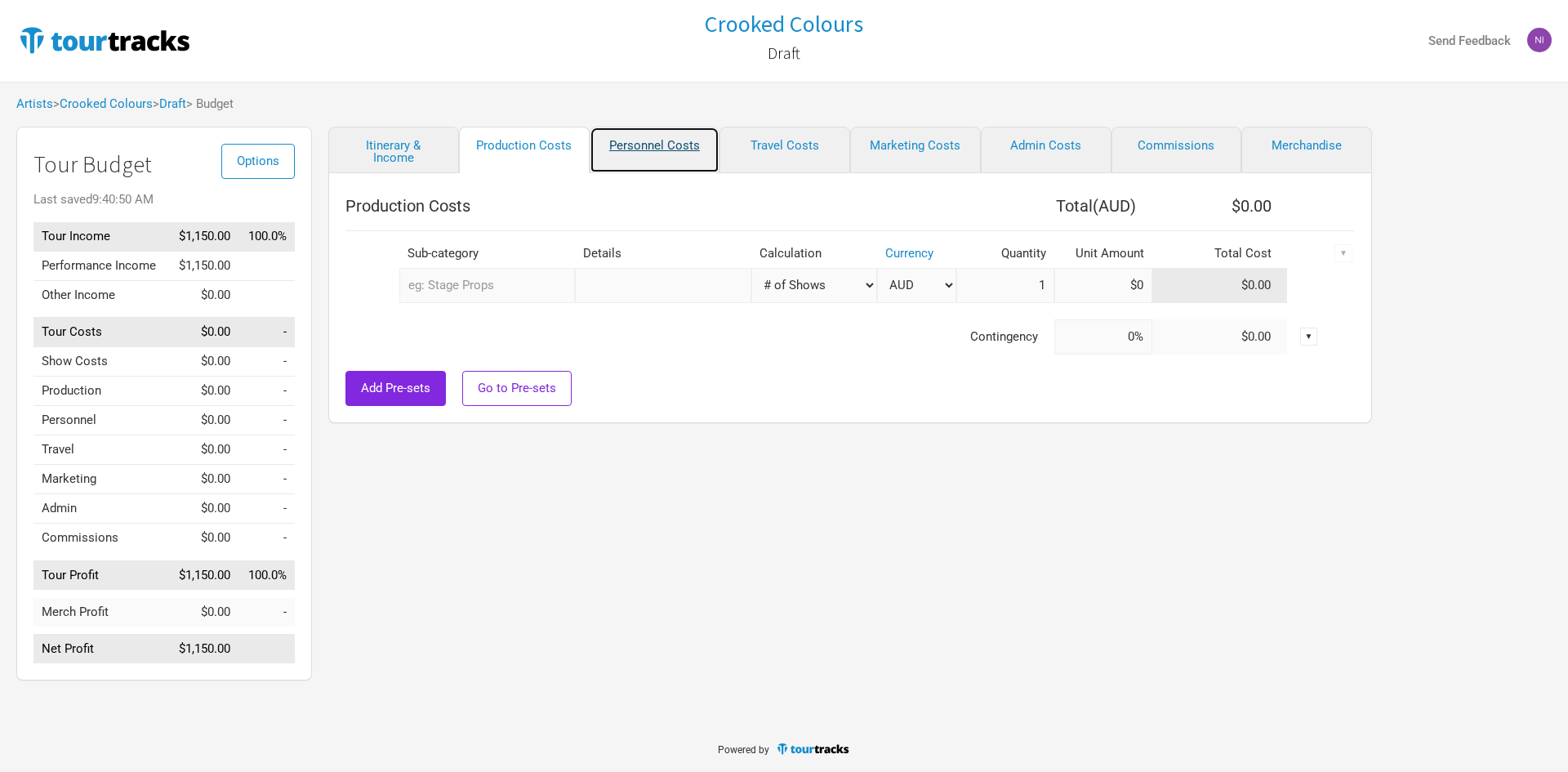
click at [619, 152] on link "Personnel Costs" at bounding box center [654, 149] width 131 height 46
select select "GBP"
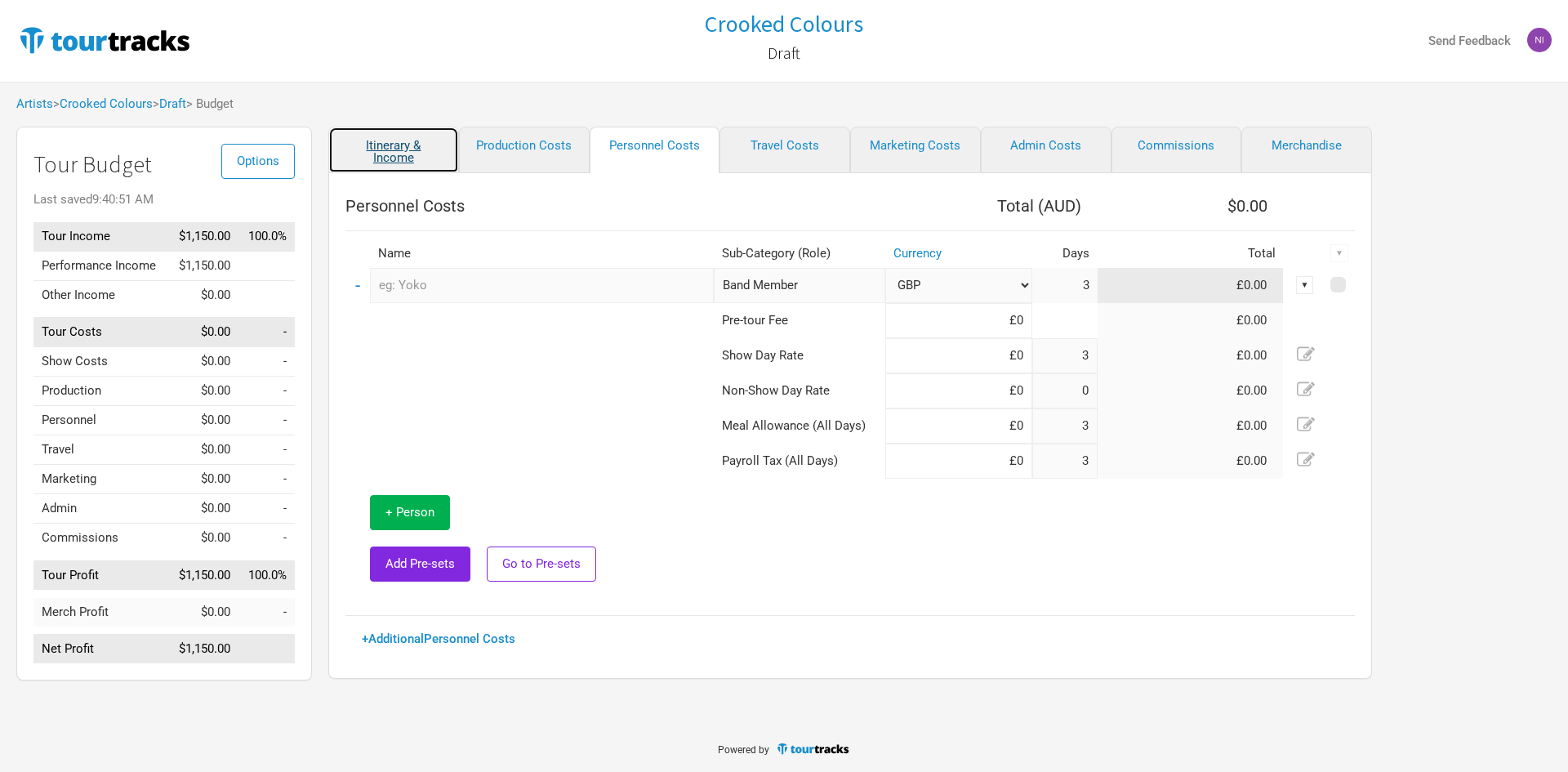
click at [424, 164] on link "Itinerary & Income" at bounding box center [393, 149] width 131 height 46
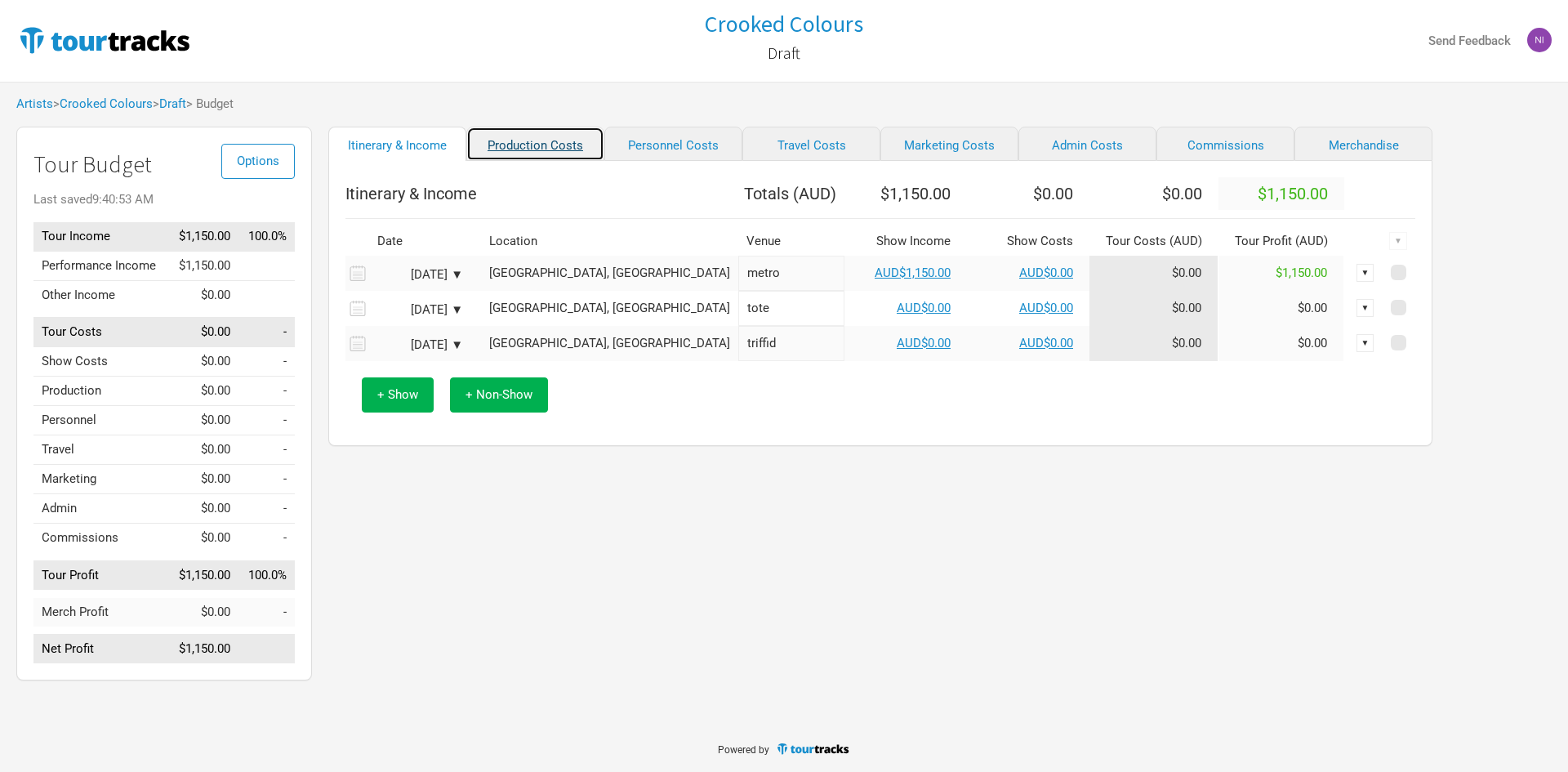
click at [499, 157] on link "Production Costs" at bounding box center [536, 143] width 138 height 35
select select "Shows"
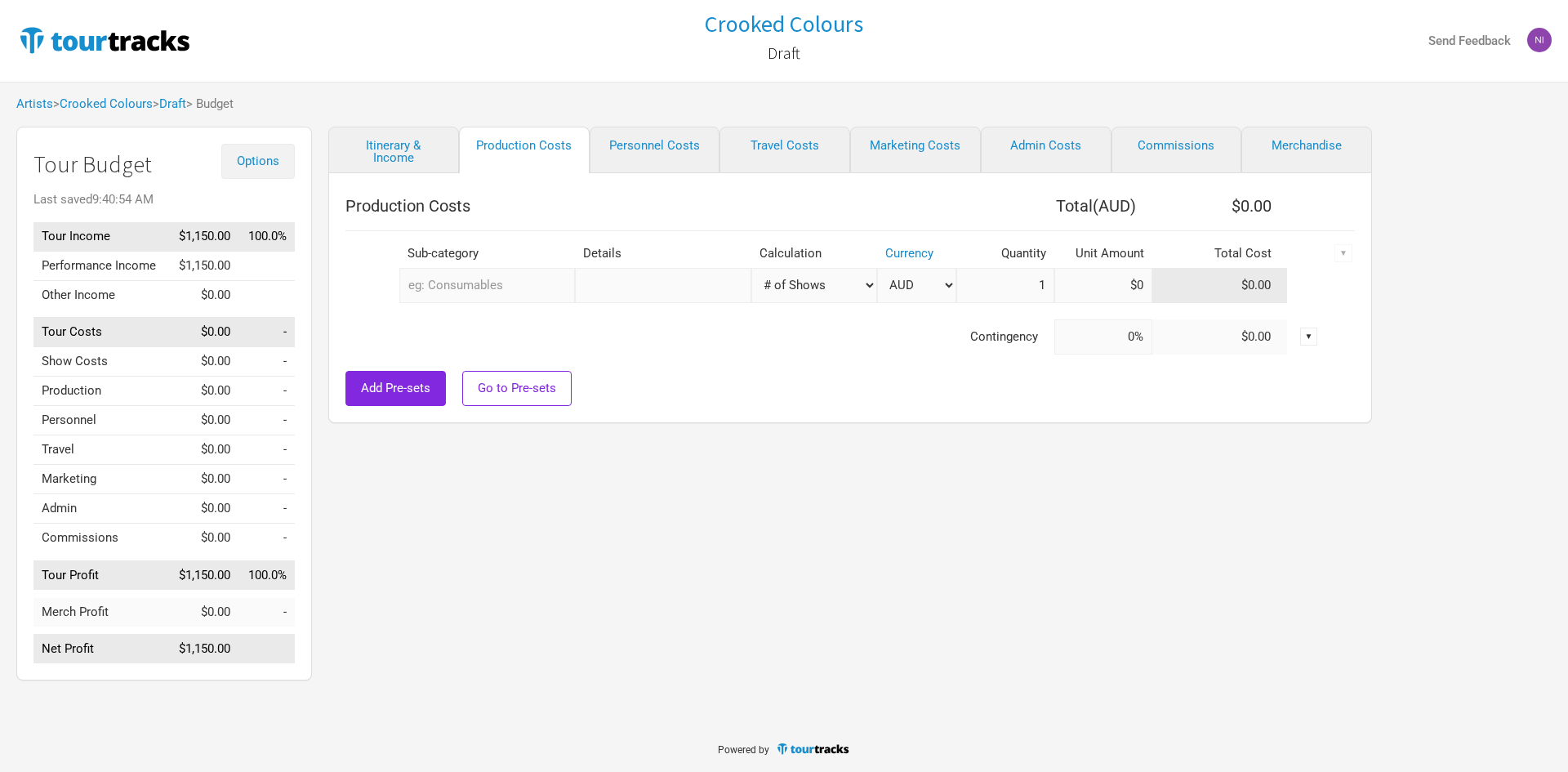
click at [279, 172] on button "Options" at bounding box center [258, 161] width 73 height 36
click at [259, 209] on link "Tour Currencies" at bounding box center [233, 214] width 87 height 29
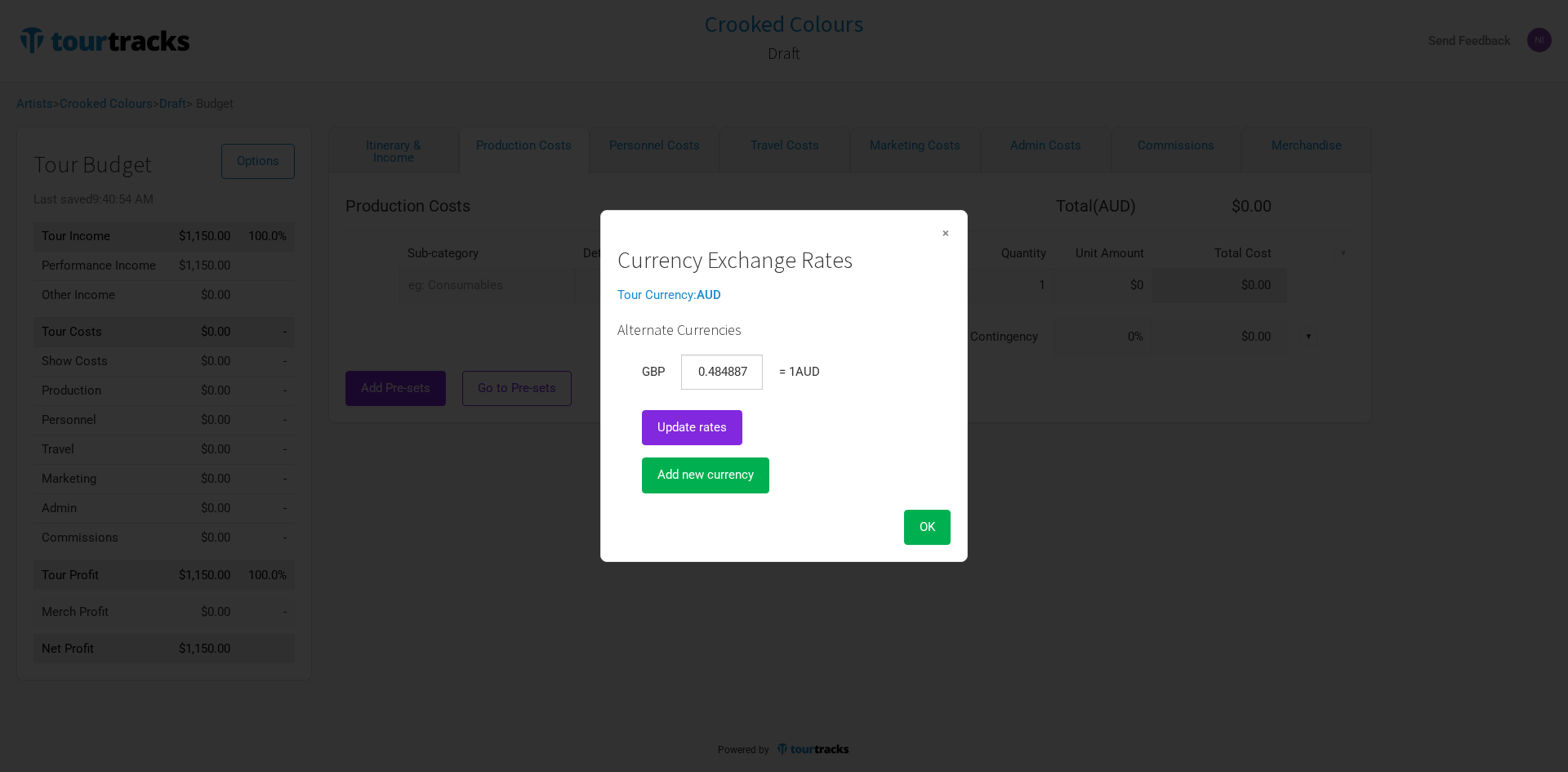
click at [947, 228] on span "×" at bounding box center [945, 232] width 10 height 18
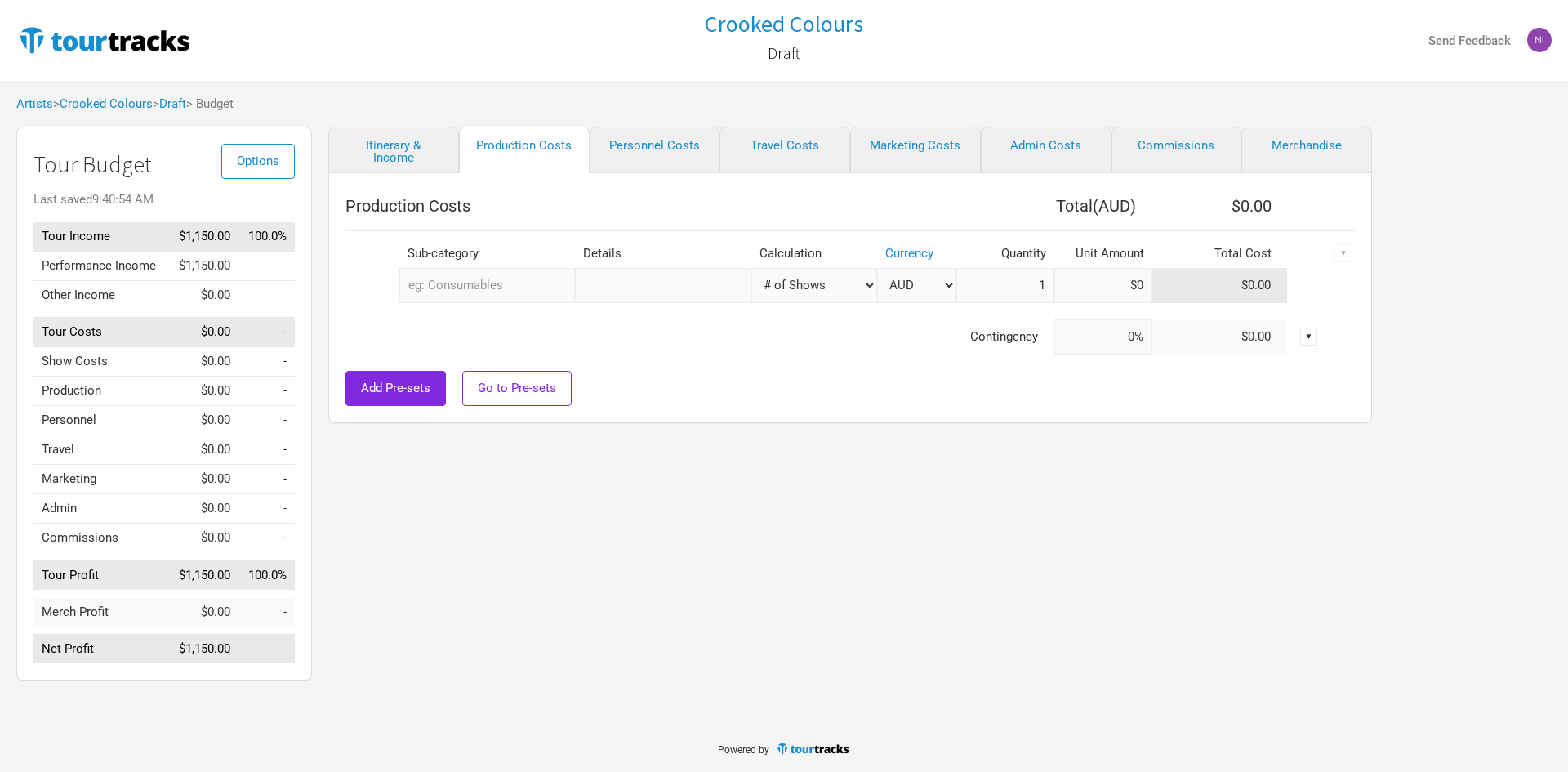
click at [969, 432] on div "Itinerary & Income Production Costs Personnel Costs Travel Costs Marketing Cost…" at bounding box center [834, 407] width 1044 height 561
click at [924, 160] on link "Marketing Costs" at bounding box center [915, 149] width 131 height 46
select select "% of Gross"
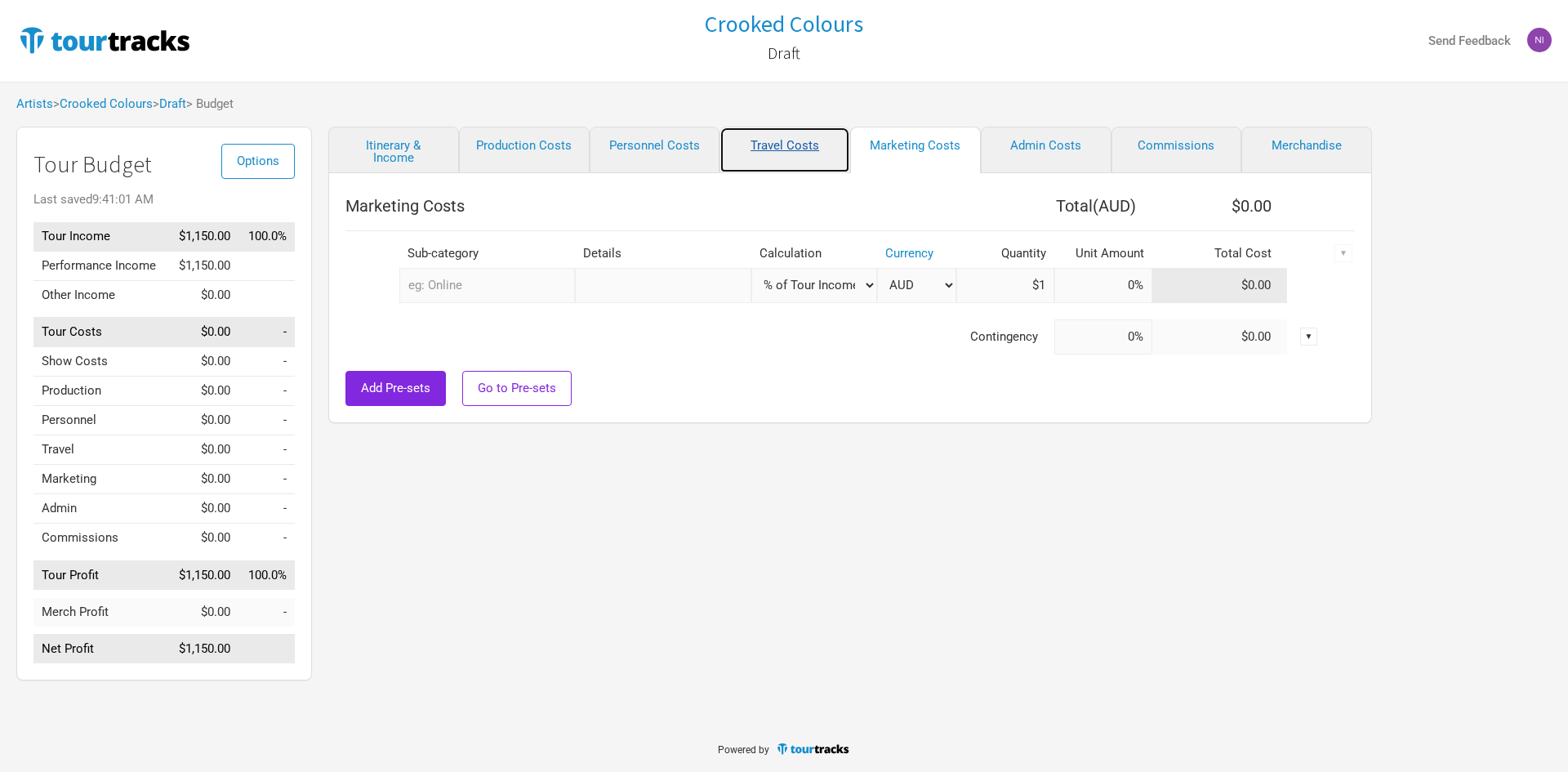
click at [822, 153] on link "Travel Costs" at bounding box center [785, 149] width 131 height 46
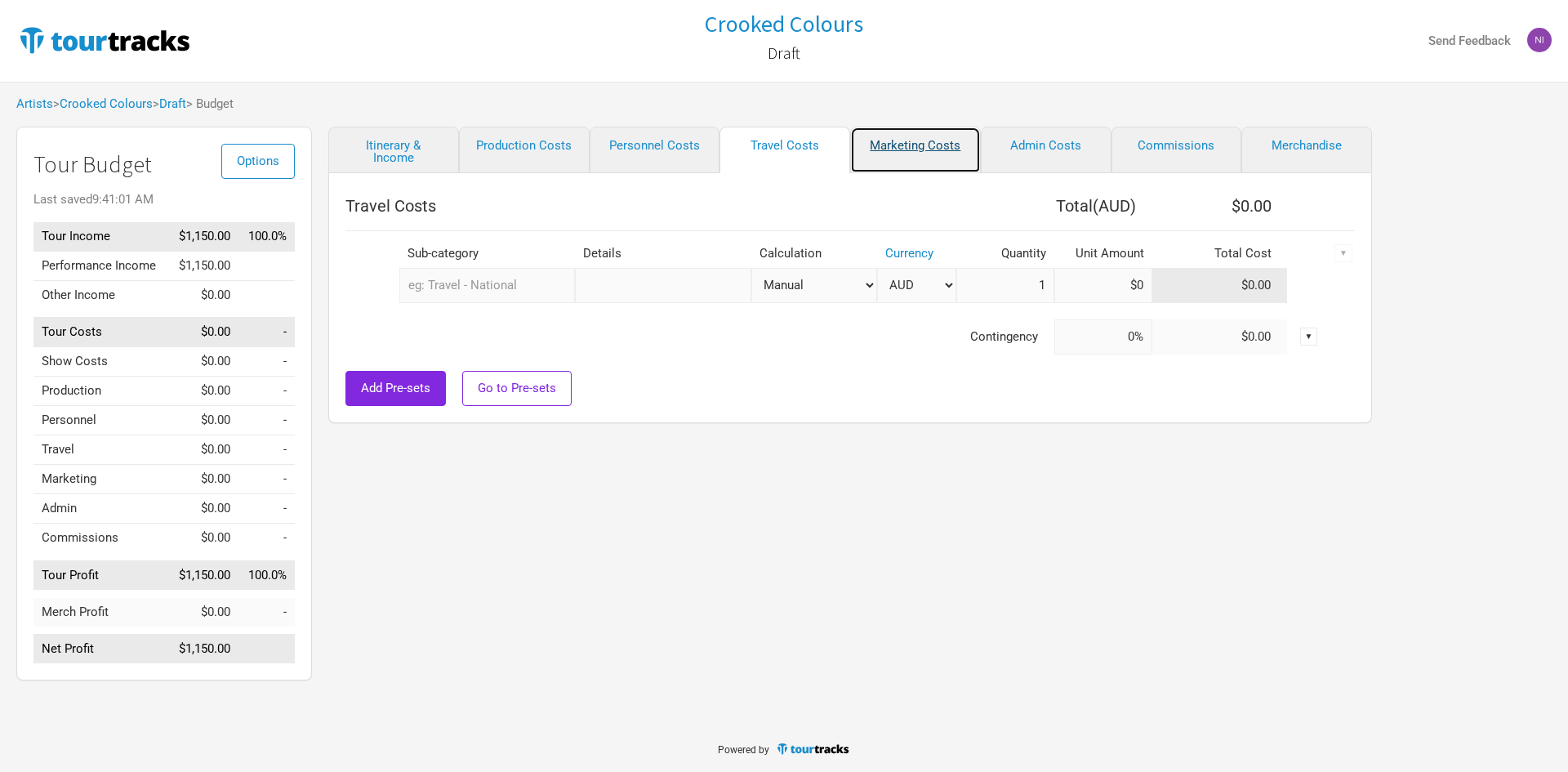
click at [892, 162] on link "Marketing Costs" at bounding box center [915, 149] width 131 height 46
select select "% of Gross"
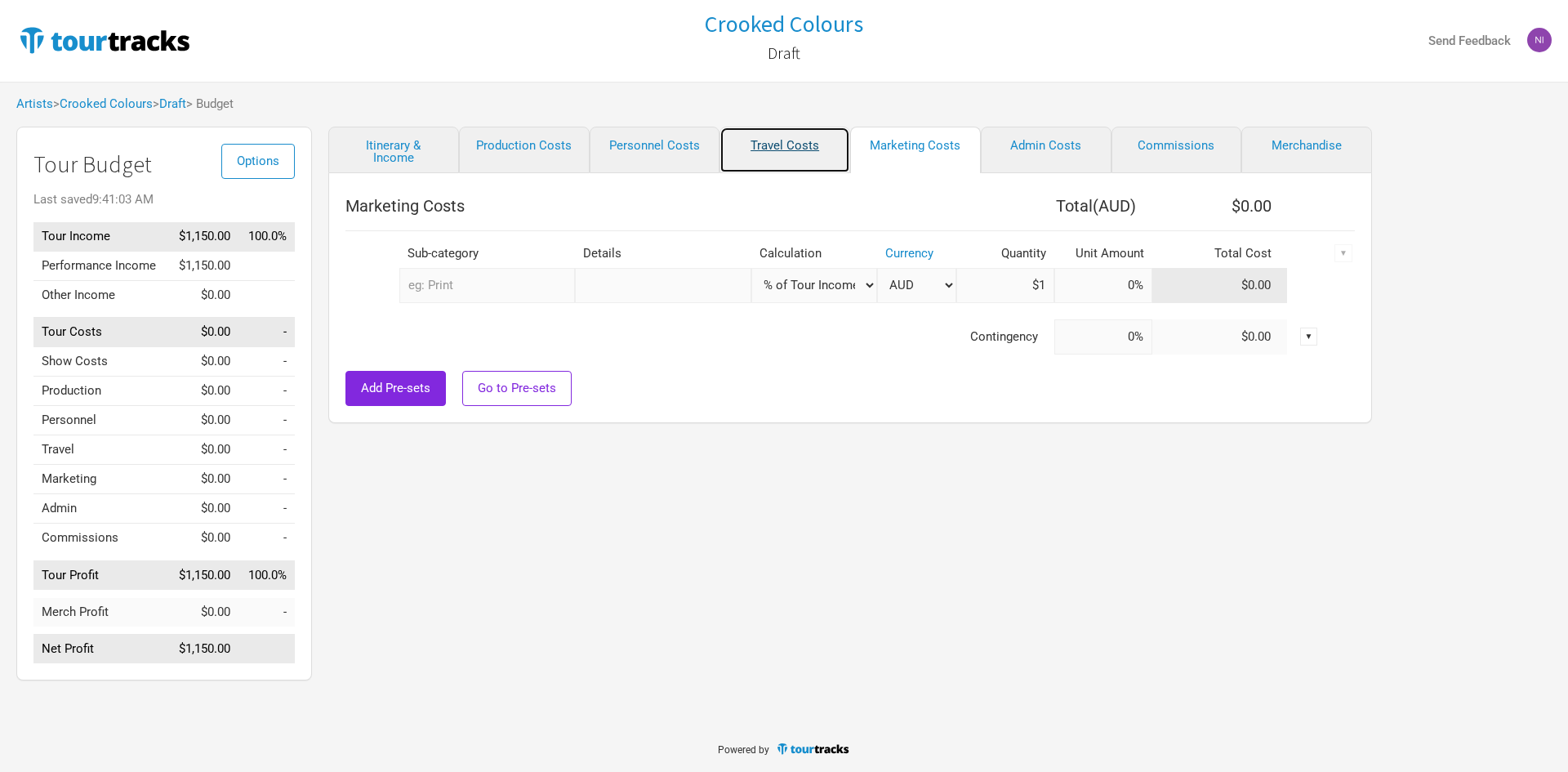
click at [790, 157] on link "Travel Costs" at bounding box center [785, 149] width 131 height 46
click at [684, 177] on div "Travel Costs Total ( AUD ) $0.00 Sub-category Details Calculation Currency Quan…" at bounding box center [850, 298] width 1044 height 250
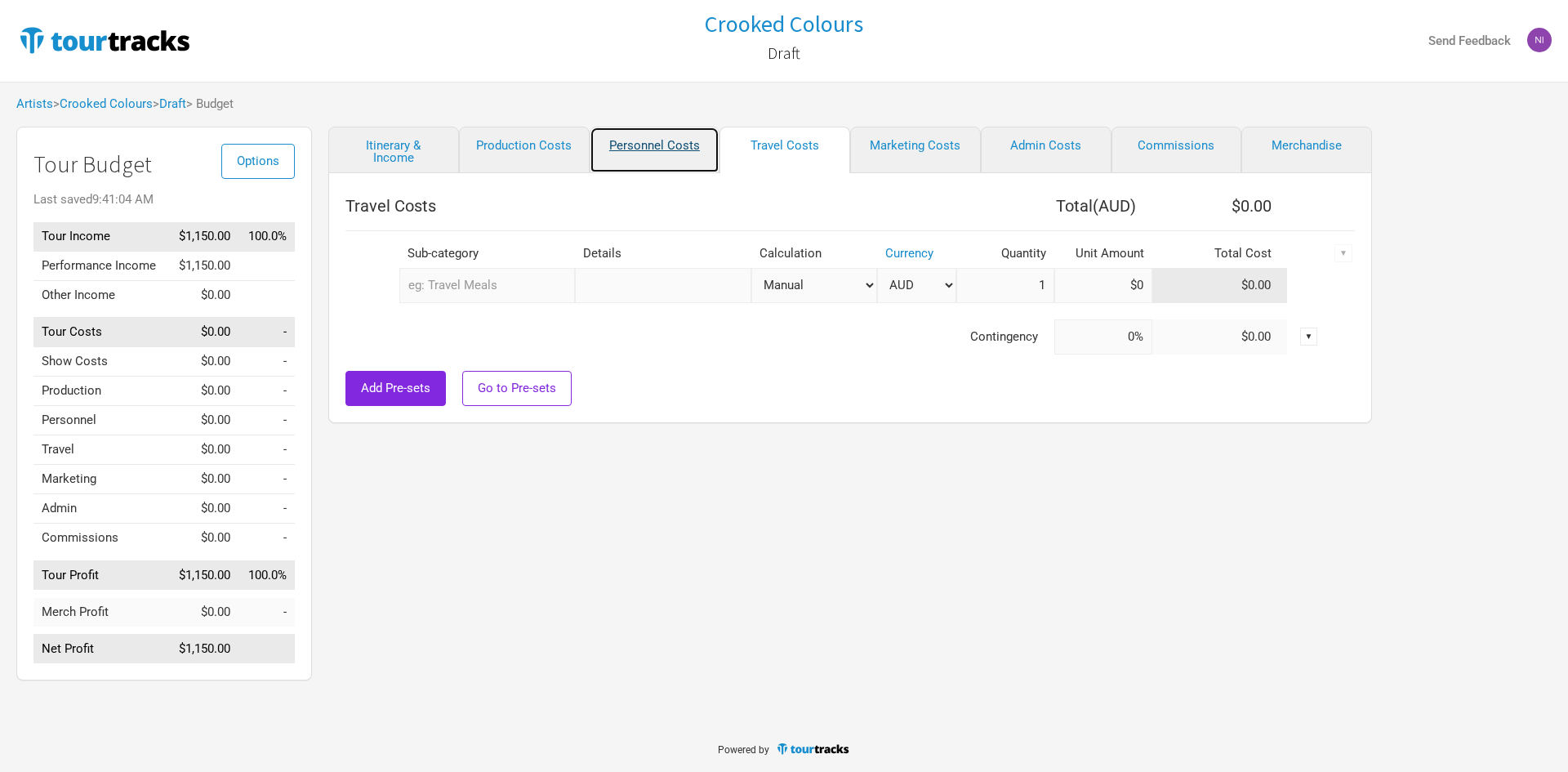
click at [677, 161] on link "Personnel Costs" at bounding box center [654, 149] width 131 height 46
select select "GBP"
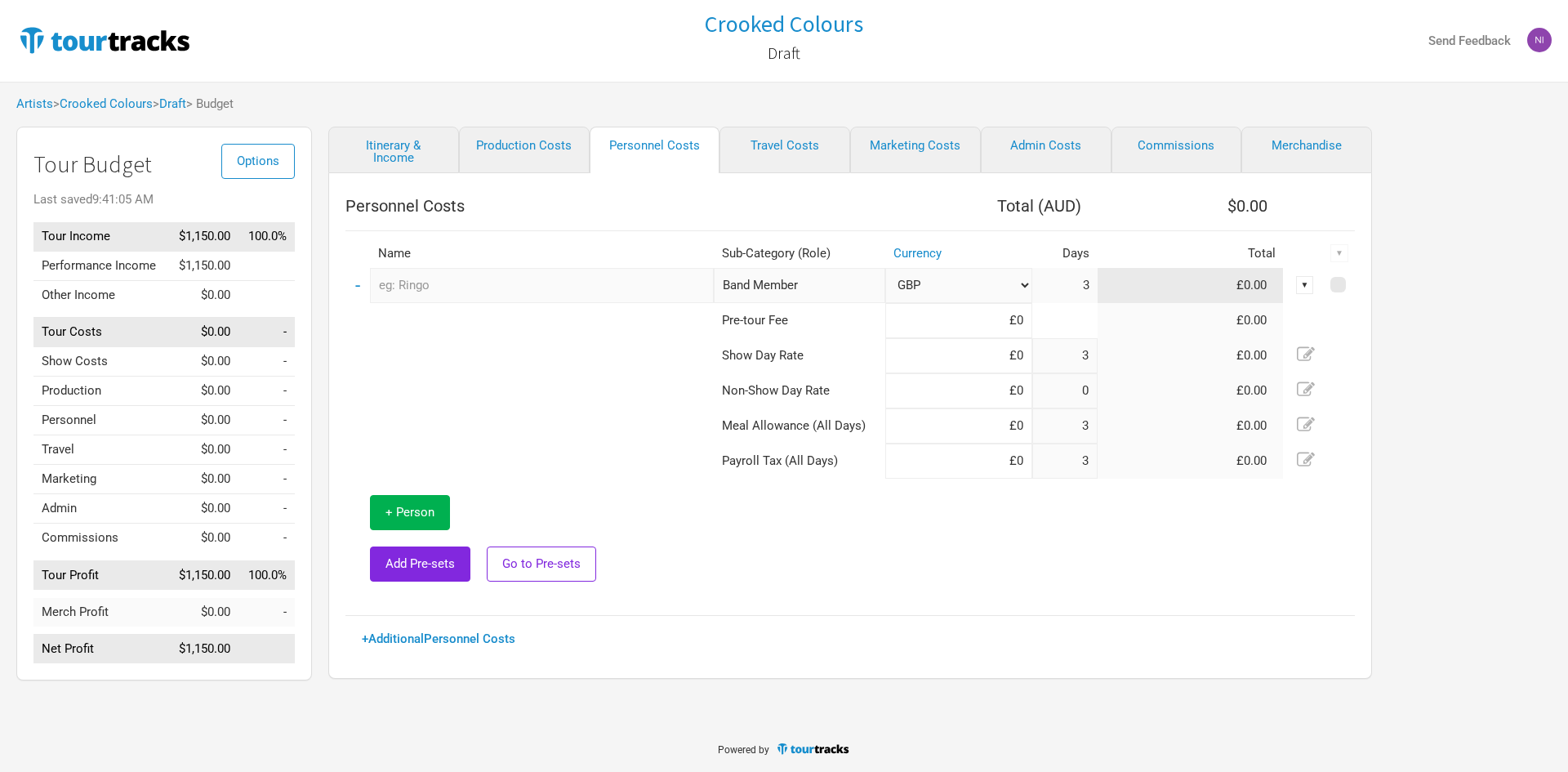
drag, startPoint x: 1002, startPoint y: 289, endPoint x: 993, endPoint y: 294, distance: 10.3
click at [1001, 289] on select "AUD GBP New ..." at bounding box center [958, 286] width 147 height 36
click at [909, 439] on input at bounding box center [958, 426] width 147 height 36
type input "£0"
click at [923, 371] on input at bounding box center [958, 356] width 147 height 36
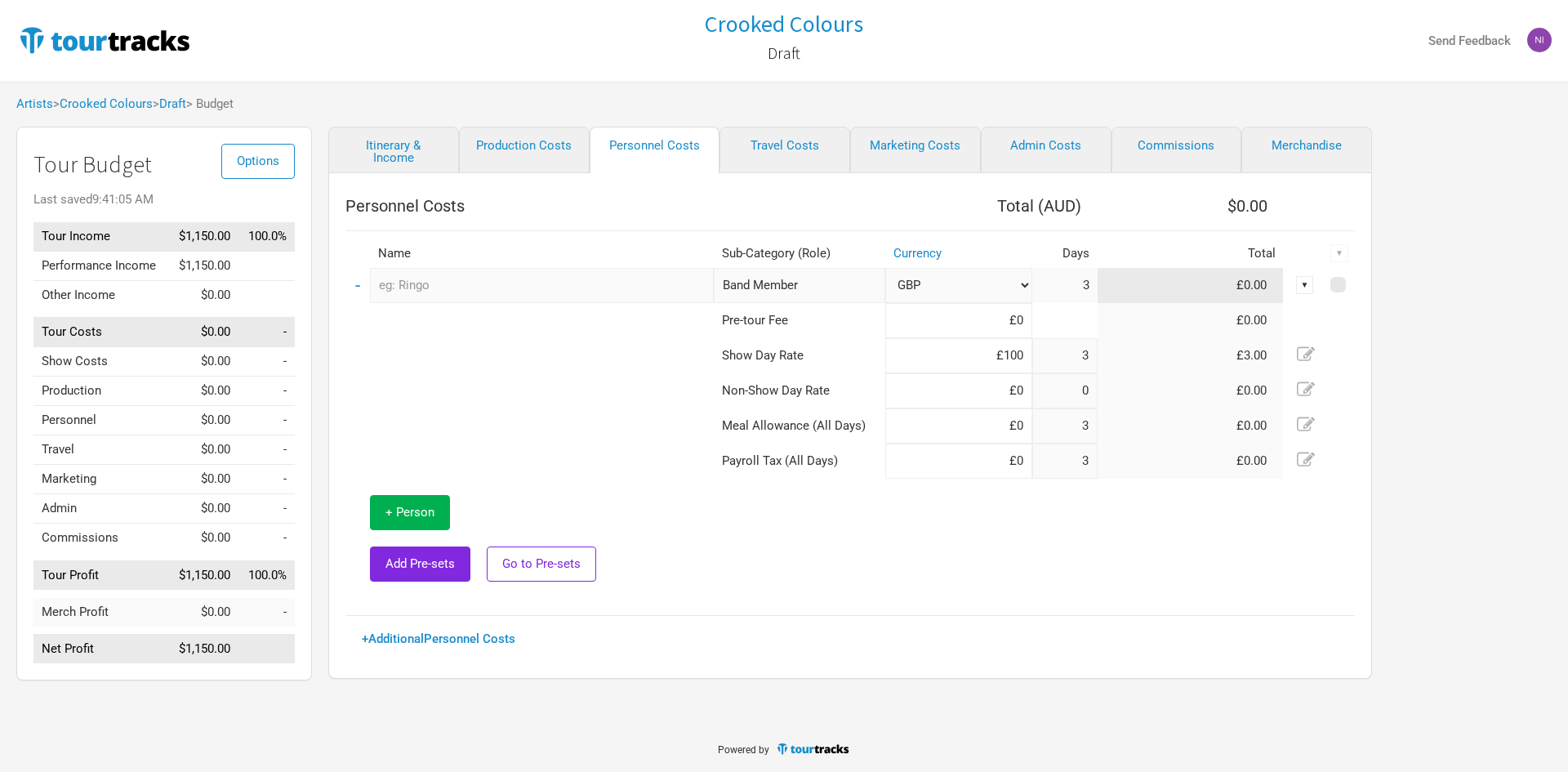
type input "£100"
type input "£0"
click at [61, 422] on td "Personnel" at bounding box center [101, 420] width 134 height 30
click at [1322, 119] on div "Artists > Crooked Colours > Draft > Budget" at bounding box center [784, 104] width 1568 height 44
click at [1320, 138] on link "Merchandise" at bounding box center [1306, 149] width 131 height 46
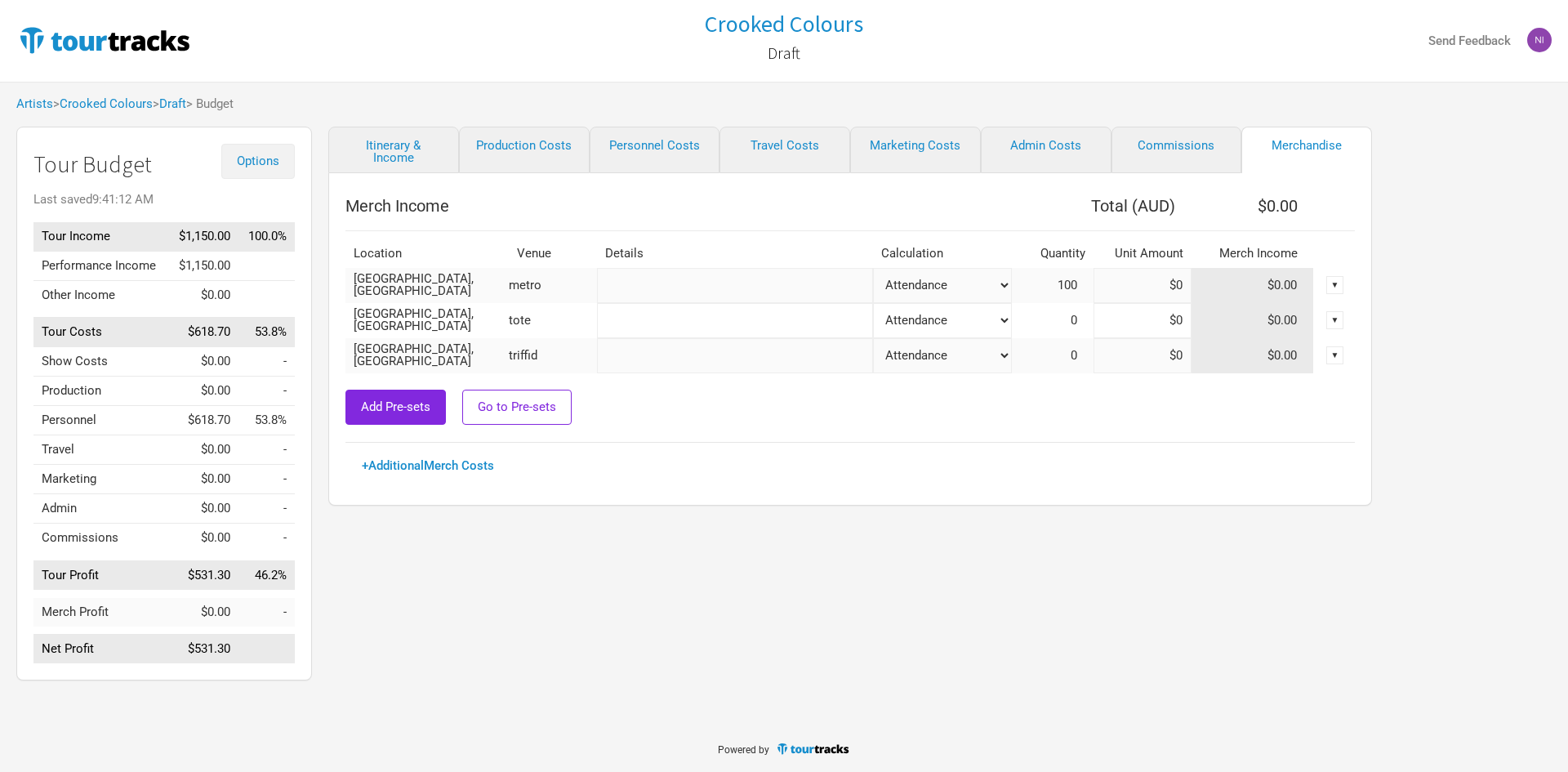
click at [269, 170] on button "Options" at bounding box center [258, 161] width 73 height 36
click at [257, 242] on link "Budget Report" at bounding box center [233, 242] width 87 height 29
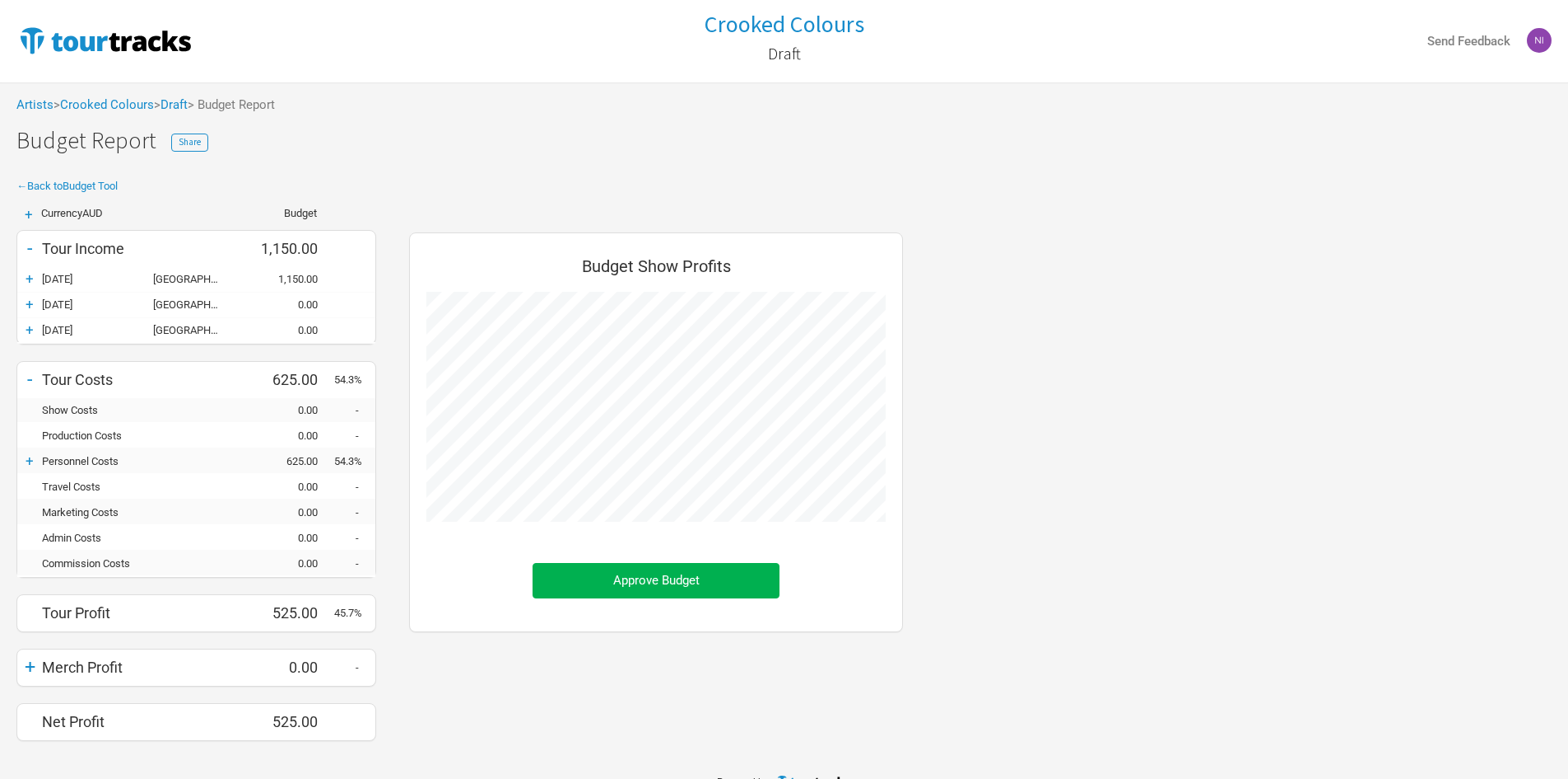
scroll to position [26, 0]
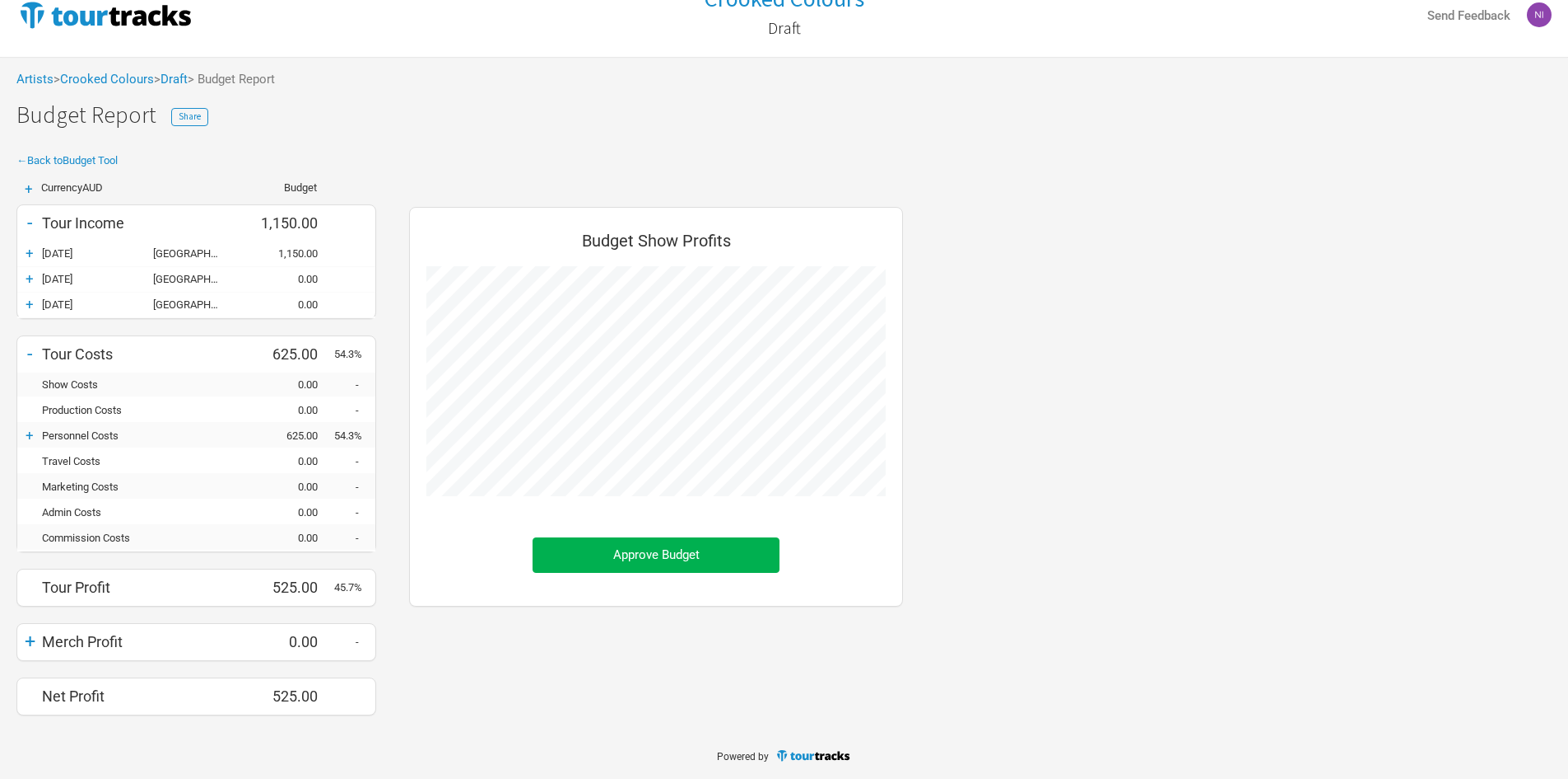
click at [34, 439] on div "+" at bounding box center [29, 435] width 25 height 17
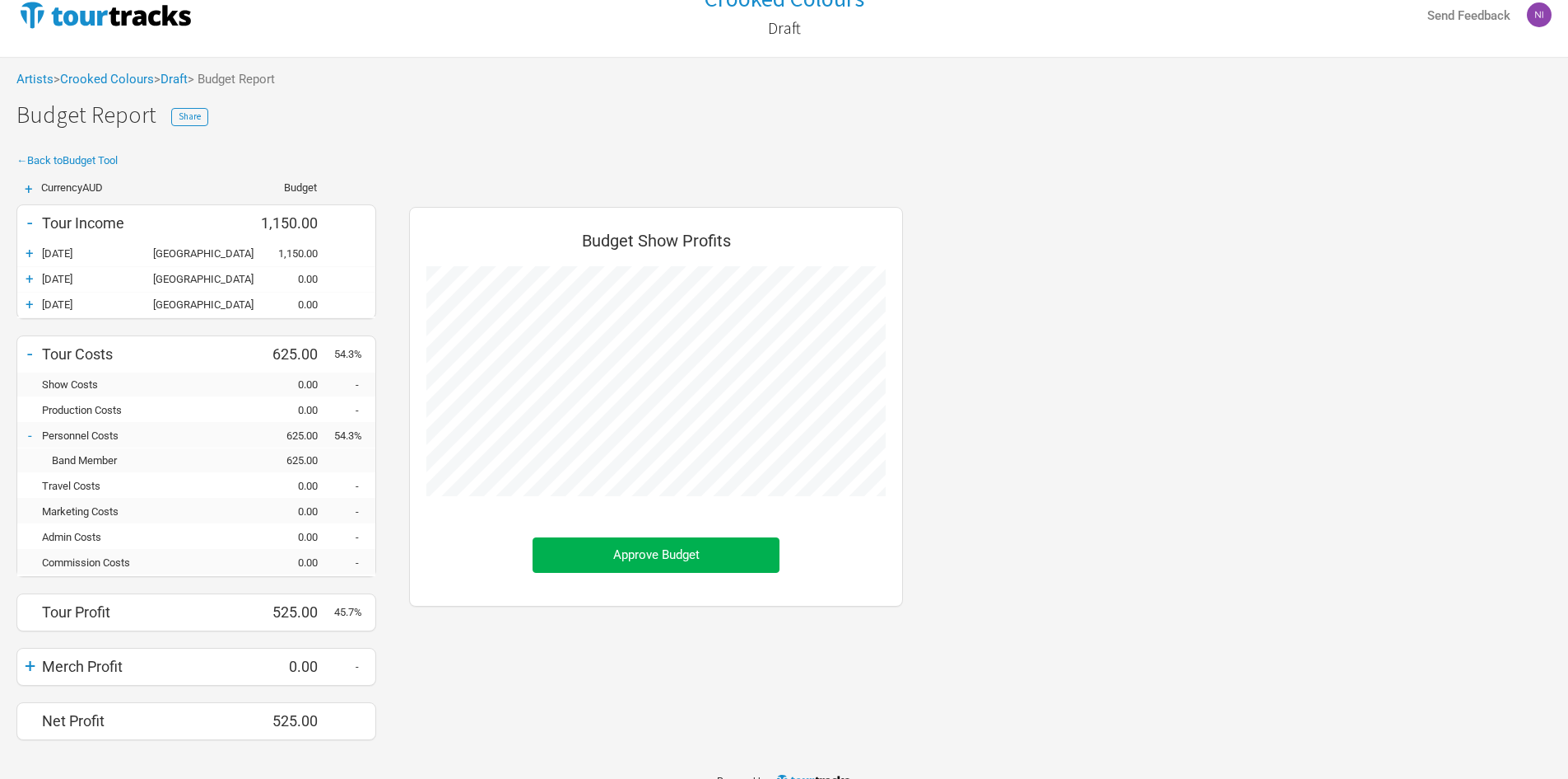
click at [77, 456] on div "Band Member" at bounding box center [139, 460] width 193 height 12
click at [272, 459] on div "625.00" at bounding box center [284, 460] width 99 height 12
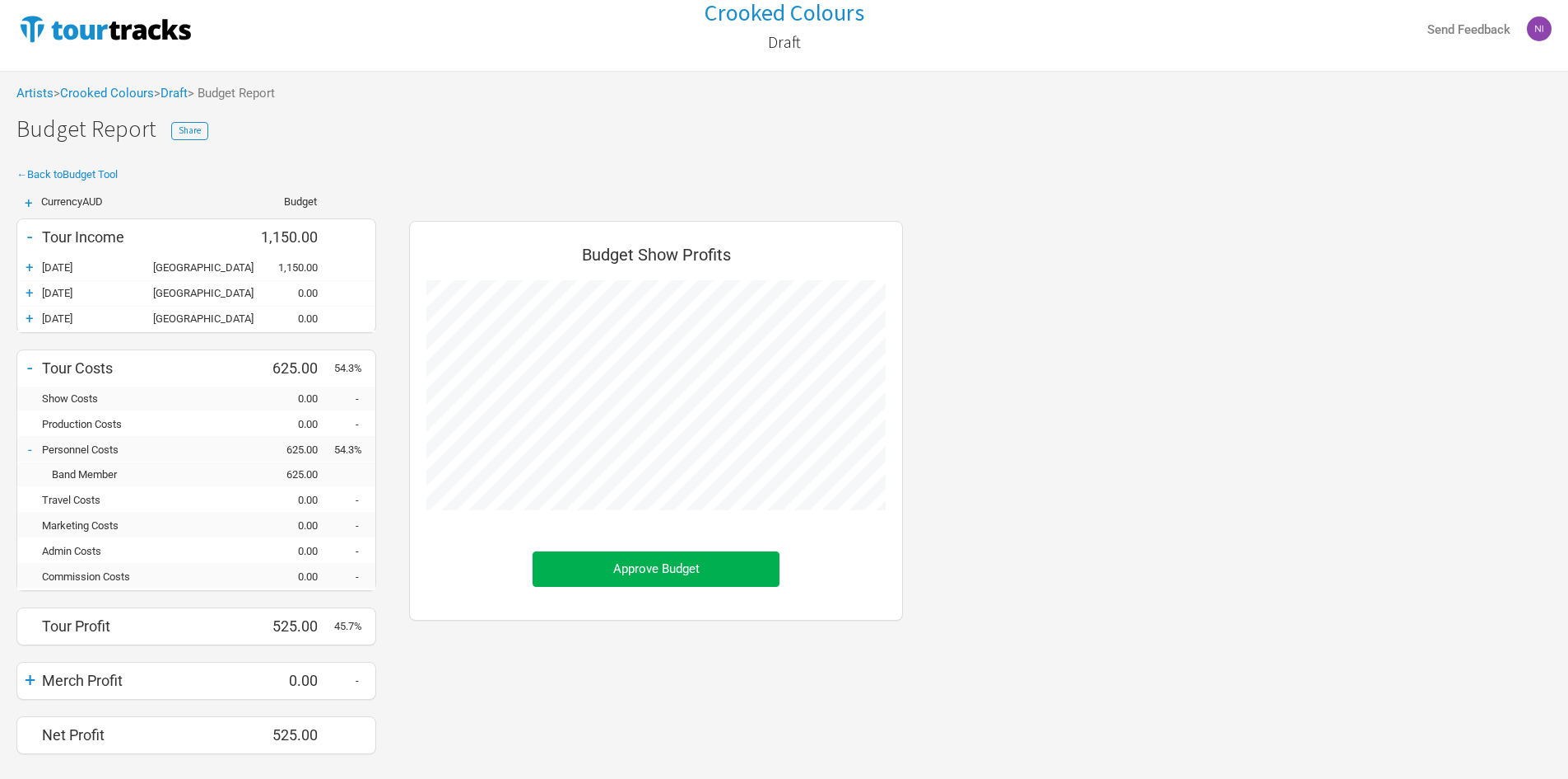
scroll to position [0, 0]
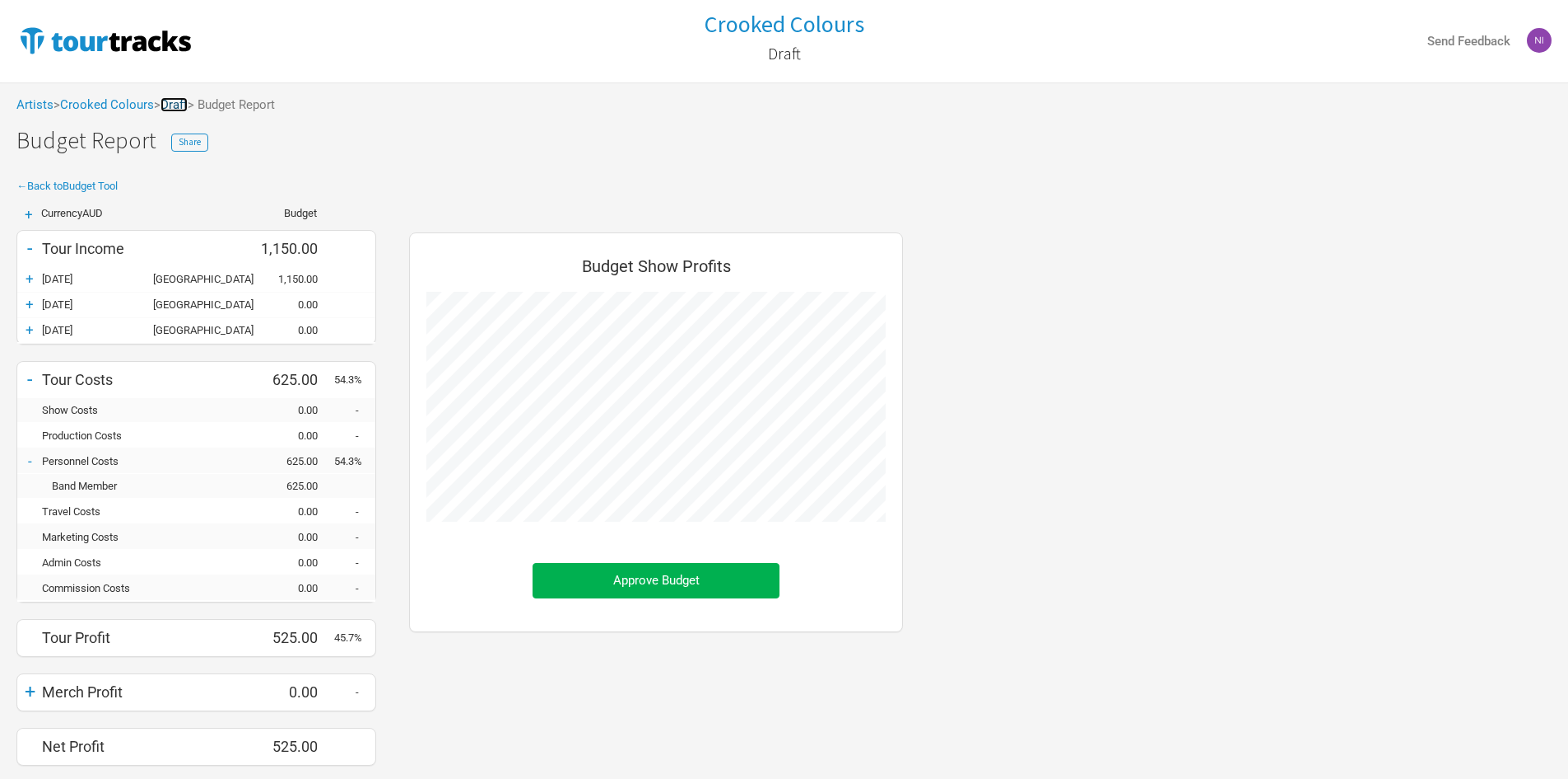
click at [177, 102] on link "Draft" at bounding box center [173, 104] width 27 height 15
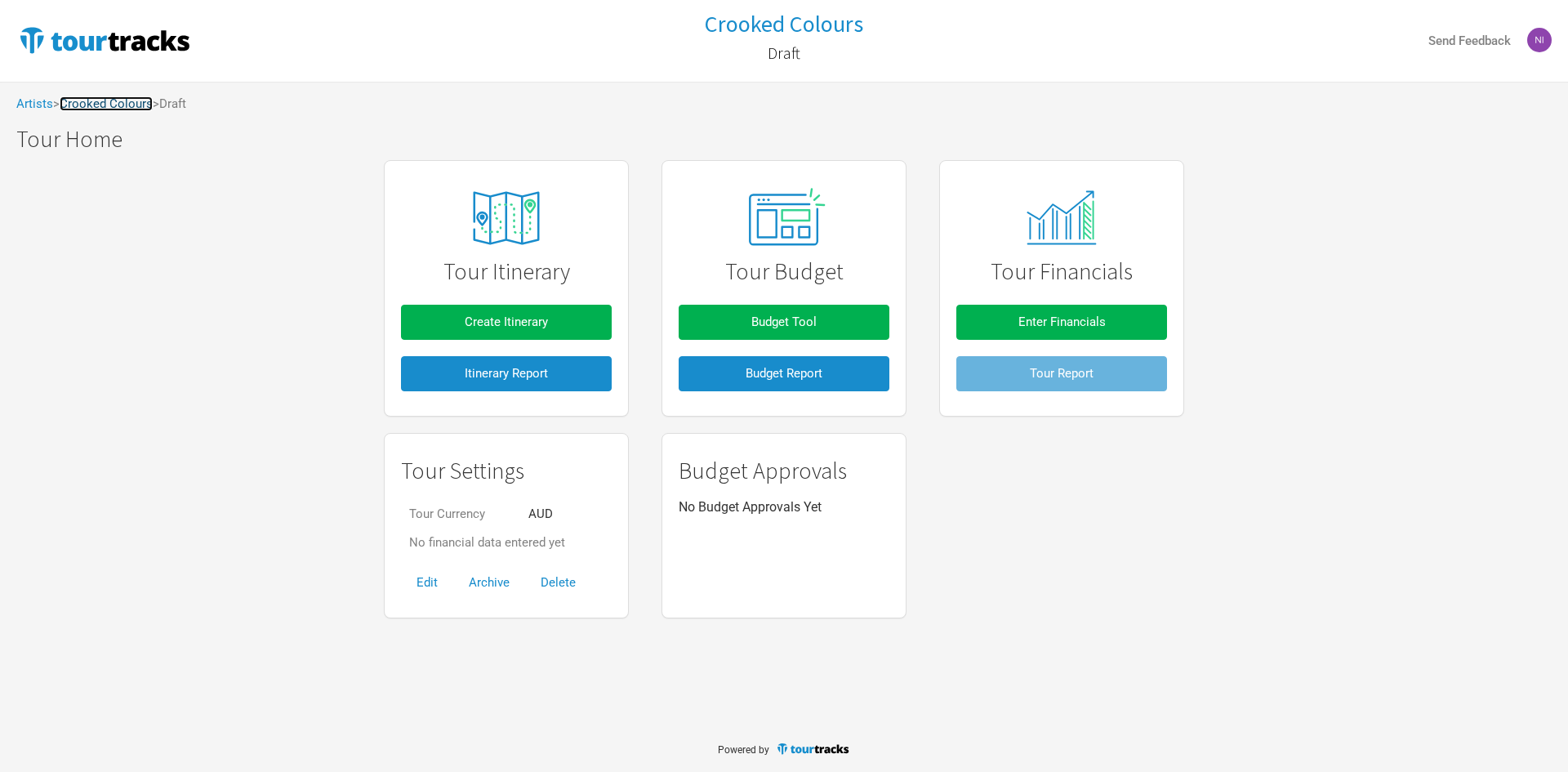
click at [117, 104] on link "Crooked Colours" at bounding box center [106, 103] width 93 height 15
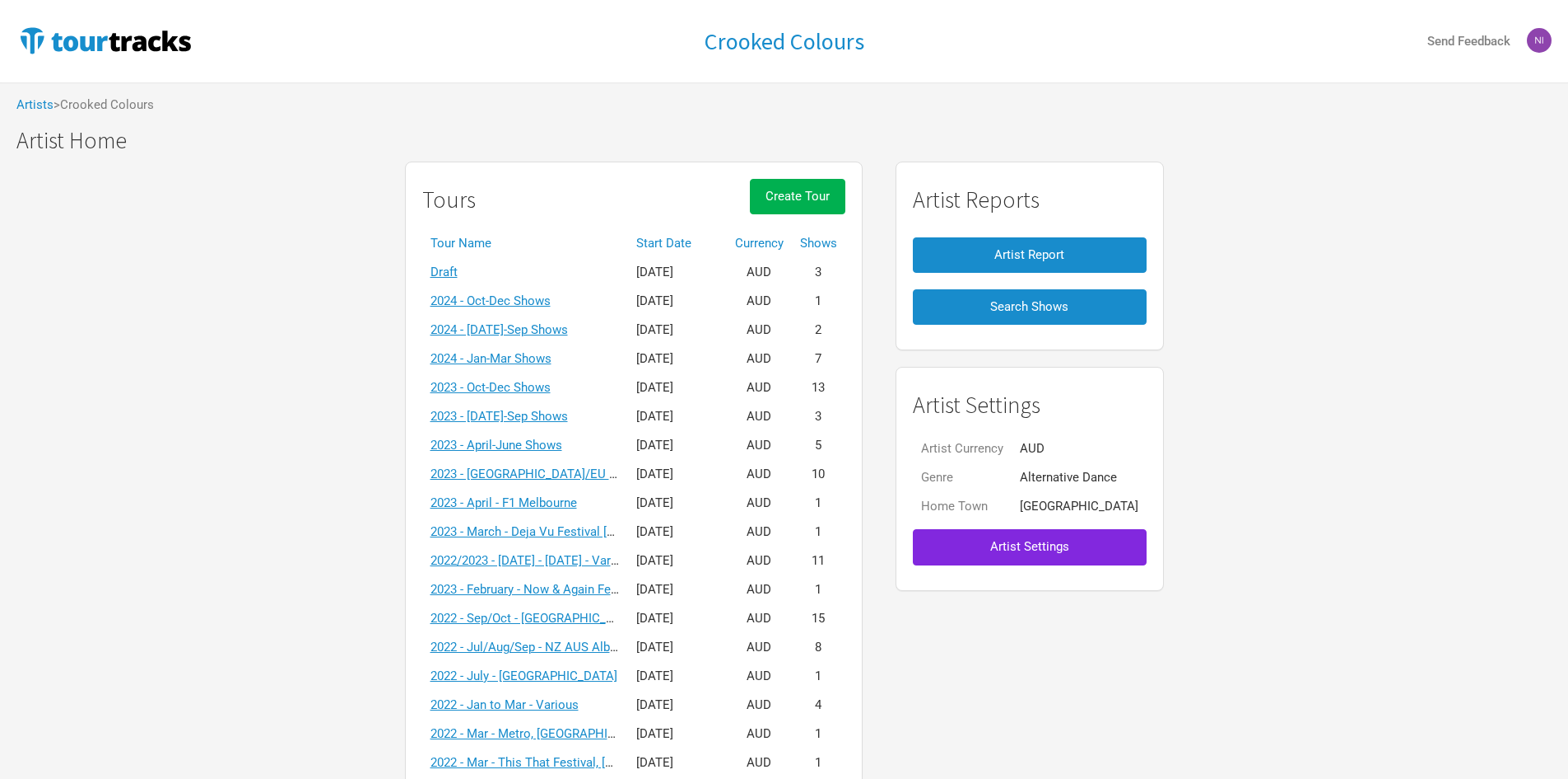
click at [253, 378] on div "Tours Create Tour Tour Name Start Date Currency Shows Draft [DATE] AUD 3 2024 -…" at bounding box center [784, 713] width 1568 height 1119
click at [577, 261] on td "Draft" at bounding box center [525, 272] width 205 height 29
click at [573, 210] on div "Tours Create Tour" at bounding box center [634, 203] width 424 height 50
click at [566, 181] on div "Tours Create Tour" at bounding box center [634, 203] width 424 height 50
click at [556, 163] on div "Tours Create Tour Tour Name Start Date Currency Shows Draft [DATE] AUD 3 2024 -…" at bounding box center [633, 712] width 458 height 1102
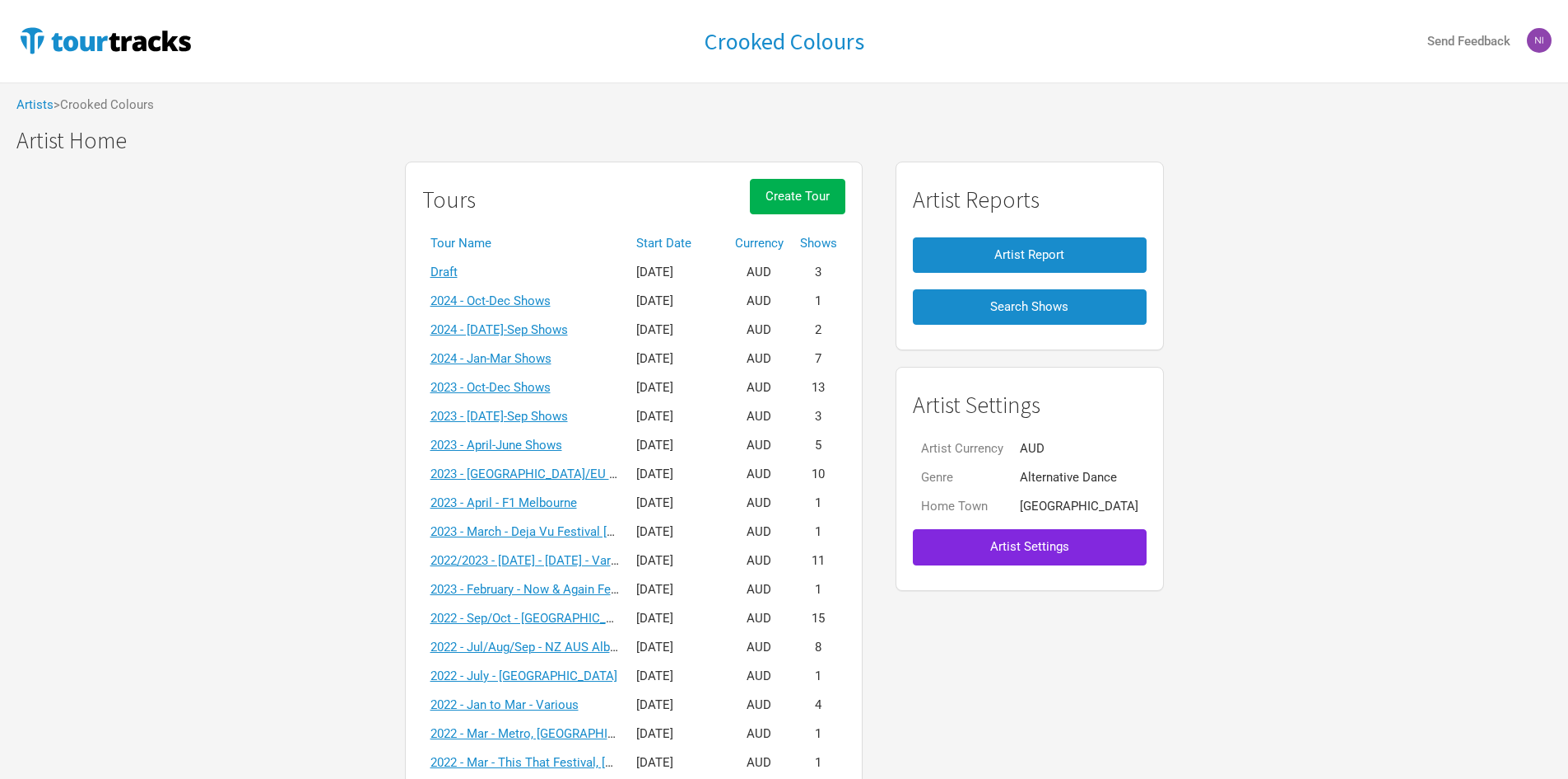
click at [545, 140] on h1 "Artist Home" at bounding box center [792, 141] width 1552 height 26
click at [475, 262] on td "Draft" at bounding box center [525, 272] width 205 height 29
click at [458, 267] on link "Draft" at bounding box center [444, 271] width 27 height 15
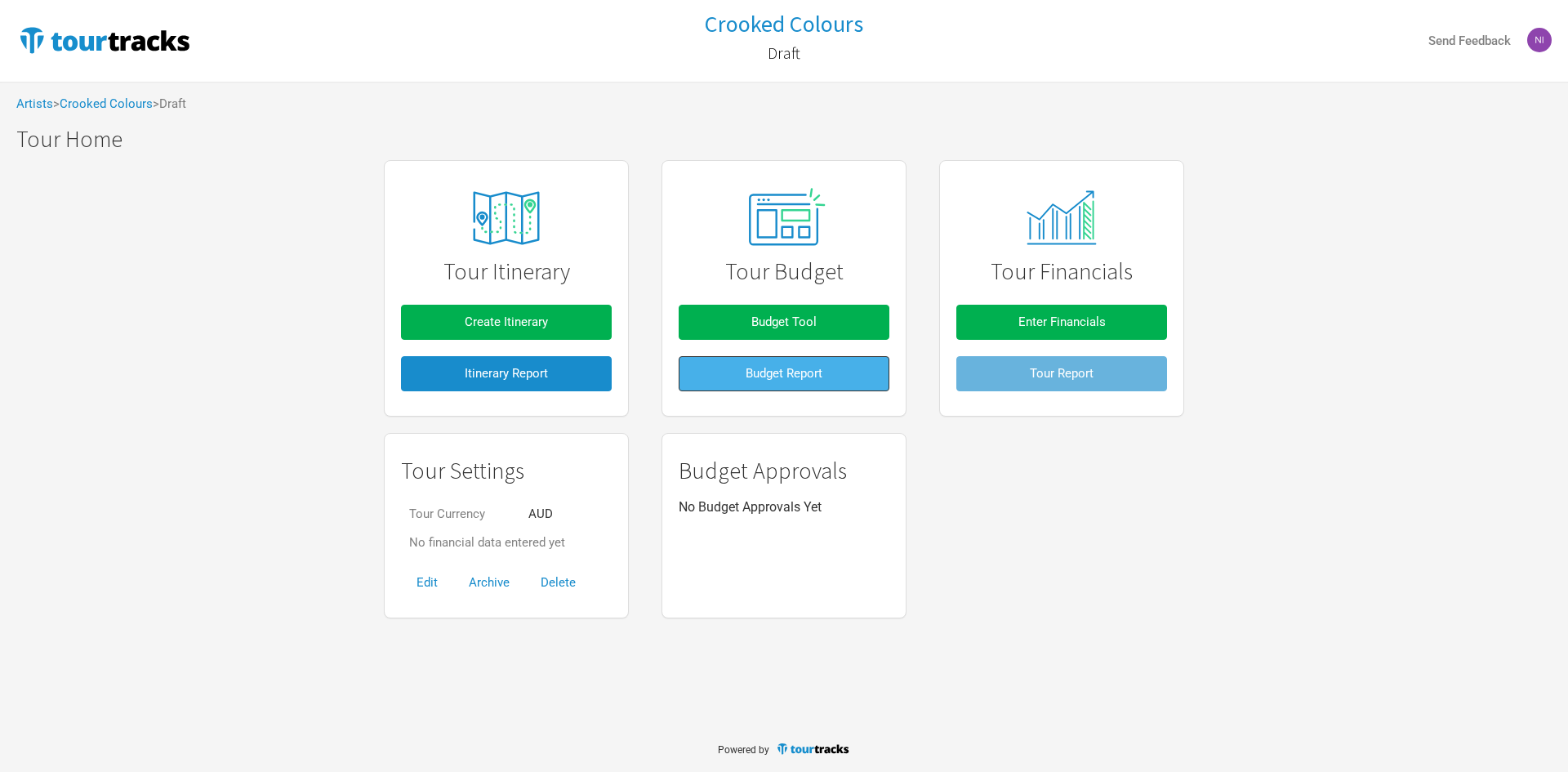
click at [774, 371] on span "Budget Report" at bounding box center [784, 373] width 77 height 15
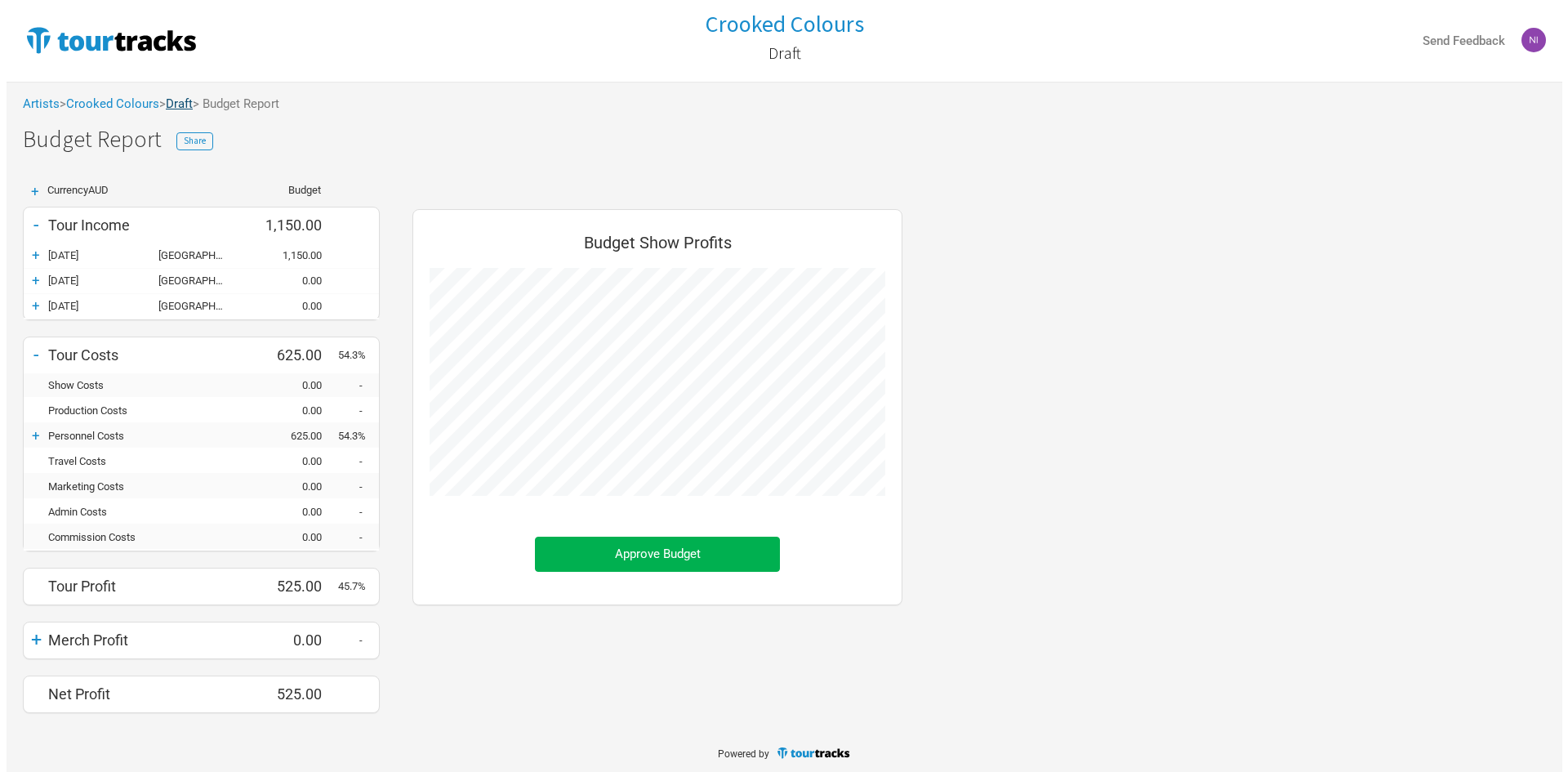
scroll to position [528, 523]
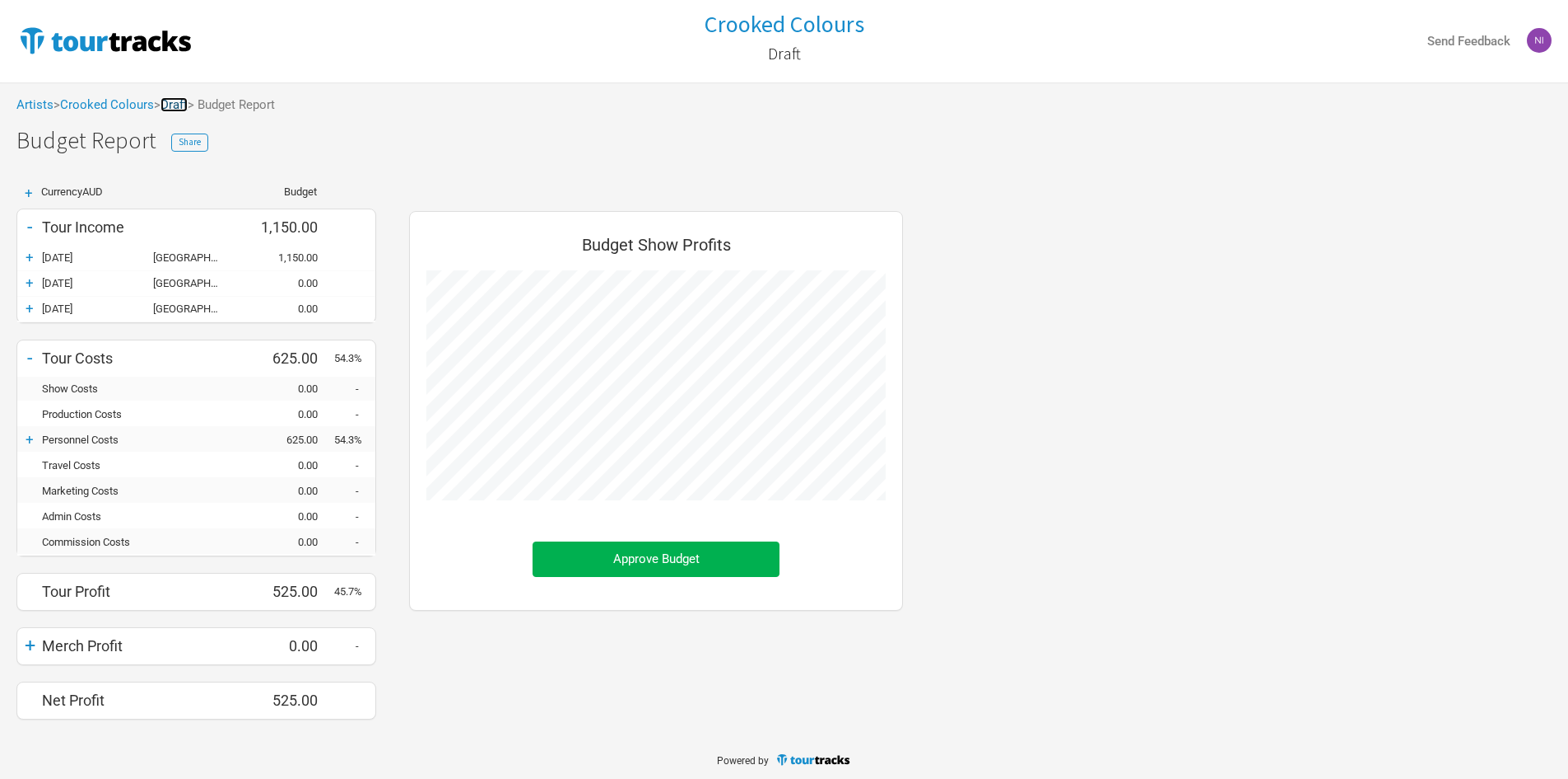
click at [186, 104] on link "Draft" at bounding box center [173, 104] width 27 height 15
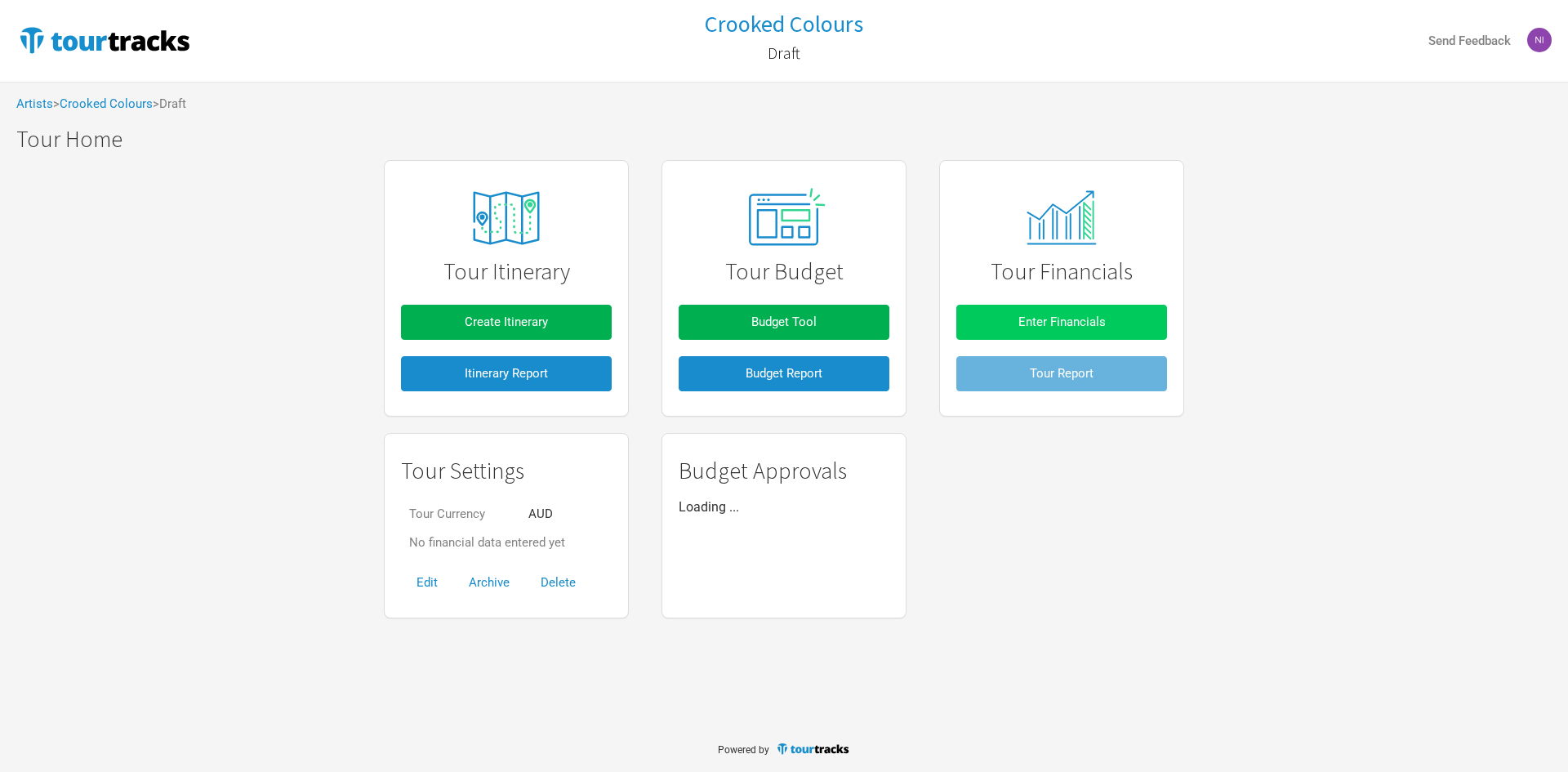
click at [1051, 318] on span "Enter Financials" at bounding box center [1062, 321] width 87 height 15
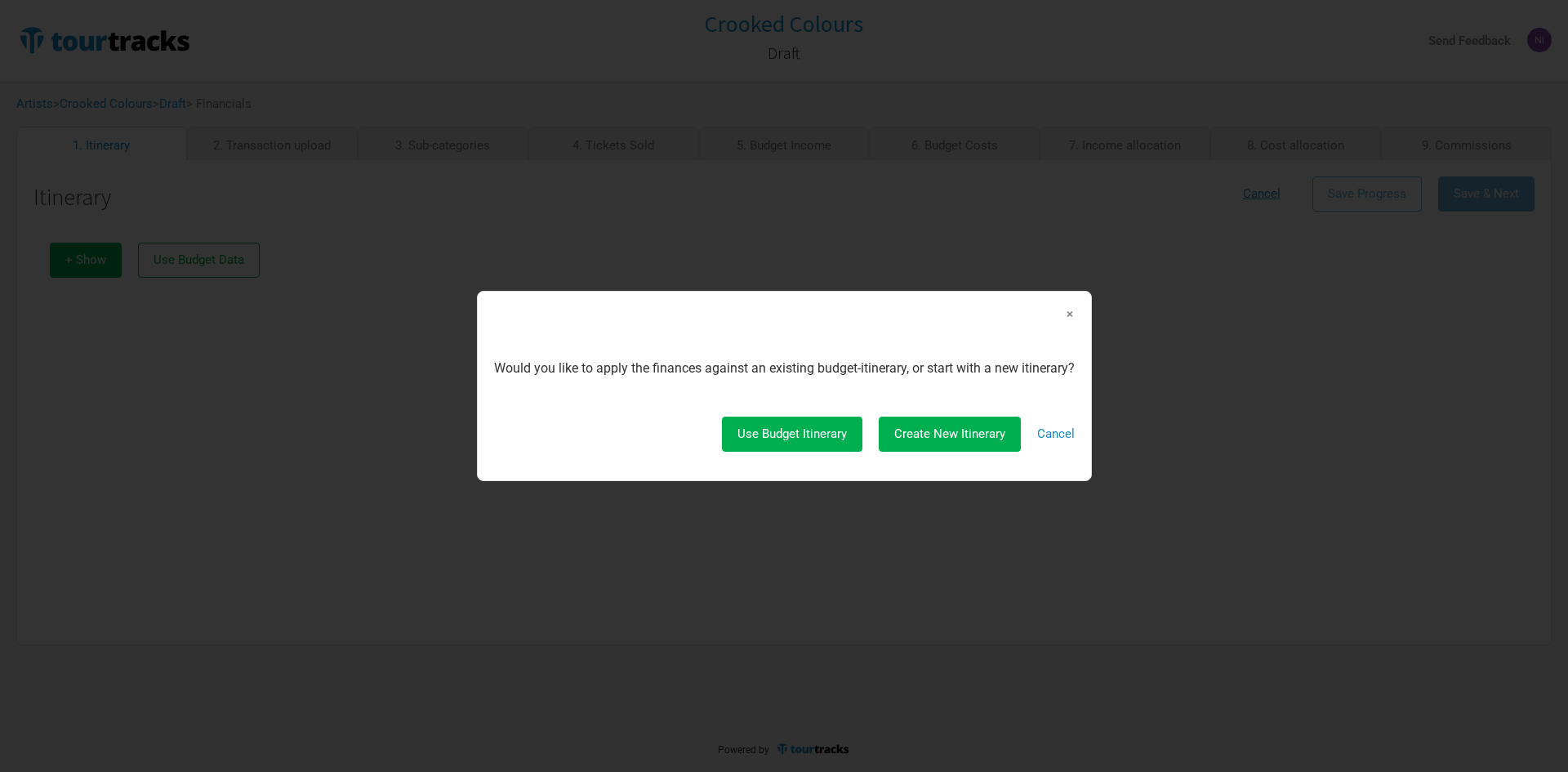
click at [1078, 317] on div "× Would you like to apply the finances against an existing budget-itinerary, or…" at bounding box center [784, 386] width 615 height 190
click at [1072, 316] on span "×" at bounding box center [1070, 313] width 10 height 18
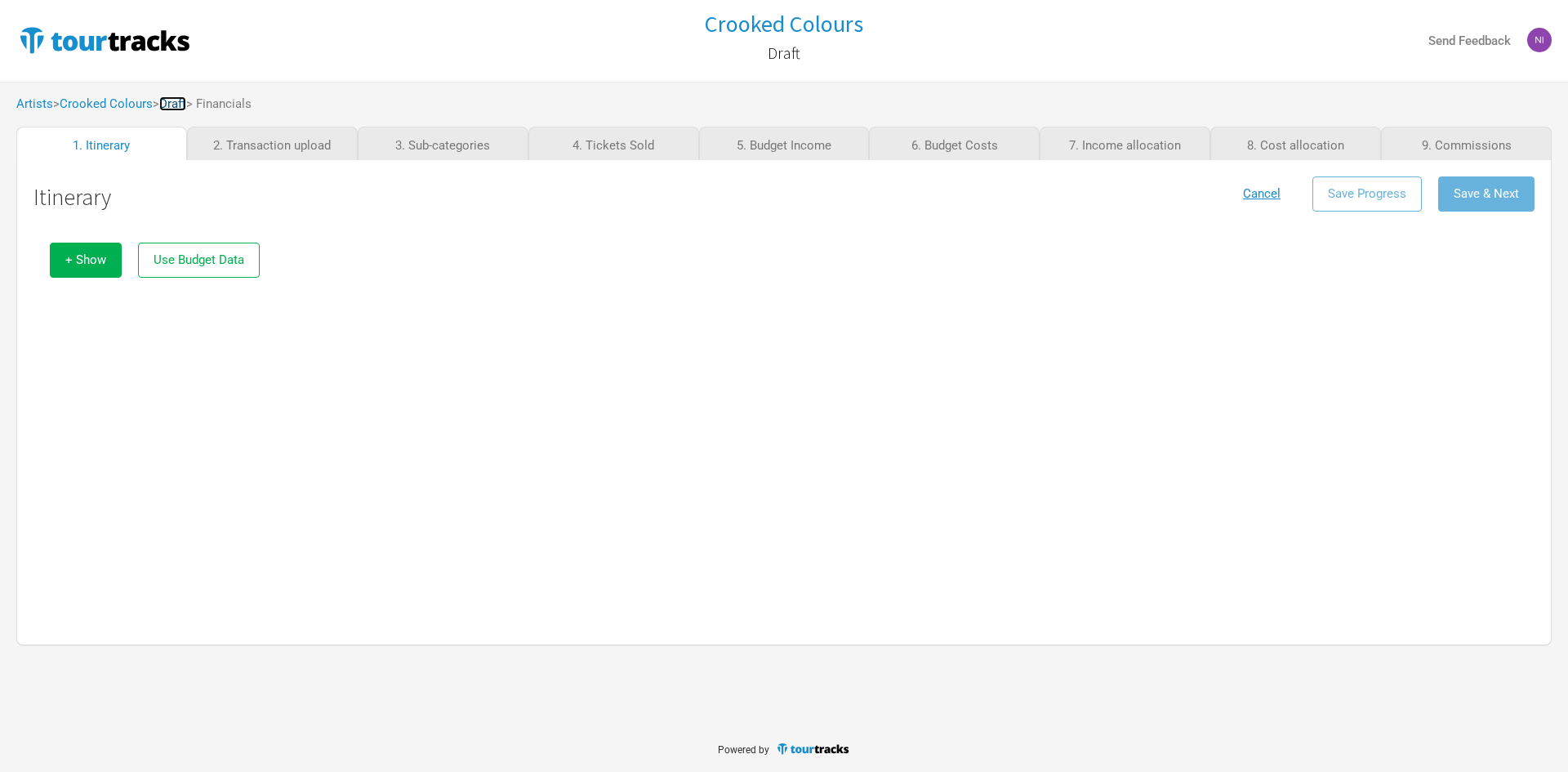
click at [182, 98] on link "Draft" at bounding box center [172, 103] width 27 height 15
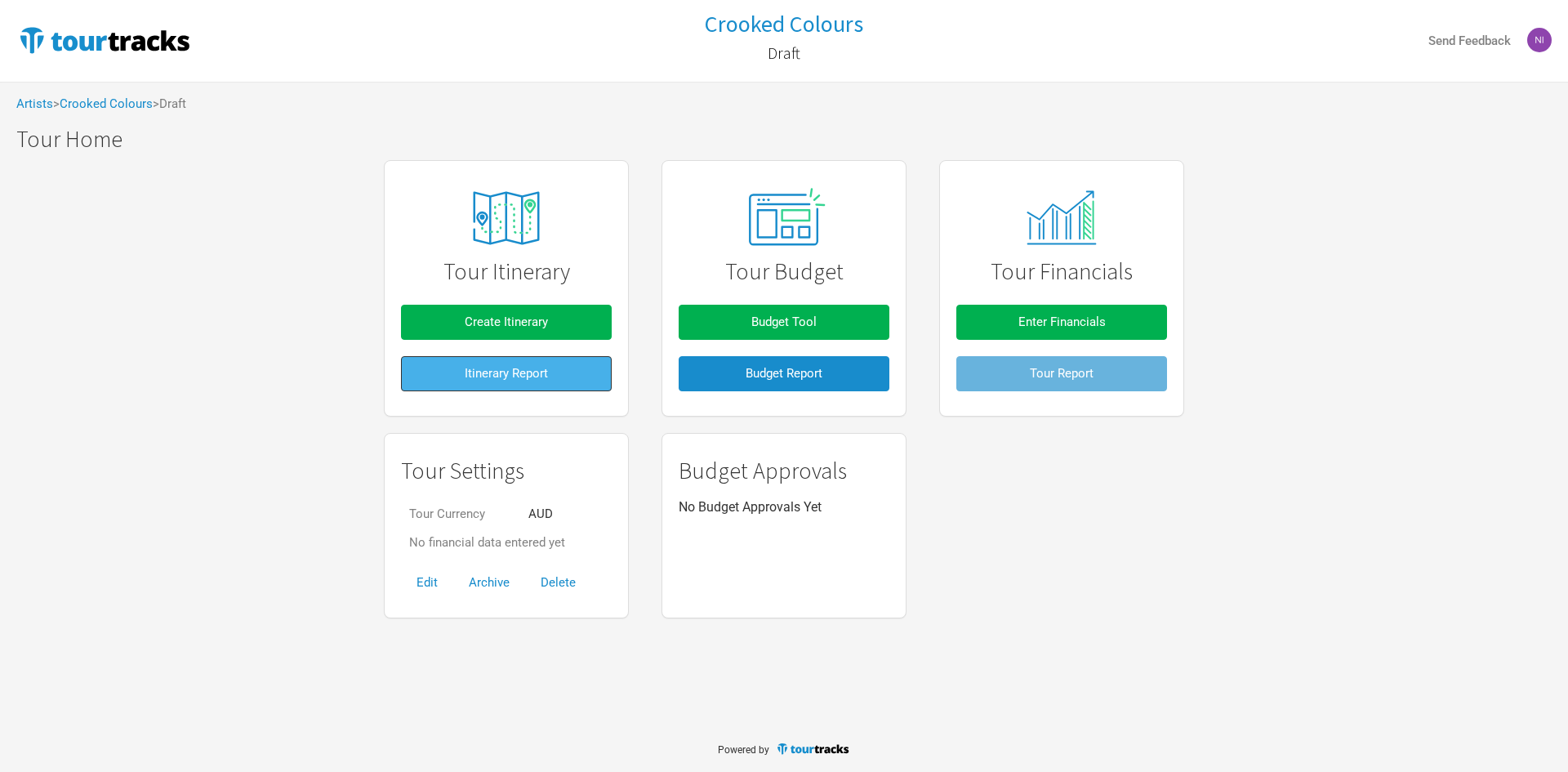
click at [566, 373] on button "Itinerary Report" at bounding box center [506, 374] width 211 height 36
